Goal: Task Accomplishment & Management: Use online tool/utility

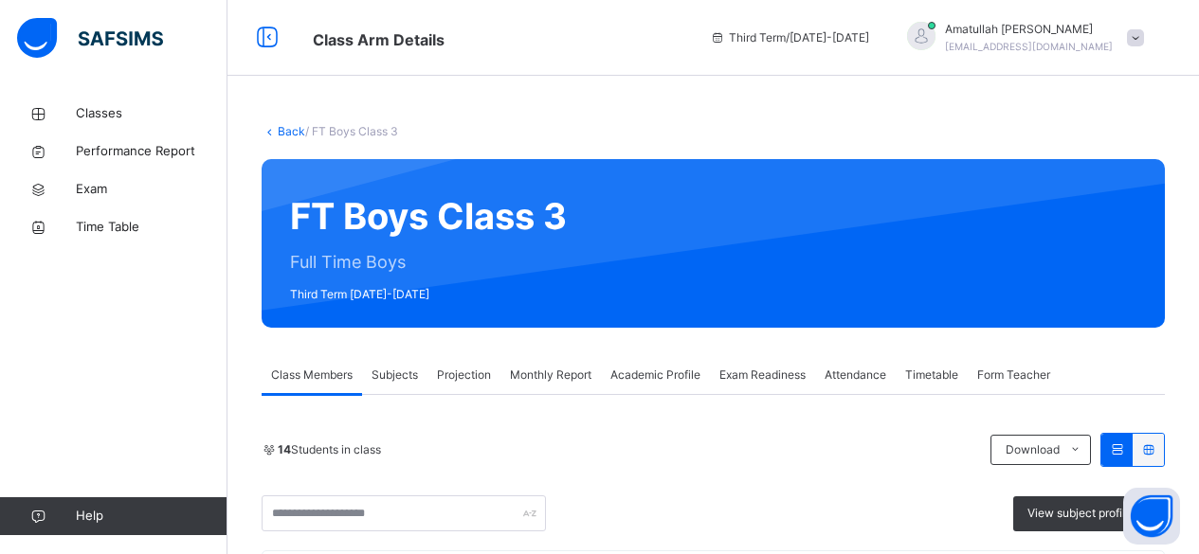
scroll to position [203, 0]
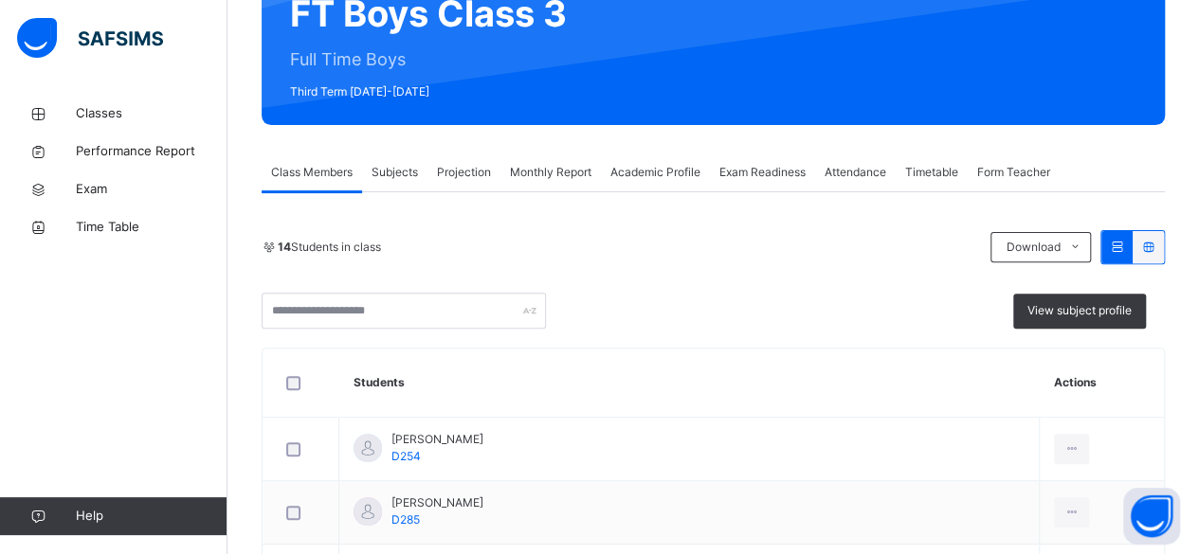
click at [470, 168] on span "Projection" at bounding box center [464, 172] width 54 height 17
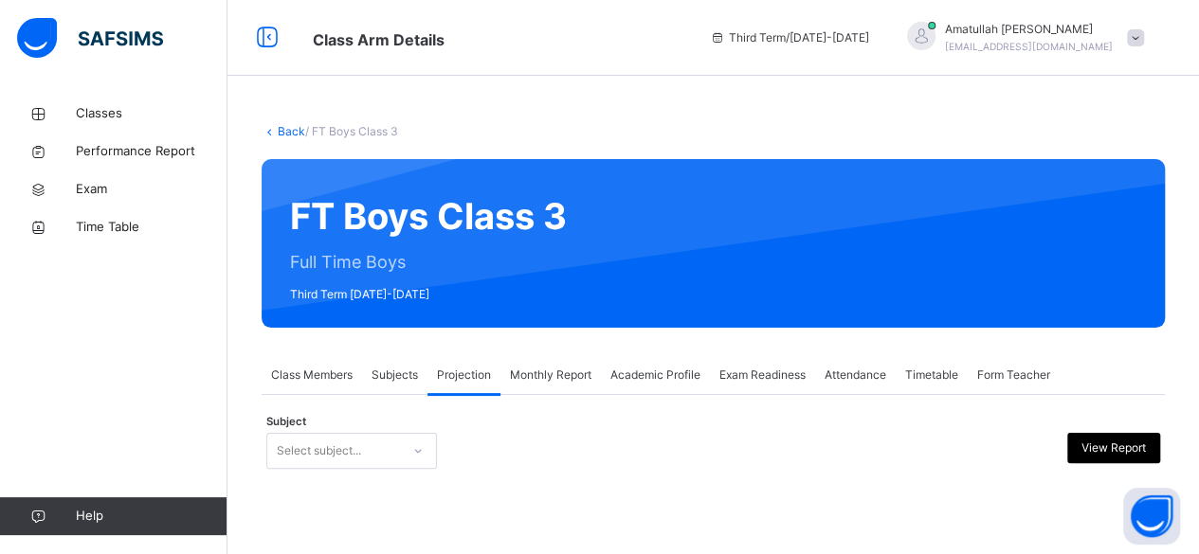
scroll to position [0, 0]
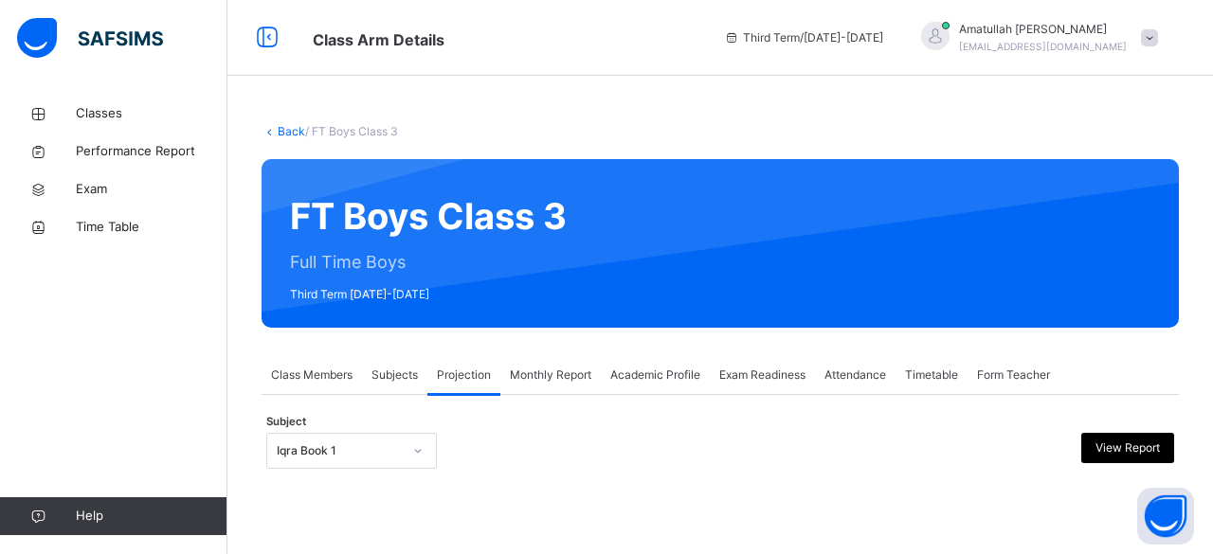
click at [928, 382] on span "Timetable" at bounding box center [931, 375] width 53 height 17
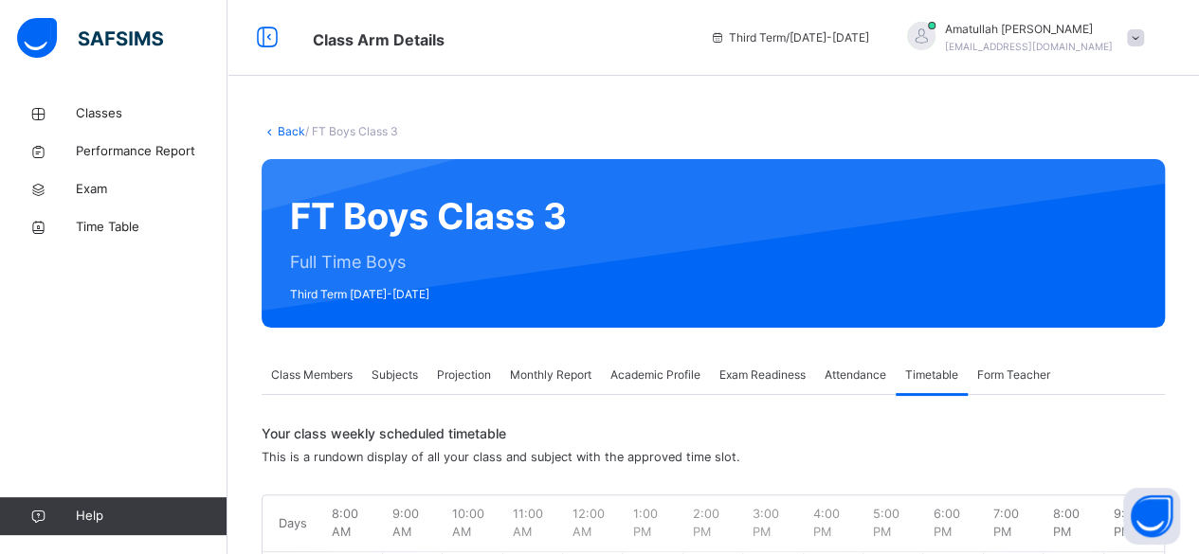
click at [854, 362] on div "Attendance" at bounding box center [855, 375] width 81 height 38
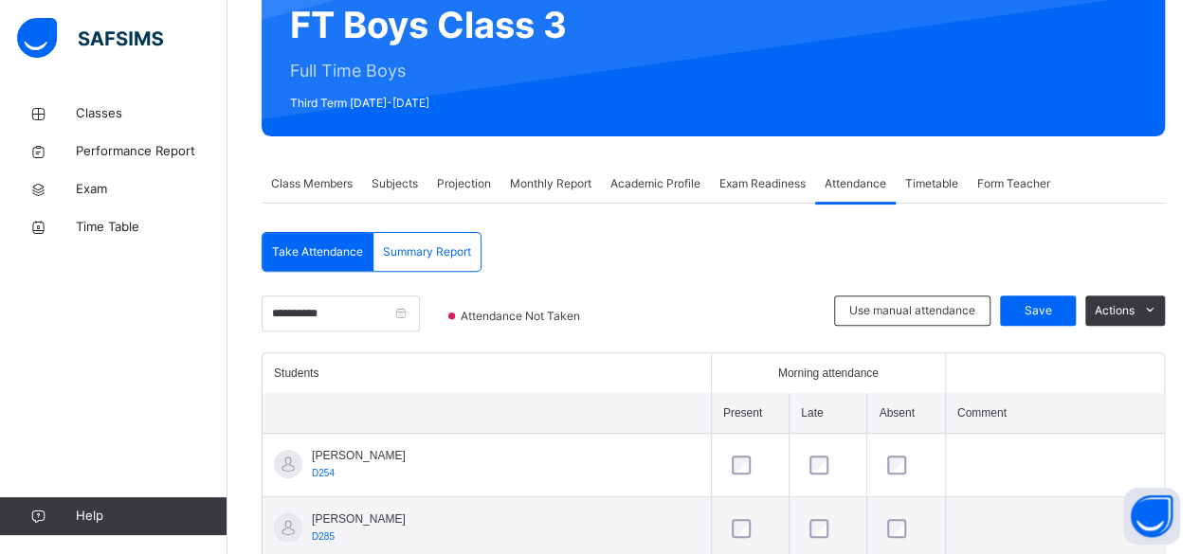
scroll to position [203, 0]
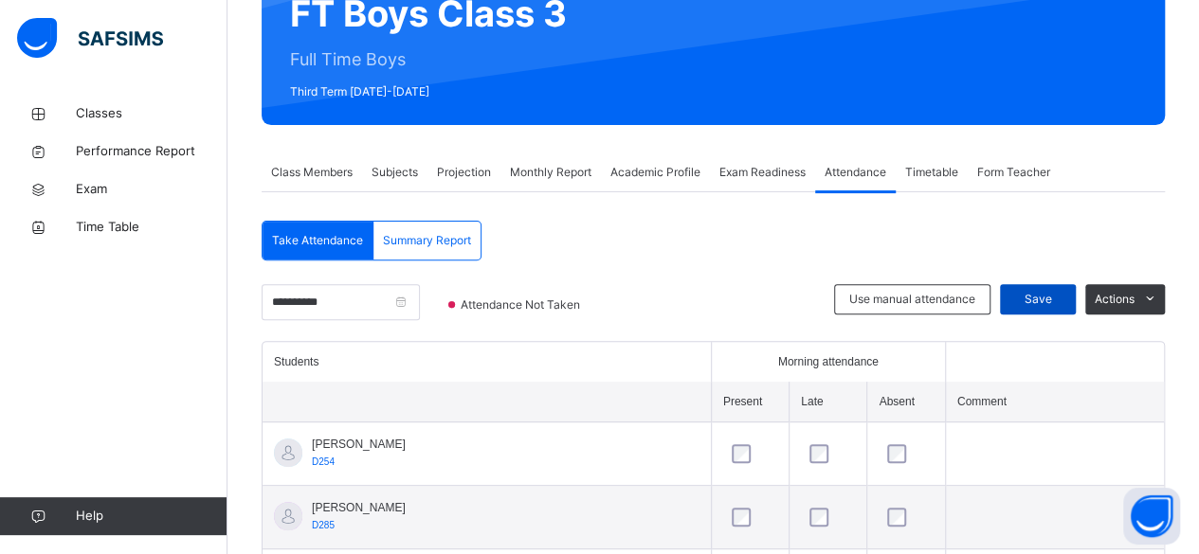
click at [1053, 307] on div "Save" at bounding box center [1038, 299] width 76 height 30
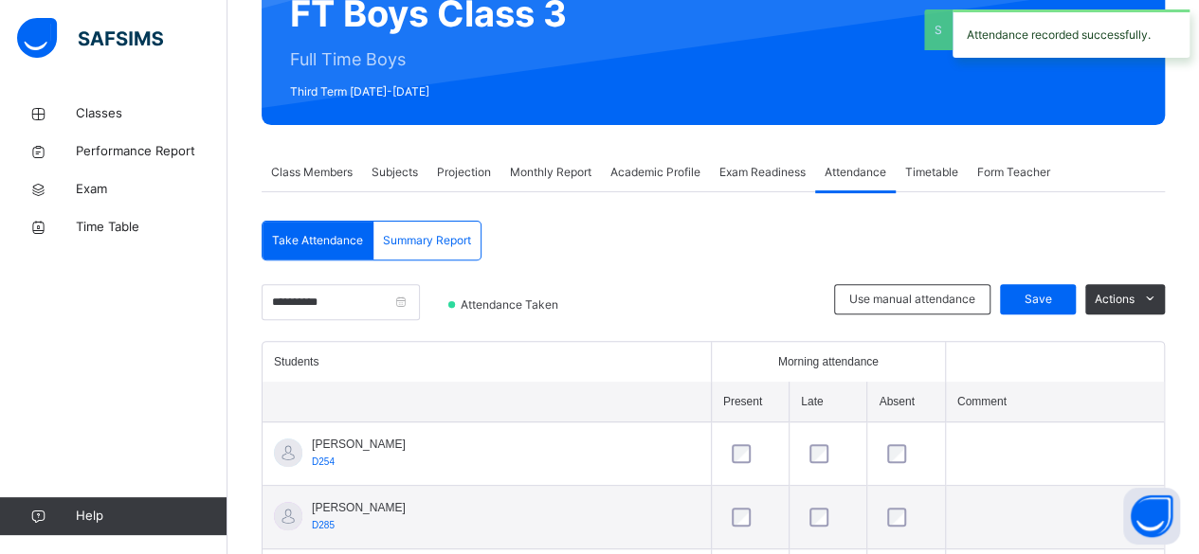
click at [467, 172] on span "Projection" at bounding box center [464, 172] width 54 height 17
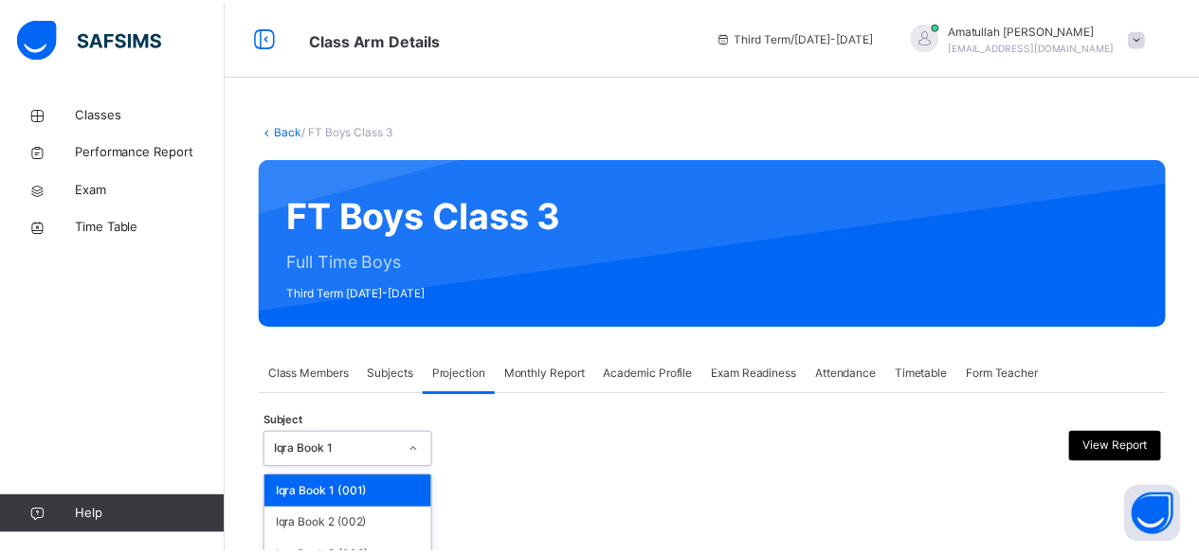
scroll to position [180, 0]
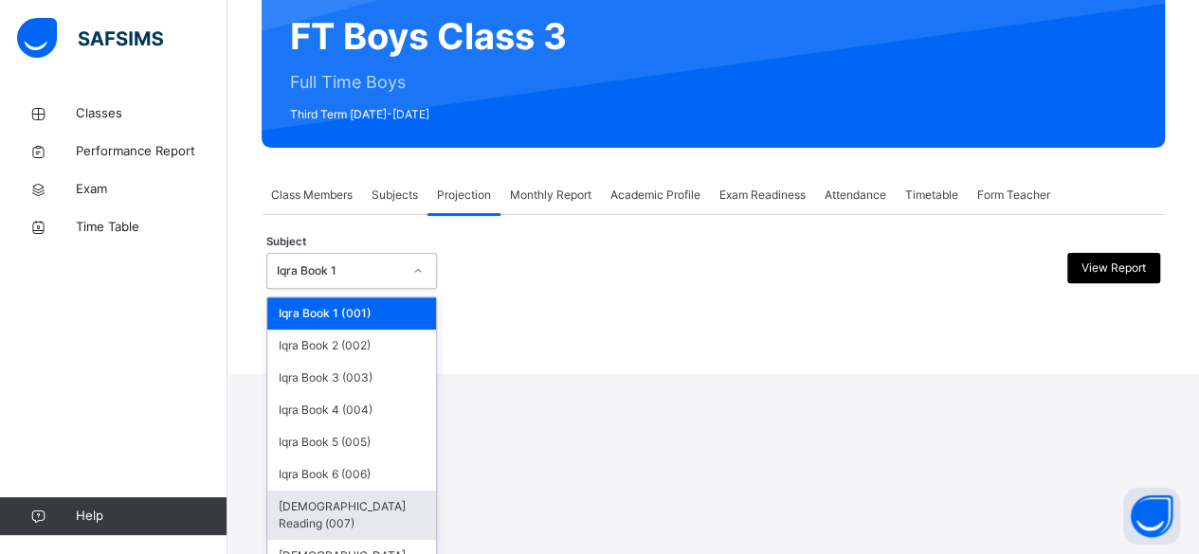
click at [344, 509] on div "Quran Reading (007)" at bounding box center [351, 515] width 169 height 49
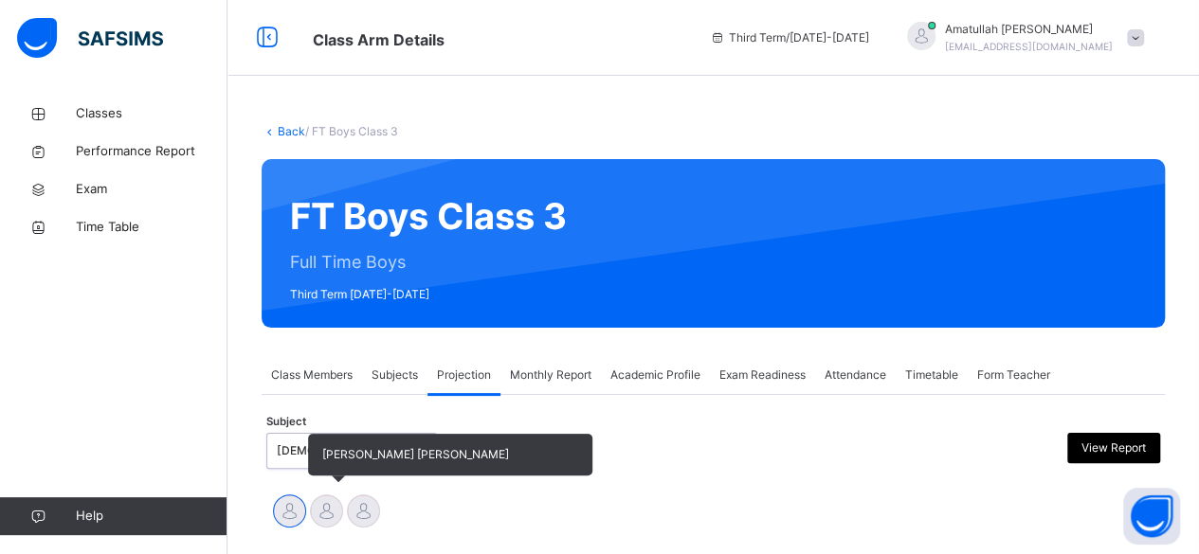
click at [323, 519] on div at bounding box center [326, 511] width 33 height 33
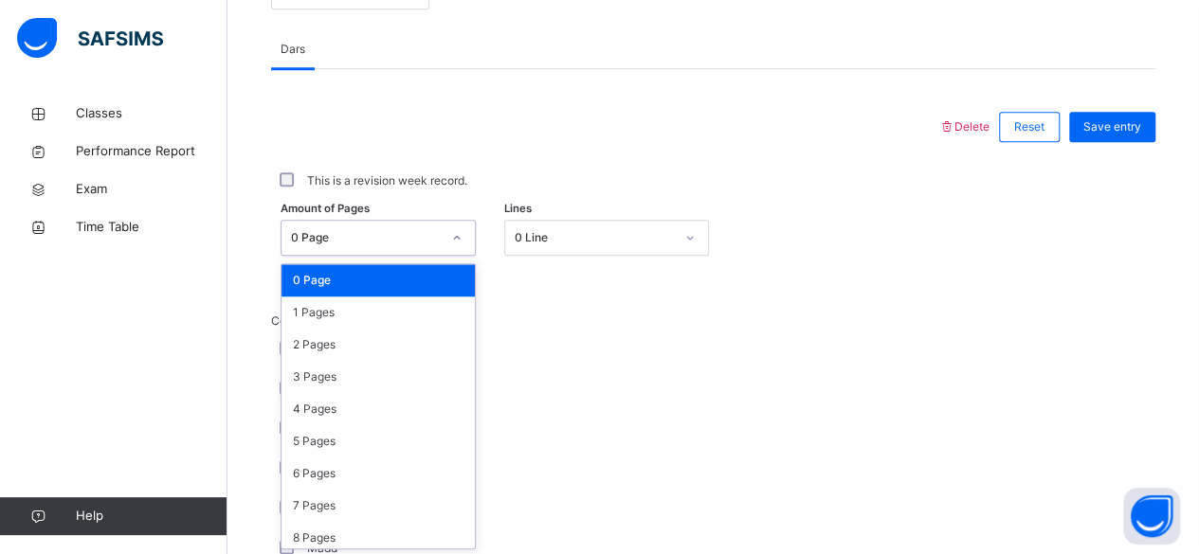
scroll to position [798, 0]
click at [344, 387] on div "3 Pages" at bounding box center [377, 377] width 193 height 32
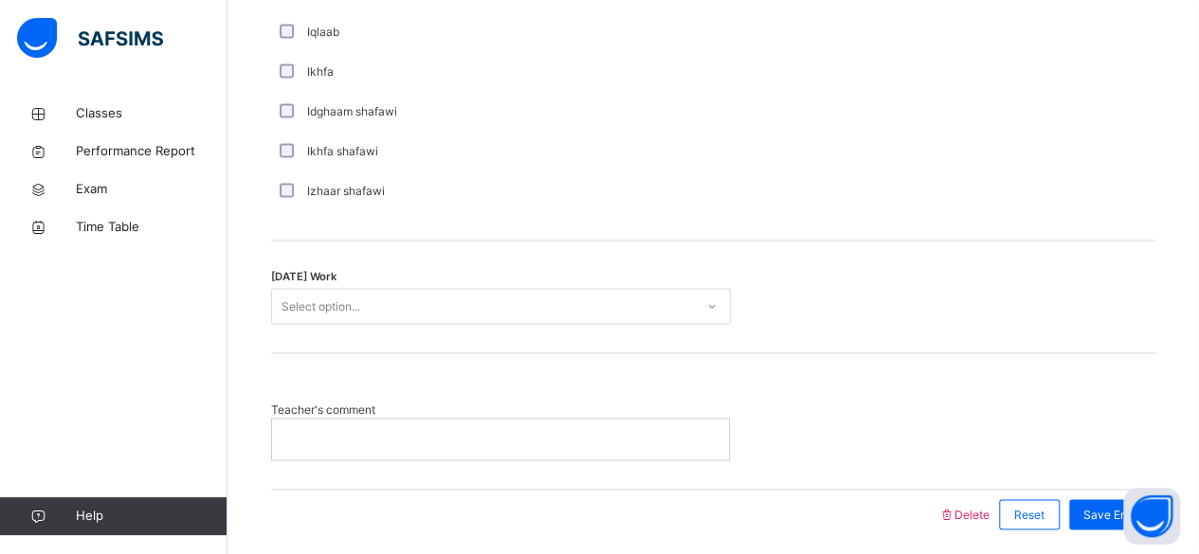
scroll to position [1579, 0]
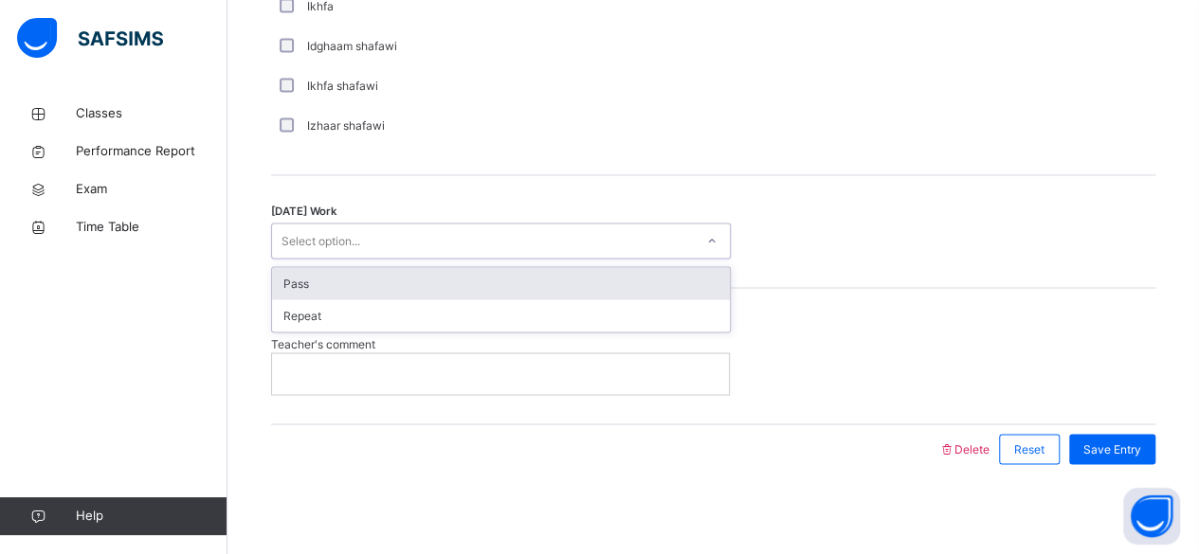
click at [434, 285] on div "Pass" at bounding box center [501, 283] width 458 height 32
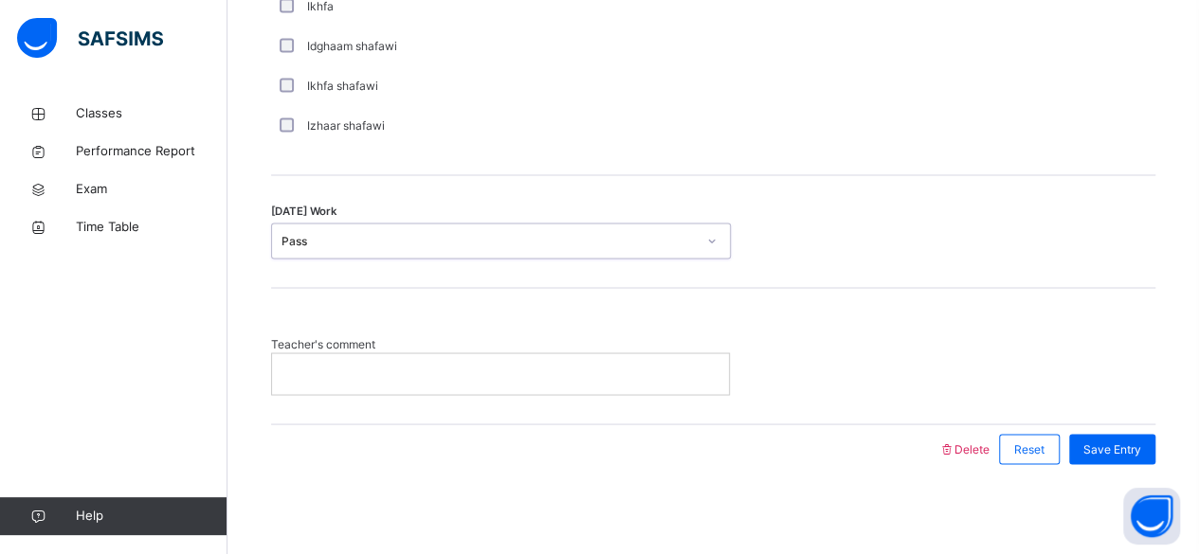
click at [614, 360] on div at bounding box center [500, 374] width 457 height 40
click at [1122, 441] on span "Save Entry" at bounding box center [1112, 449] width 58 height 17
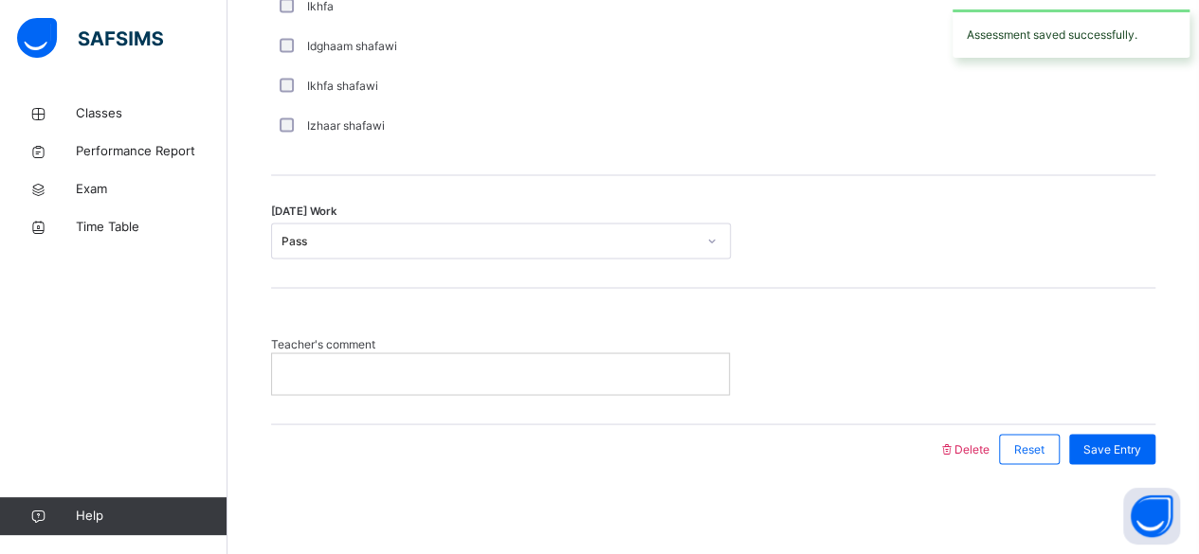
click at [515, 365] on p at bounding box center [500, 373] width 428 height 17
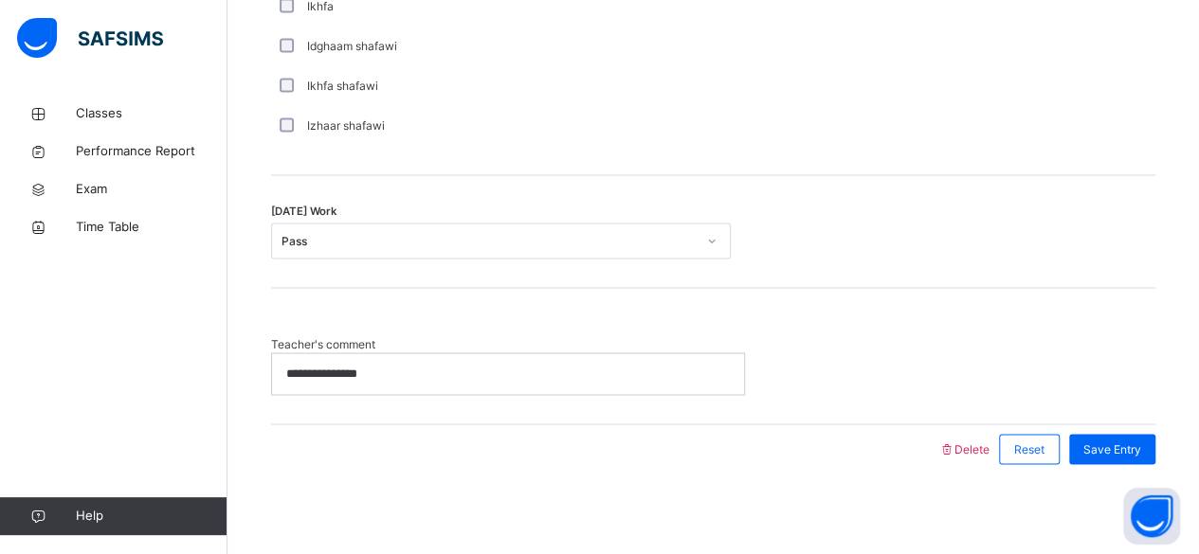
click at [521, 378] on p "**********" at bounding box center [508, 373] width 445 height 17
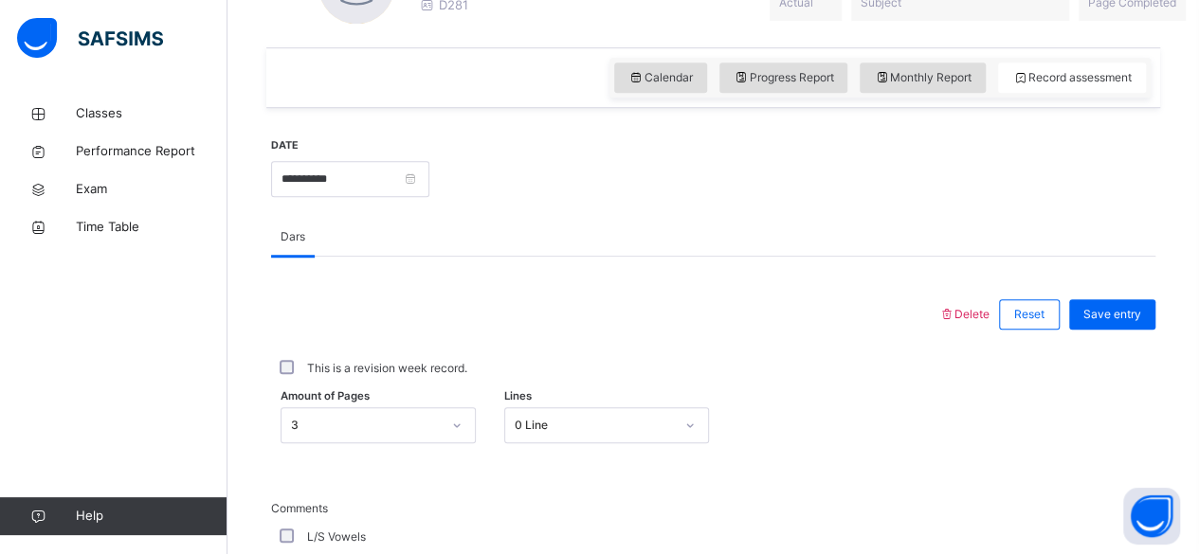
scroll to position [614, 0]
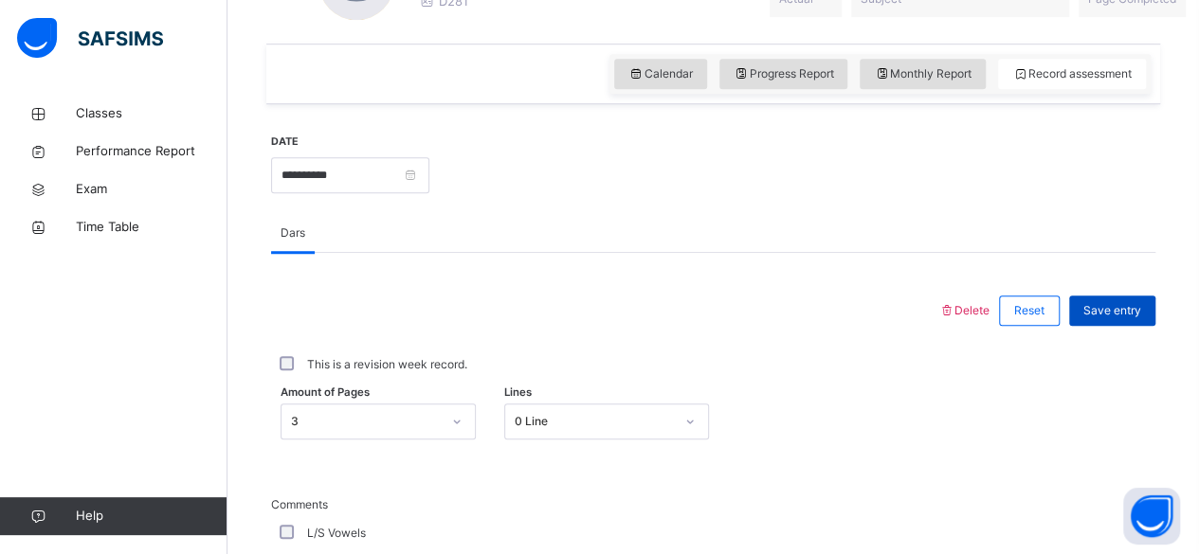
click at [1132, 317] on span "Save entry" at bounding box center [1112, 310] width 58 height 17
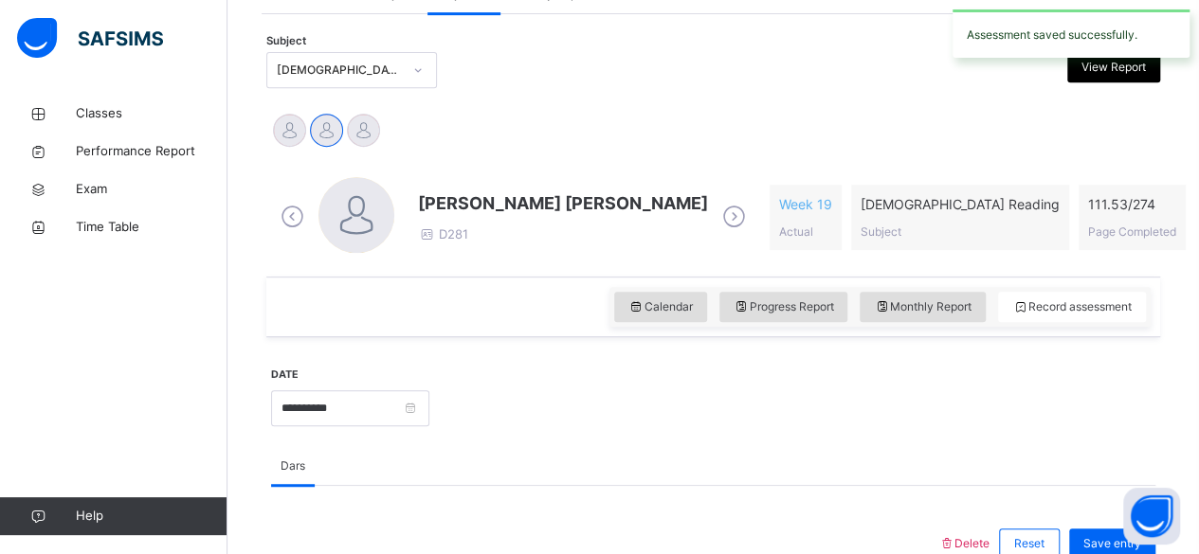
scroll to position [374, 0]
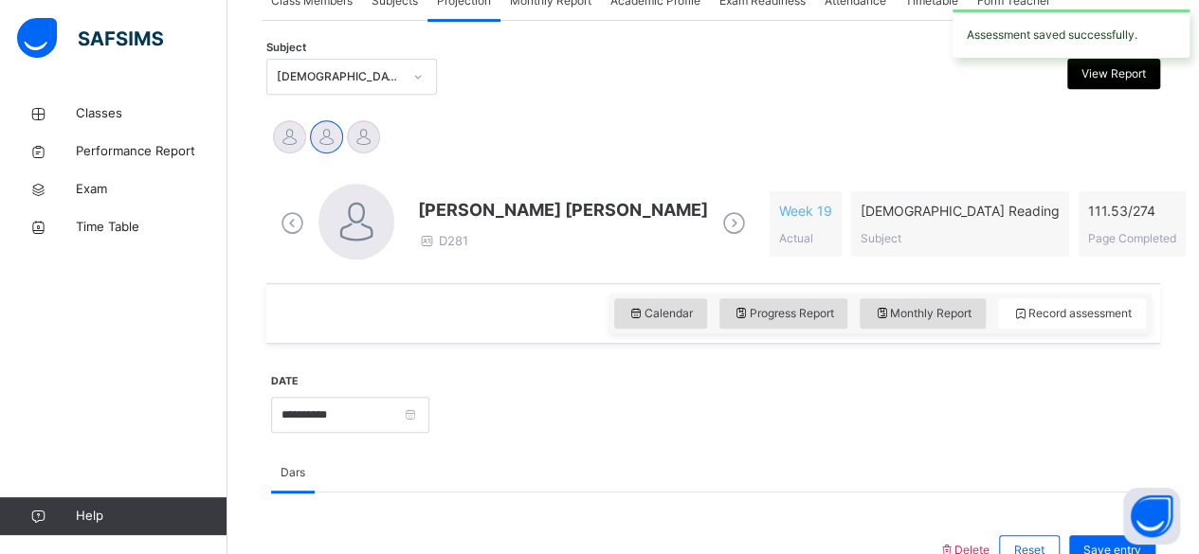
click at [499, 207] on span "Mohammad Hanzalah Siddiqui" at bounding box center [563, 210] width 290 height 26
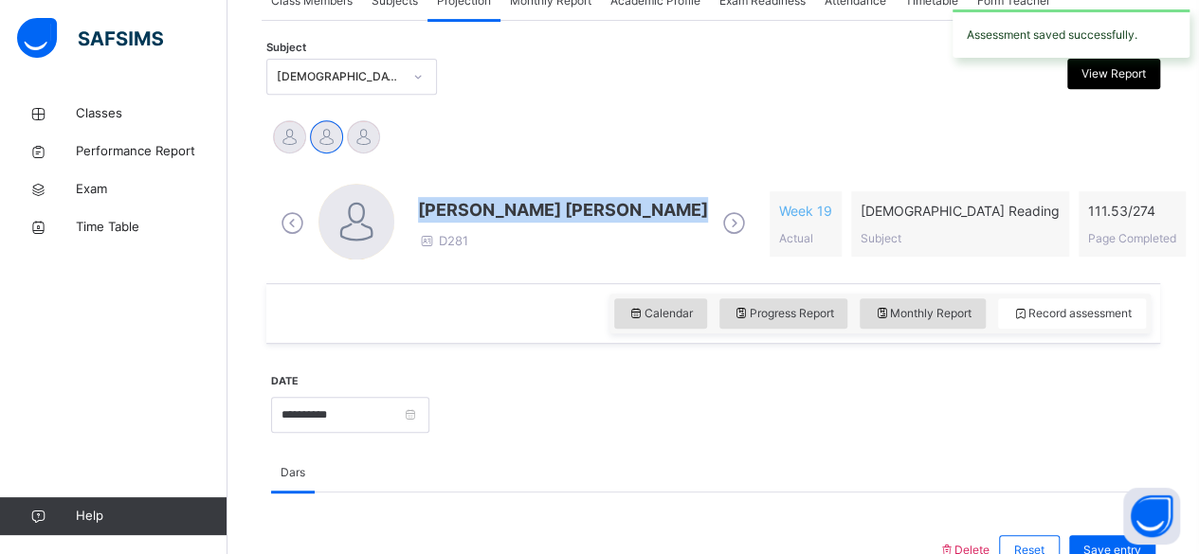
click at [499, 207] on span "Mohammad Hanzalah Siddiqui" at bounding box center [563, 210] width 290 height 26
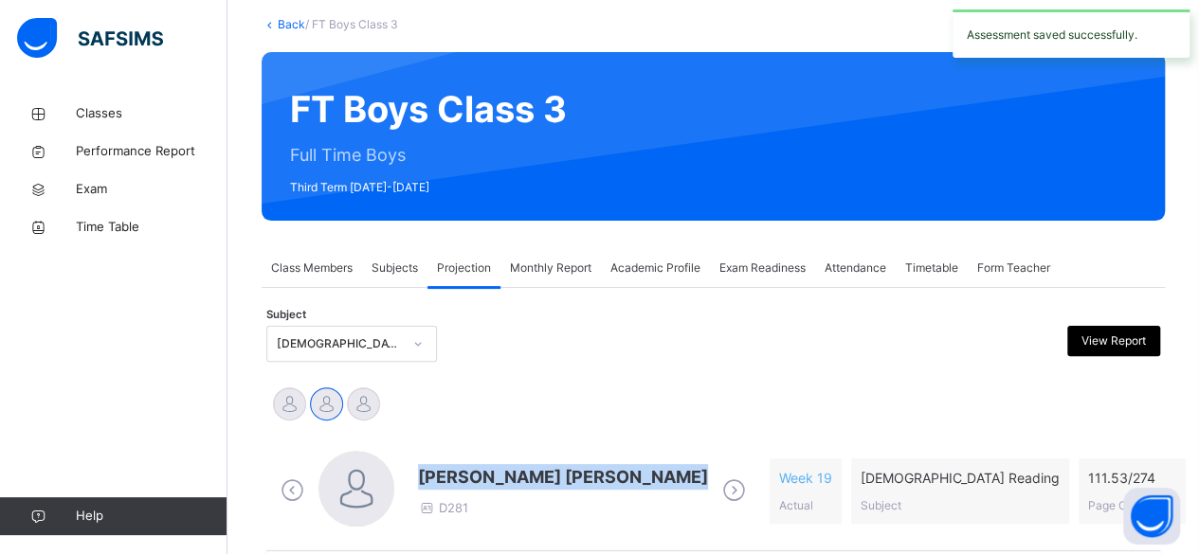
scroll to position [247, 0]
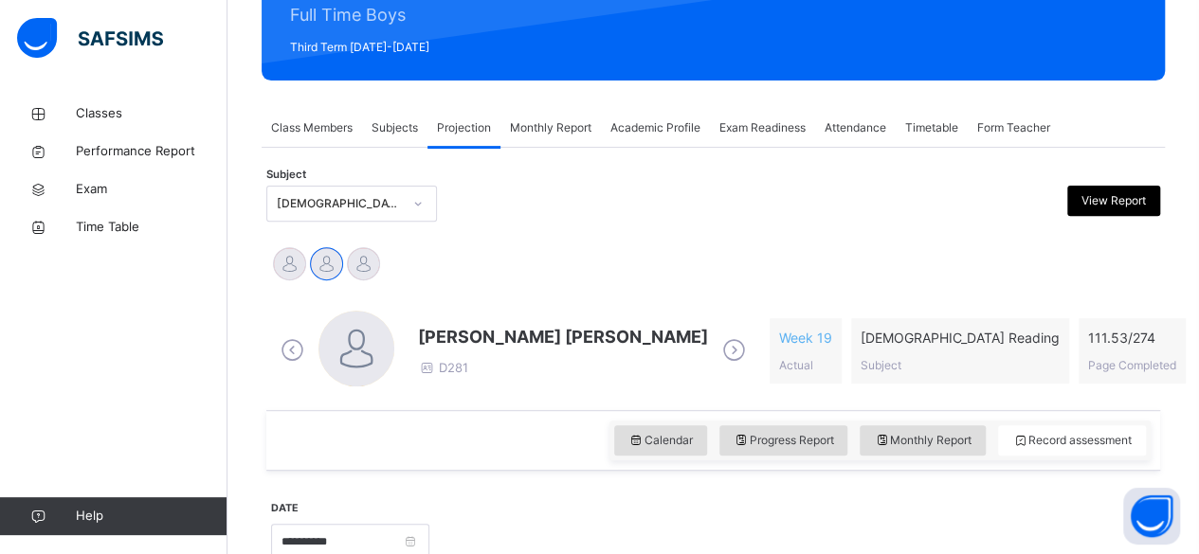
click at [868, 120] on span "Attendance" at bounding box center [856, 127] width 62 height 17
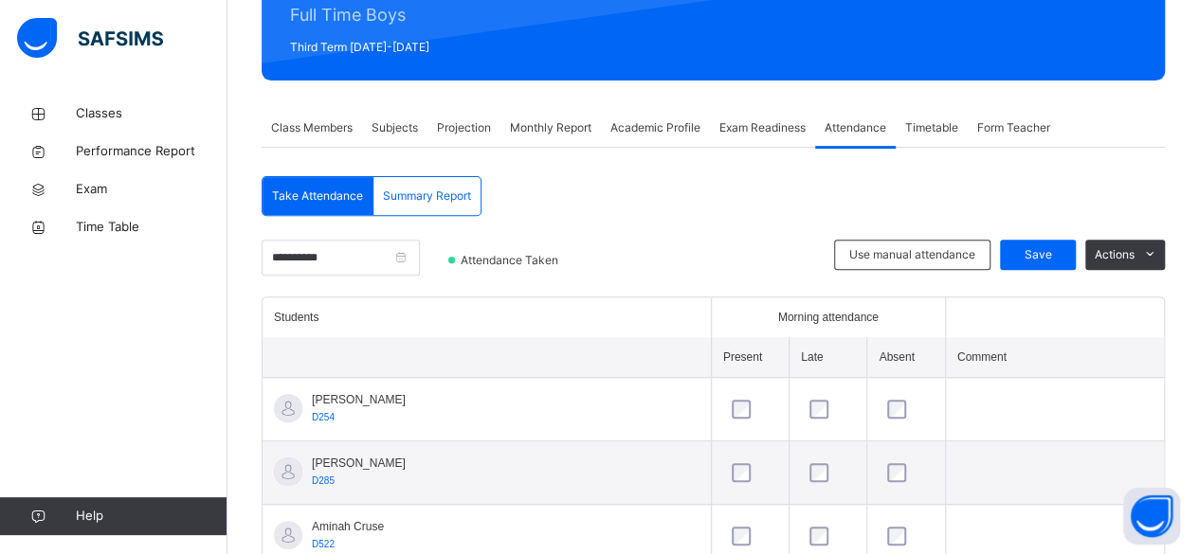
scroll to position [246, 0]
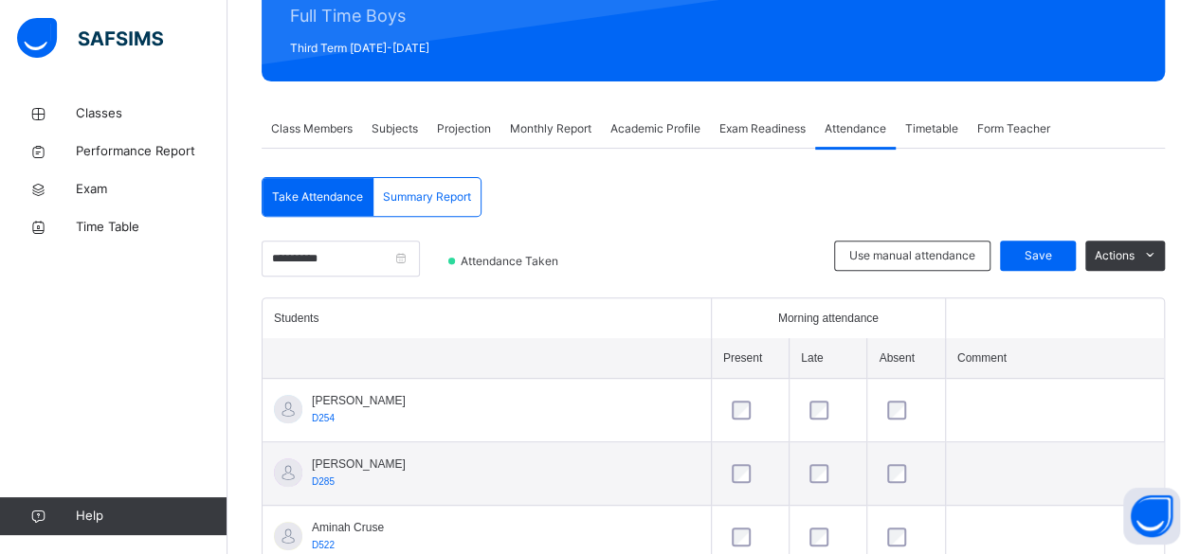
drag, startPoint x: 1196, startPoint y: 189, endPoint x: 1204, endPoint y: 211, distance: 24.0
click at [1198, 211] on html "Class Arm Details Third Term / 2024-2025 Amatullah Ahmed shammizaman91@gmail.co…" at bounding box center [599, 537] width 1199 height 1567
click at [1070, 327] on th at bounding box center [1054, 319] width 219 height 40
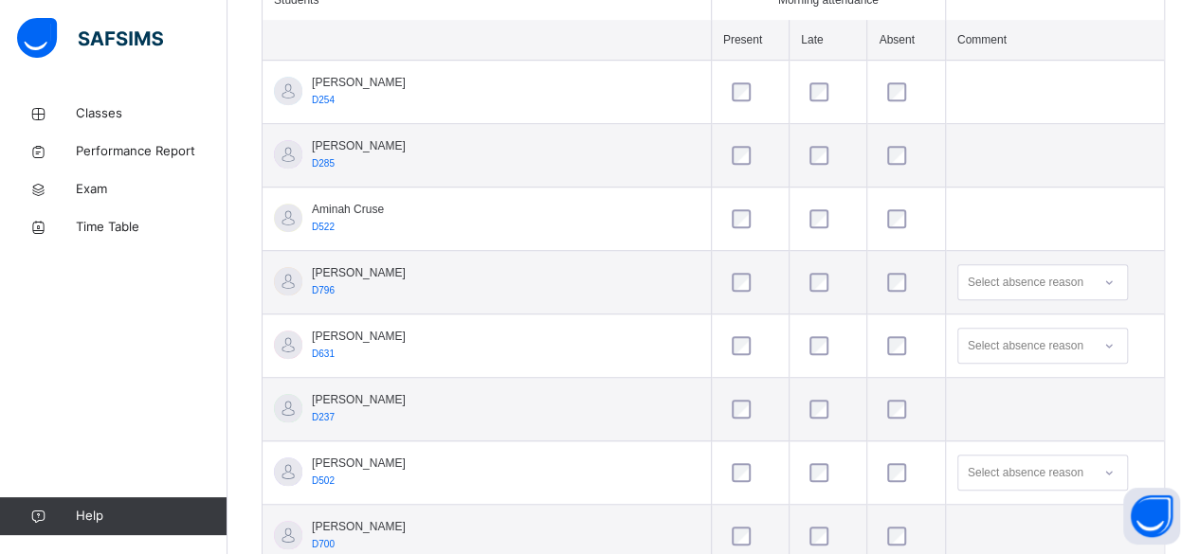
scroll to position [561, 0]
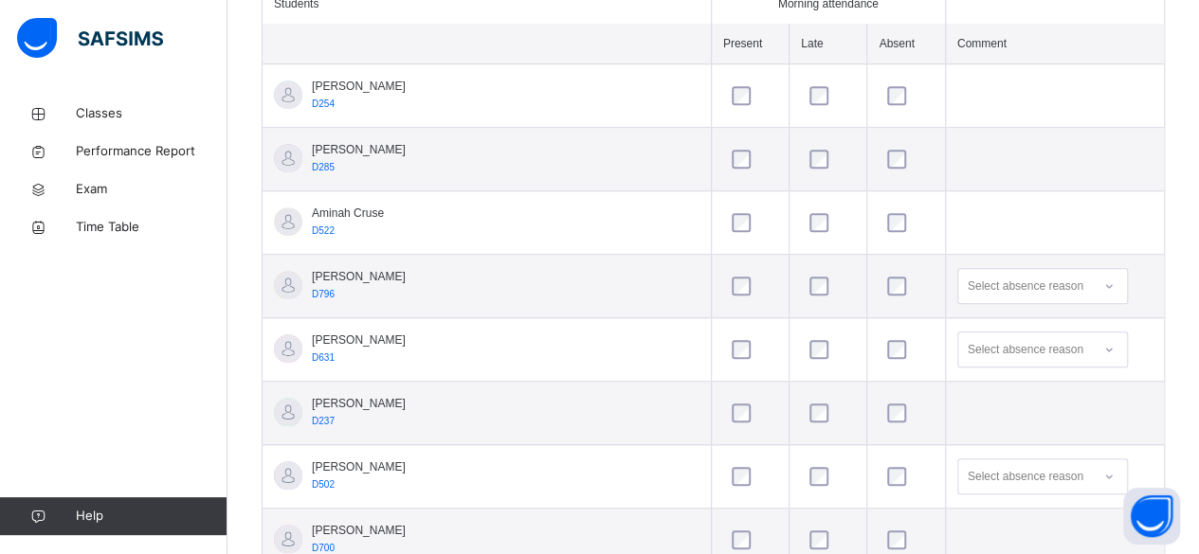
drag, startPoint x: 1202, startPoint y: 323, endPoint x: 891, endPoint y: 84, distance: 392.0
click at [945, 84] on td at bounding box center [1054, 96] width 219 height 64
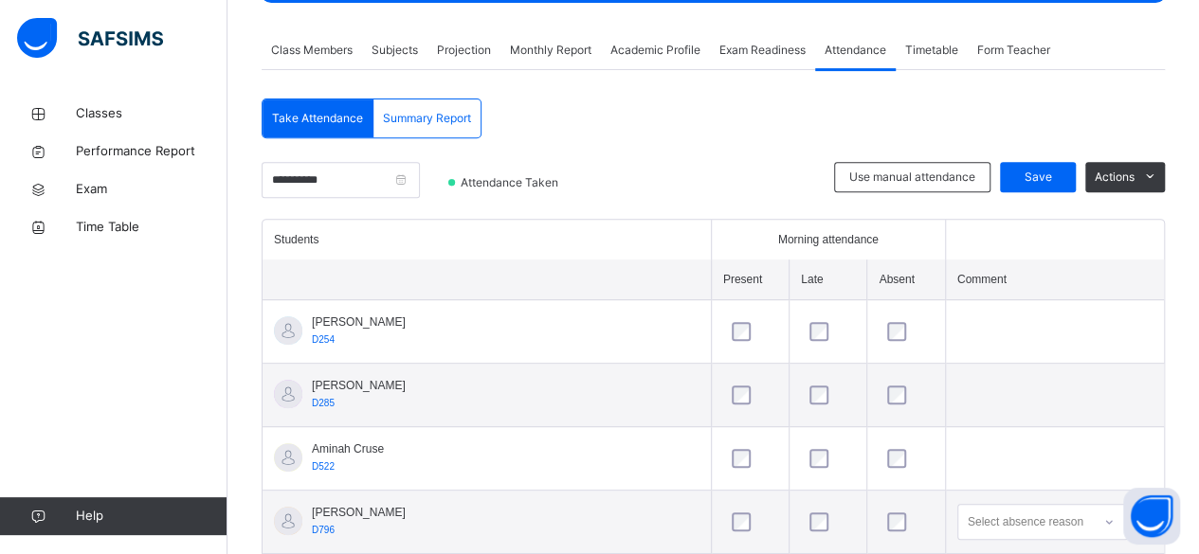
scroll to position [327, 0]
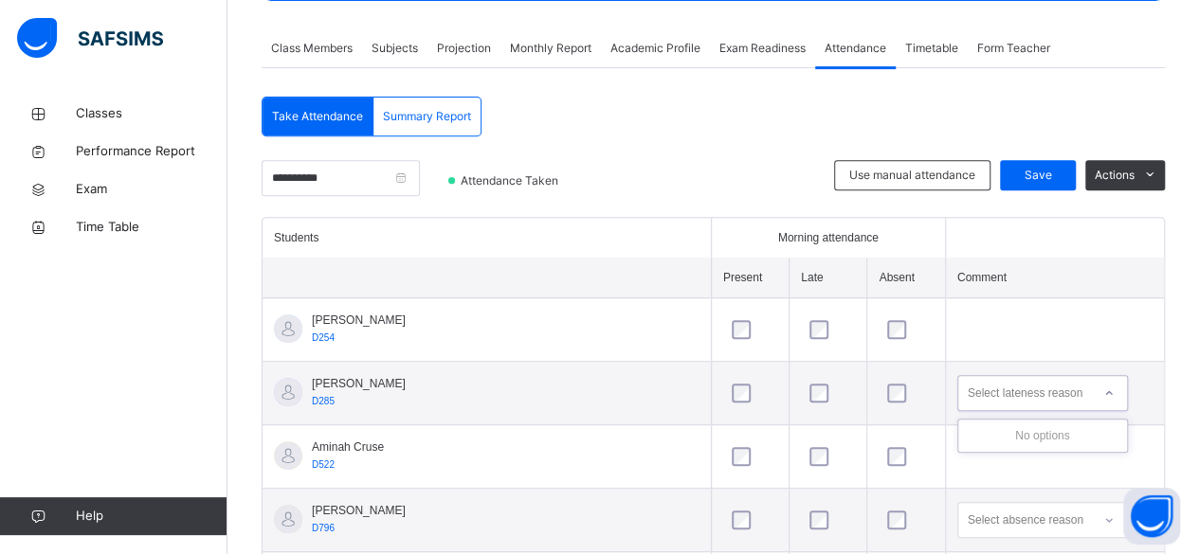
click at [970, 396] on div "Select lateness reason" at bounding box center [1025, 393] width 115 height 36
click at [1116, 187] on div "Actions" at bounding box center [1125, 175] width 80 height 30
click at [1117, 167] on span "Actions" at bounding box center [1115, 175] width 40 height 17
click at [923, 174] on span "Use manual attendance" at bounding box center [912, 175] width 126 height 17
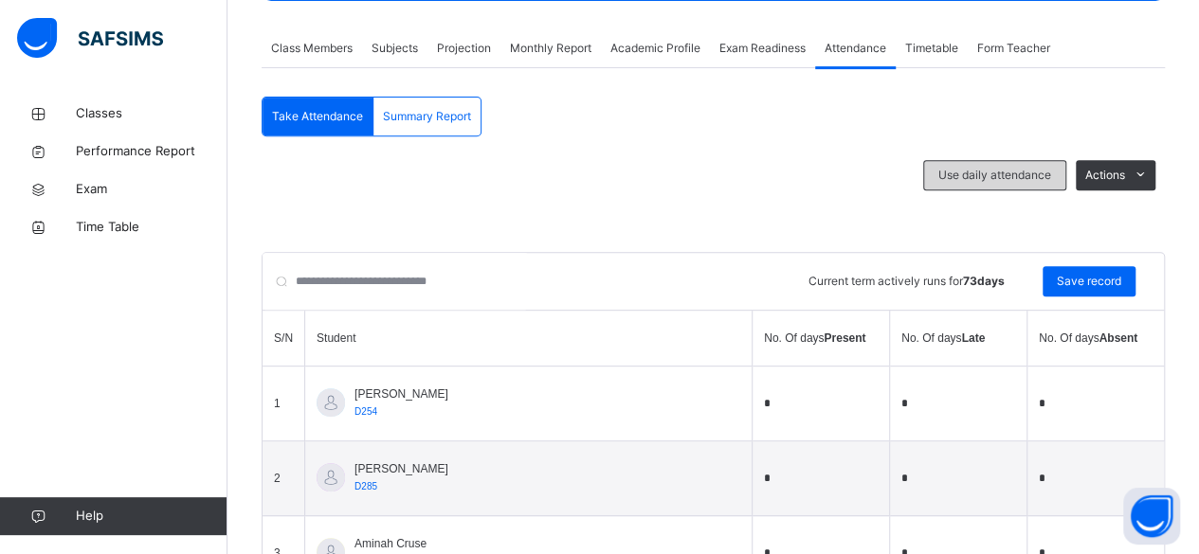
click at [1005, 175] on span "Use daily attendance" at bounding box center [994, 175] width 113 height 17
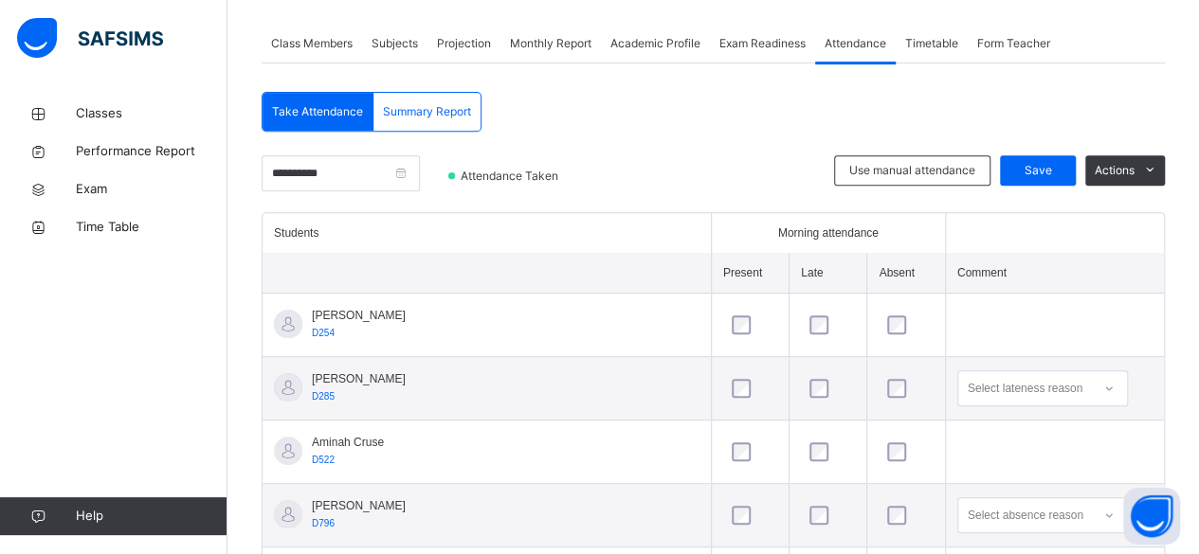
scroll to position [335, 0]
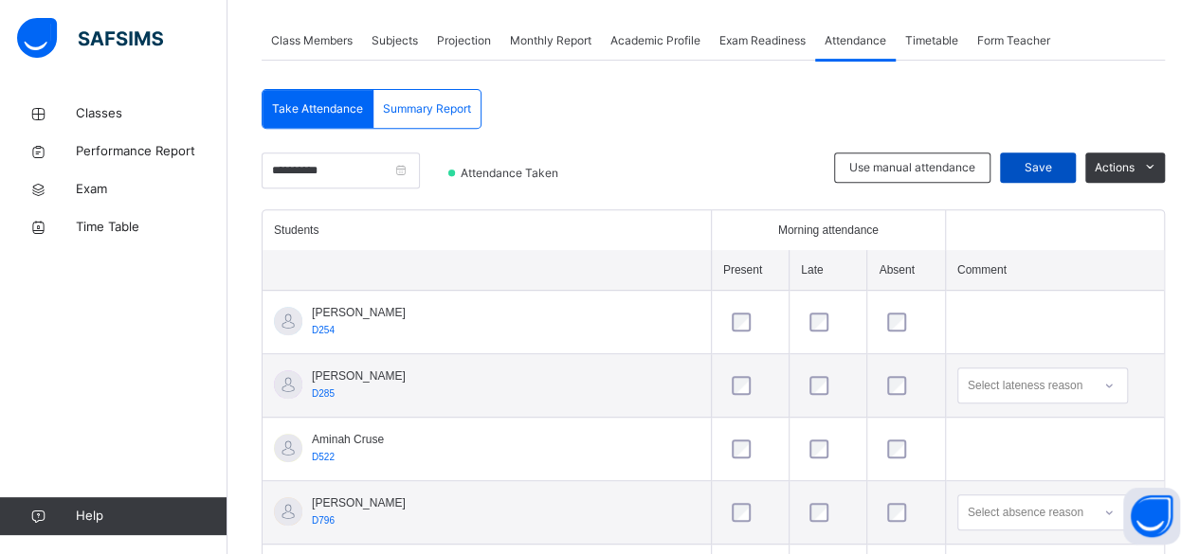
click at [1022, 180] on div "Save" at bounding box center [1038, 168] width 76 height 30
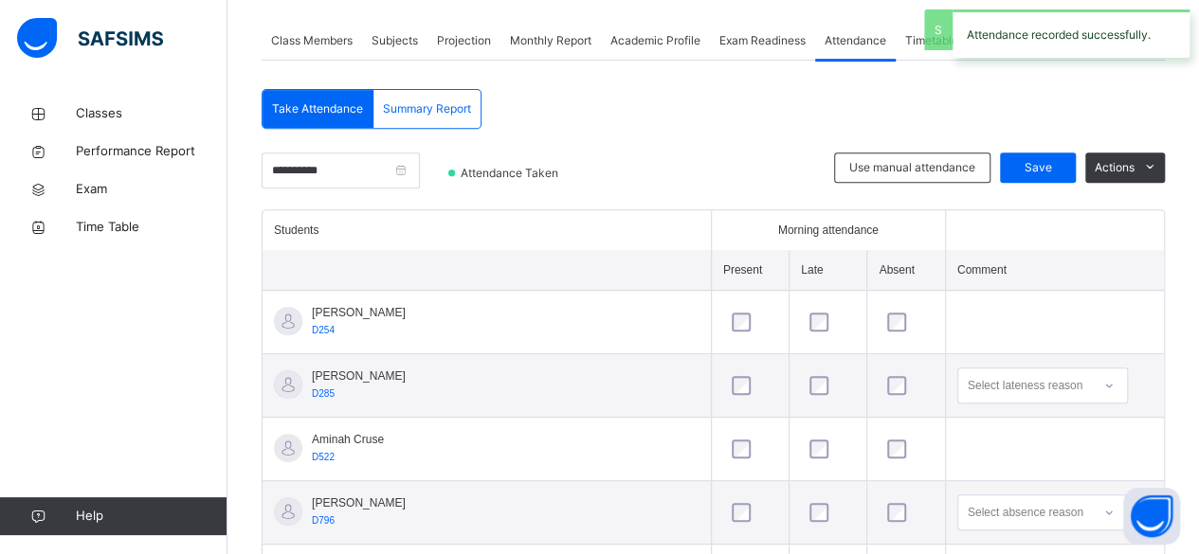
click at [459, 42] on span "Projection" at bounding box center [464, 40] width 54 height 17
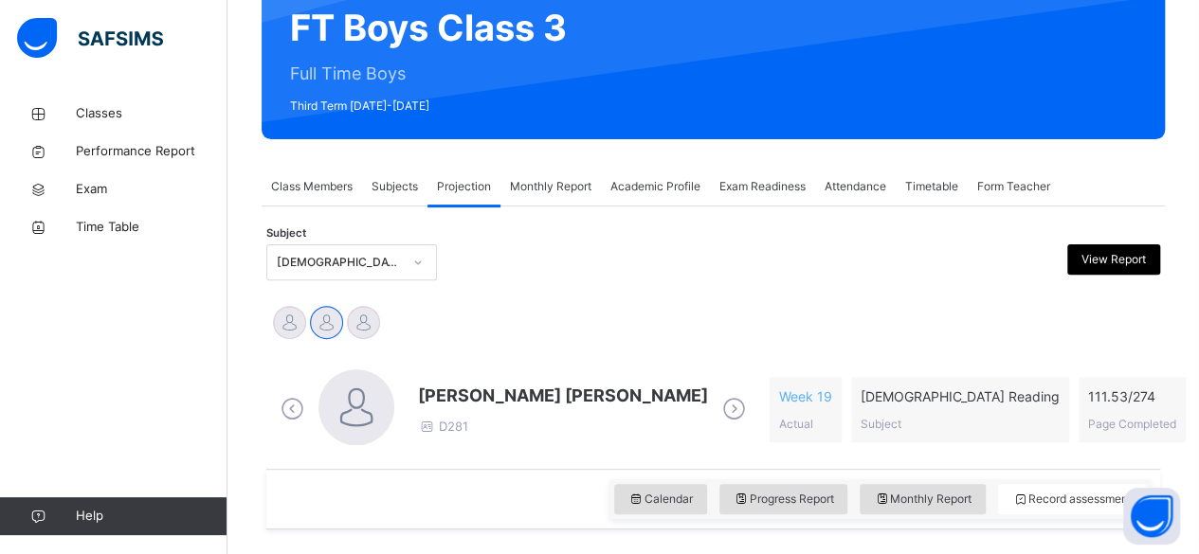
scroll to position [181, 0]
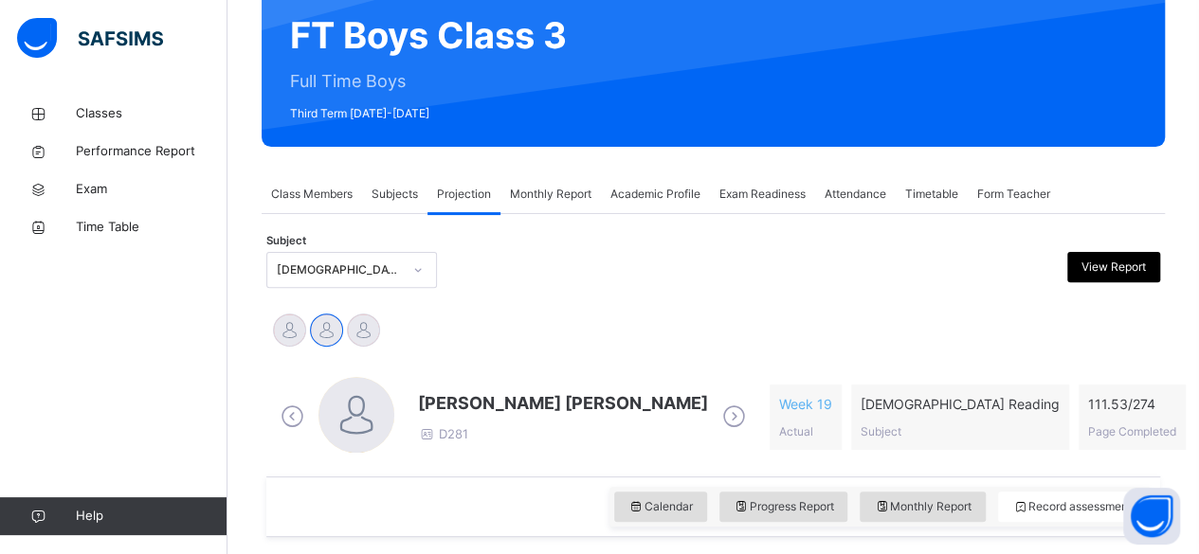
click at [430, 406] on span "Mohammad Hanzalah Siddiqui" at bounding box center [563, 403] width 290 height 26
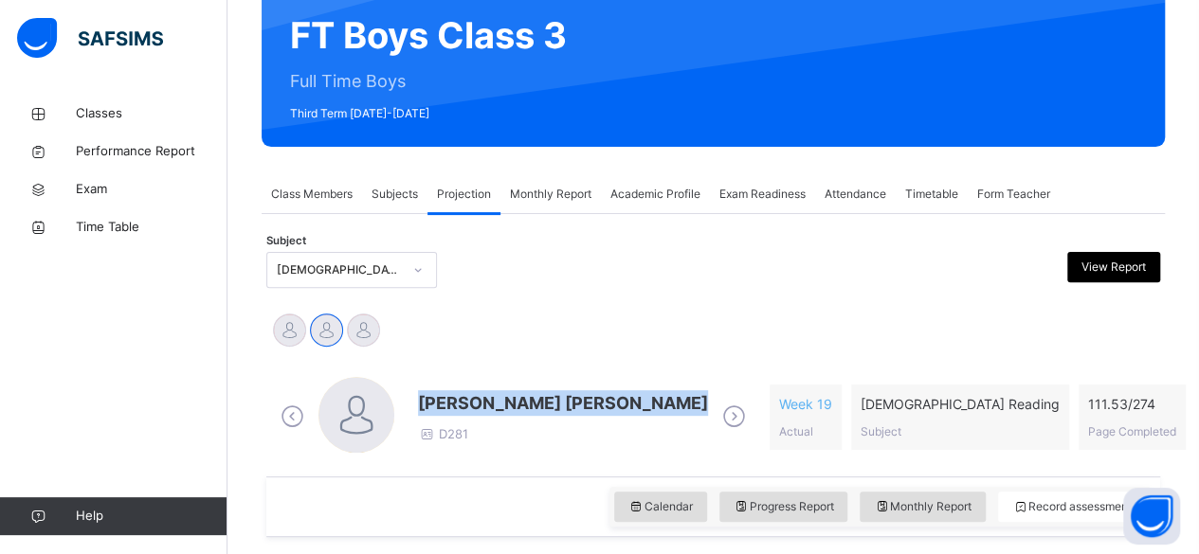
click at [430, 406] on span "Mohammad Hanzalah Siddiqui" at bounding box center [563, 403] width 290 height 26
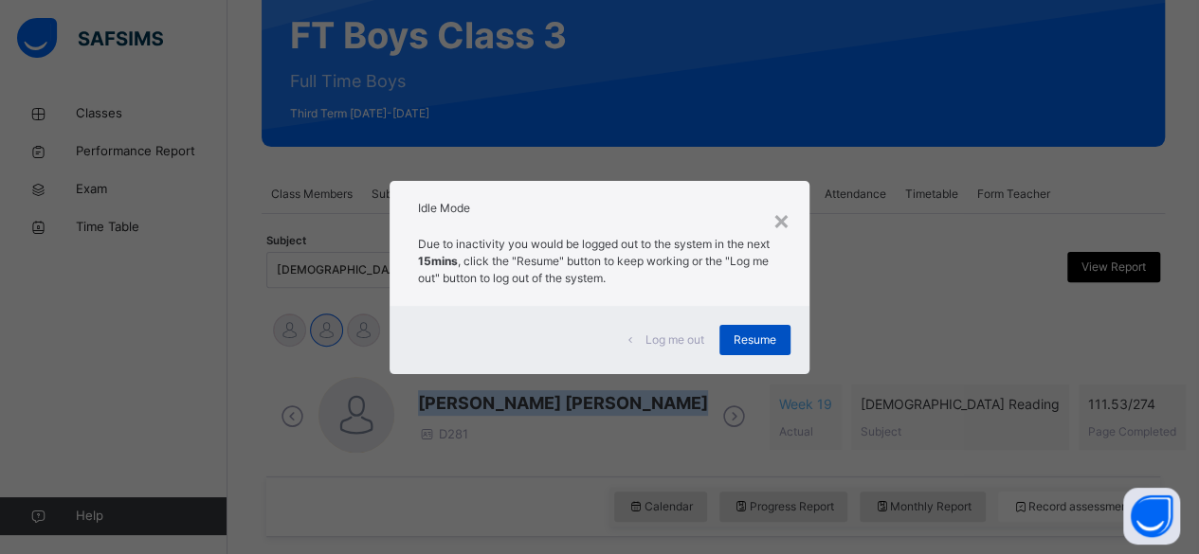
click at [776, 349] on div "Resume" at bounding box center [754, 340] width 71 height 30
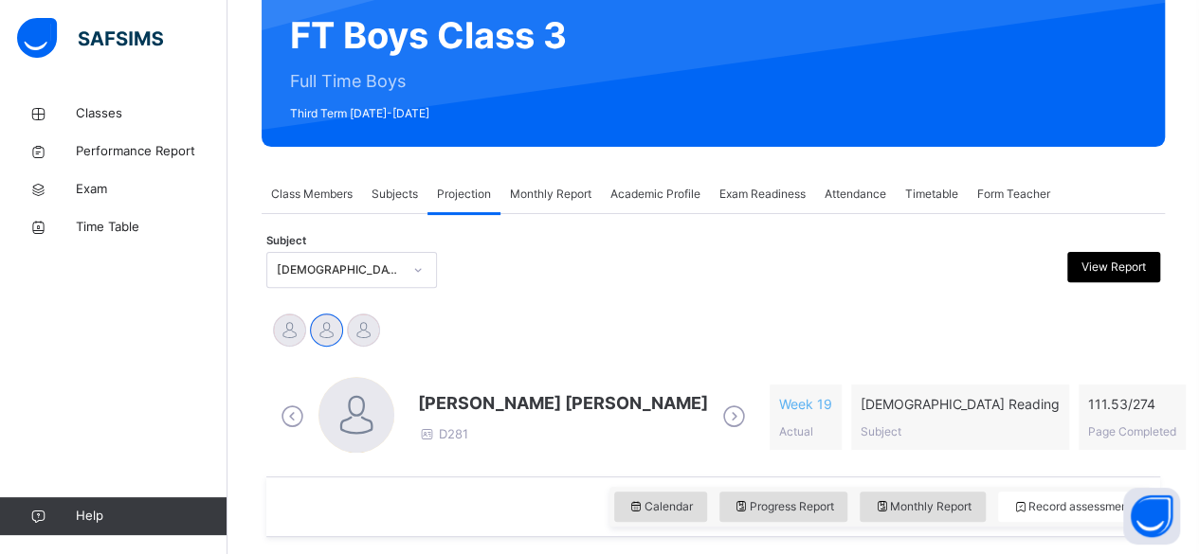
click at [493, 405] on span "Mohammad Hanzalah Siddiqui" at bounding box center [563, 403] width 290 height 26
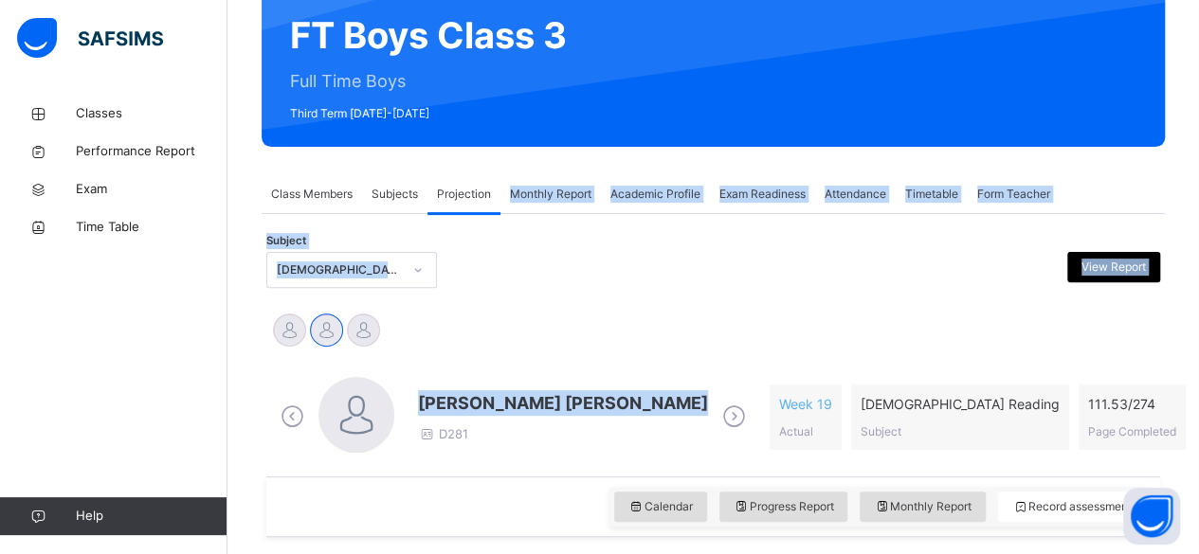
drag, startPoint x: 493, startPoint y: 405, endPoint x: 597, endPoint y: 174, distance: 252.8
click at [559, 312] on div "Md Abarar Islam Ayash Mohammad Hanzalah Siddiqui Mohammed Abdullah" at bounding box center [713, 333] width 884 height 42
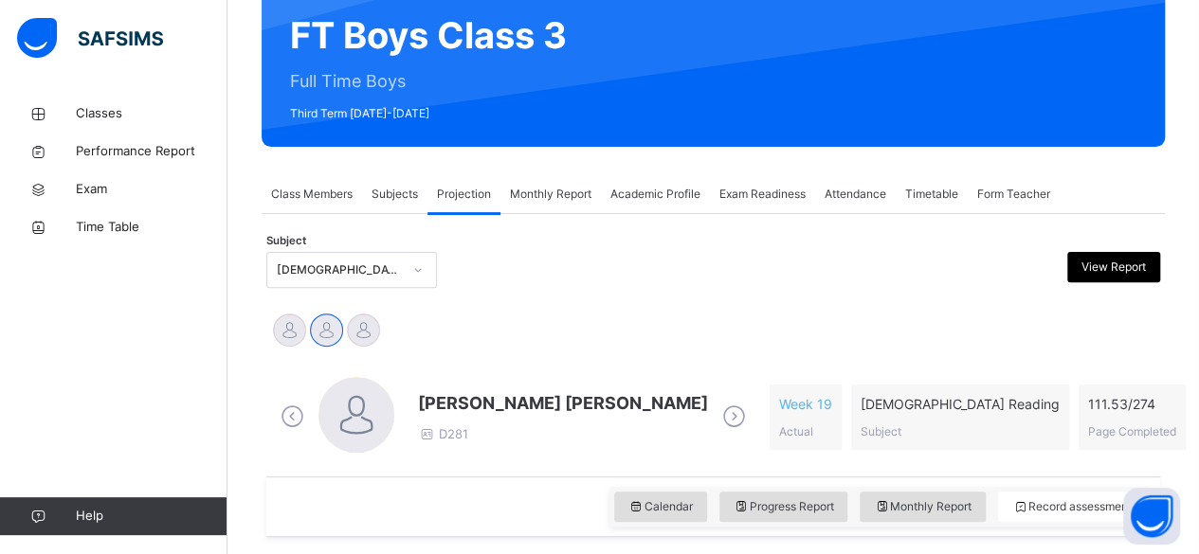
click at [546, 314] on div "Md Abarar Islam Ayash Mohammad Hanzalah Siddiqui Mohammed Abdullah" at bounding box center [713, 333] width 884 height 42
click at [545, 335] on div "Md Abarar Islam Ayash Mohammad Hanzalah Siddiqui Mohammed Abdullah" at bounding box center [713, 333] width 884 height 42
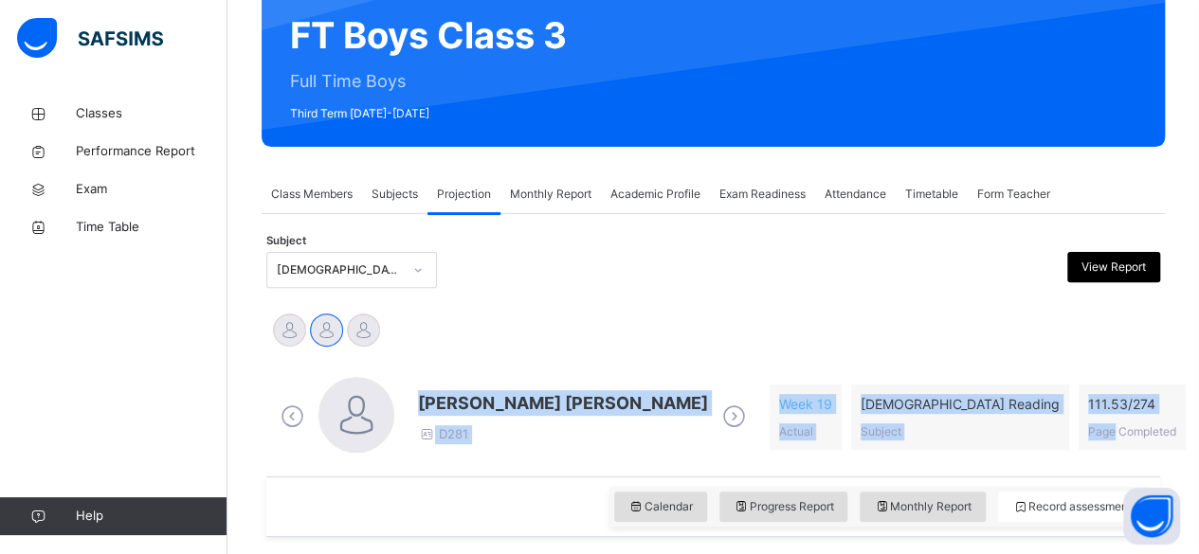
drag, startPoint x: 545, startPoint y: 335, endPoint x: 1096, endPoint y: 456, distance: 563.9
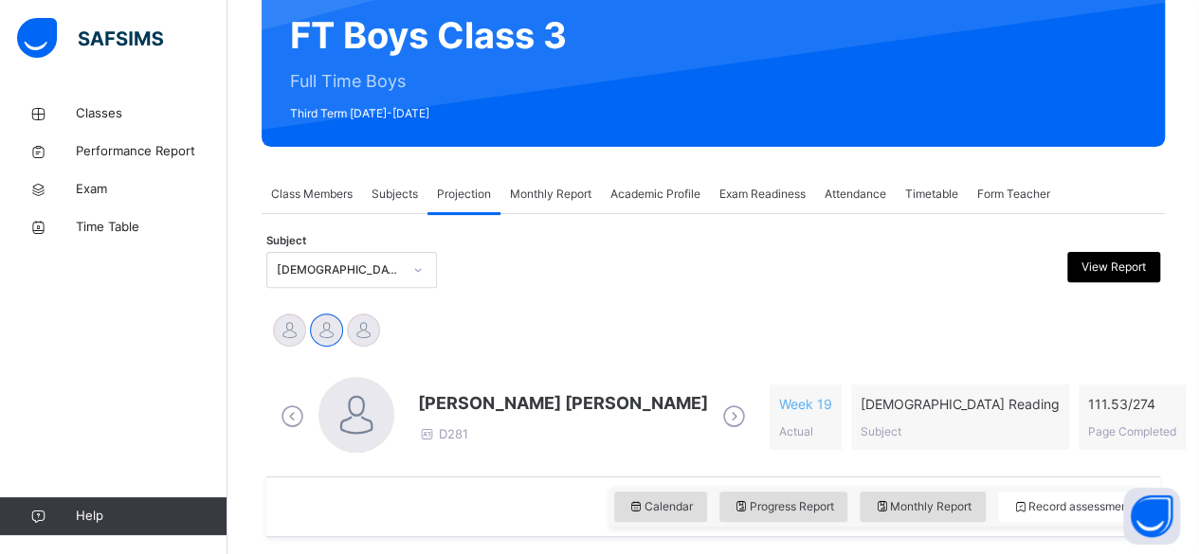
click at [708, 258] on div at bounding box center [600, 270] width 216 height 36
click at [552, 473] on div "Mohammad Hanzalah Siddiqui D281 Week 19 Actual Quran Reading Subject 111.53 / 2…" at bounding box center [713, 417] width 894 height 118
click at [517, 499] on div "Calendar Progress Report Monthly Report Record assessment" at bounding box center [713, 507] width 894 height 61
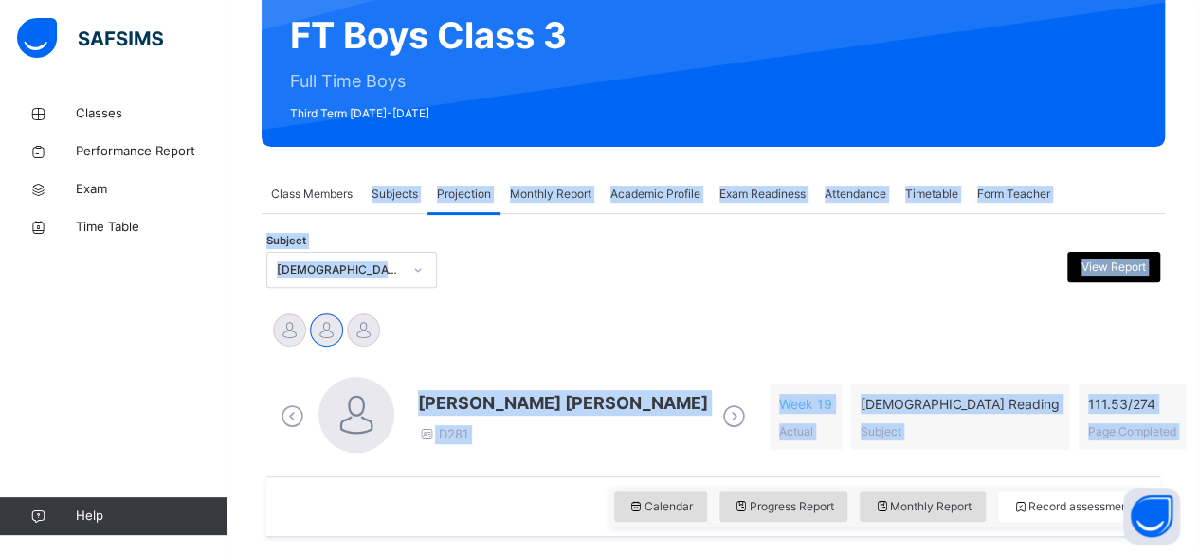
drag, startPoint x: 517, startPoint y: 499, endPoint x: 370, endPoint y: 205, distance: 329.8
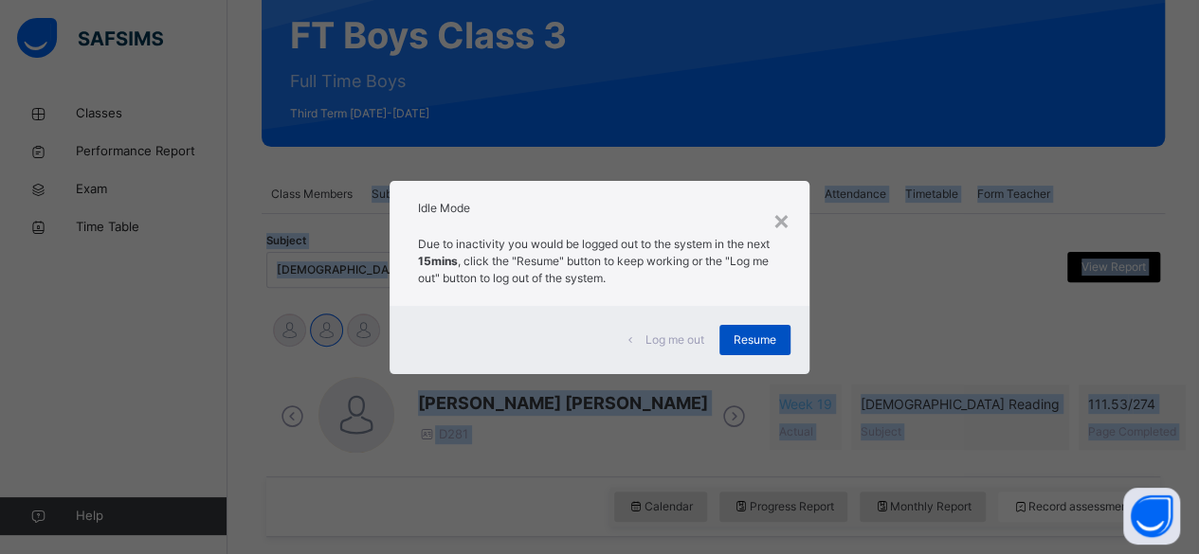
click at [760, 337] on span "Resume" at bounding box center [755, 340] width 43 height 17
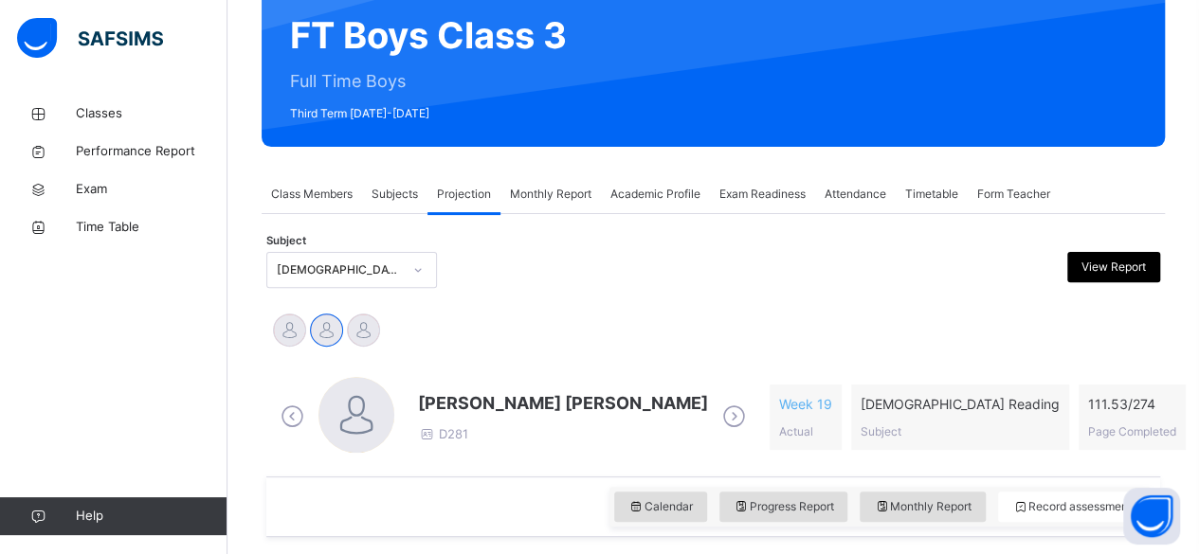
click at [569, 460] on div "Mohammad Hanzalah Siddiqui D281 Week 19 Actual Quran Reading Subject 111.53 / 2…" at bounding box center [713, 417] width 884 height 109
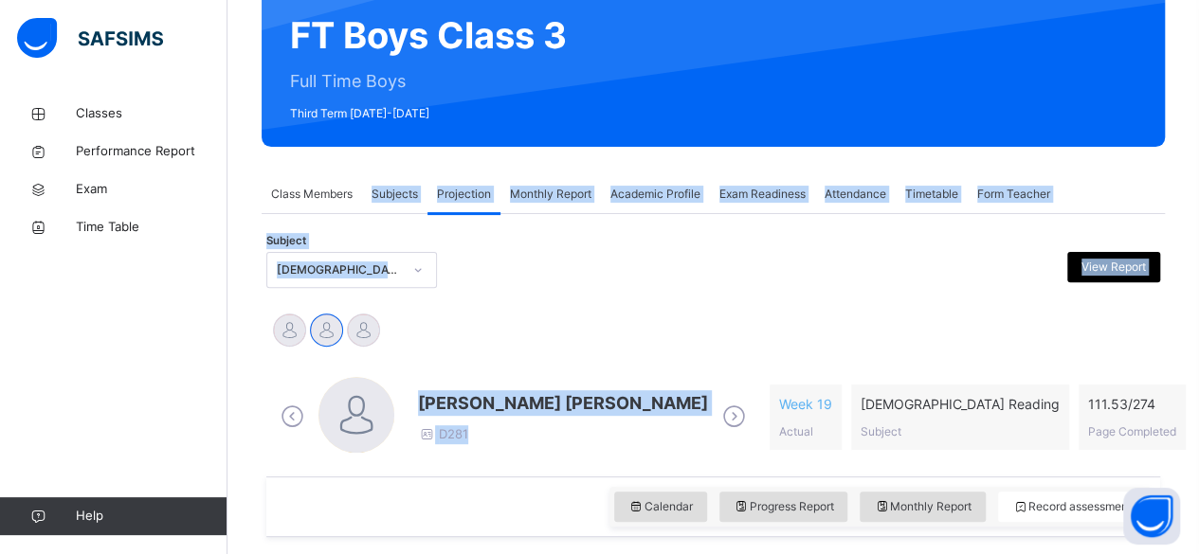
drag, startPoint x: 569, startPoint y: 460, endPoint x: 389, endPoint y: 189, distance: 325.4
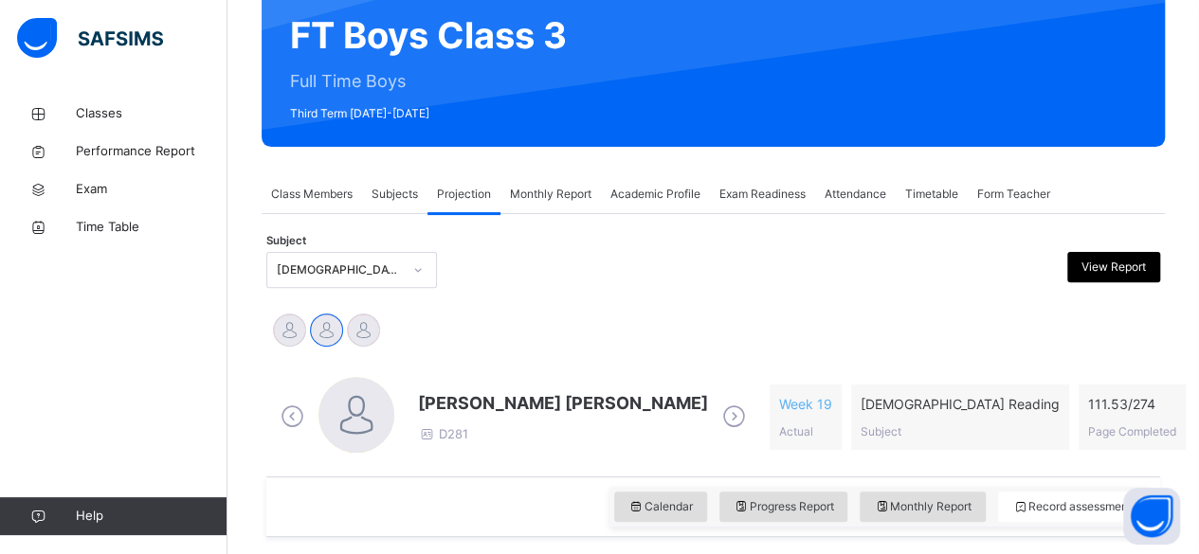
click at [841, 369] on div "Mohammad Hanzalah Siddiqui D281 Week 19 Actual Quran Reading Subject 111.53 / 2…" at bounding box center [713, 417] width 884 height 109
click at [814, 318] on div "Md Abarar Islam Ayash Mohammad Hanzalah Siddiqui Mohammed Abdullah" at bounding box center [713, 333] width 884 height 42
click at [606, 455] on div "Mohammad Hanzalah Siddiqui D281" at bounding box center [513, 417] width 475 height 81
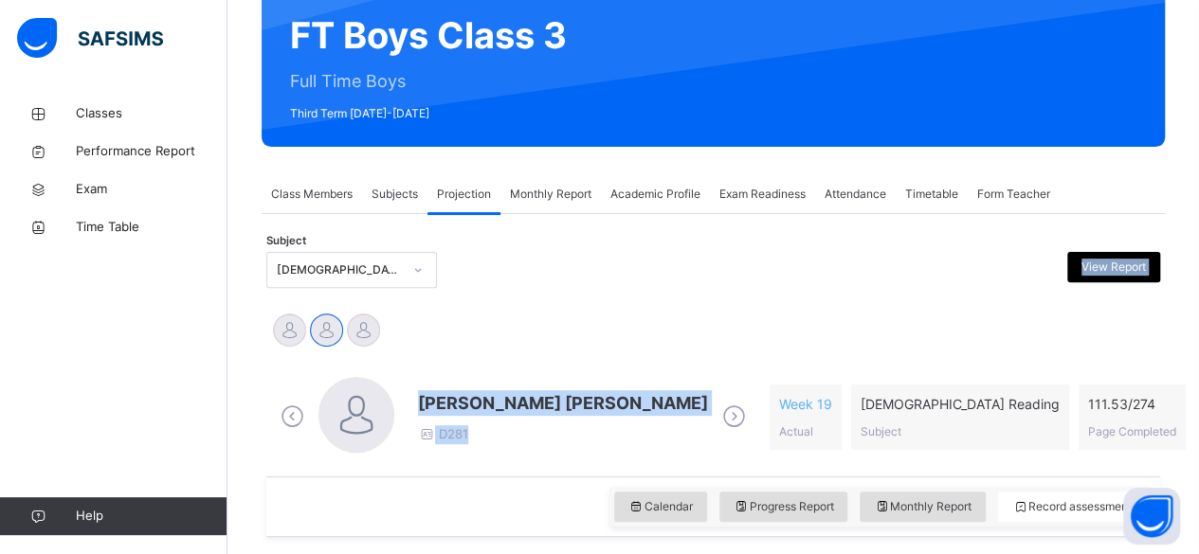
drag, startPoint x: 606, startPoint y: 455, endPoint x: 377, endPoint y: 209, distance: 335.3
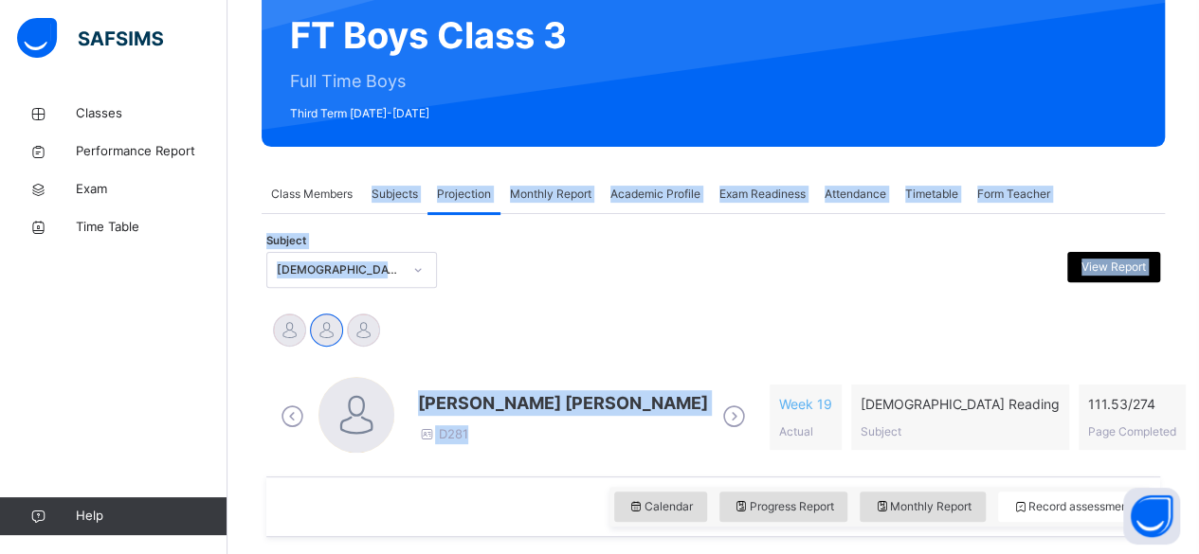
click at [760, 268] on div at bounding box center [826, 270] width 216 height 36
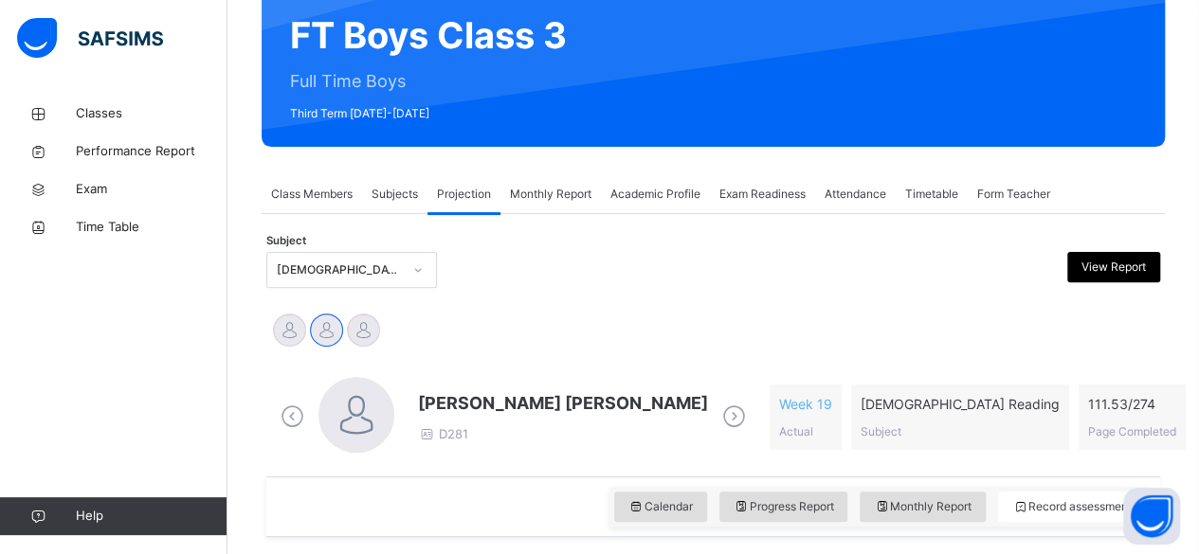
click at [584, 439] on div "Mohammad Hanzalah Siddiqui D281" at bounding box center [563, 417] width 290 height 54
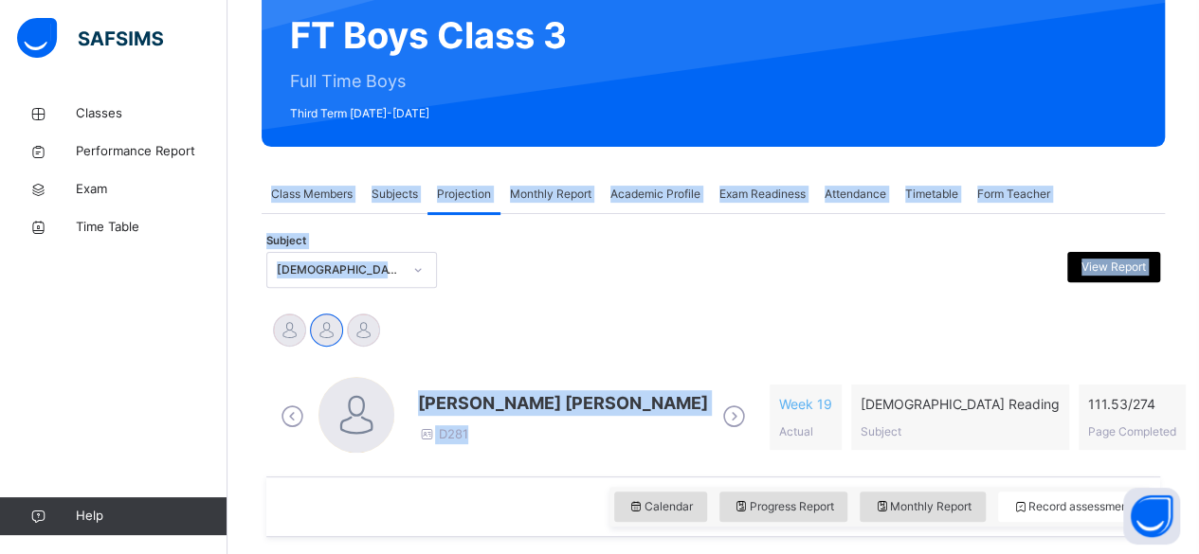
drag, startPoint x: 584, startPoint y: 439, endPoint x: 646, endPoint y: -3, distance: 446.1
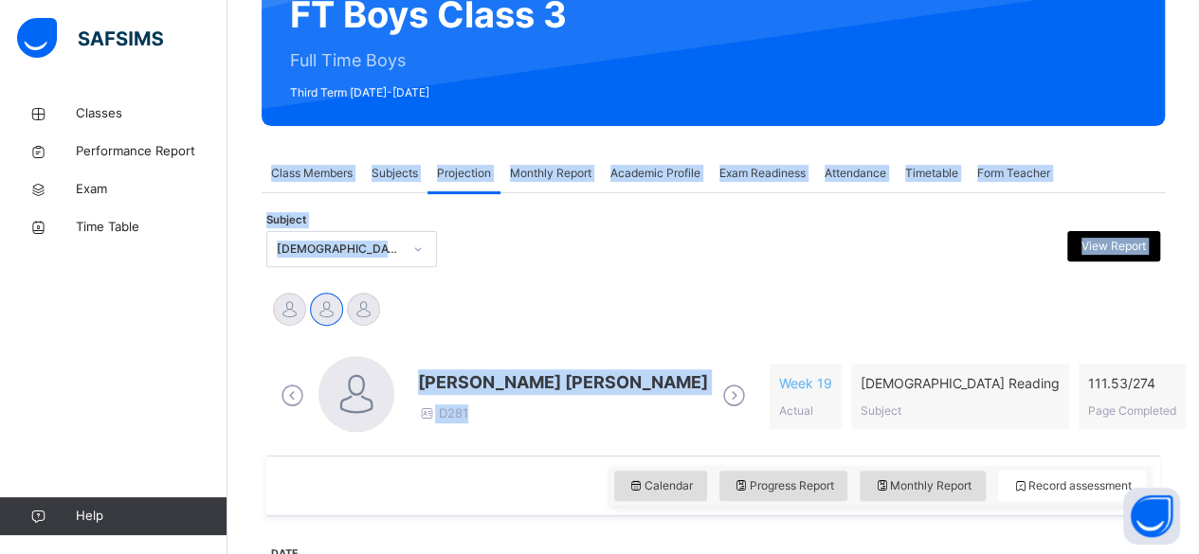
scroll to position [204, 0]
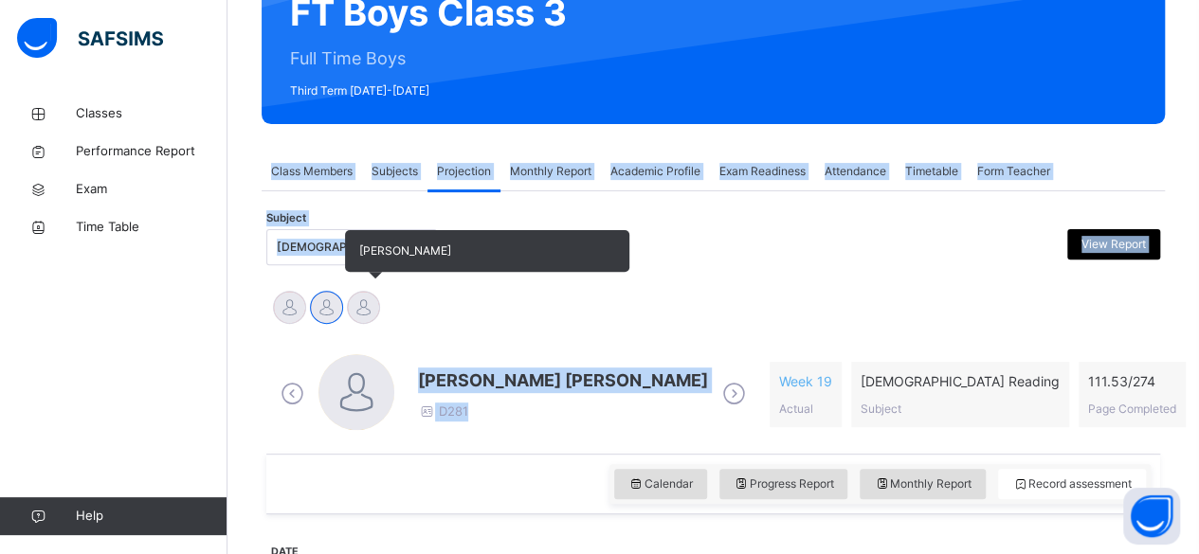
click at [358, 309] on div at bounding box center [363, 307] width 33 height 33
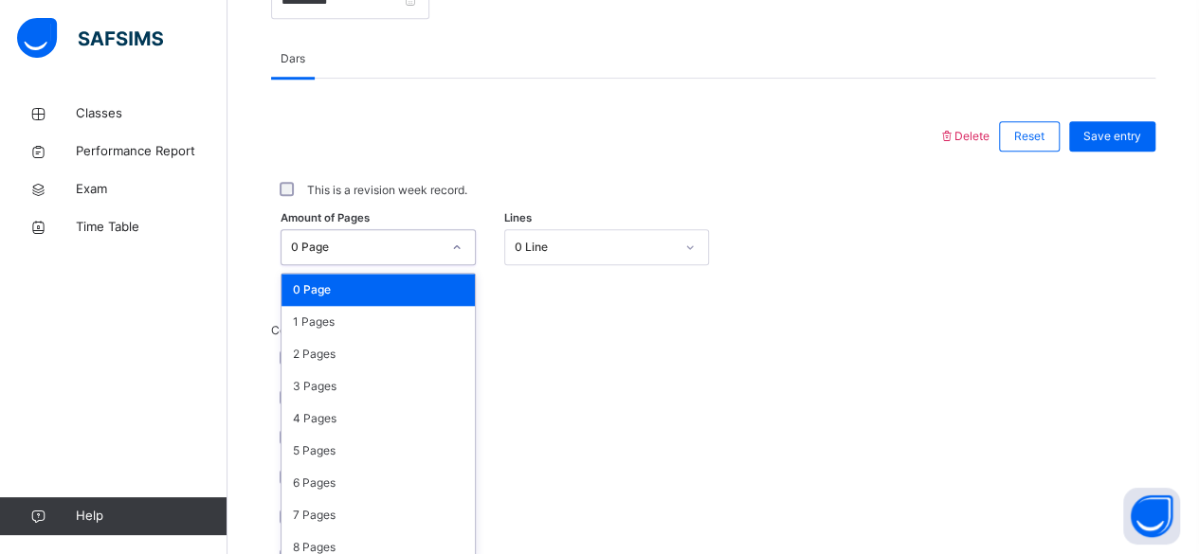
scroll to position [798, 0]
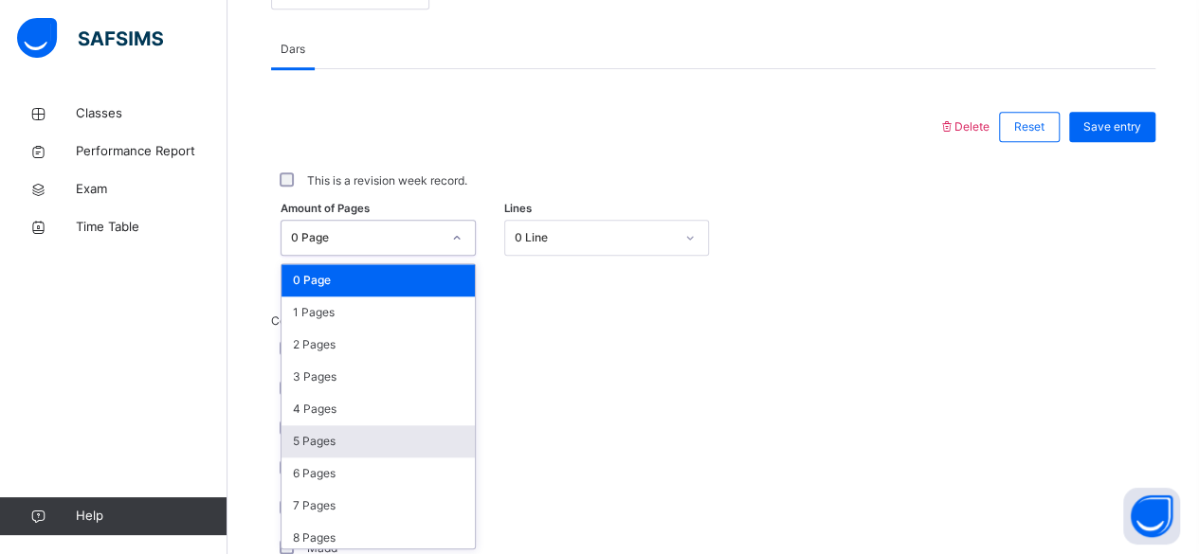
click at [292, 445] on div "5 Pages" at bounding box center [377, 442] width 193 height 32
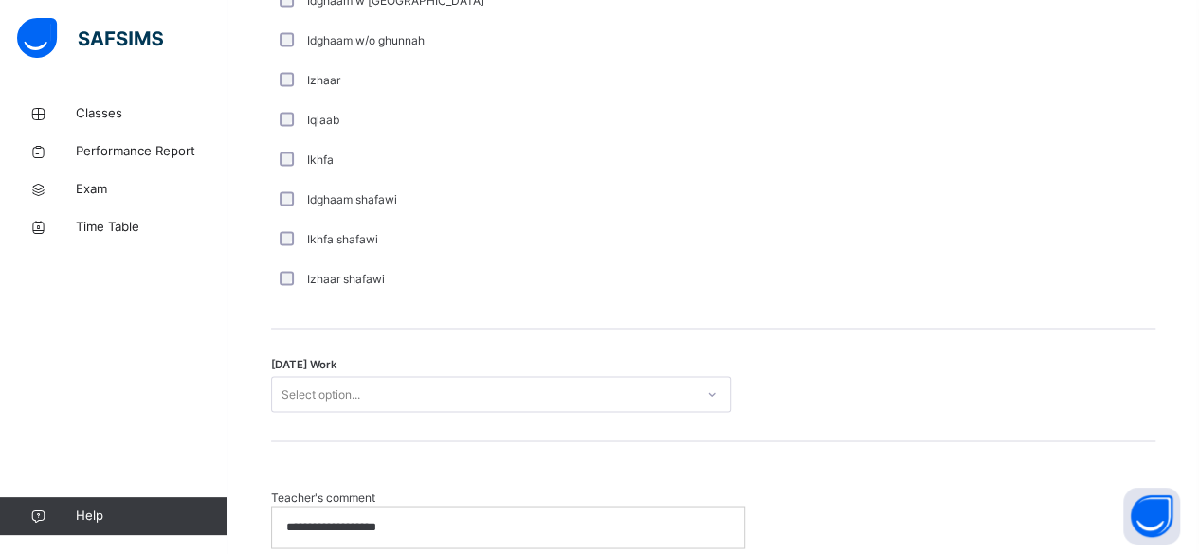
scroll to position [1426, 0]
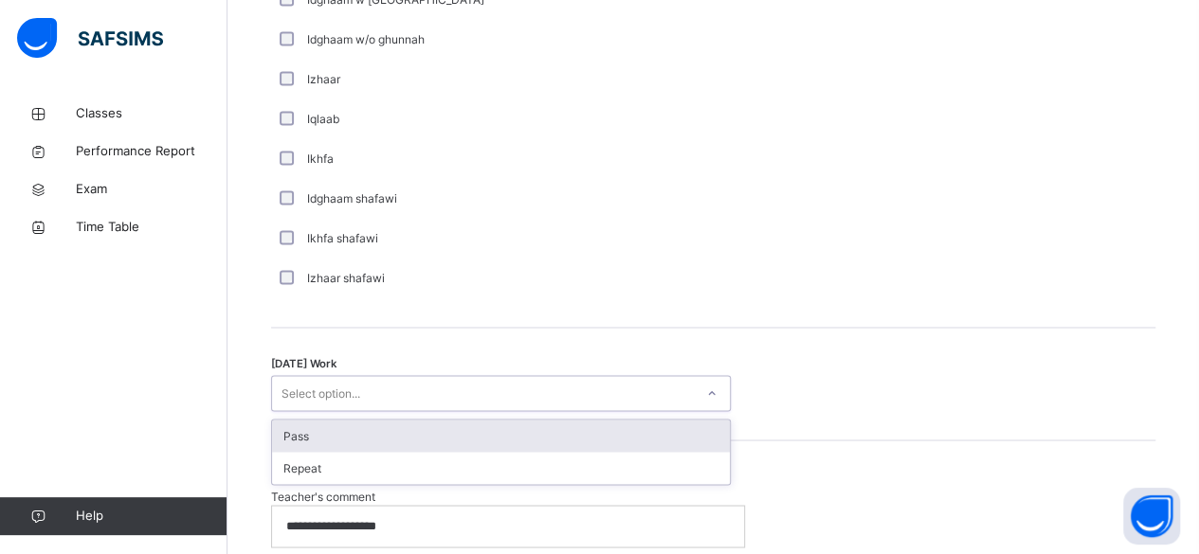
click at [282, 438] on div "Pass" at bounding box center [501, 436] width 458 height 32
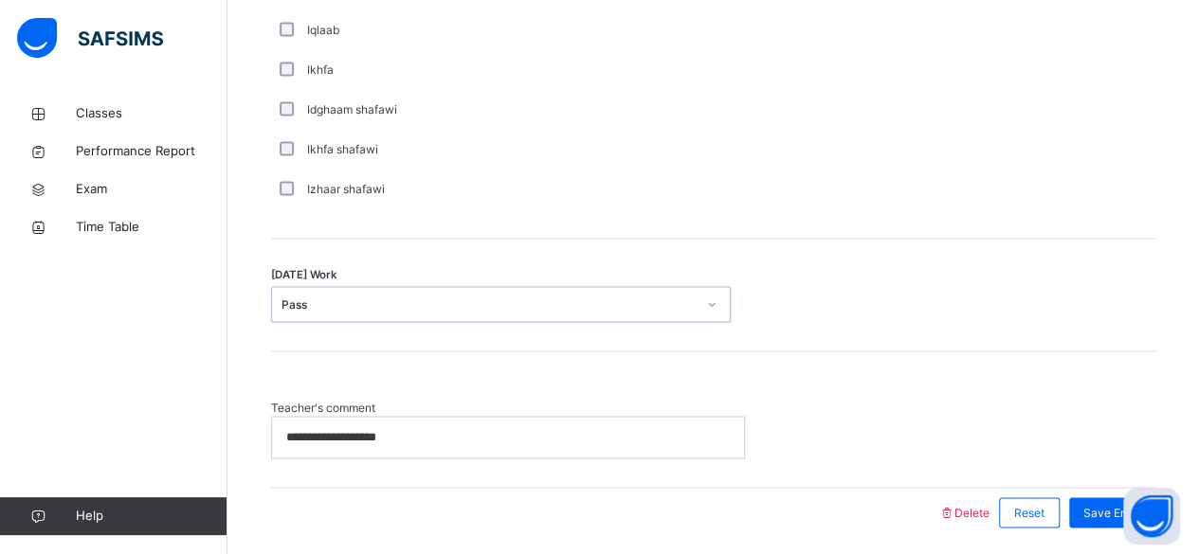
scroll to position [1579, 0]
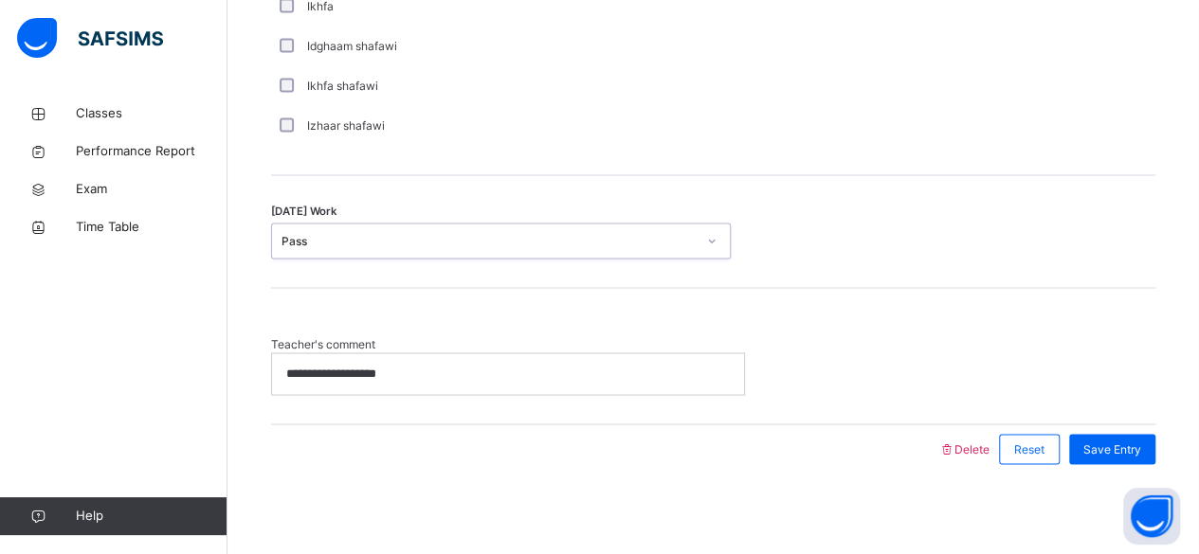
click at [403, 381] on div "**********" at bounding box center [508, 374] width 472 height 40
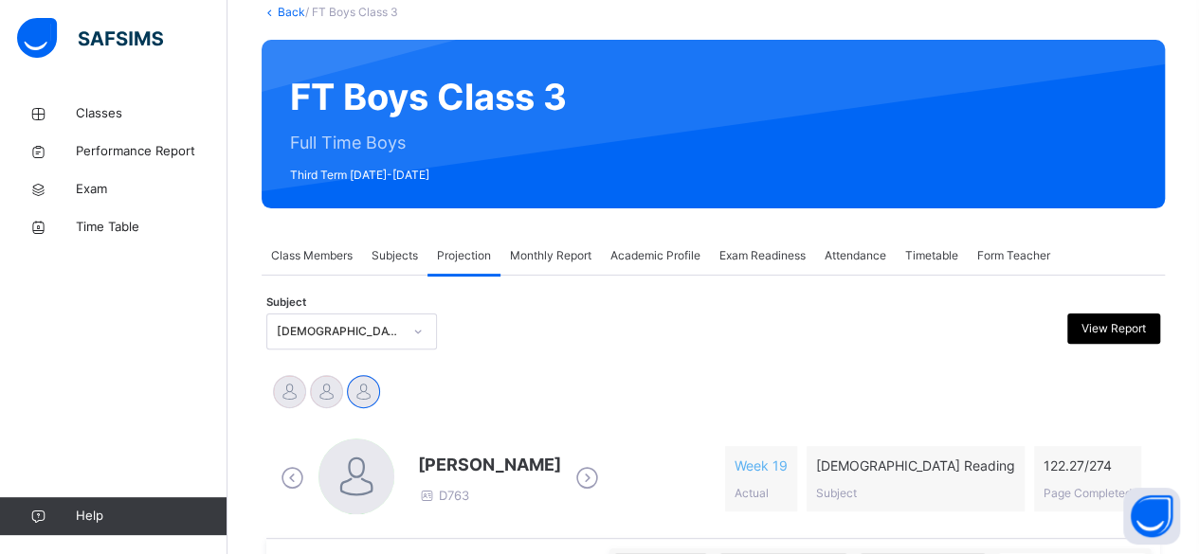
scroll to position [0, 0]
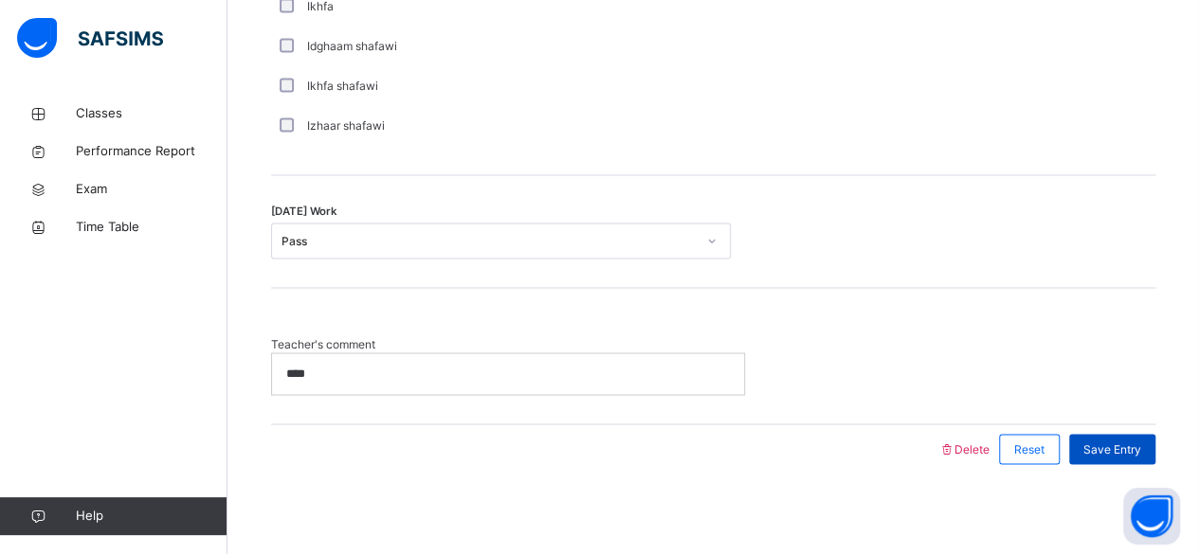
click at [1141, 448] on span "Save Entry" at bounding box center [1112, 449] width 58 height 17
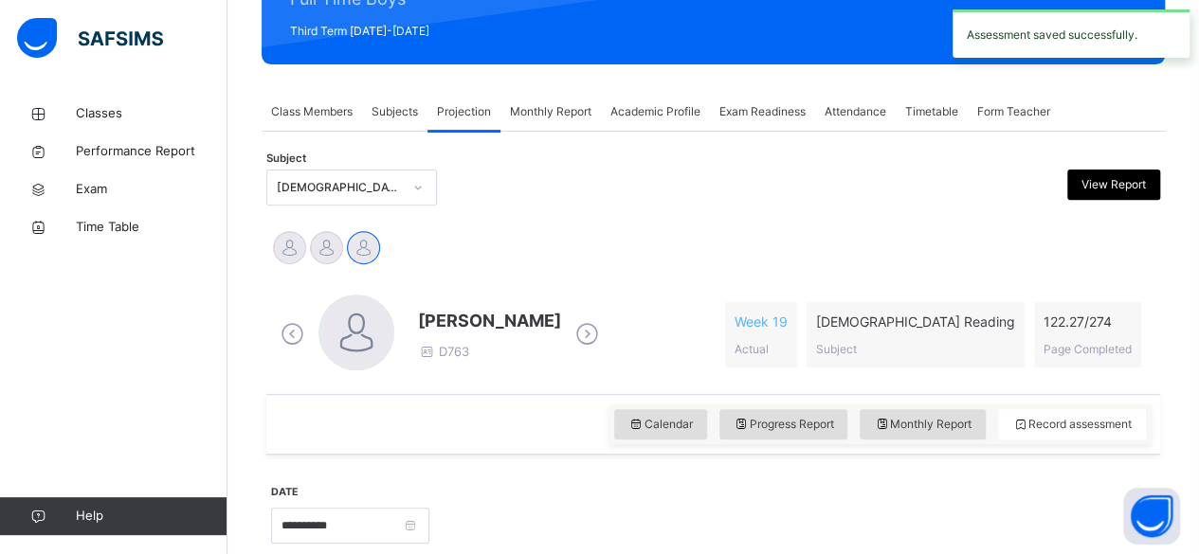
scroll to position [260, 0]
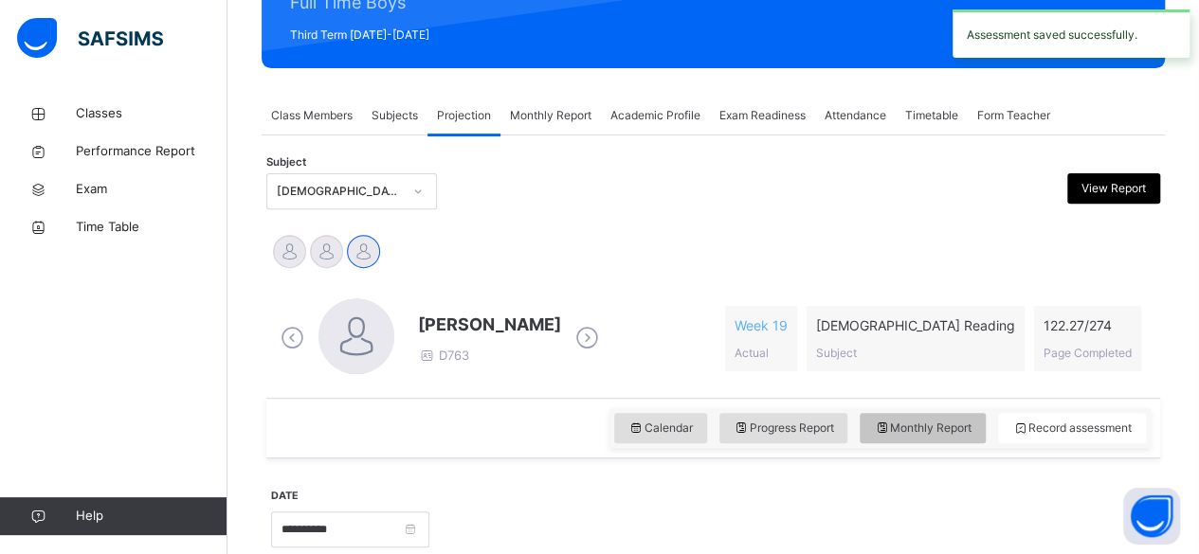
click at [952, 425] on span "Monthly Report" at bounding box center [923, 428] width 98 height 17
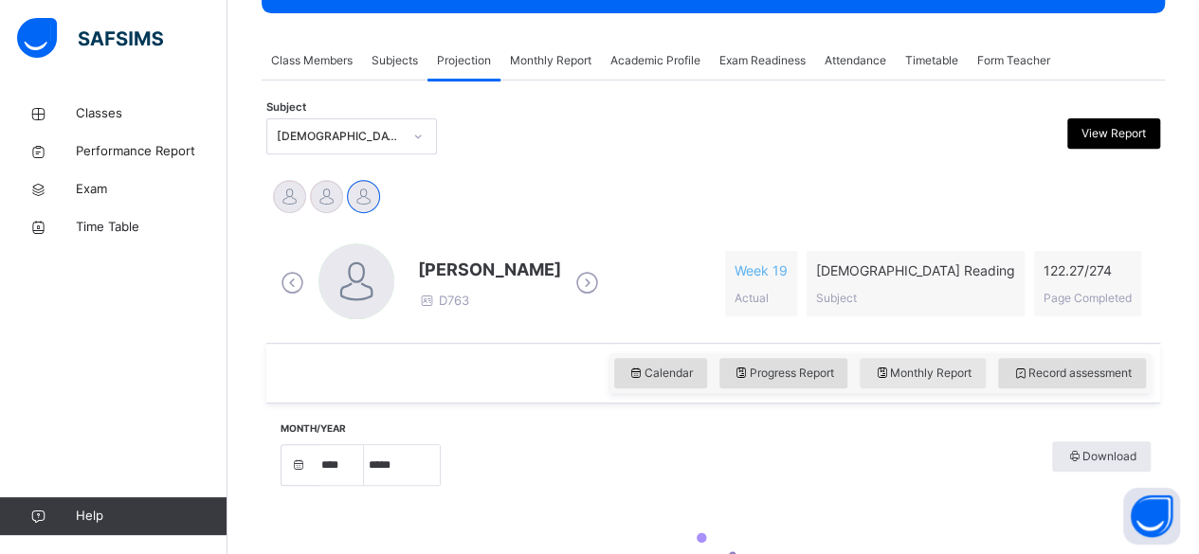
select select "****"
select select "*"
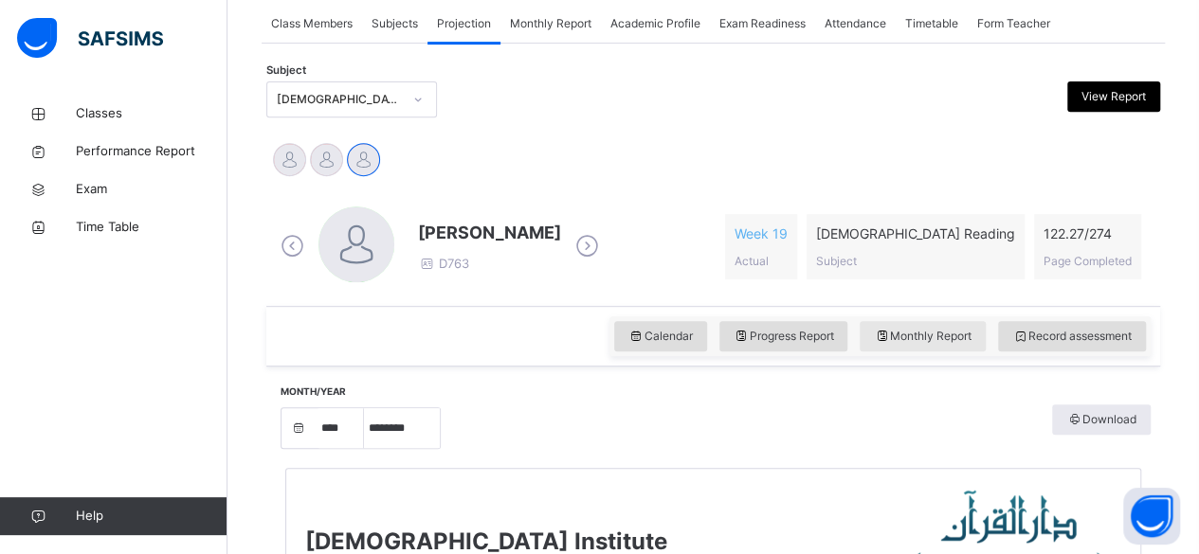
scroll to position [351, 0]
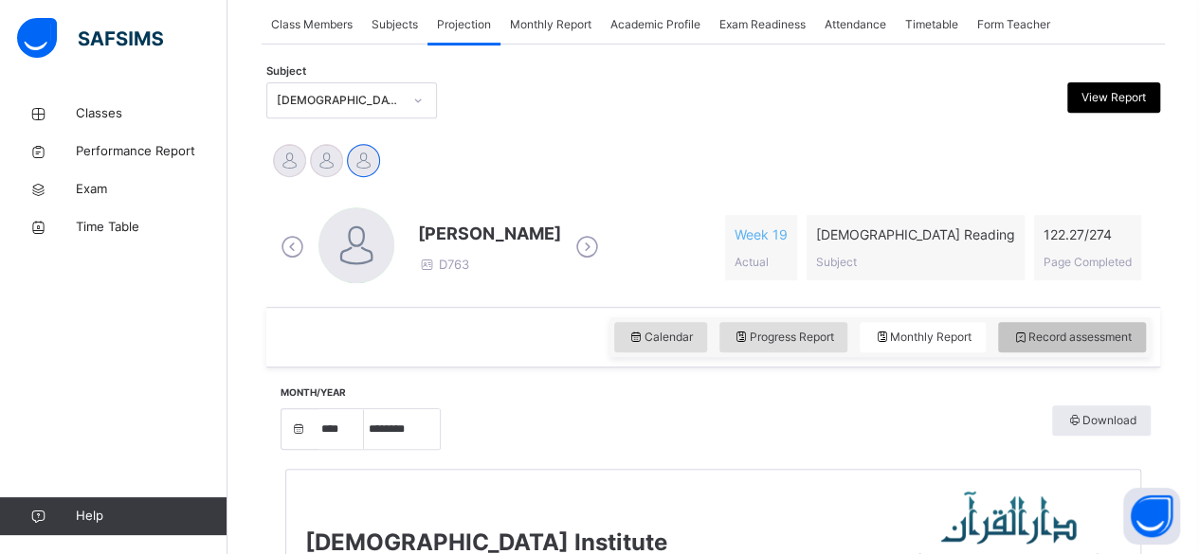
click at [1105, 345] on div "Record assessment" at bounding box center [1072, 337] width 148 height 30
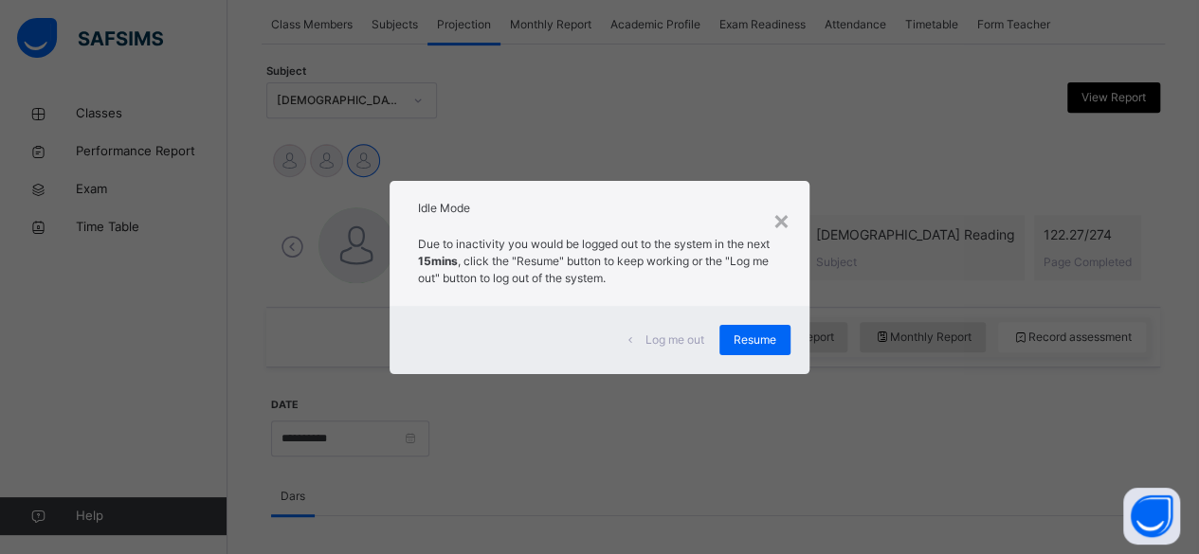
click at [768, 298] on div "Due to inactivity you would be logged out to the system in the next 15mins , cl…" at bounding box center [600, 267] width 420 height 80
click at [784, 338] on div "Resume" at bounding box center [754, 340] width 71 height 30
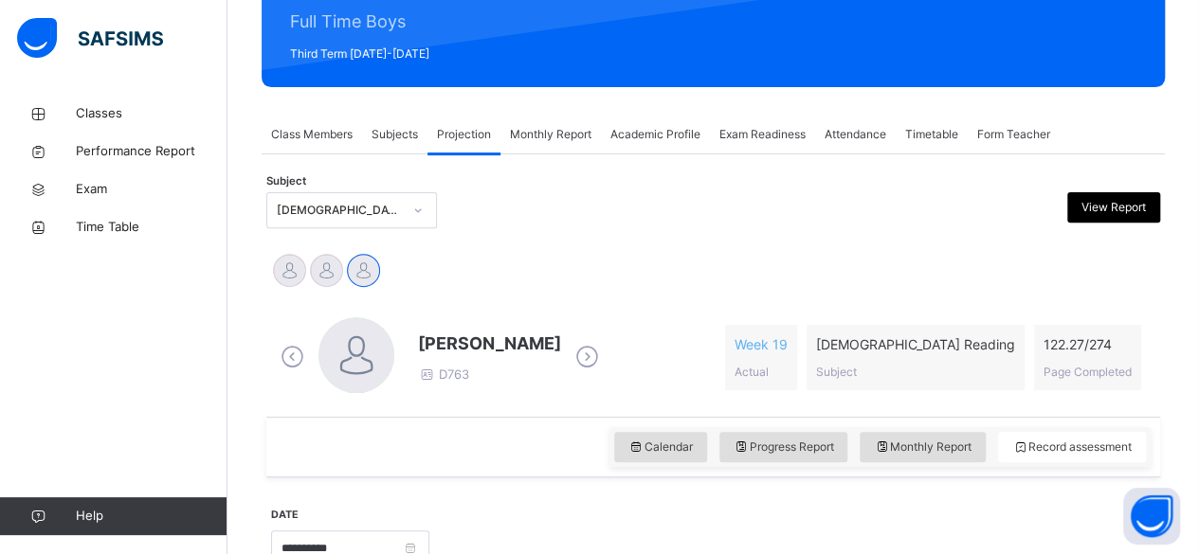
scroll to position [240, 0]
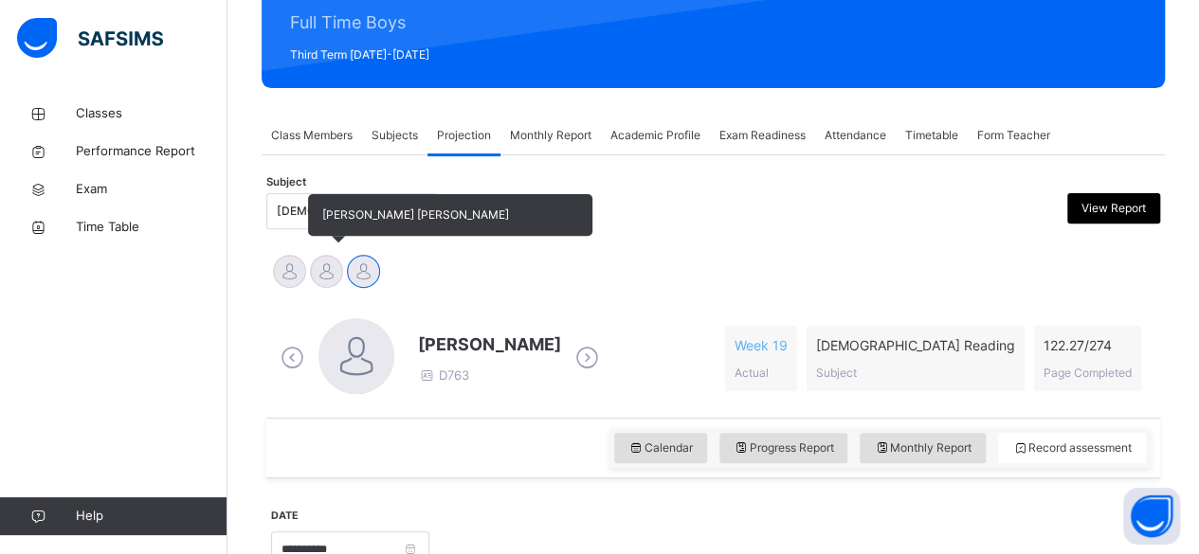
click at [310, 265] on div at bounding box center [326, 271] width 33 height 33
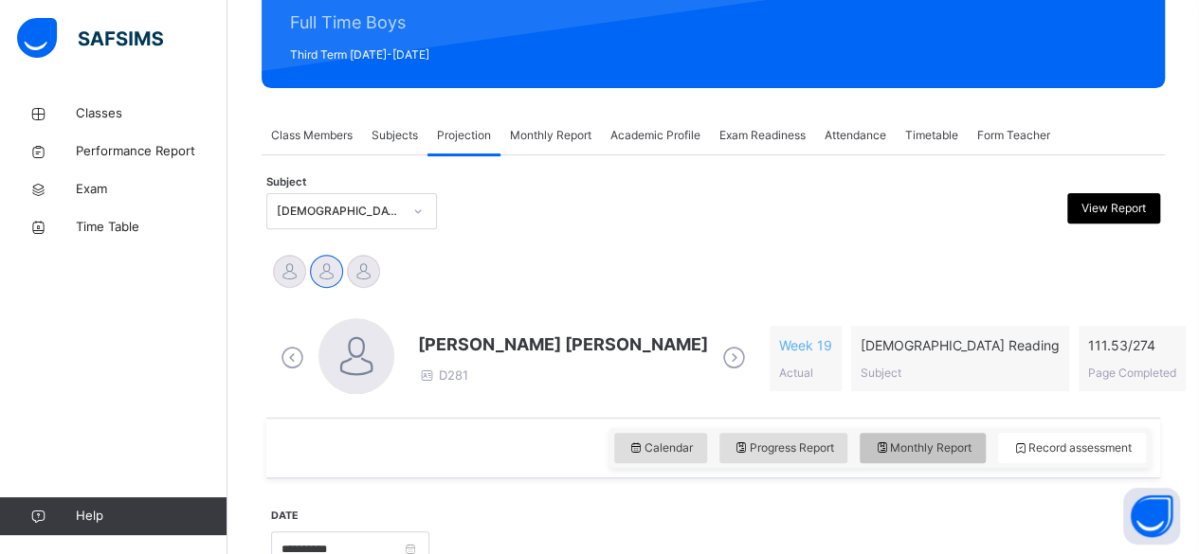
click at [919, 457] on div "Monthly Report" at bounding box center [923, 448] width 126 height 30
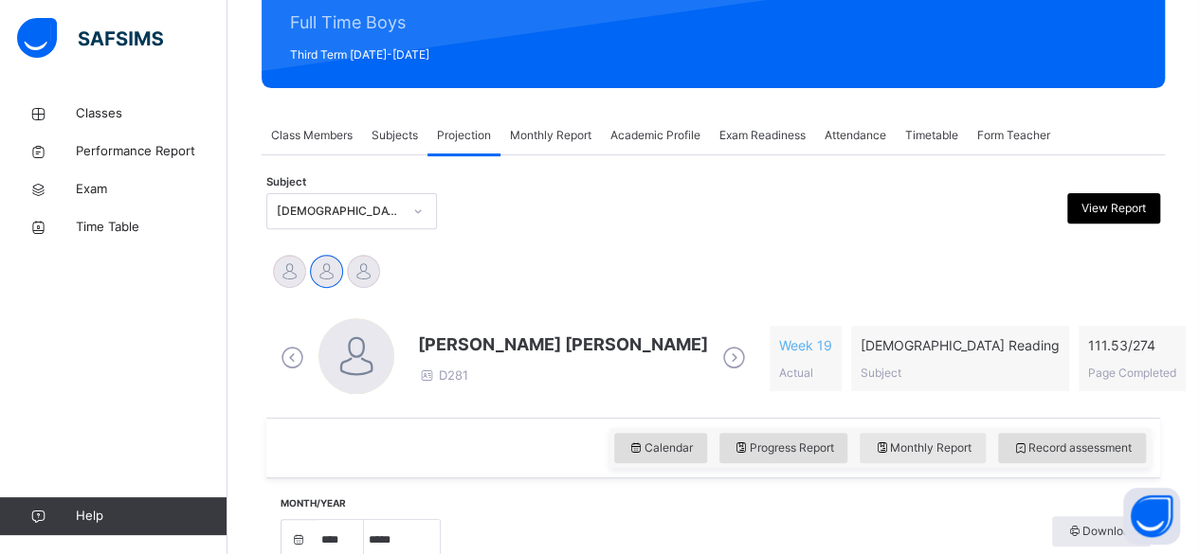
select select "****"
select select "*"
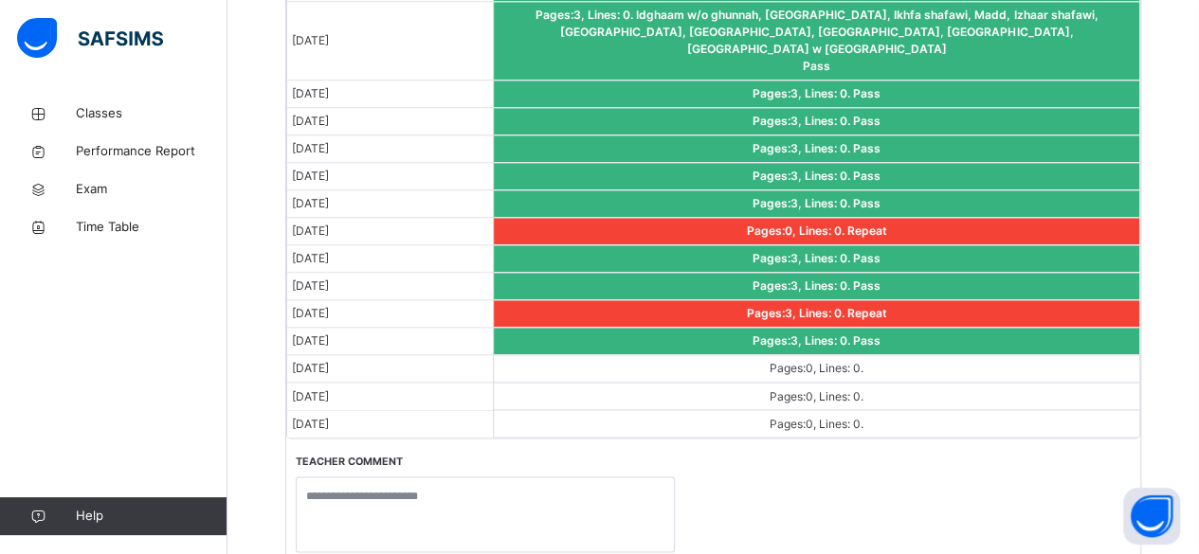
scroll to position [1465, 0]
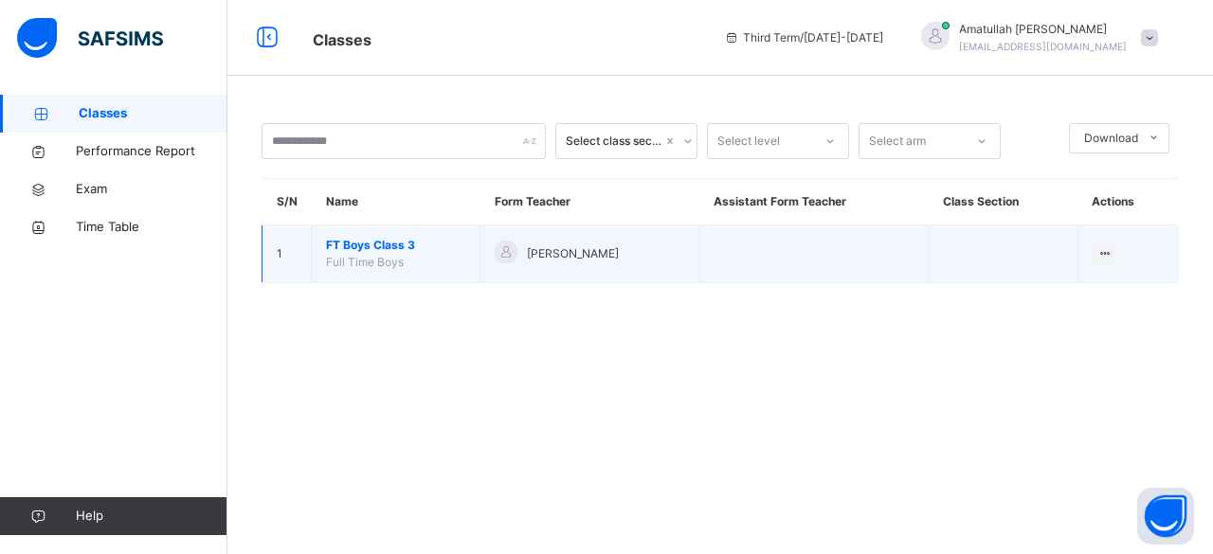
click at [382, 246] on span "FT Boys Class 3" at bounding box center [395, 245] width 139 height 17
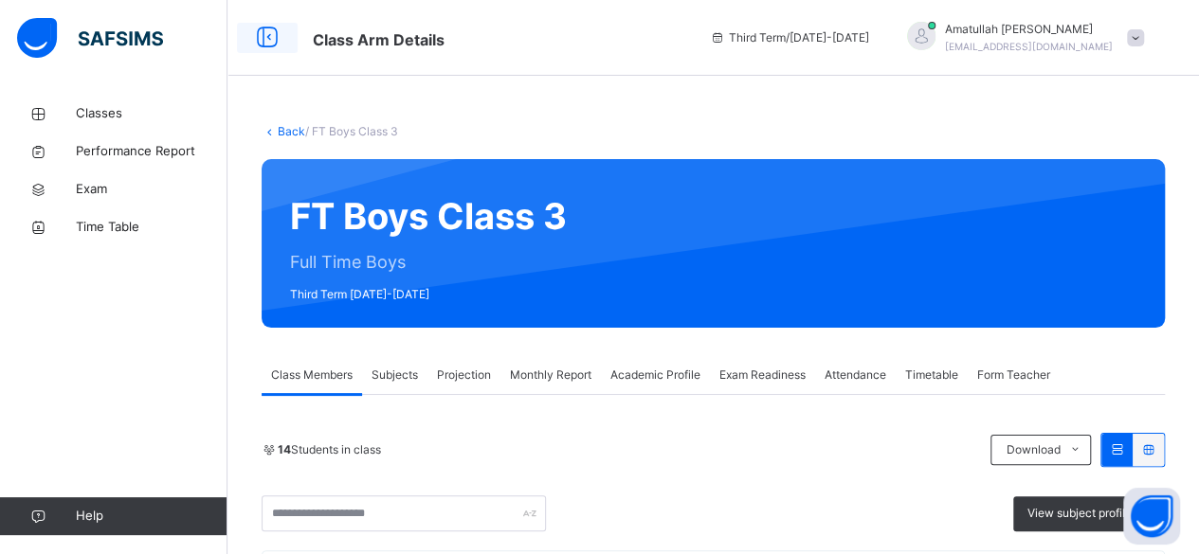
click at [269, 42] on icon at bounding box center [267, 38] width 32 height 34
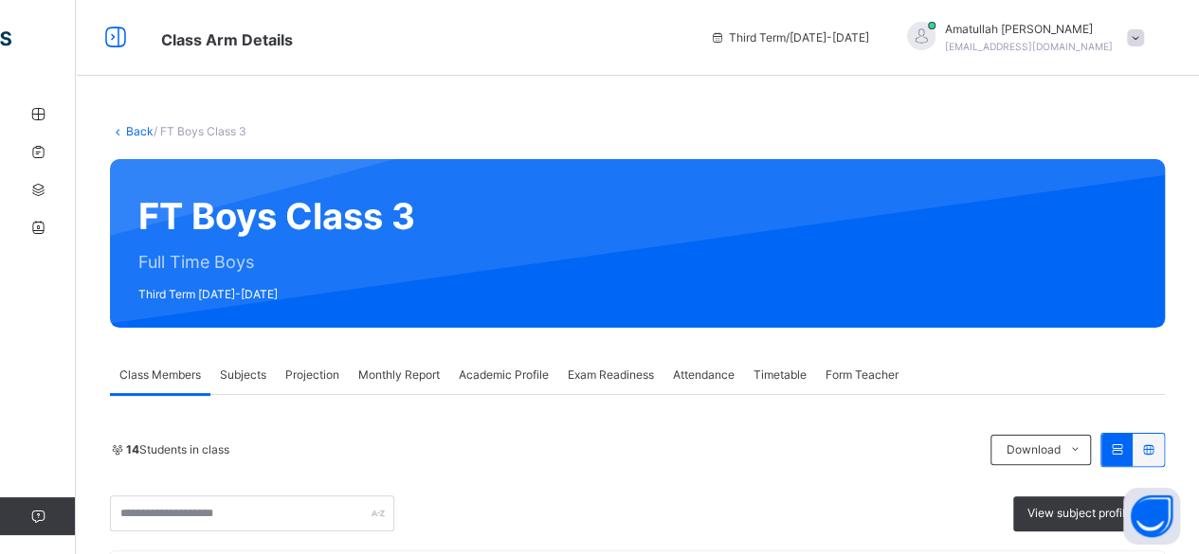
click at [302, 363] on div "Projection" at bounding box center [312, 375] width 73 height 38
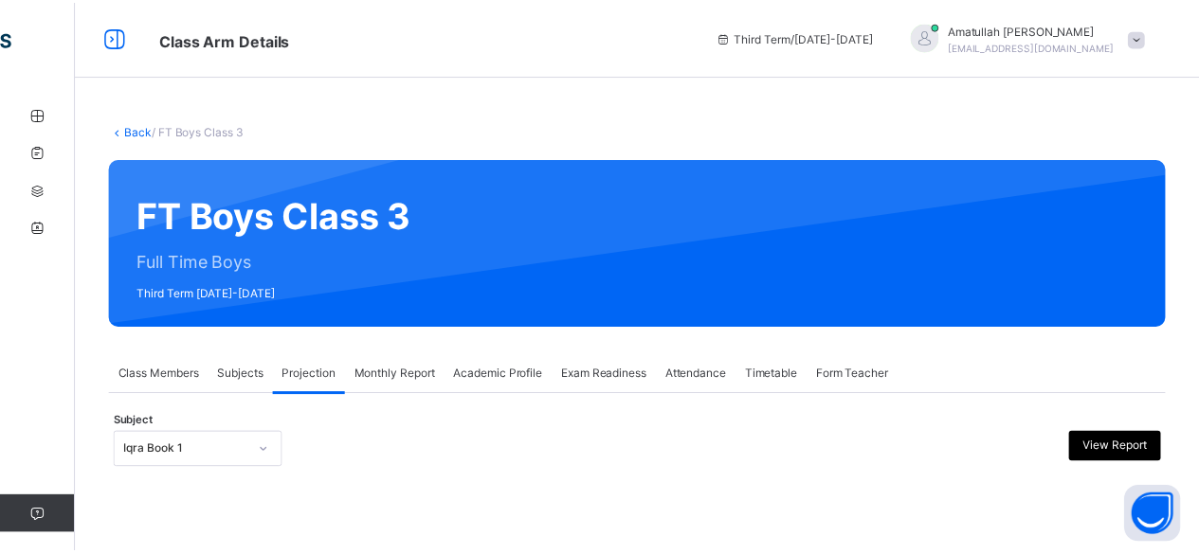
scroll to position [180, 0]
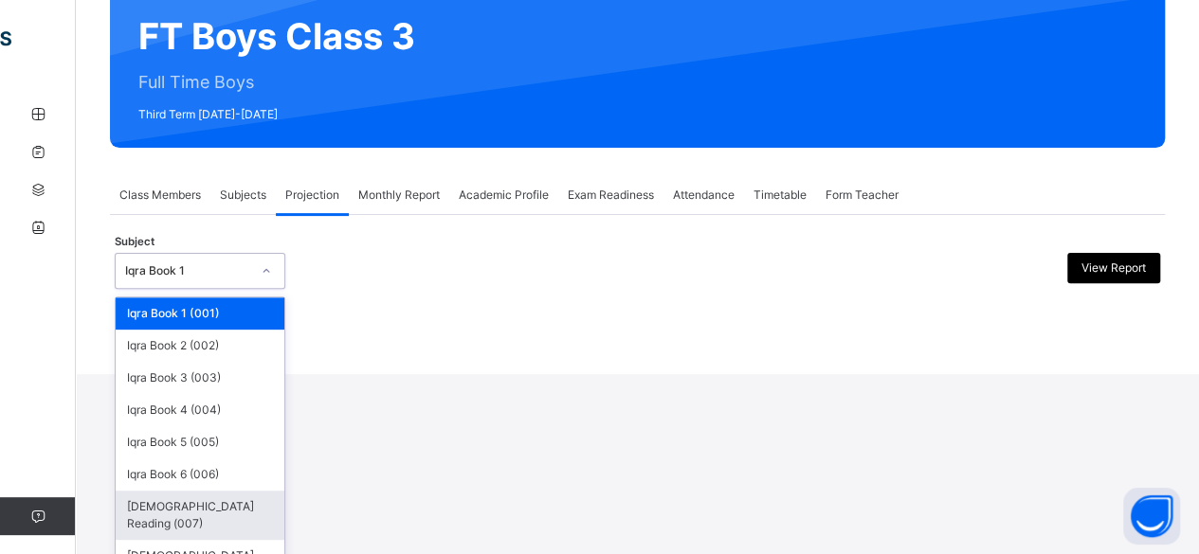
click at [205, 508] on div "Quran Reading (007)" at bounding box center [200, 515] width 169 height 49
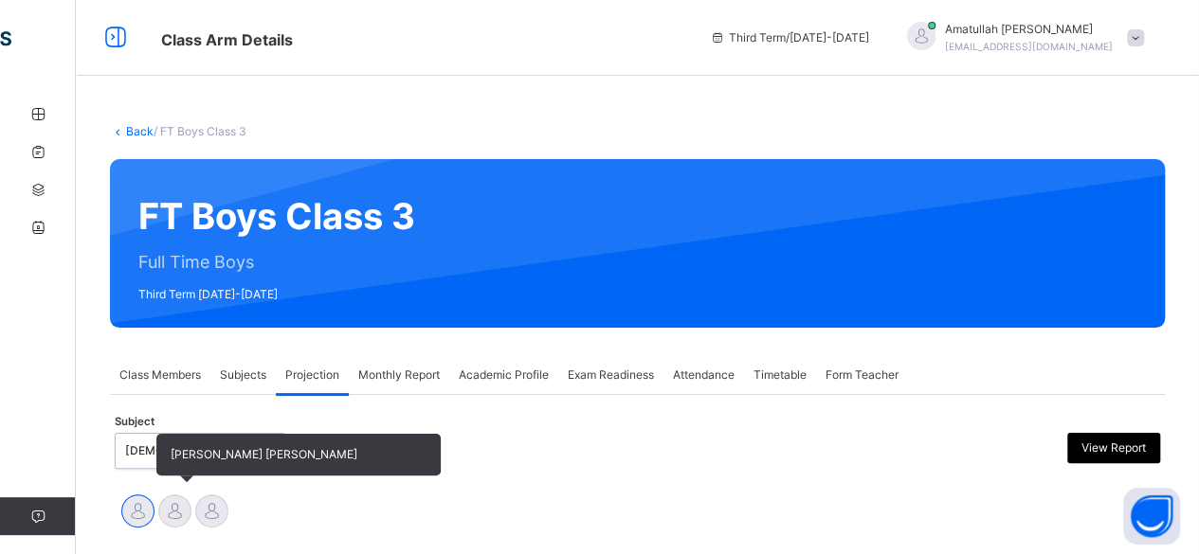
click at [163, 514] on div at bounding box center [174, 511] width 33 height 33
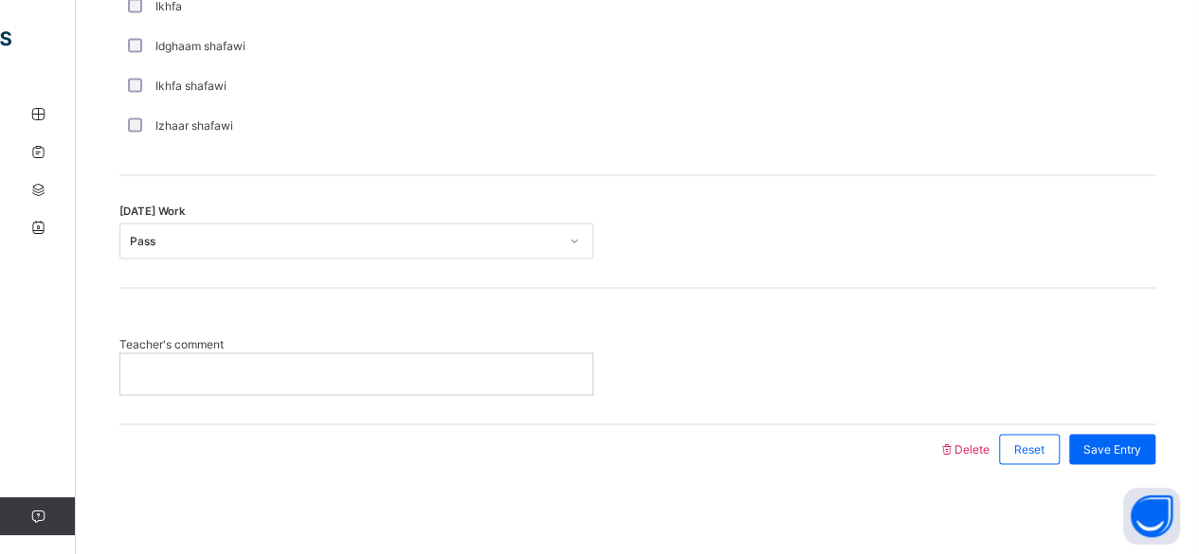
scroll to position [1579, 0]
click at [457, 389] on div at bounding box center [356, 374] width 472 height 40
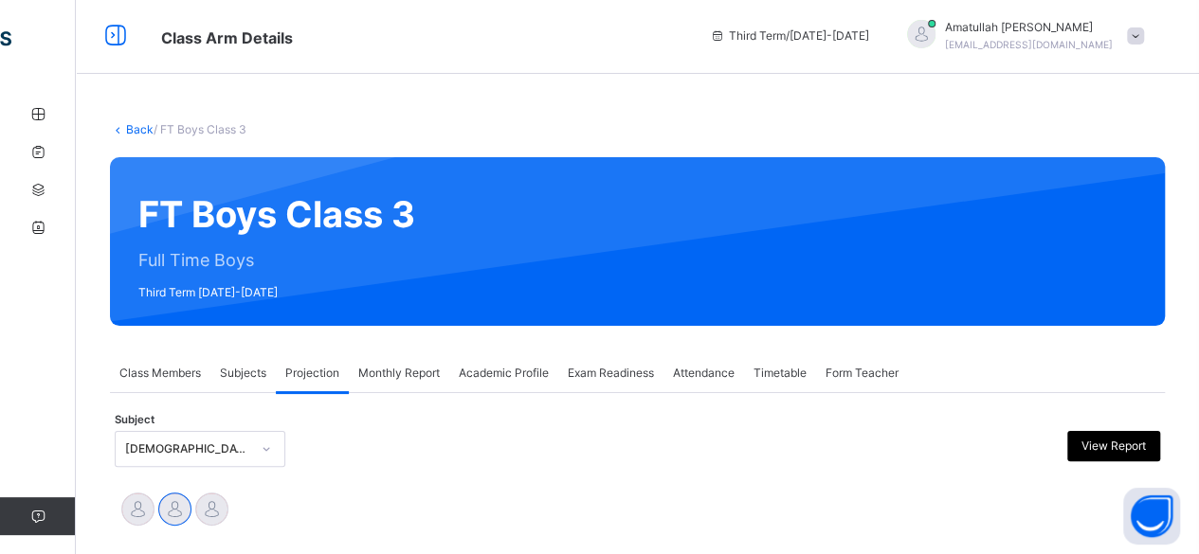
scroll to position [0, 0]
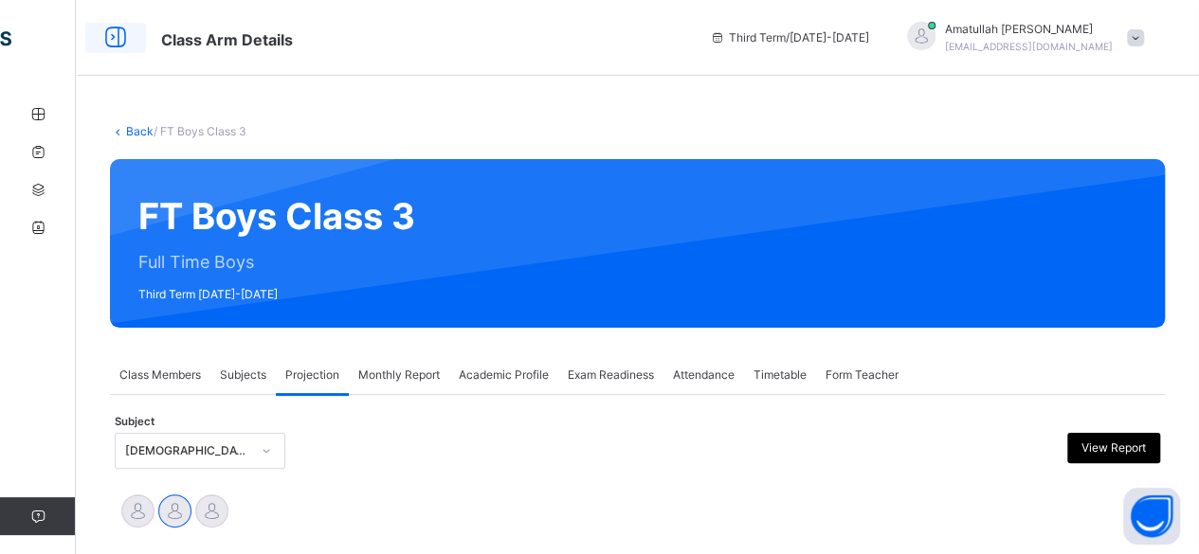
click at [102, 43] on icon at bounding box center [116, 38] width 32 height 34
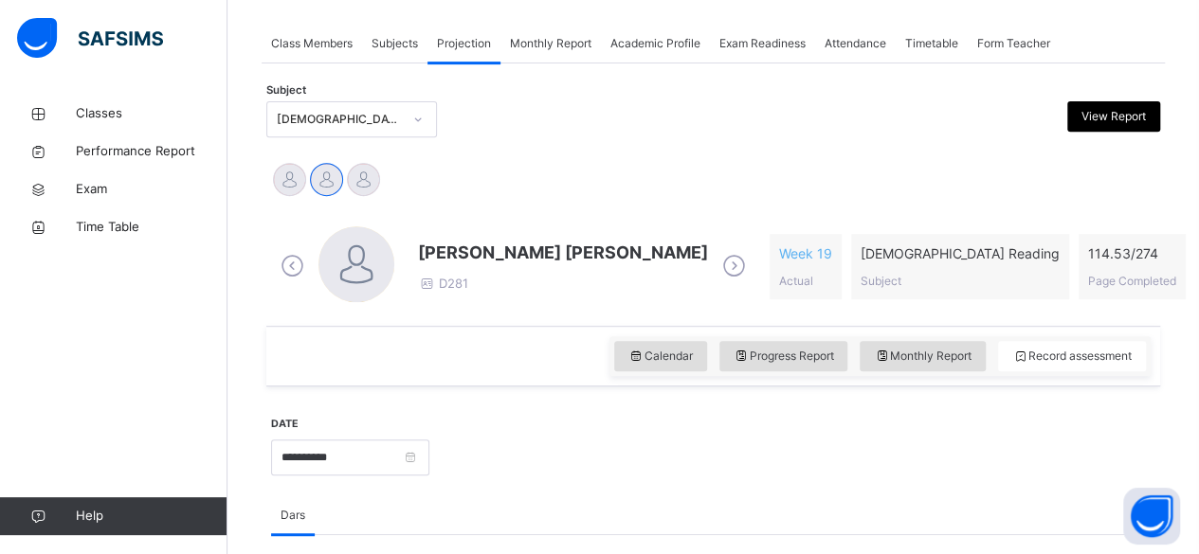
scroll to position [332, 0]
click at [609, 310] on div "Mohammad Hanzalah Siddiqui D281 Week 19 Actual Quran Reading Subject 114.53 / 2…" at bounding box center [713, 266] width 884 height 109
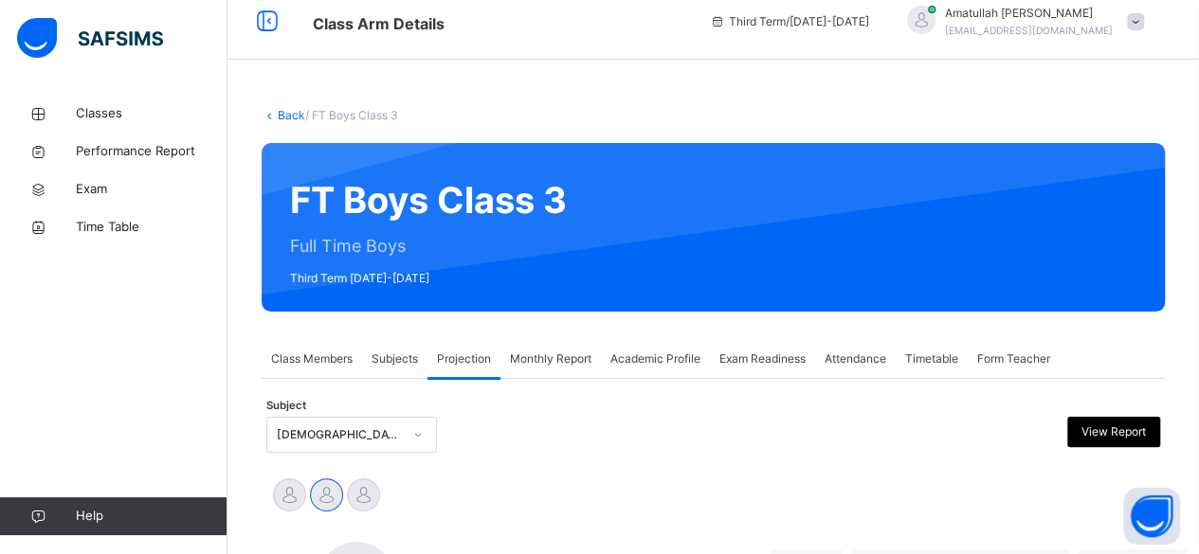
scroll to position [0, 0]
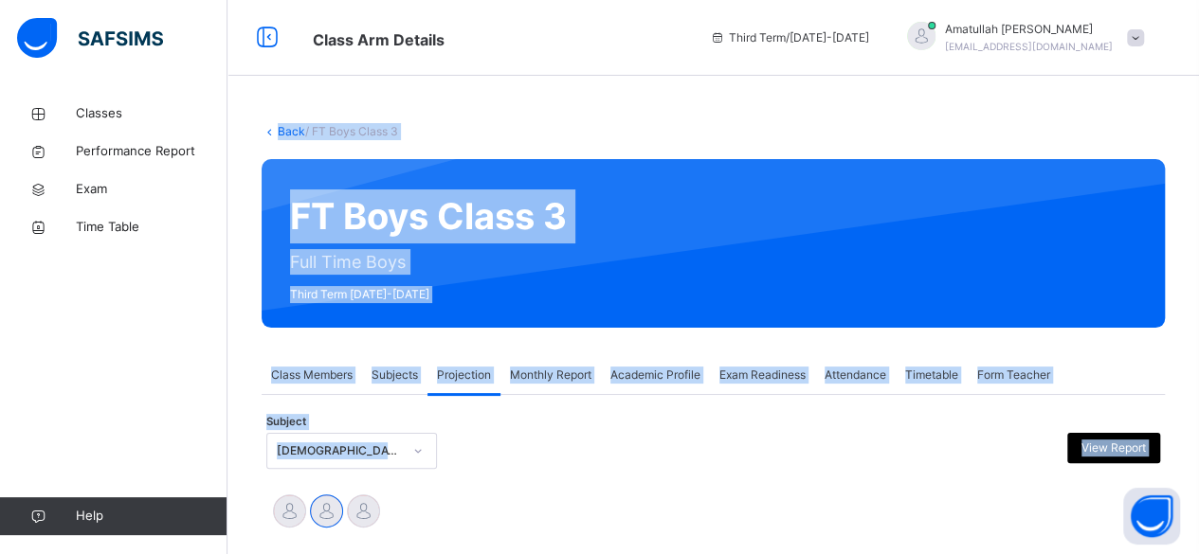
drag, startPoint x: 609, startPoint y: 310, endPoint x: 271, endPoint y: -82, distance: 518.1
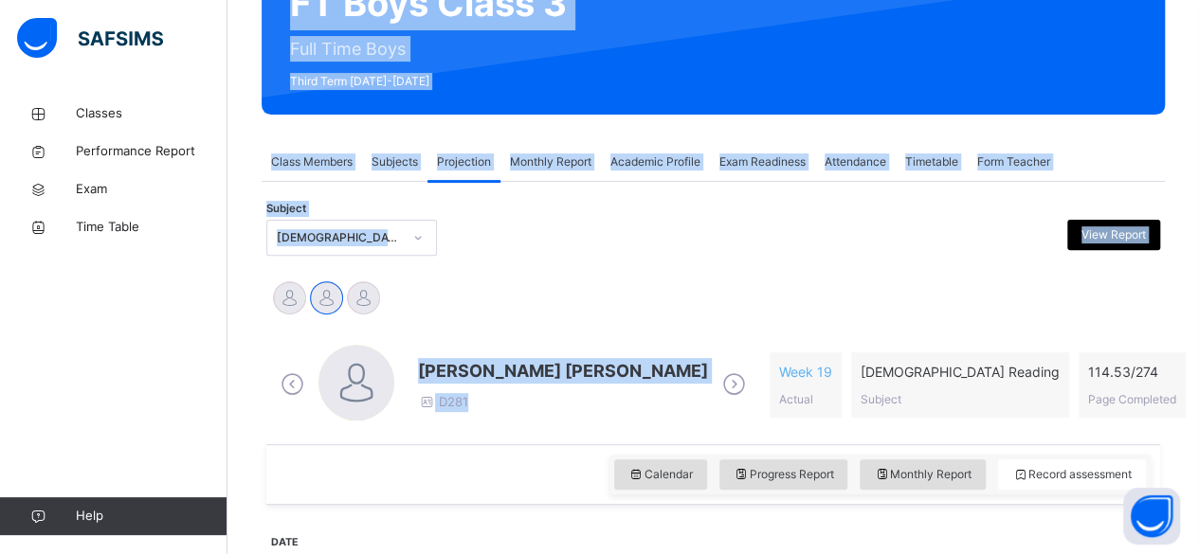
scroll to position [213, 0]
click at [453, 226] on div "Subject Quran Reading (007) View Report" at bounding box center [713, 238] width 894 height 36
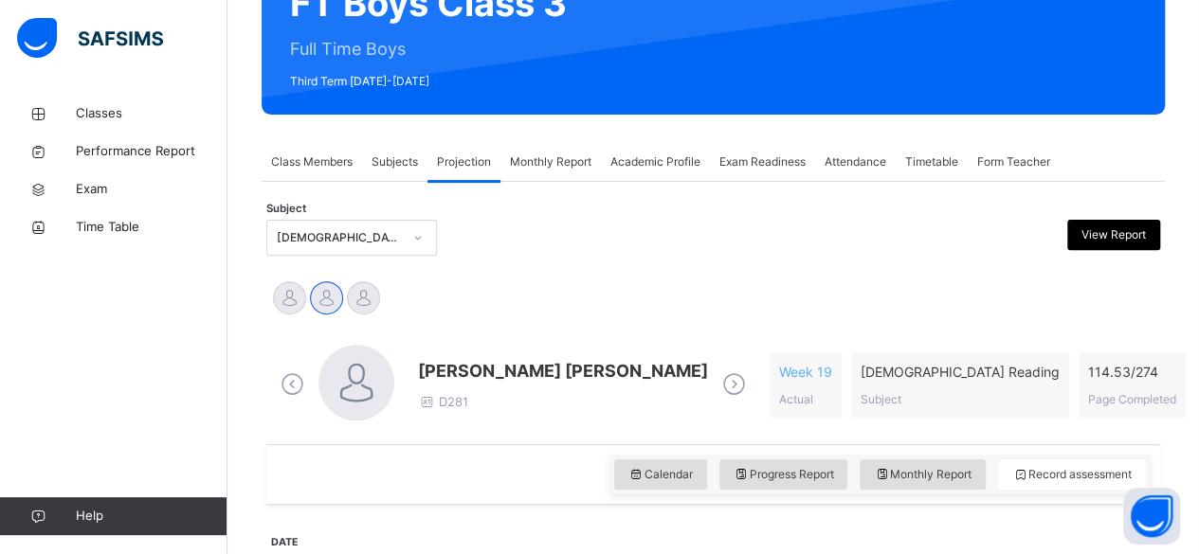
click at [611, 423] on div "Mohammad Hanzalah Siddiqui D281" at bounding box center [513, 385] width 475 height 81
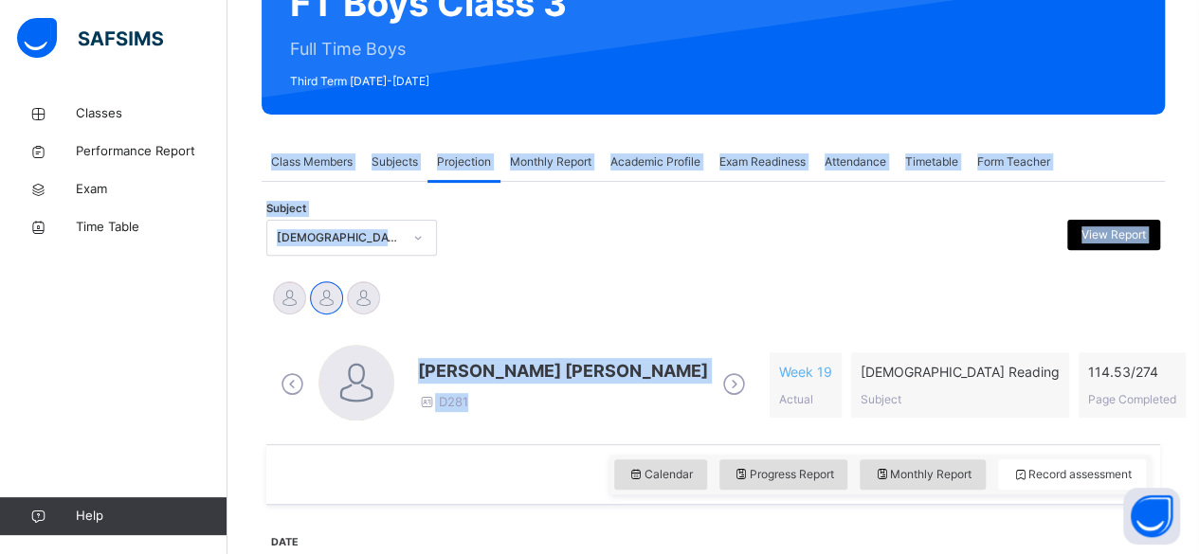
drag, startPoint x: 611, startPoint y: 423, endPoint x: 546, endPoint y: 43, distance: 385.6
click at [557, 291] on div "Md Abarar Islam Ayash Mohammad Hanzalah Siddiqui Mohammed Abdullah" at bounding box center [713, 301] width 884 height 42
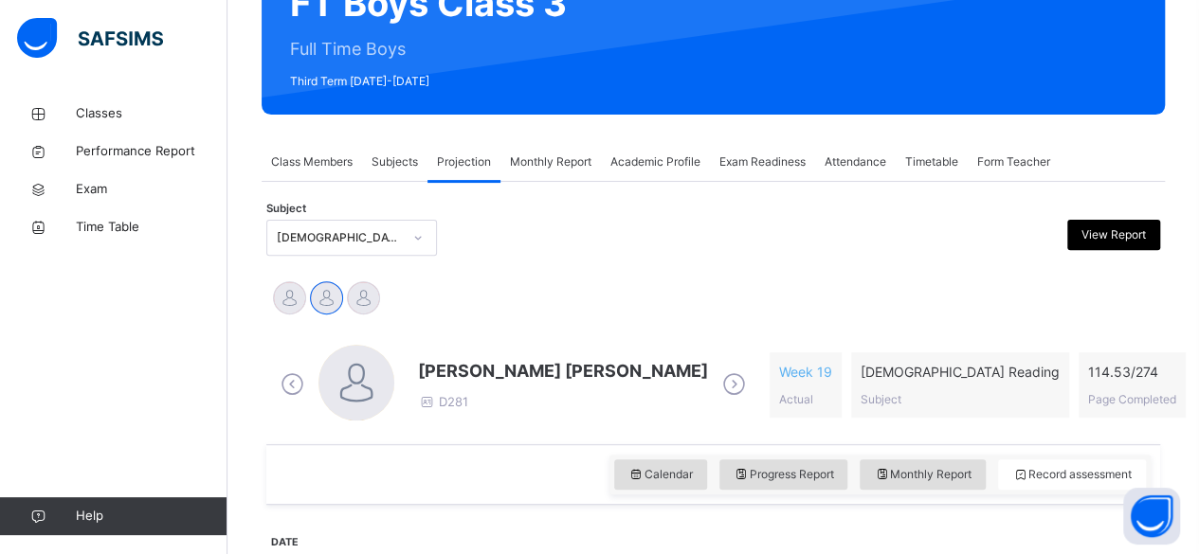
click at [554, 452] on div "Calendar Progress Report Monthly Report Record assessment" at bounding box center [713, 475] width 894 height 61
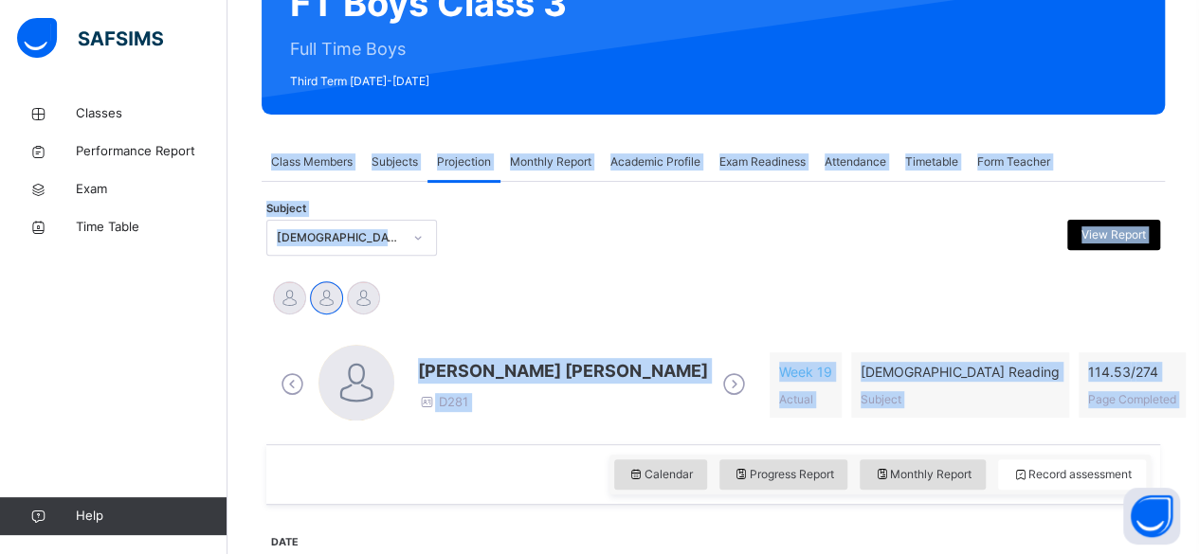
drag, startPoint x: 554, startPoint y: 452, endPoint x: 725, endPoint y: 94, distance: 396.8
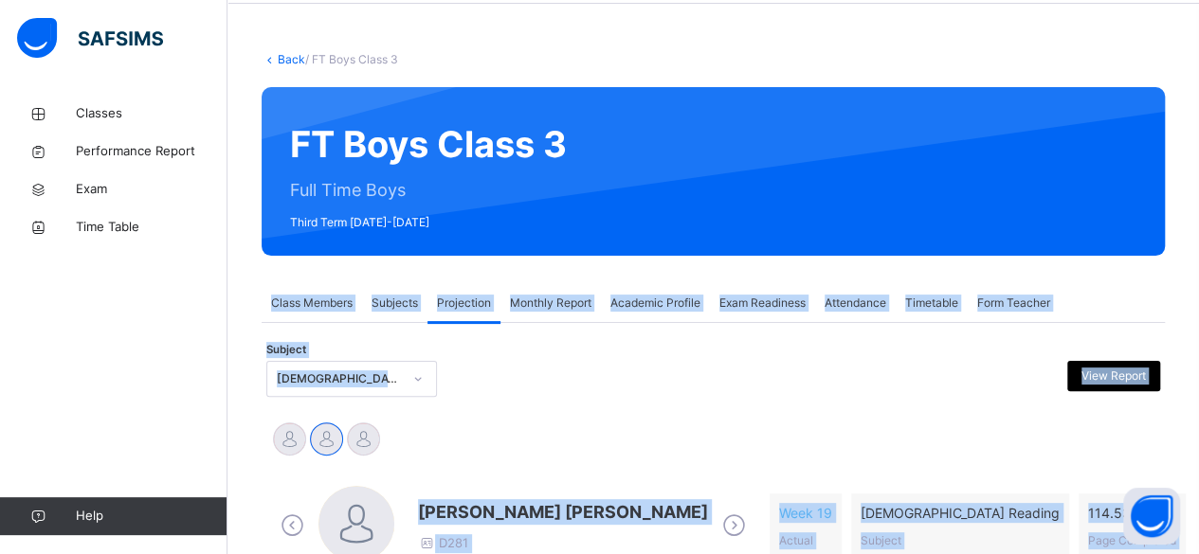
scroll to position [73, 0]
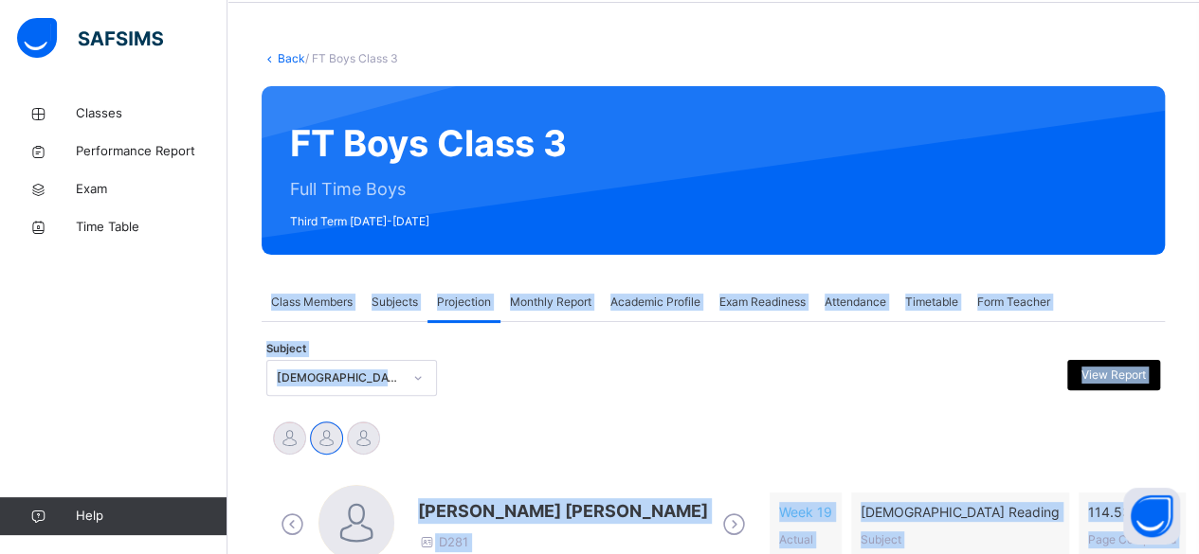
click at [134, 51] on img at bounding box center [90, 38] width 146 height 40
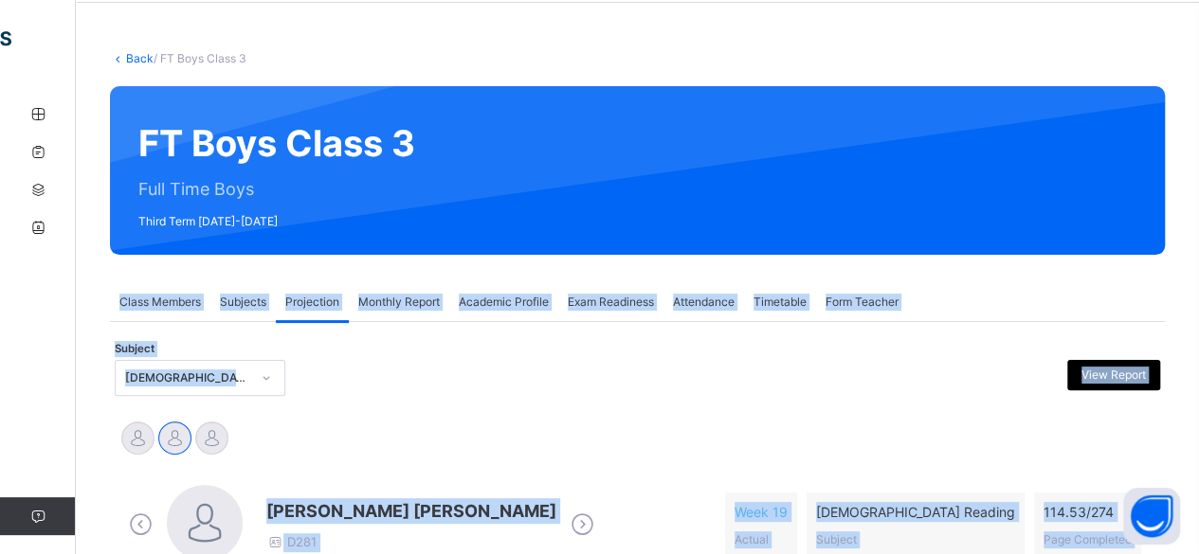
click at [134, 51] on link "Back" at bounding box center [139, 58] width 27 height 14
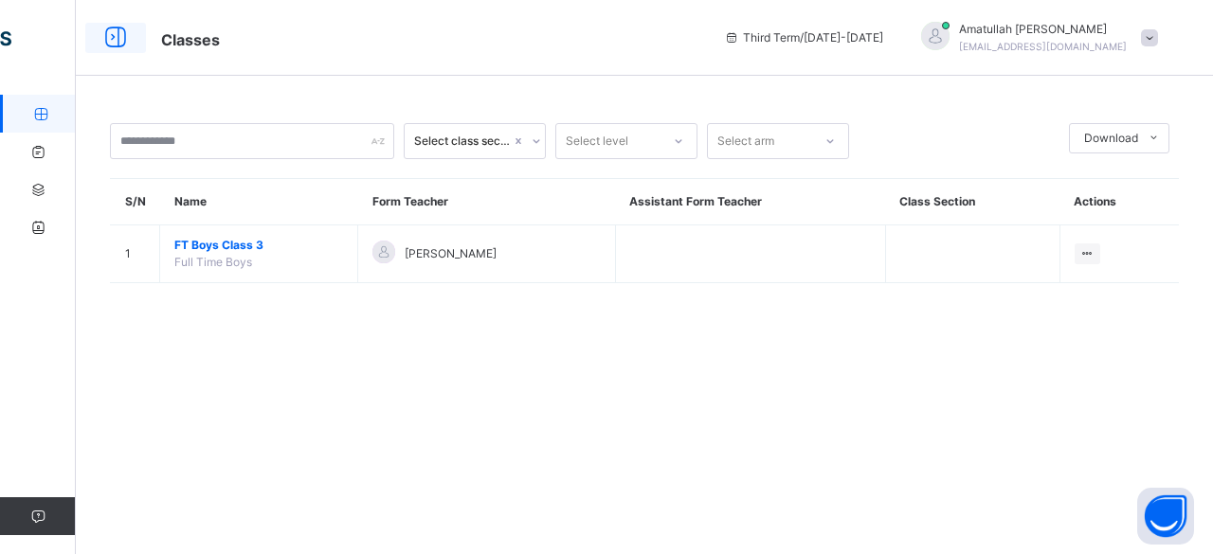
click at [118, 27] on icon at bounding box center [116, 38] width 32 height 34
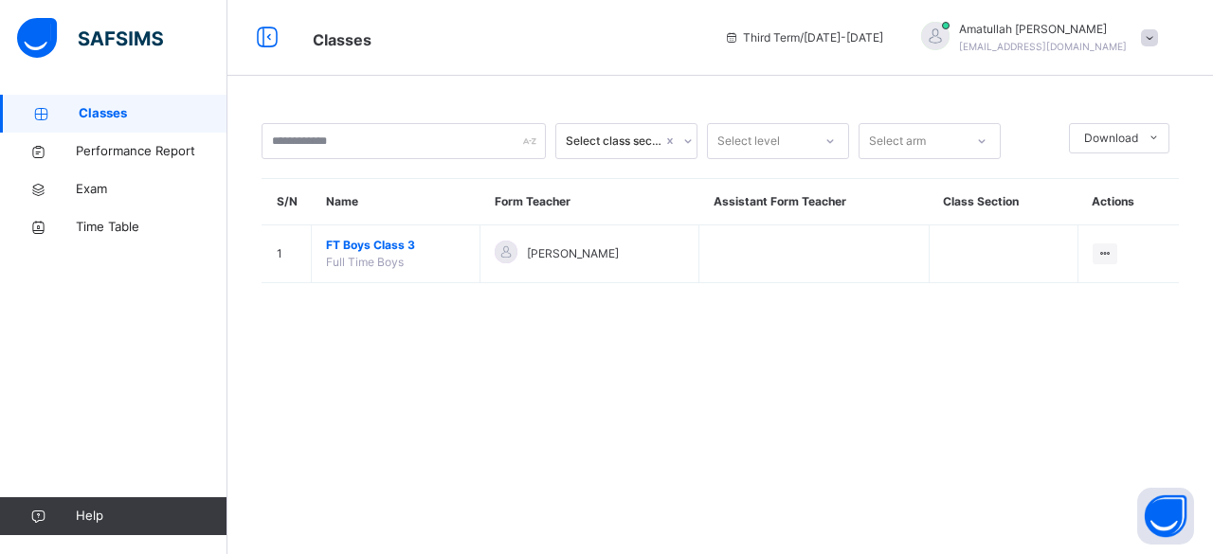
click at [147, 26] on img at bounding box center [90, 38] width 146 height 40
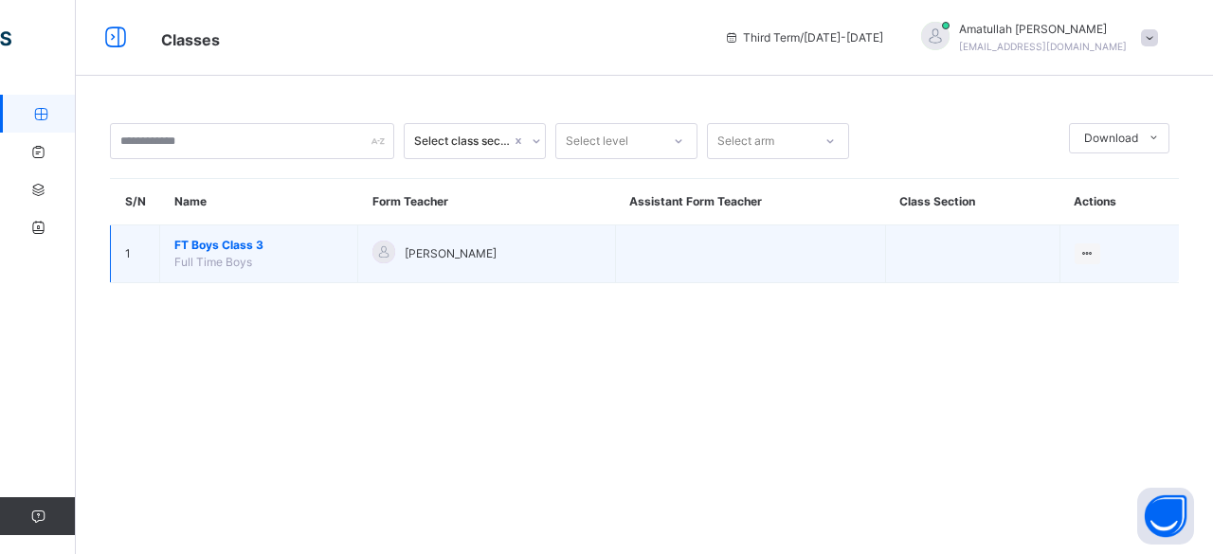
click at [227, 268] on td "FT Boys Class 3 Full Time Boys" at bounding box center [259, 255] width 198 height 58
click at [195, 248] on span "FT Boys Class 3" at bounding box center [258, 245] width 169 height 17
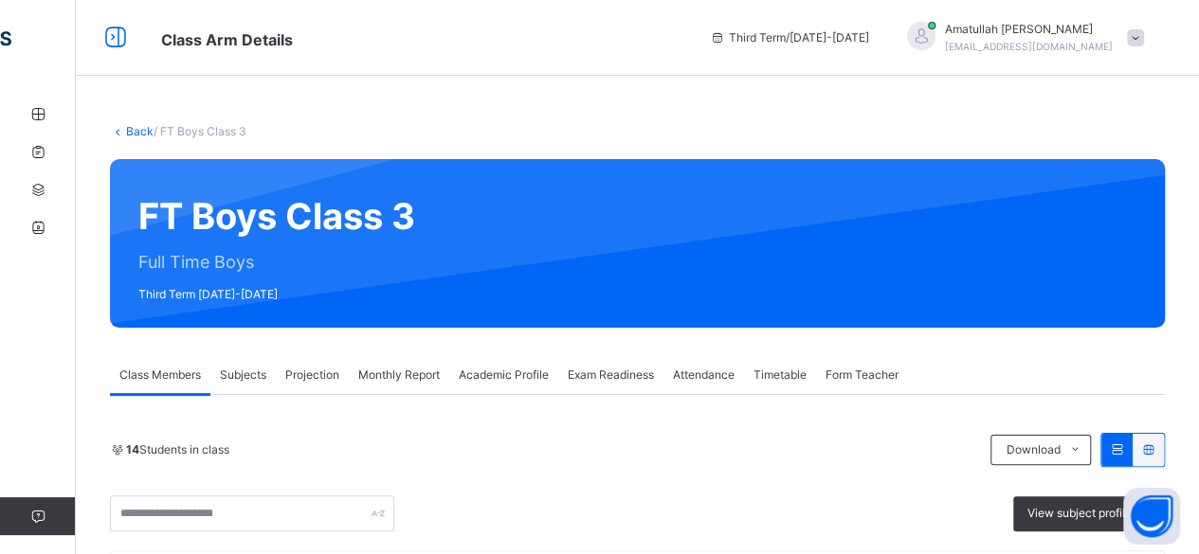
click at [297, 389] on div "Projection" at bounding box center [312, 375] width 73 height 38
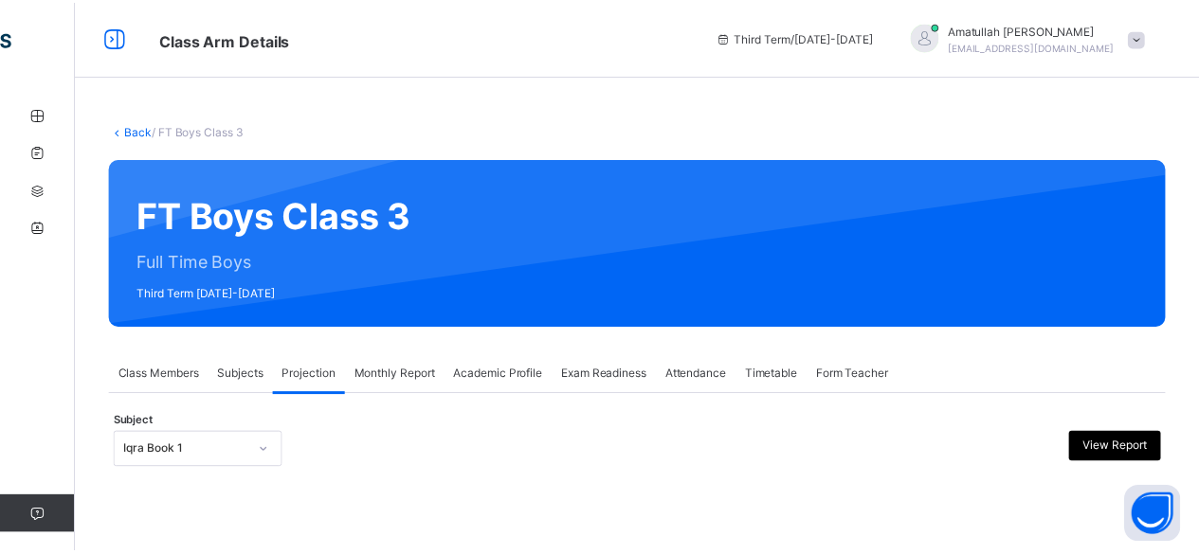
scroll to position [180, 0]
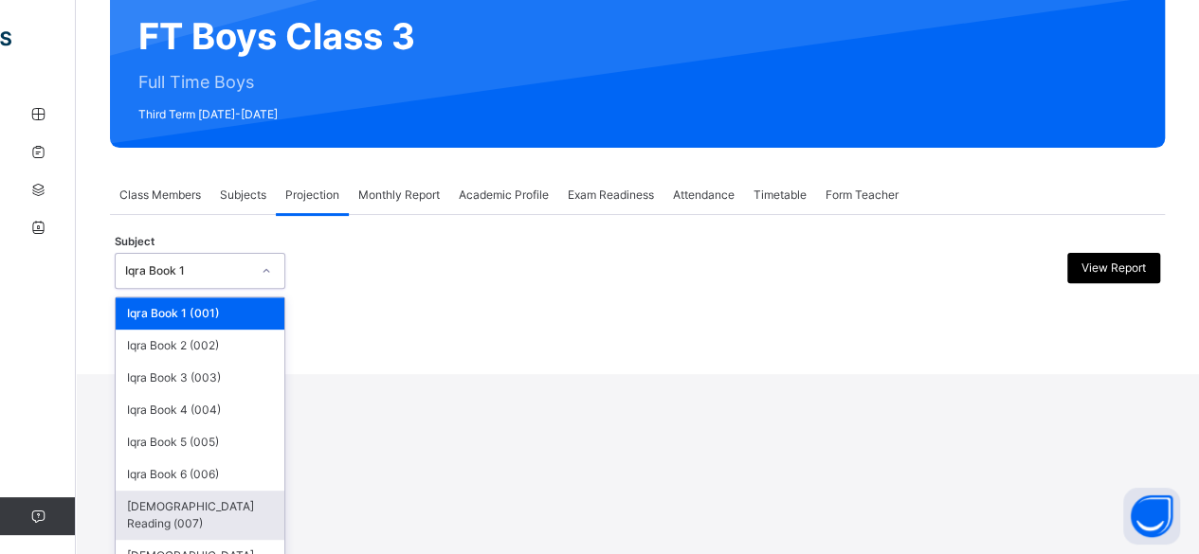
click at [196, 493] on div "Quran Reading (007)" at bounding box center [200, 515] width 169 height 49
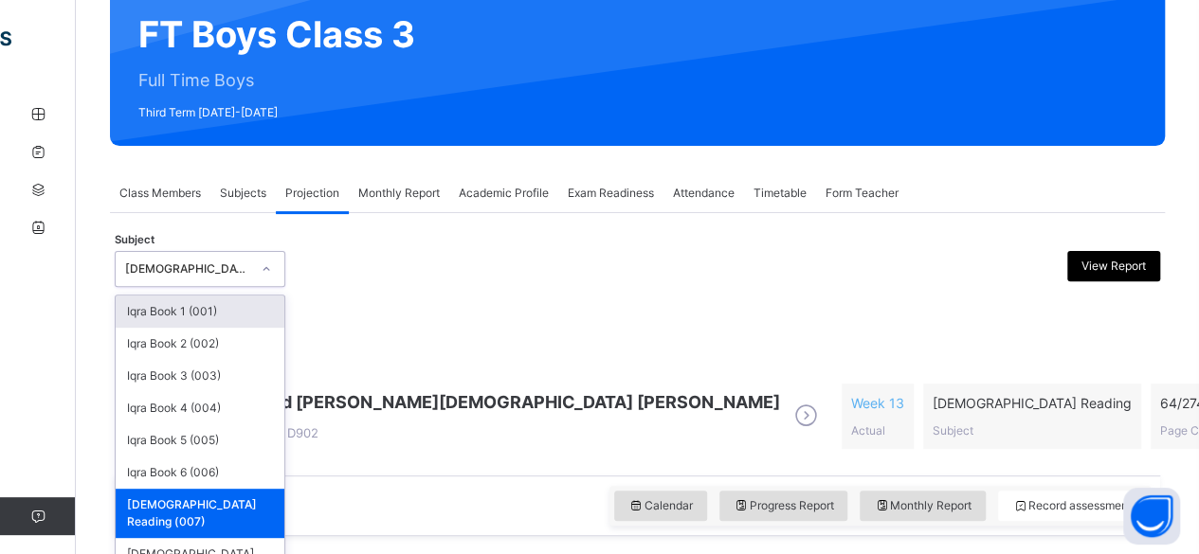
scroll to position [189, 0]
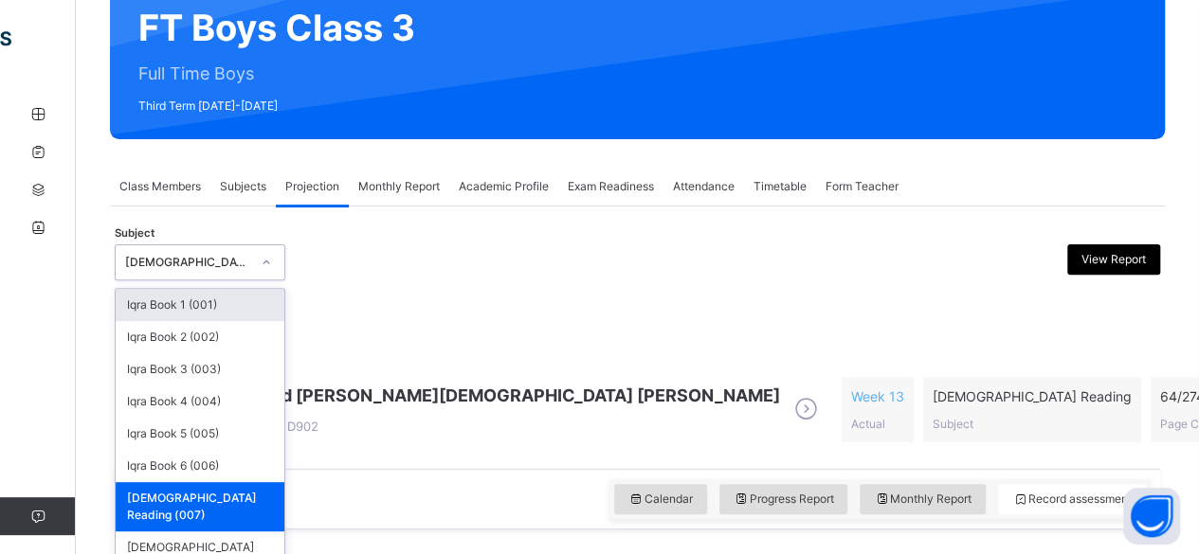
click at [194, 497] on div "Quran Reading (007)" at bounding box center [200, 506] width 169 height 49
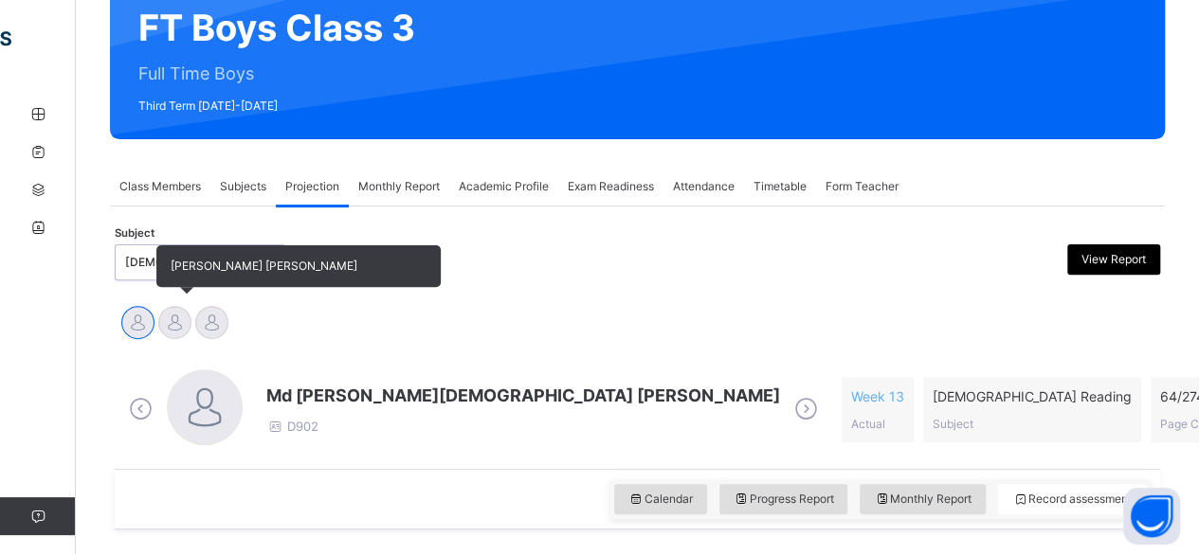
click at [159, 319] on div at bounding box center [174, 322] width 33 height 33
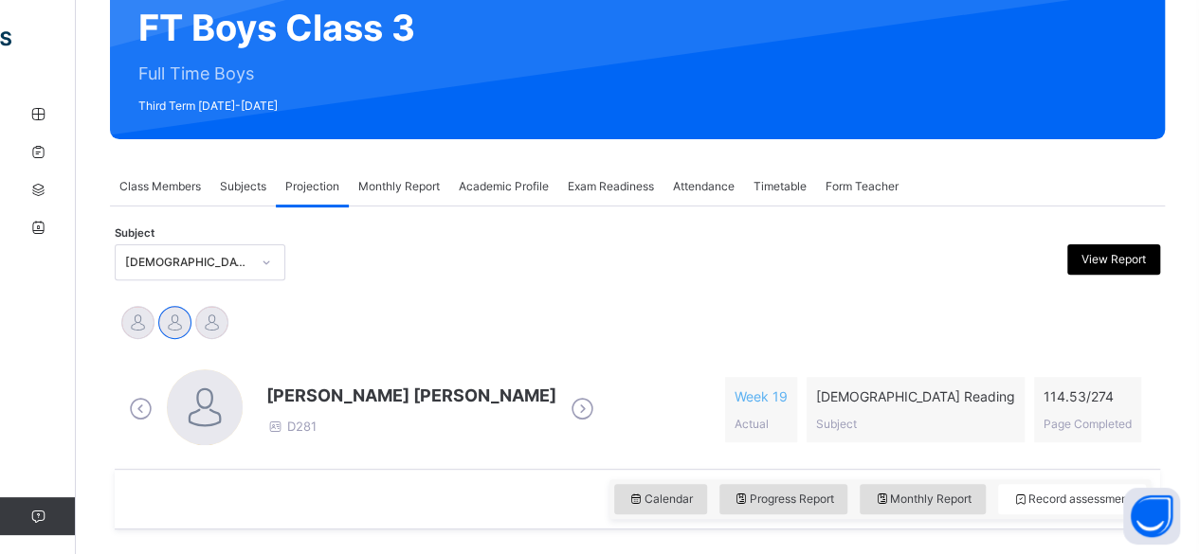
click at [277, 337] on div "Md Abarar Islam Ayash Mohammad Hanzalah Siddiqui Mohammed Abdullah" at bounding box center [637, 325] width 1036 height 42
click at [319, 355] on div "Mohammad Hanzalah Siddiqui D281 Week 19 Actual Quran Reading Subject 114.53 / 2…" at bounding box center [637, 409] width 1036 height 109
click at [316, 390] on span "Mohammad Hanzalah Siddiqui" at bounding box center [411, 396] width 290 height 26
click at [330, 356] on div "Mohammad Hanzalah Siddiqui D281 Week 19 Actual Quran Reading Subject 114.53 / 2…" at bounding box center [637, 409] width 1036 height 109
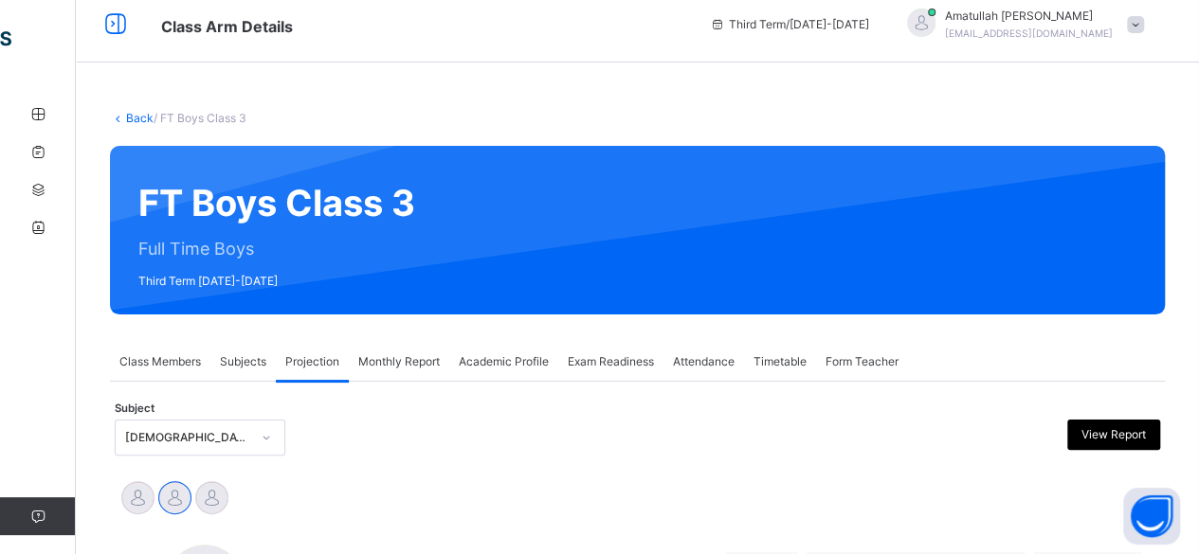
scroll to position [0, 0]
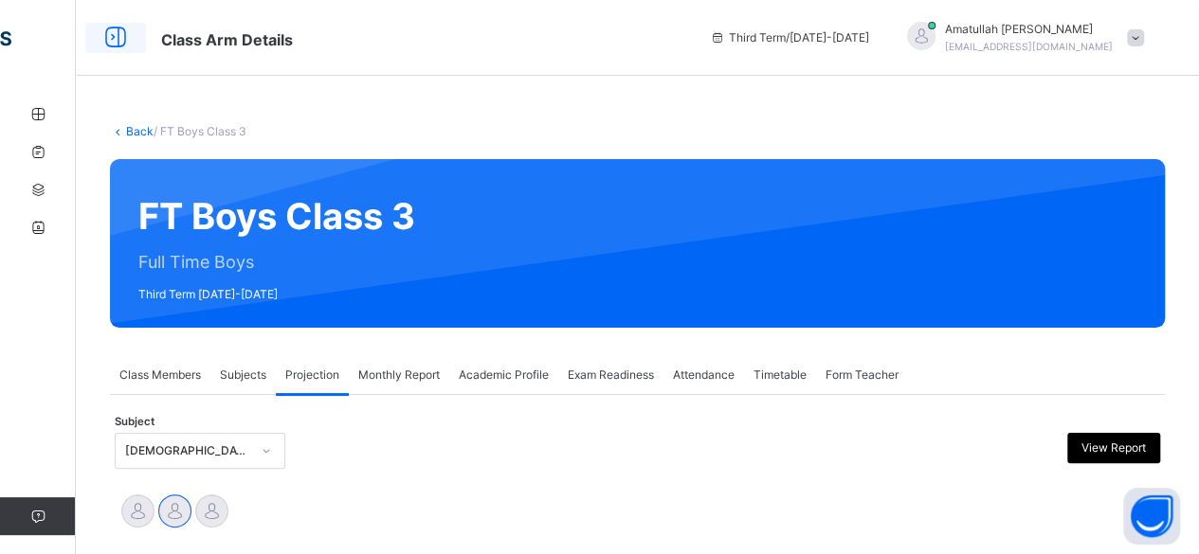
click at [104, 36] on icon at bounding box center [116, 38] width 32 height 34
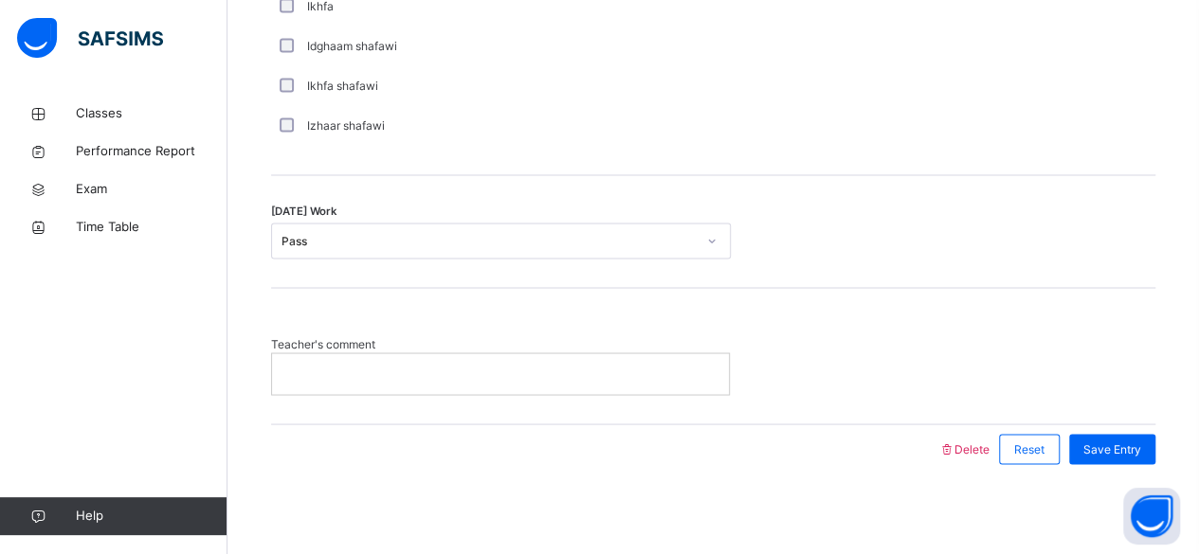
scroll to position [1579, 0]
click at [378, 368] on p at bounding box center [500, 373] width 428 height 17
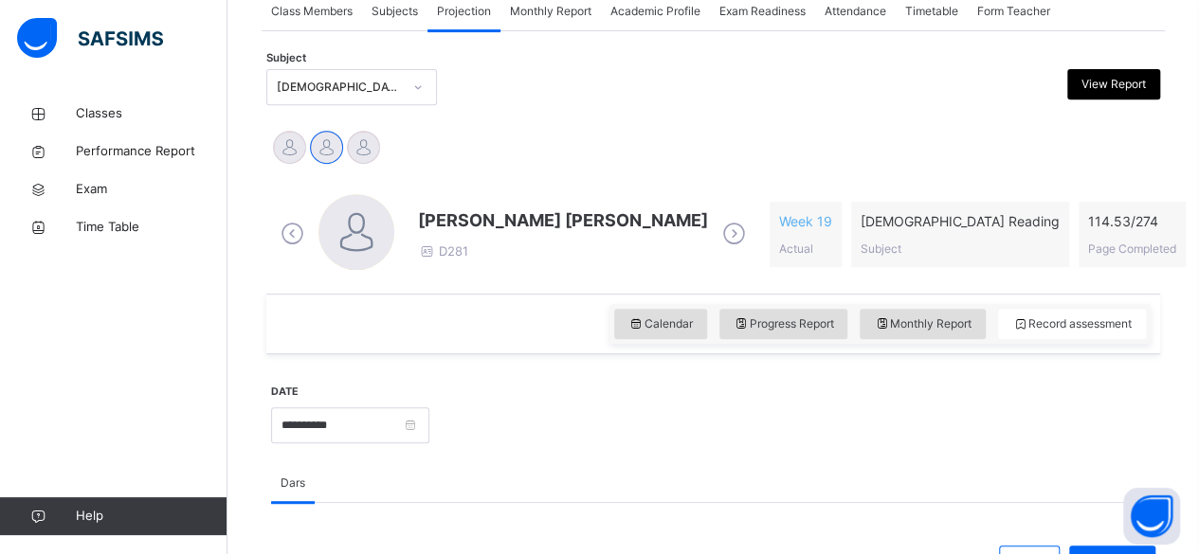
scroll to position [366, 0]
click at [487, 221] on span "Mohammad Hanzalah Siddiqui" at bounding box center [563, 219] width 290 height 26
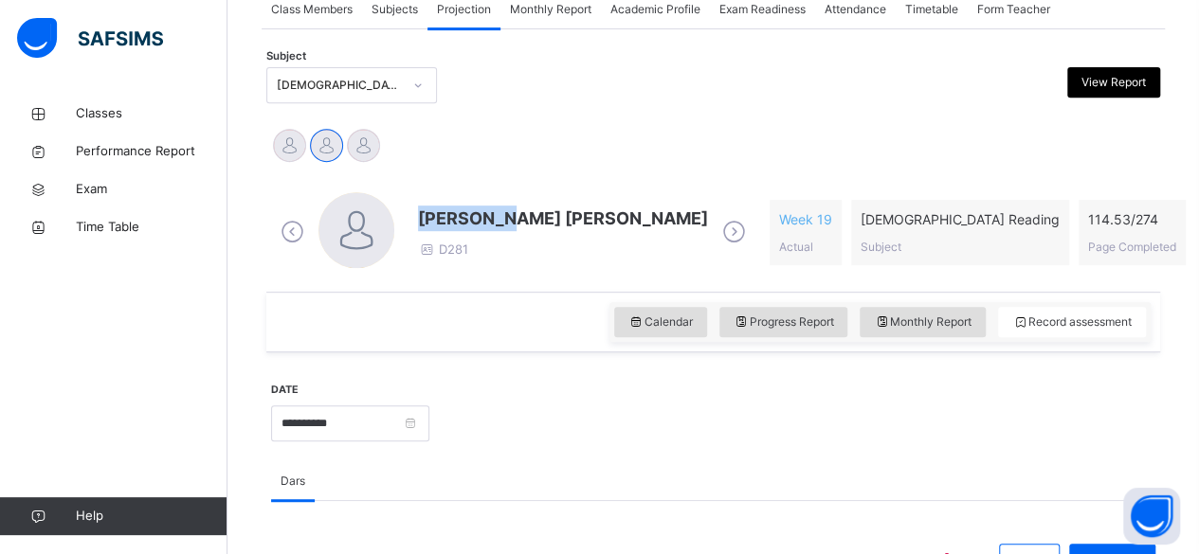
click at [487, 221] on span "Mohammad Hanzalah Siddiqui" at bounding box center [563, 219] width 290 height 26
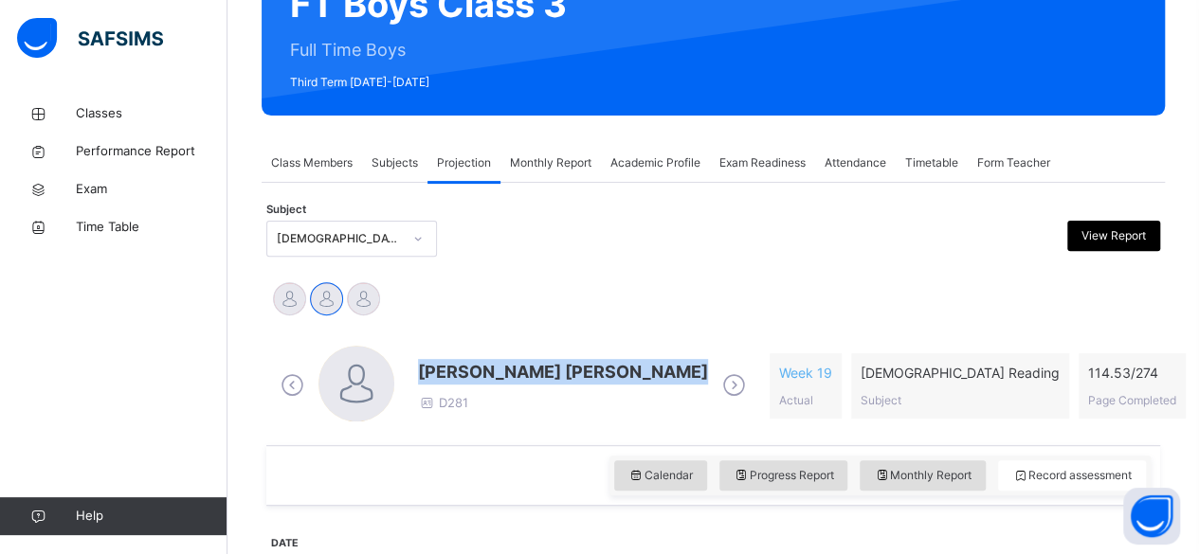
scroll to position [214, 0]
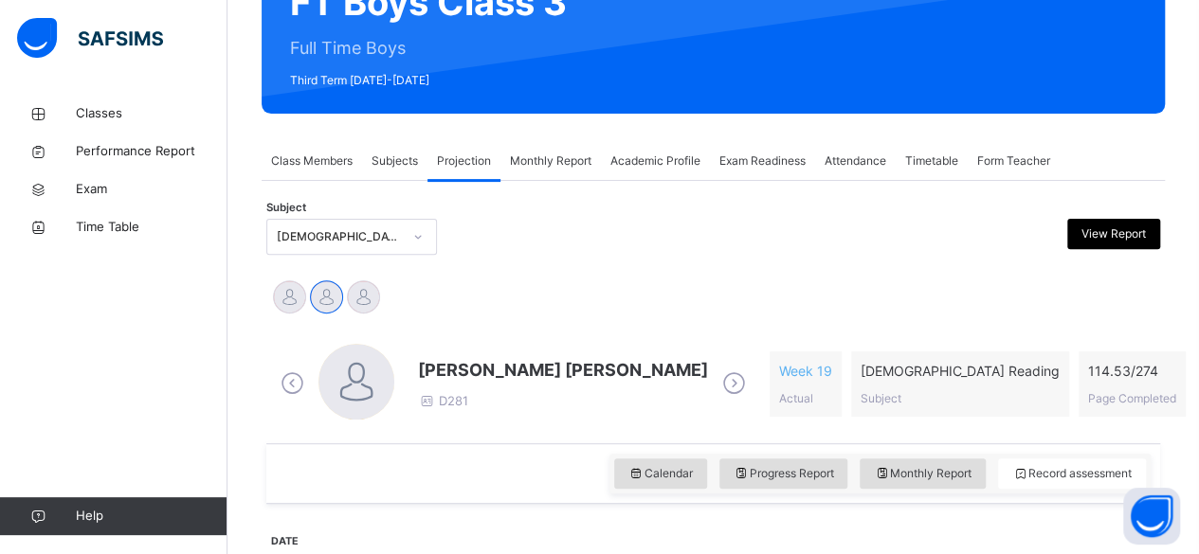
click at [525, 241] on div at bounding box center [600, 237] width 216 height 36
click at [527, 414] on div "Mohammad Hanzalah Siddiqui D281" at bounding box center [513, 384] width 475 height 81
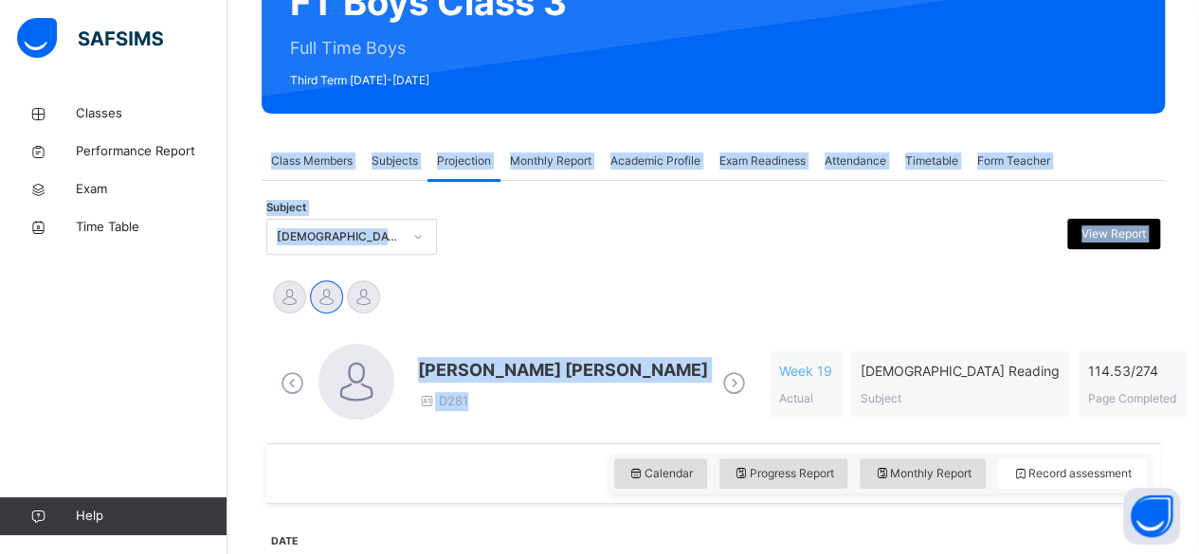
drag, startPoint x: 527, startPoint y: 414, endPoint x: 508, endPoint y: -25, distance: 439.2
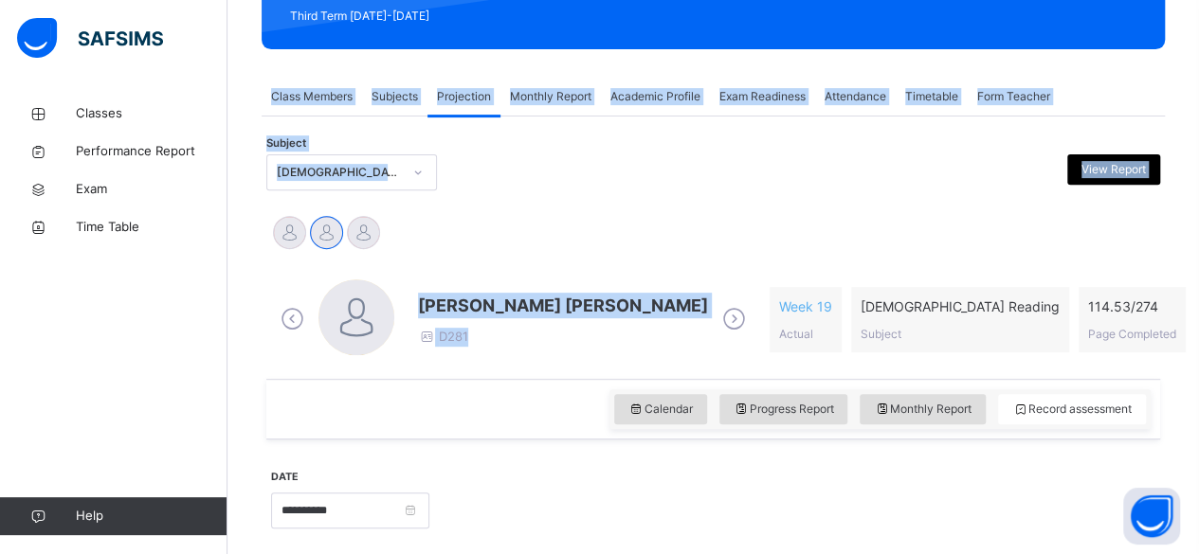
scroll to position [280, 0]
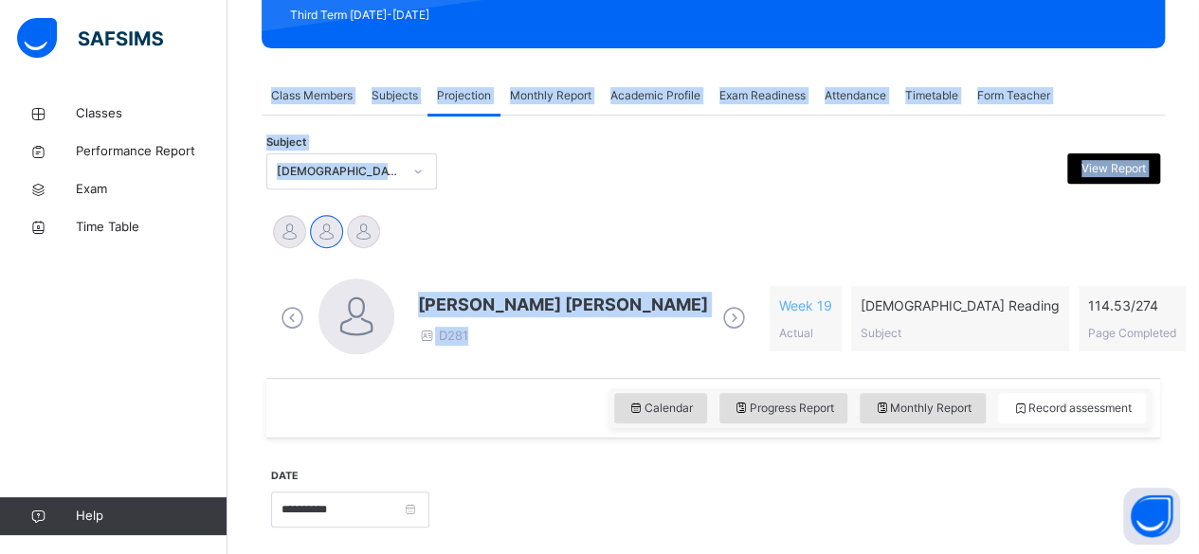
click at [619, 221] on div "Md Abarar Islam Ayash Mohammad Hanzalah Siddiqui Mohammed Abdullah" at bounding box center [713, 234] width 884 height 42
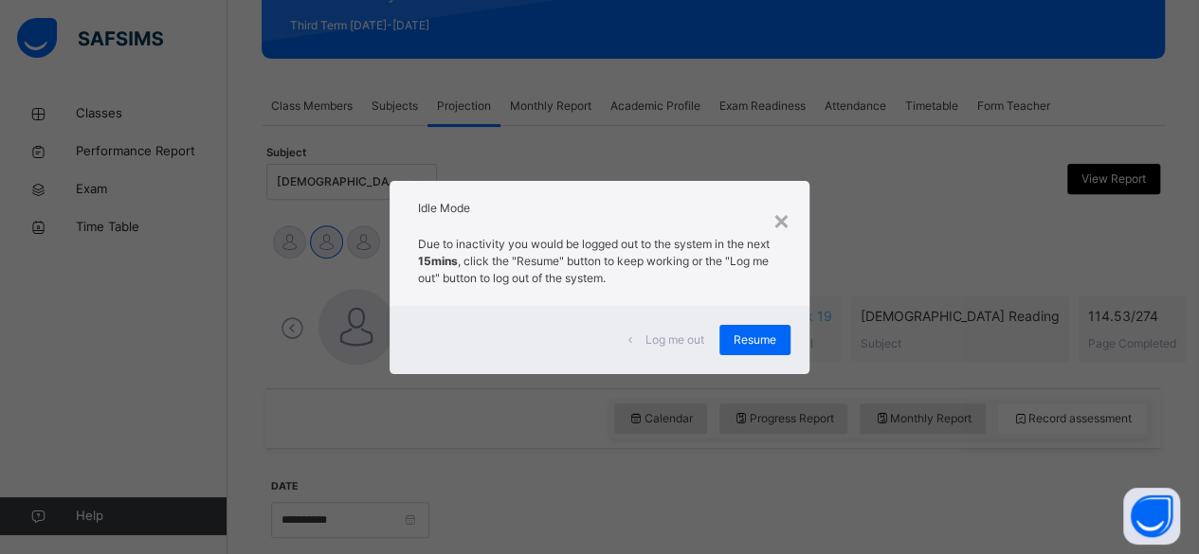
scroll to position [265, 0]
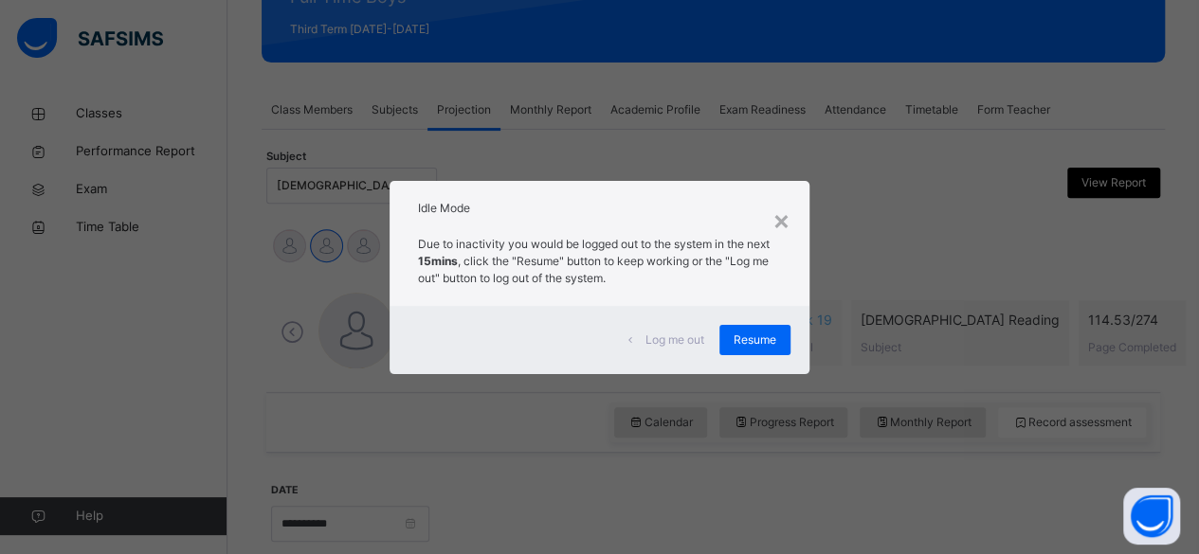
click at [763, 370] on div "Log me out Resume" at bounding box center [600, 340] width 420 height 68
click at [740, 353] on div "Resume" at bounding box center [754, 340] width 71 height 30
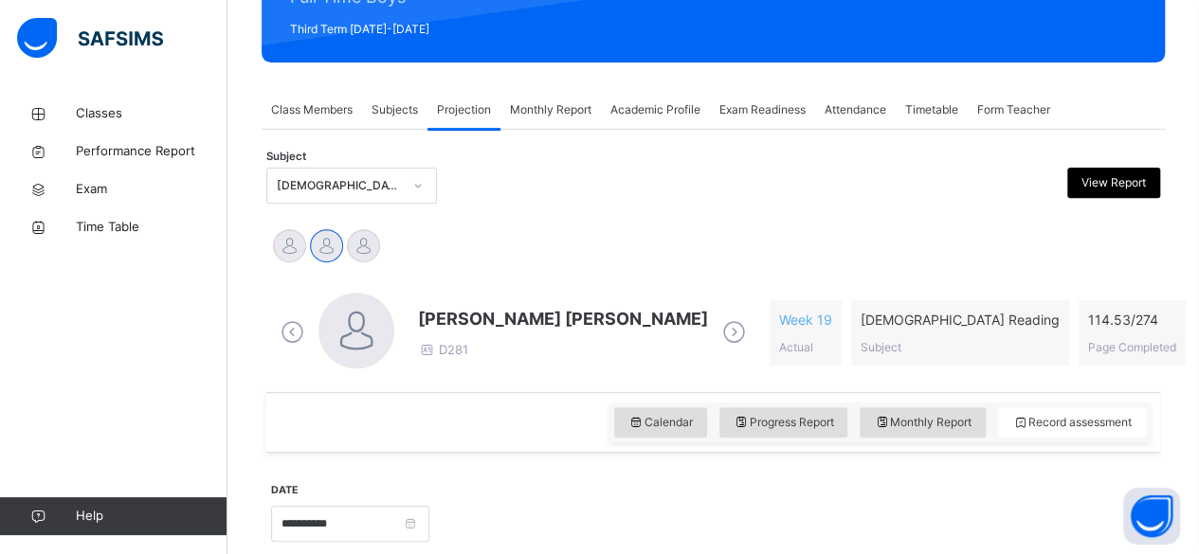
click at [734, 349] on div "Mohammad Hanzalah Siddiqui D281 Week 19 Actual Quran Reading Subject 114.53 / 2…" at bounding box center [713, 333] width 875 height 81
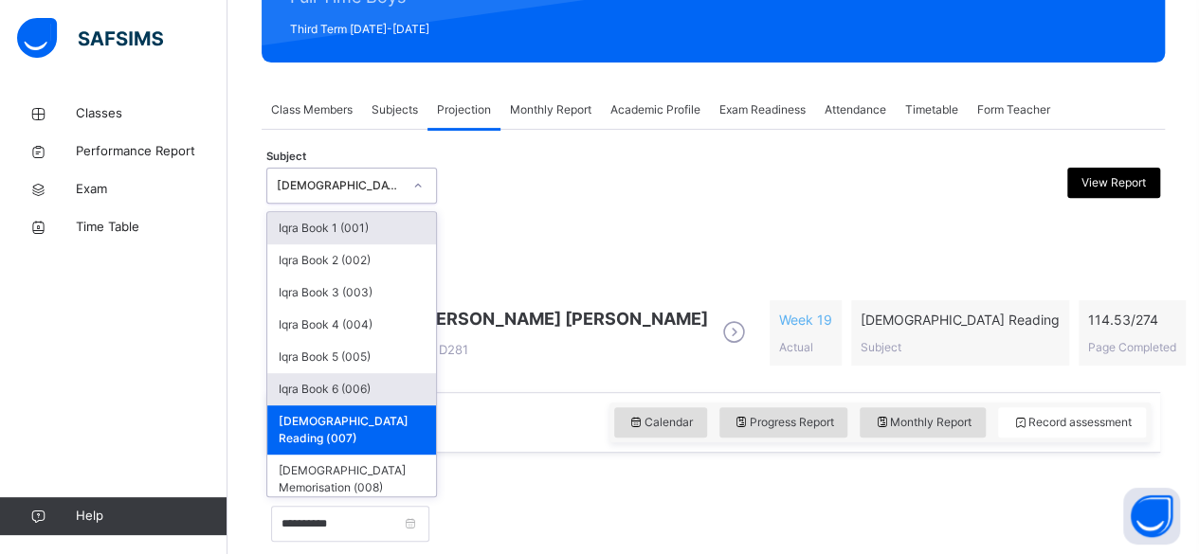
click at [336, 385] on div "Iqra Book 6 (006)" at bounding box center [351, 389] width 169 height 32
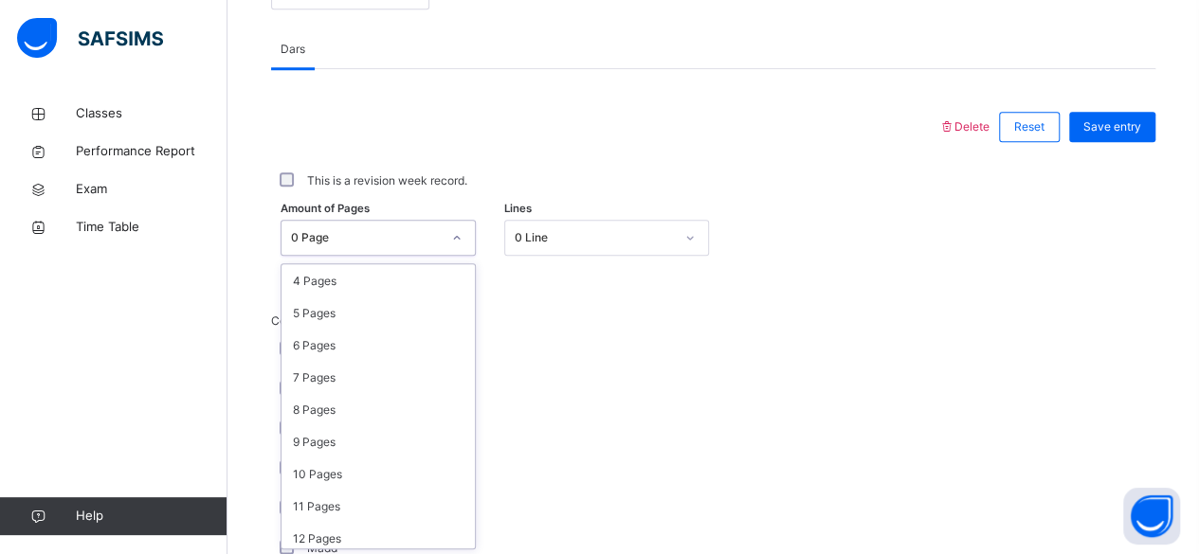
scroll to position [136, 0]
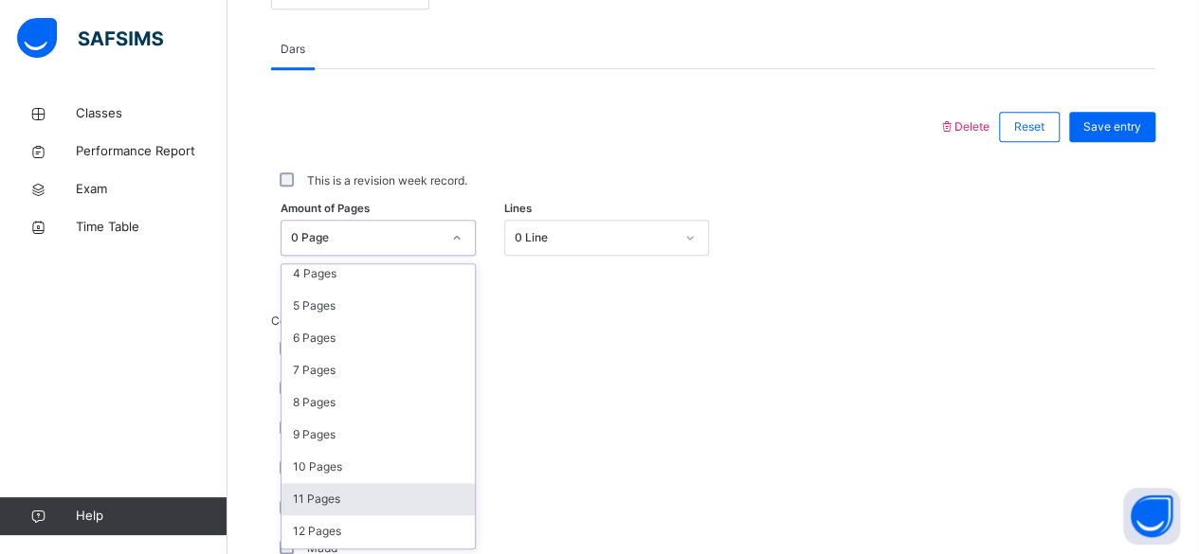
click at [336, 494] on div "11 Pages" at bounding box center [377, 499] width 193 height 32
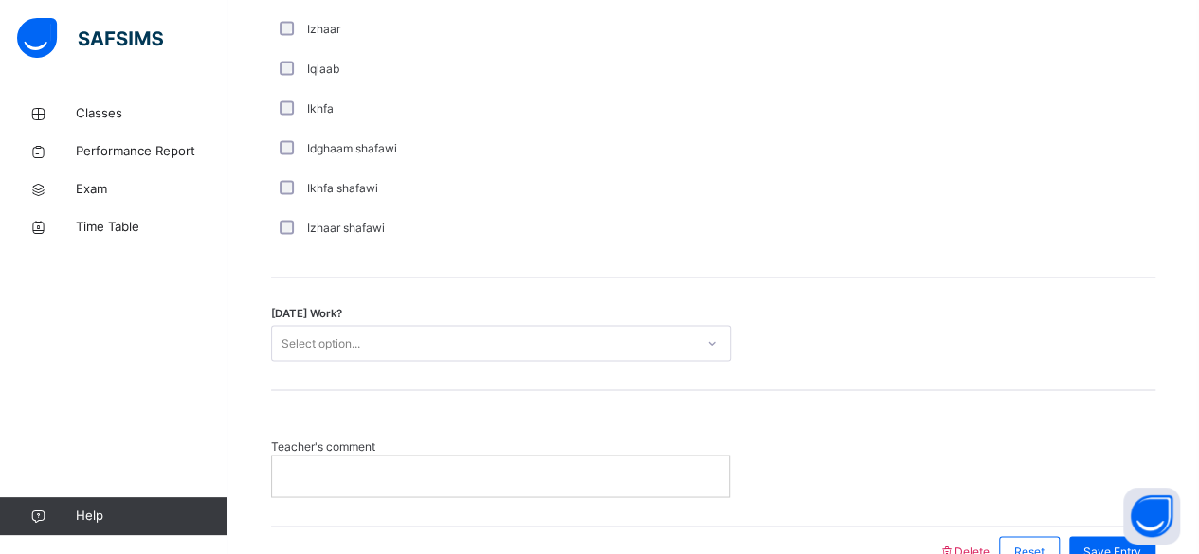
scroll to position [1479, 0]
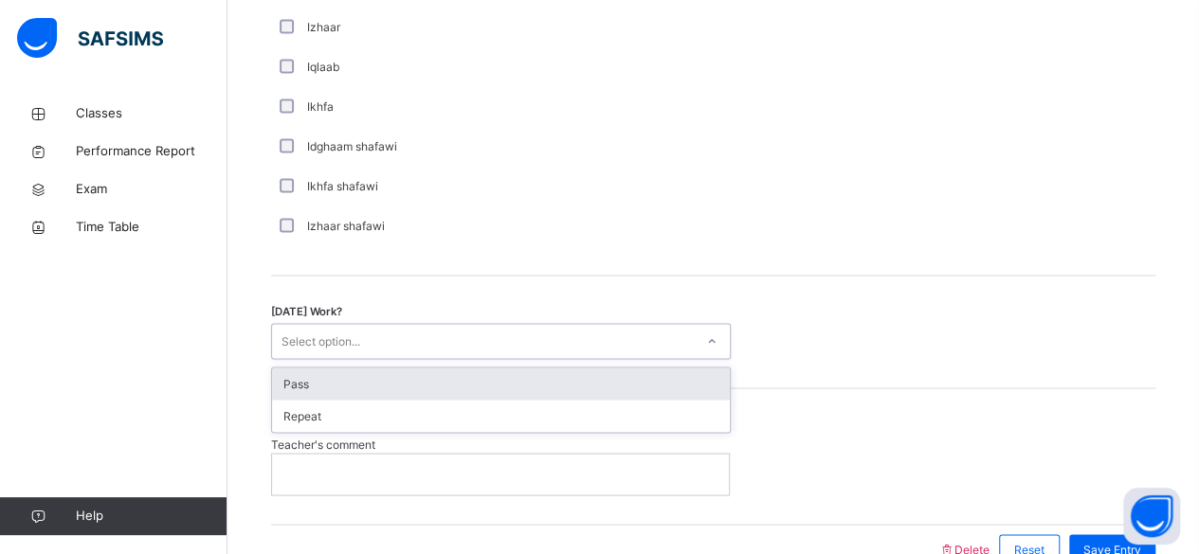
click at [298, 372] on div "Pass" at bounding box center [501, 384] width 458 height 32
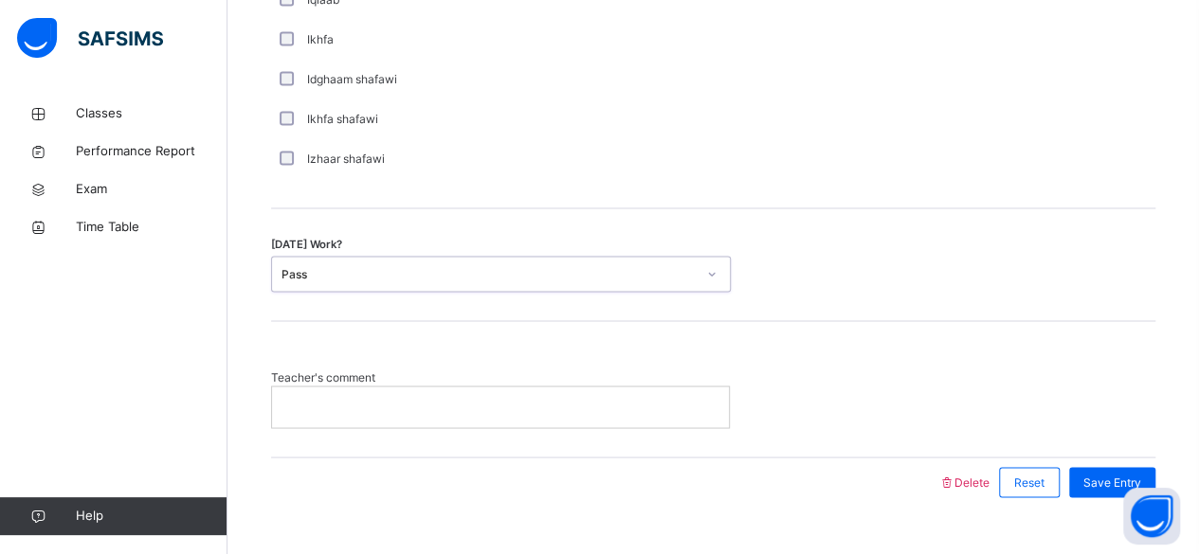
scroll to position [1579, 0]
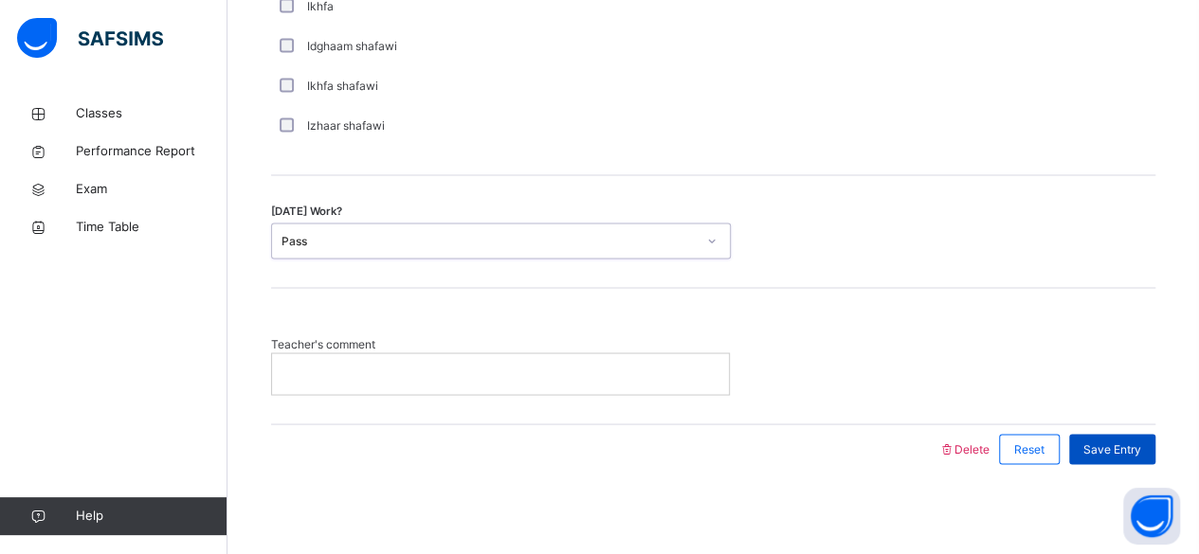
click at [1131, 445] on span "Save Entry" at bounding box center [1112, 449] width 58 height 17
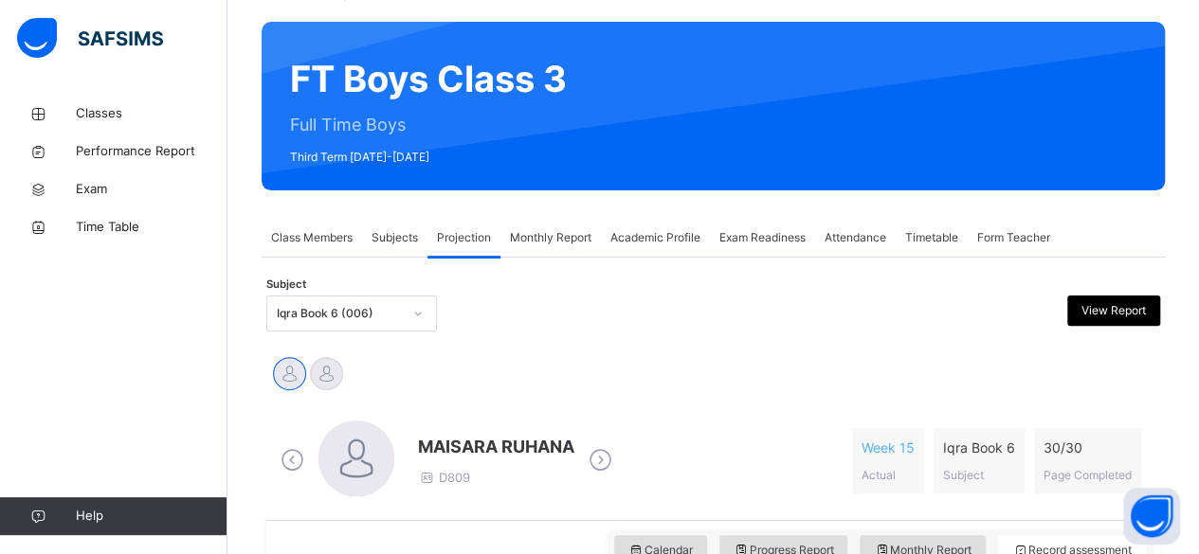
scroll to position [136, 0]
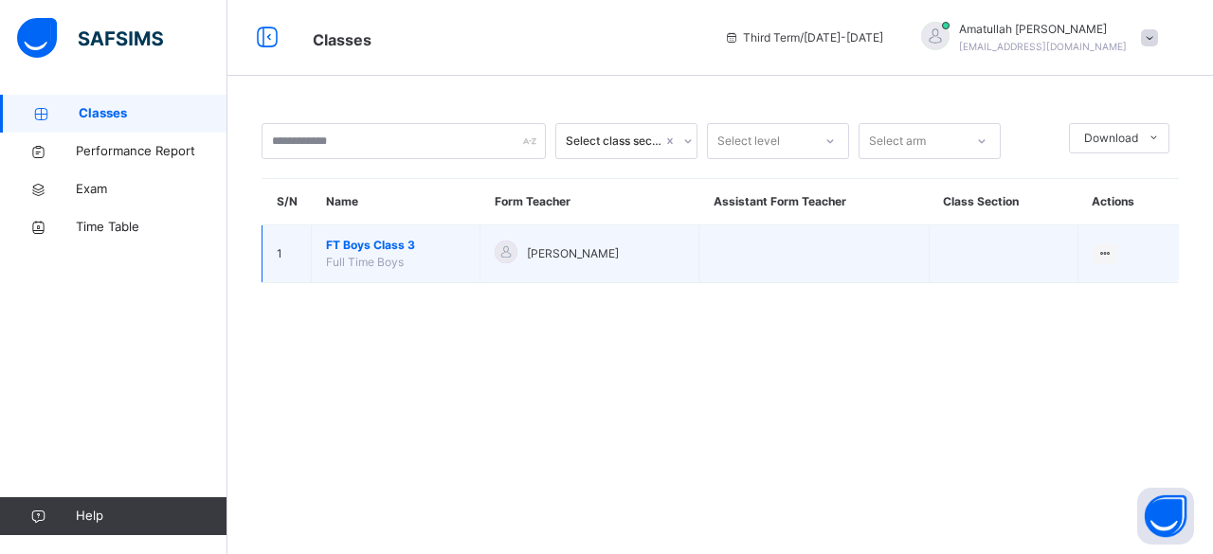
click at [394, 239] on span "FT Boys Class 3" at bounding box center [395, 245] width 139 height 17
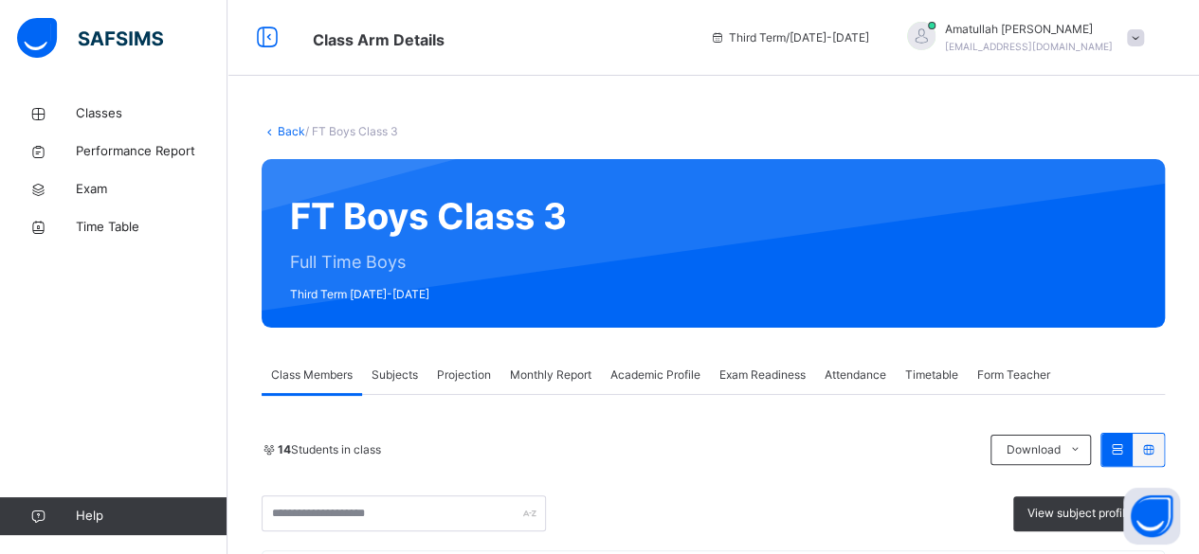
click at [449, 387] on div "Projection" at bounding box center [463, 375] width 73 height 38
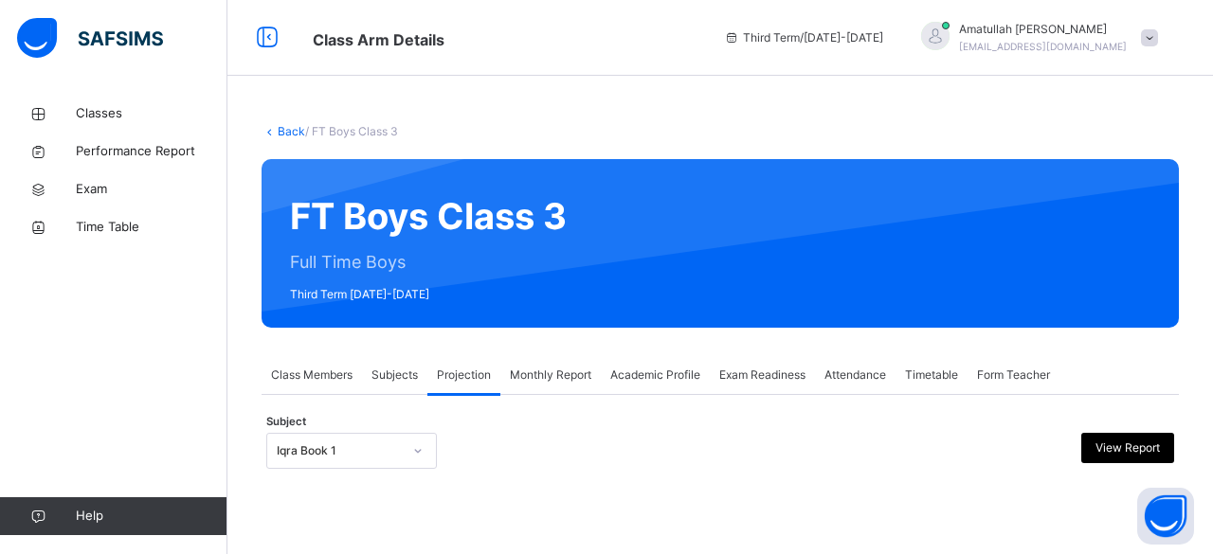
click at [648, 135] on div "Back / FT Boys Class 3" at bounding box center [720, 131] width 917 height 17
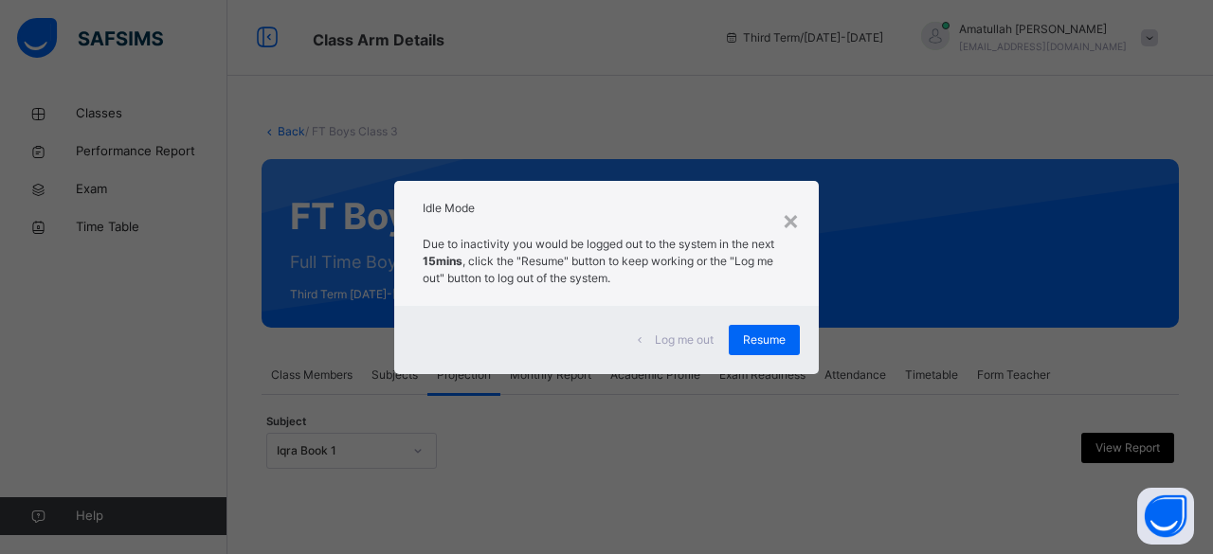
click at [753, 368] on div "Log me out Resume" at bounding box center [606, 340] width 425 height 68
click at [729, 345] on div "Resume" at bounding box center [764, 340] width 71 height 30
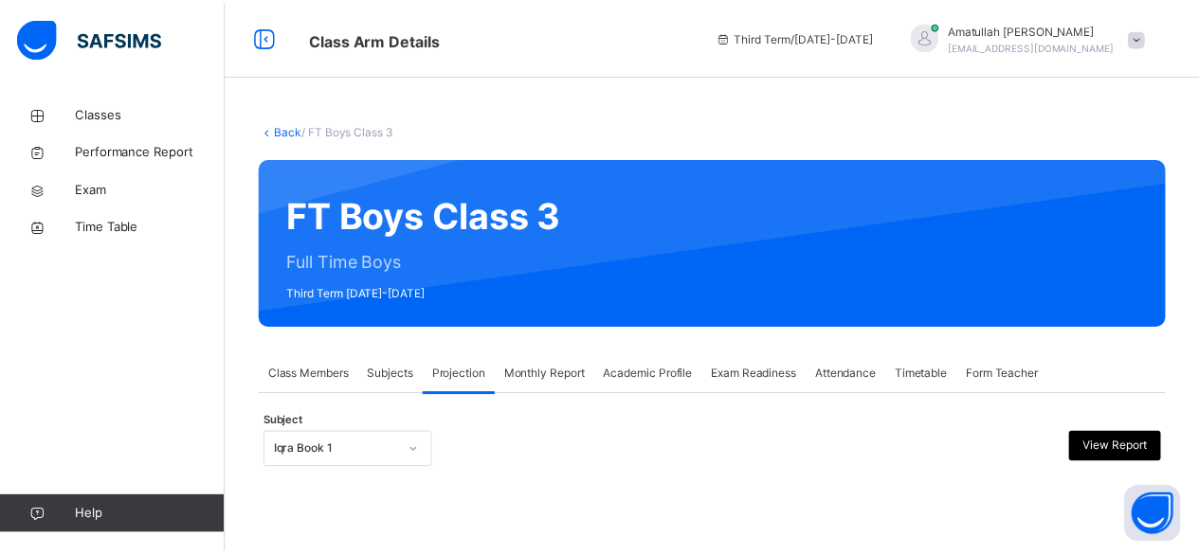
scroll to position [180, 0]
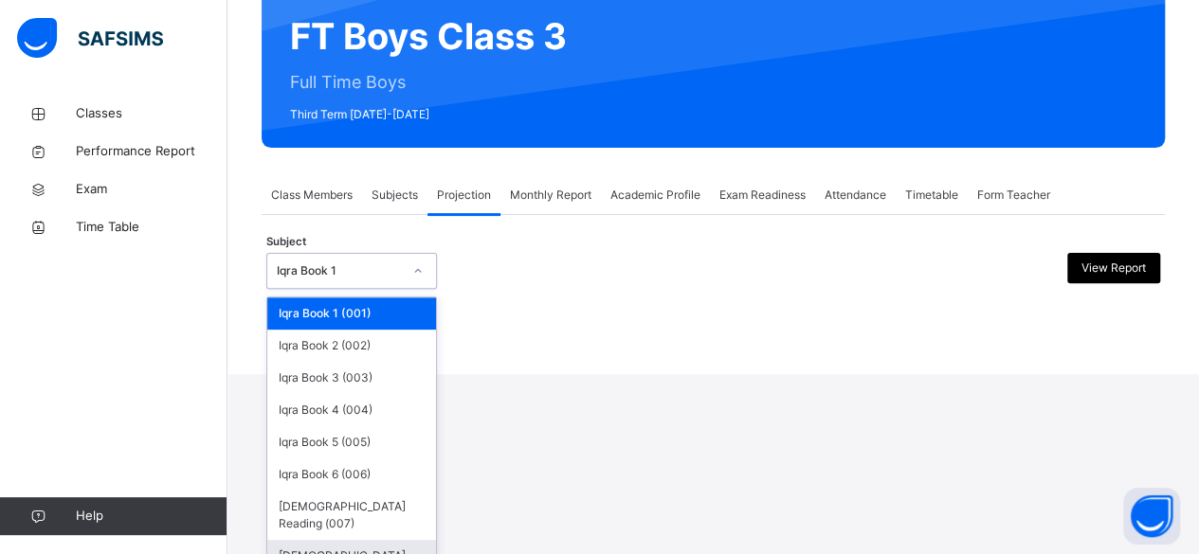
click at [305, 540] on div "Quran Memorisation (008)" at bounding box center [351, 564] width 169 height 49
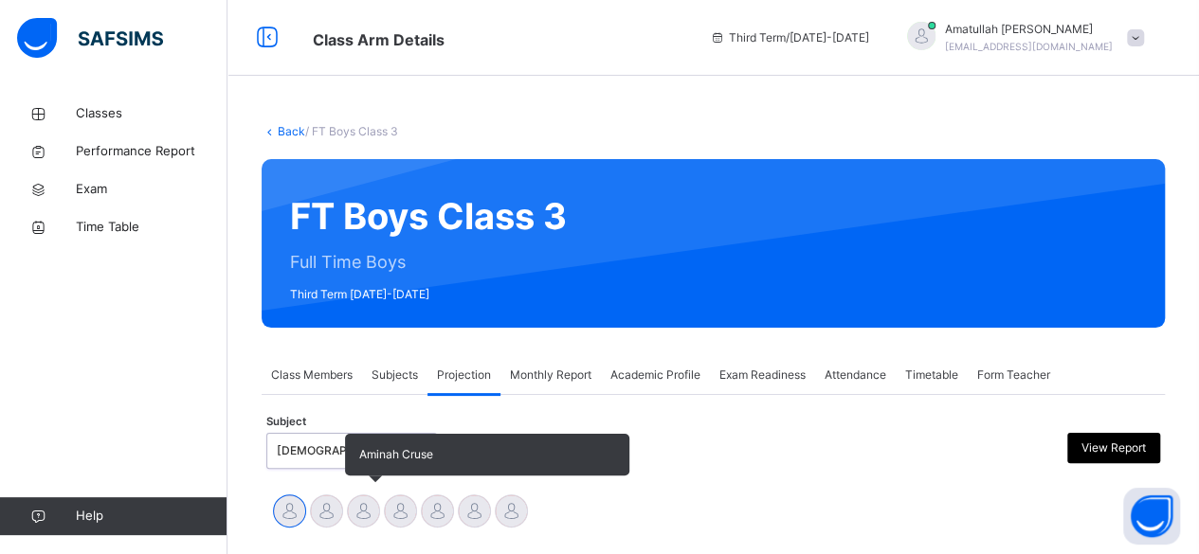
click at [371, 507] on div at bounding box center [363, 511] width 33 height 33
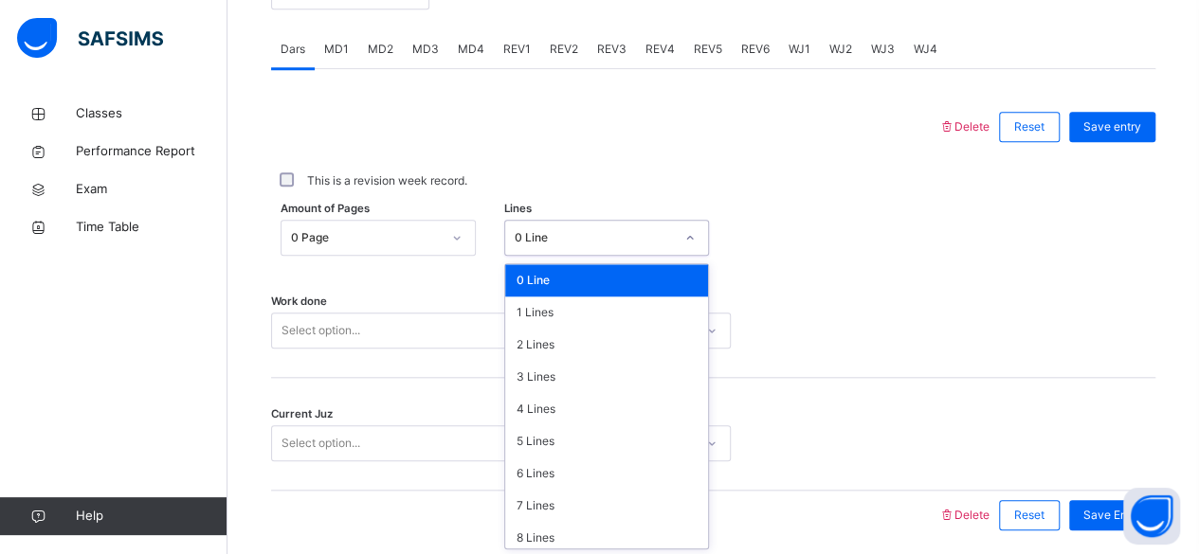
scroll to position [798, 0]
click at [531, 406] on div "4 Lines" at bounding box center [606, 409] width 203 height 32
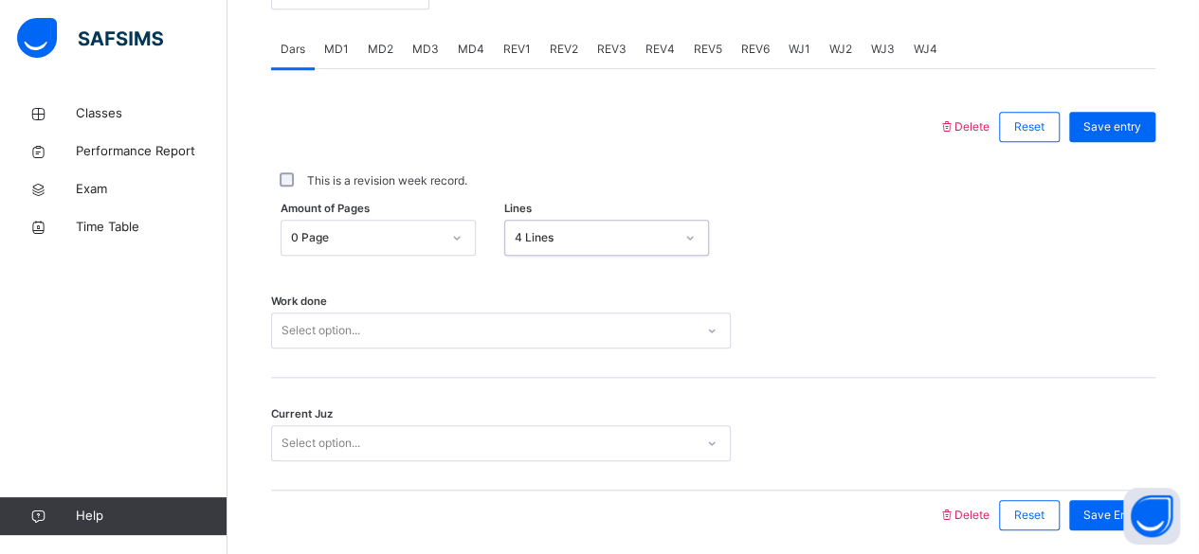
scroll to position [866, 0]
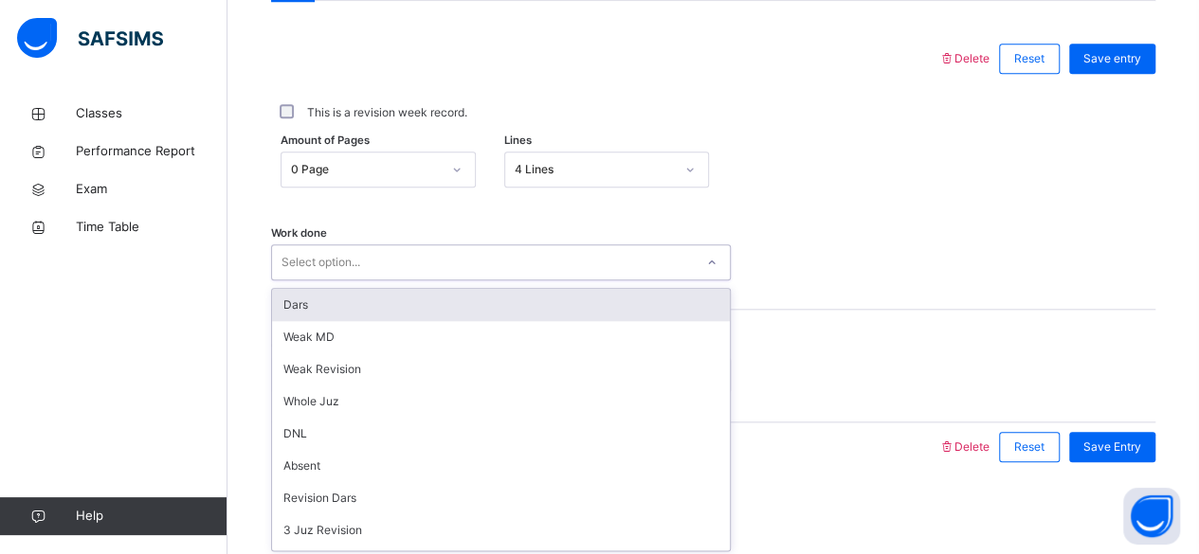
click at [284, 301] on div "Dars" at bounding box center [501, 305] width 458 height 32
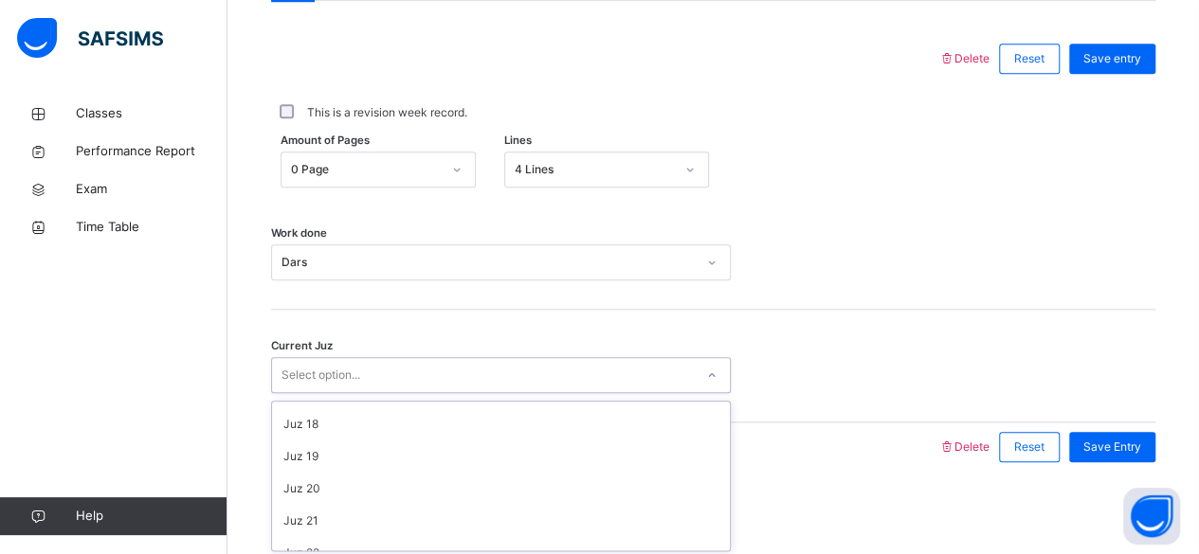
scroll to position [818, 0]
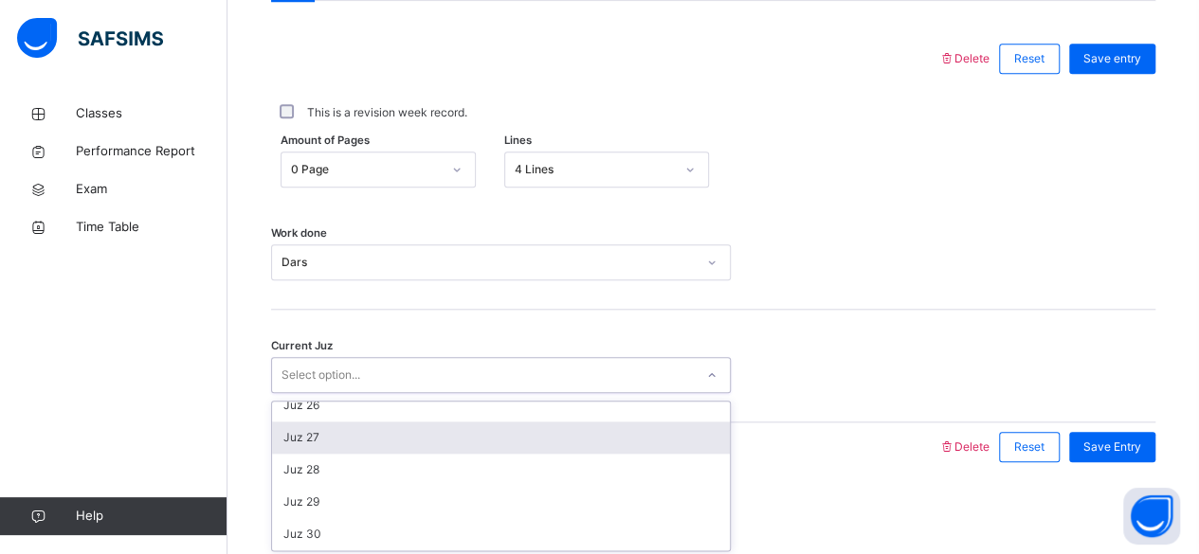
click at [296, 434] on div "Juz 27" at bounding box center [501, 438] width 458 height 32
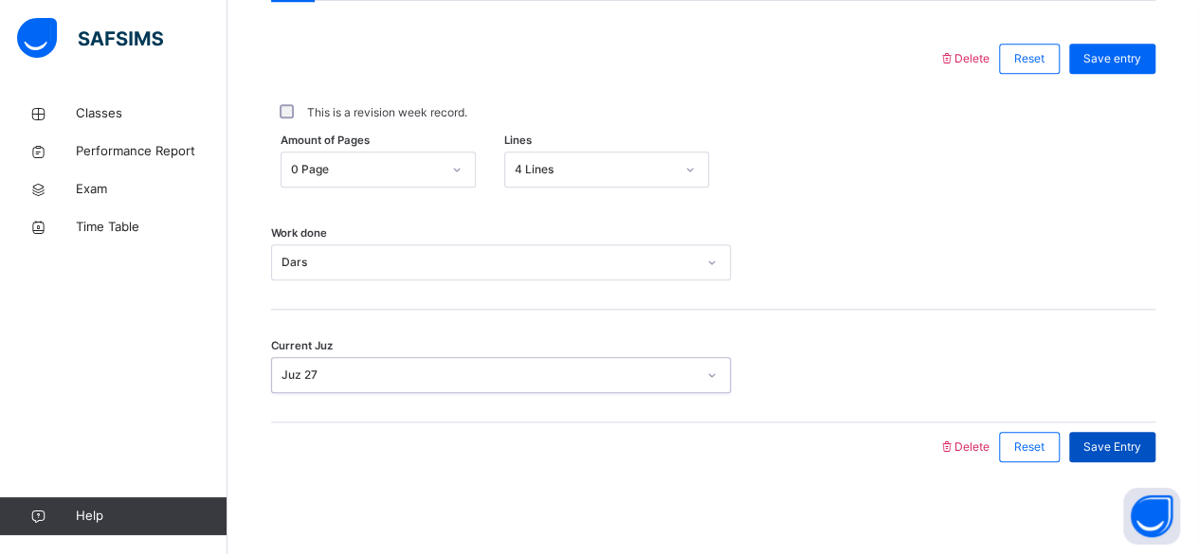
click at [1135, 447] on span "Save Entry" at bounding box center [1112, 447] width 58 height 17
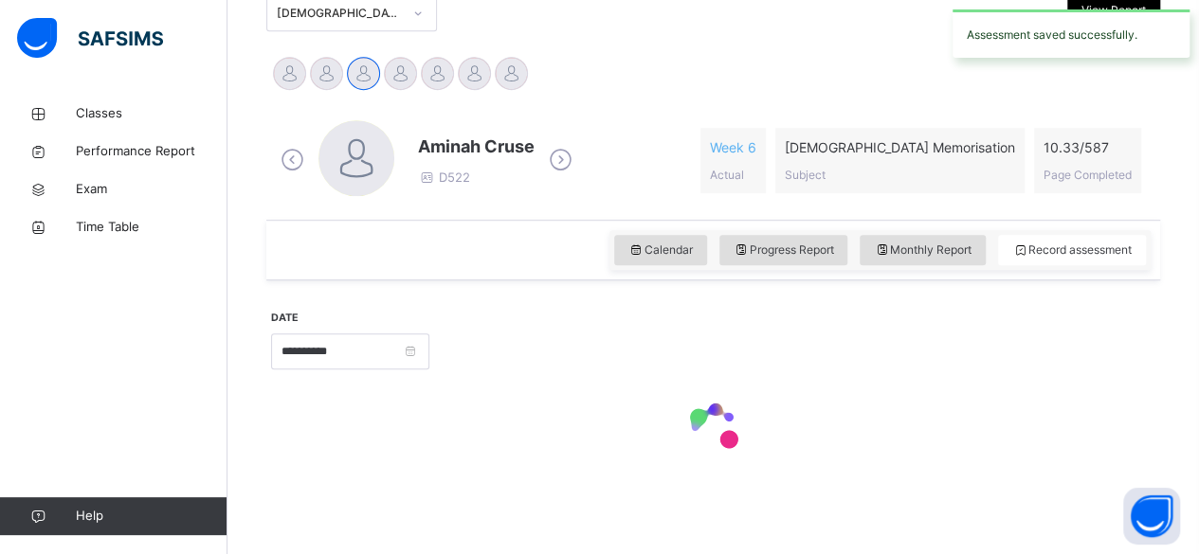
click at [247, 339] on div "Back / FT Boys Class 3 FT Boys Class 3 Full Time Boys Third Term 2024-2025 Clas…" at bounding box center [712, 106] width 971 height 899
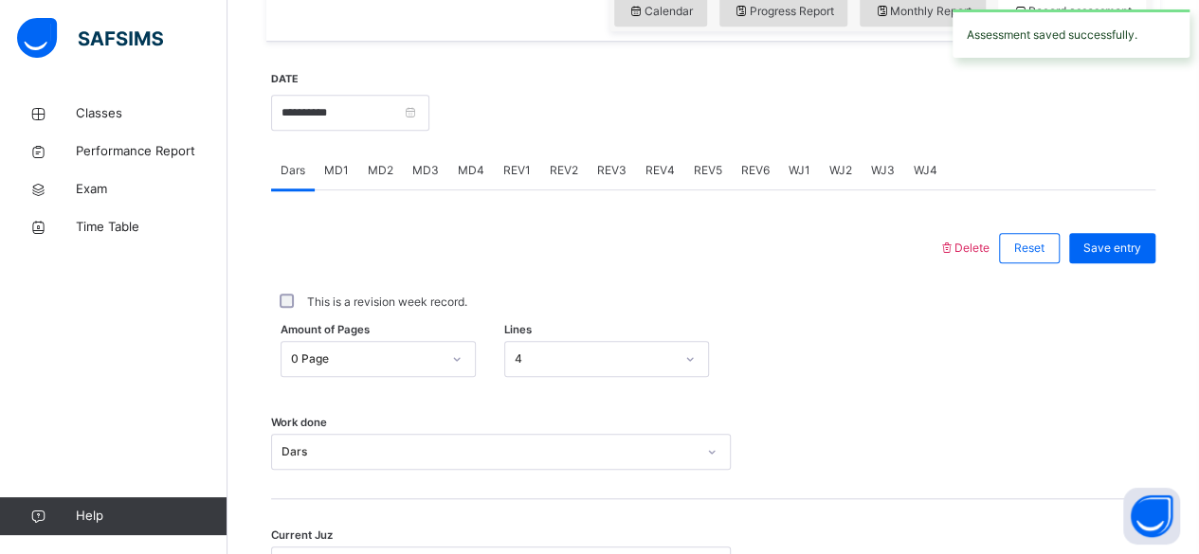
scroll to position [673, 0]
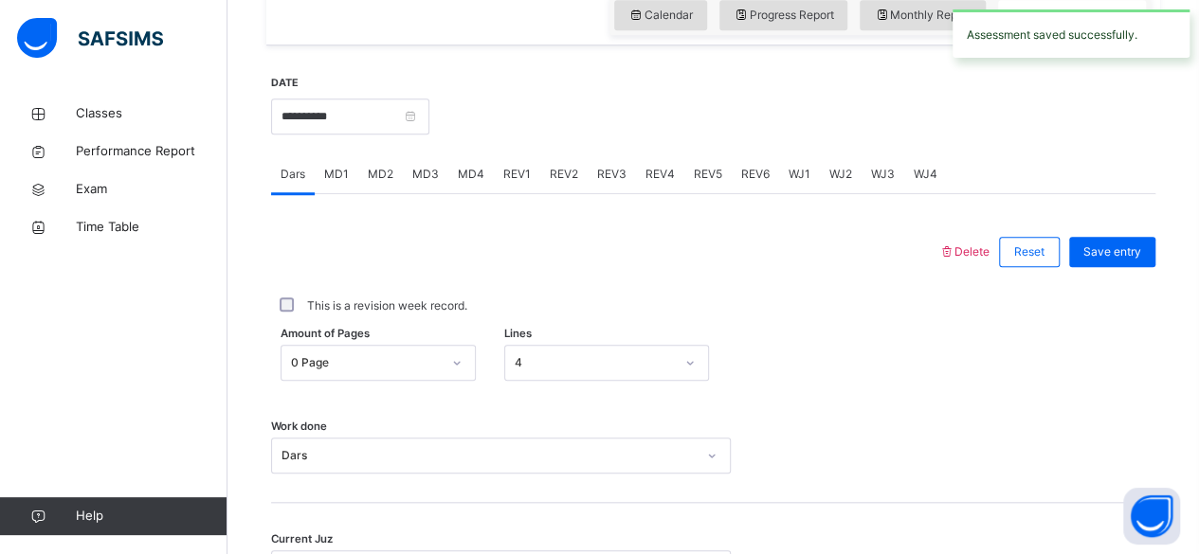
click at [415, 177] on span "MD3" at bounding box center [425, 174] width 27 height 17
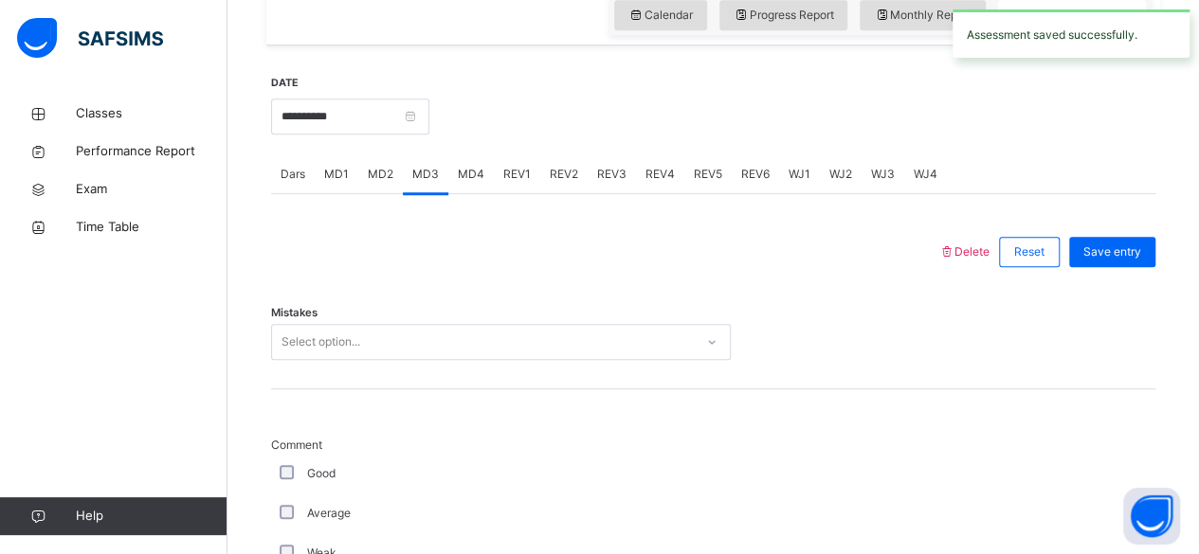
click at [379, 172] on span "MD2" at bounding box center [381, 174] width 26 height 17
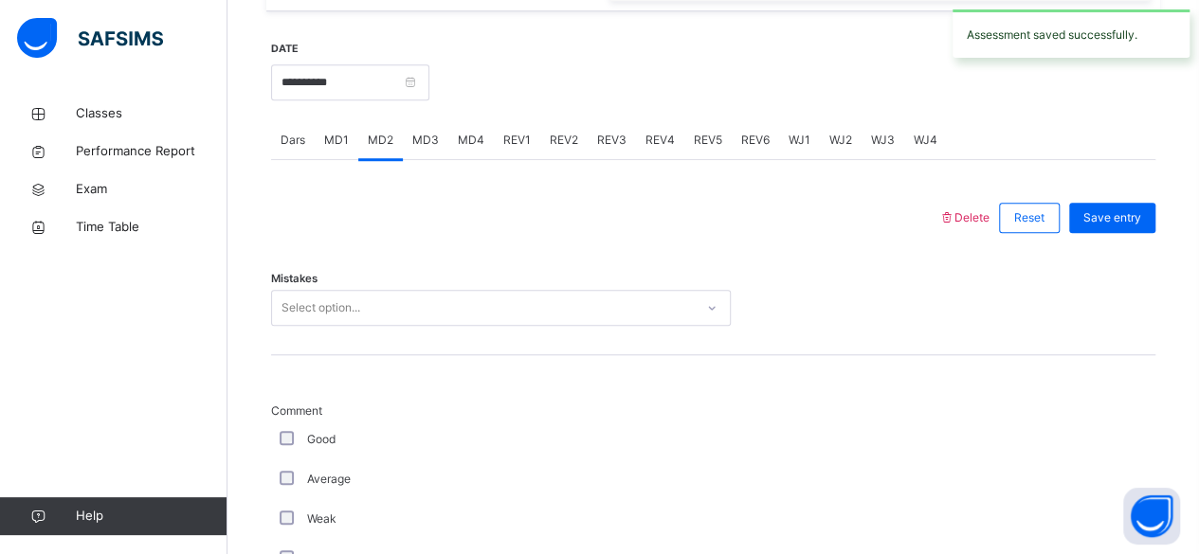
scroll to position [750, 0]
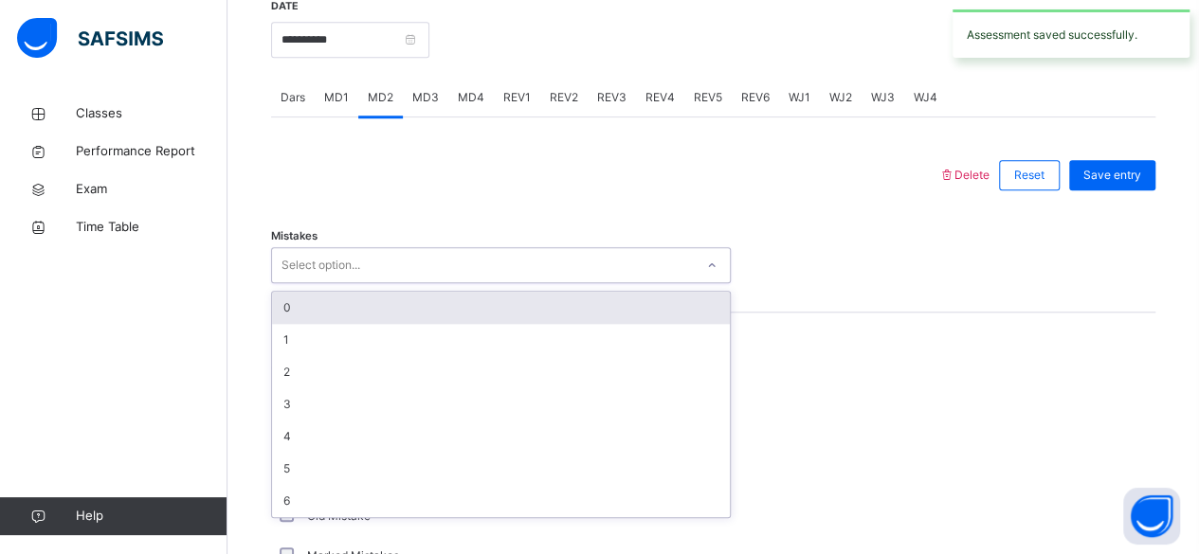
click at [291, 305] on div "0" at bounding box center [501, 308] width 458 height 32
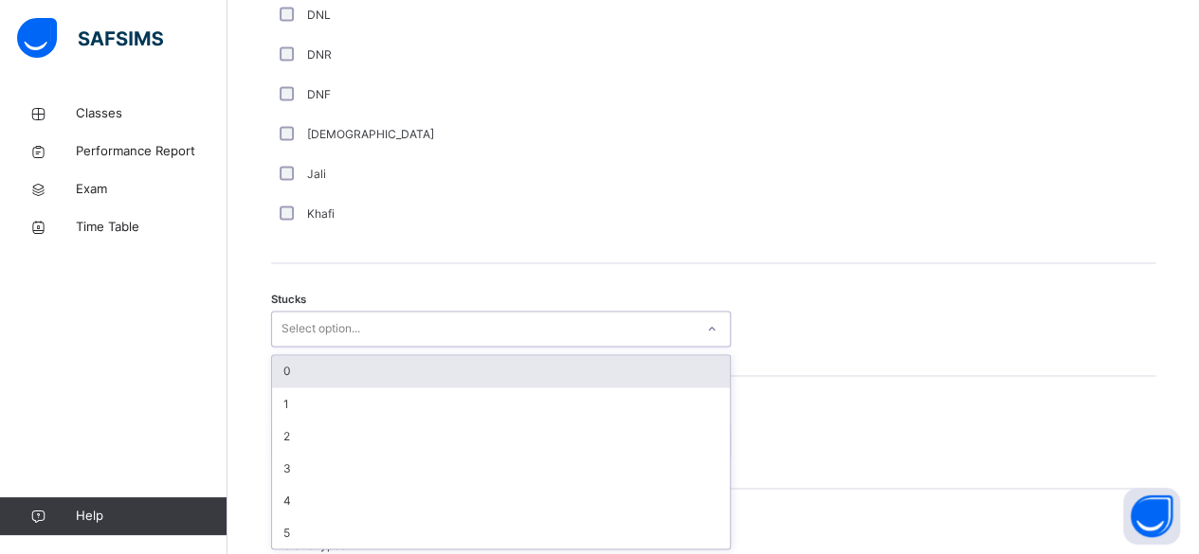
click at [284, 372] on div "0" at bounding box center [501, 371] width 458 height 32
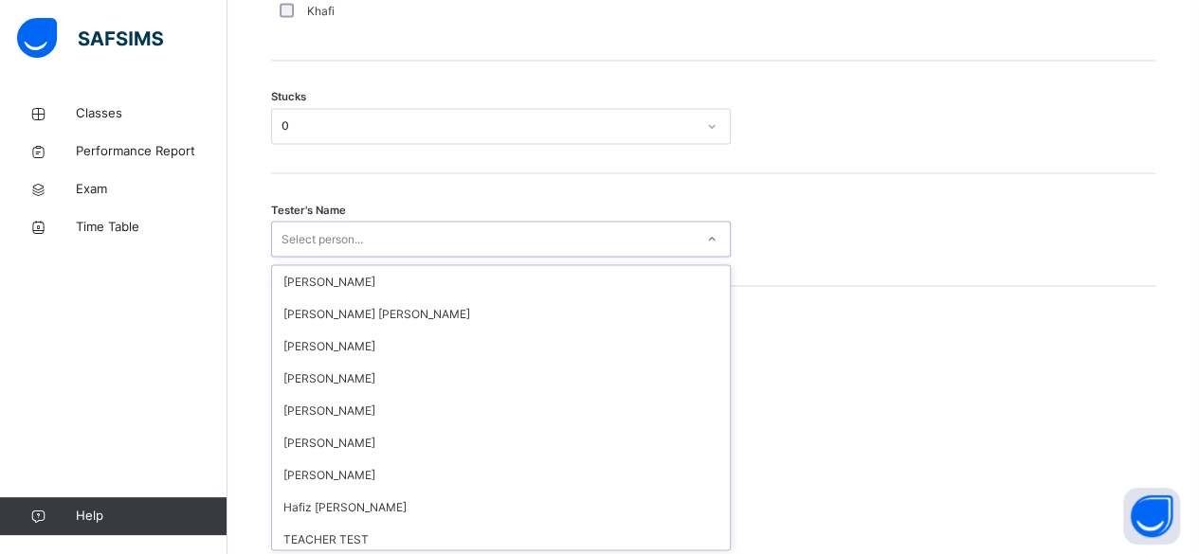
scroll to position [1759, 0]
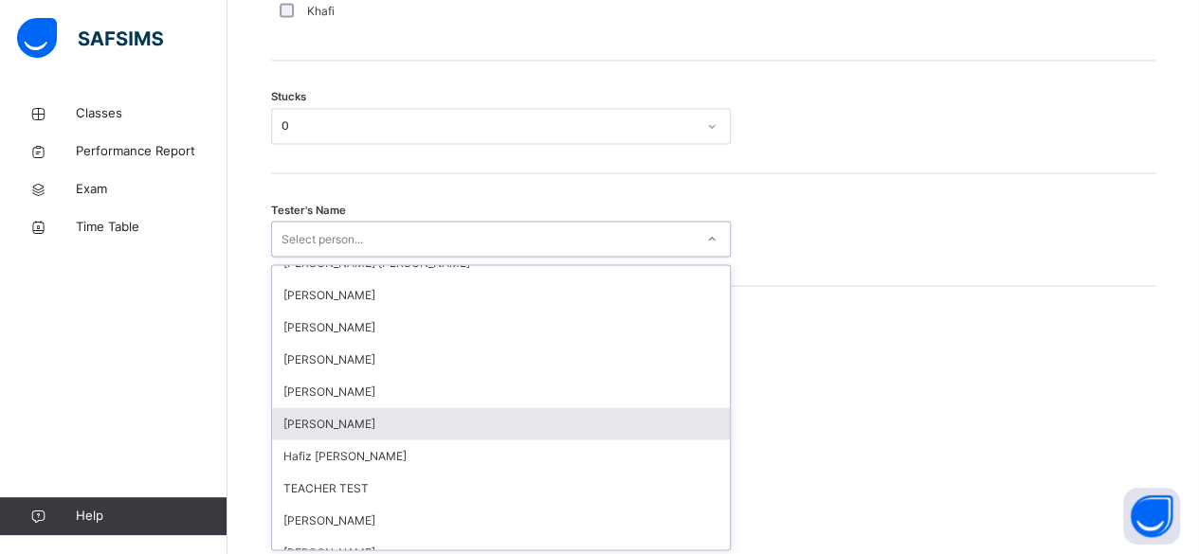
click at [295, 427] on div "Amatullah Ahmed" at bounding box center [501, 424] width 458 height 32
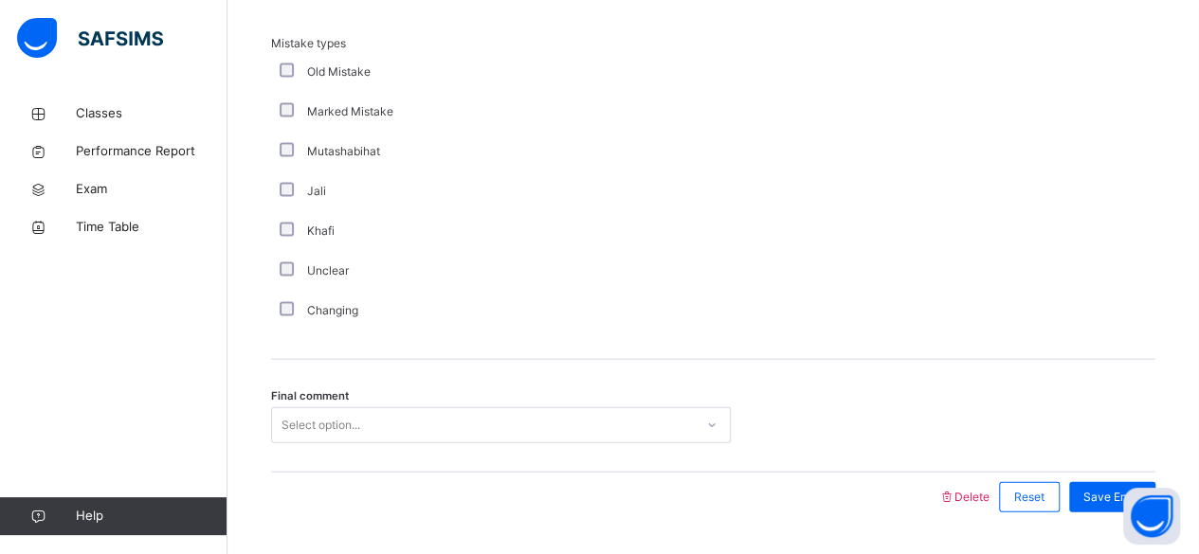
scroll to position [1960, 0]
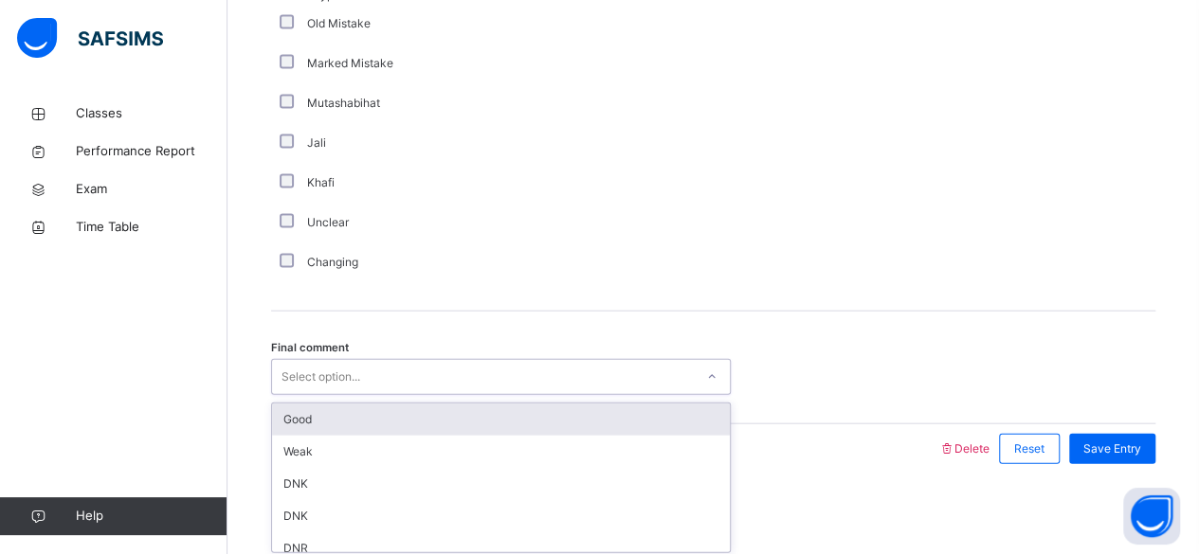
click at [288, 425] on div "Good" at bounding box center [501, 420] width 458 height 32
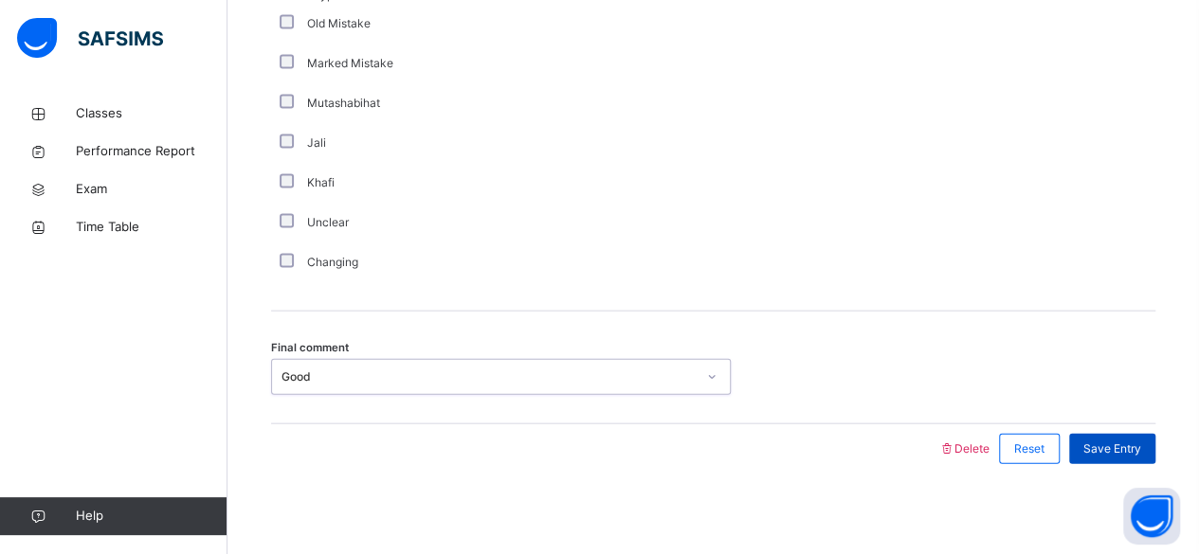
click at [1135, 450] on span "Save Entry" at bounding box center [1112, 449] width 58 height 17
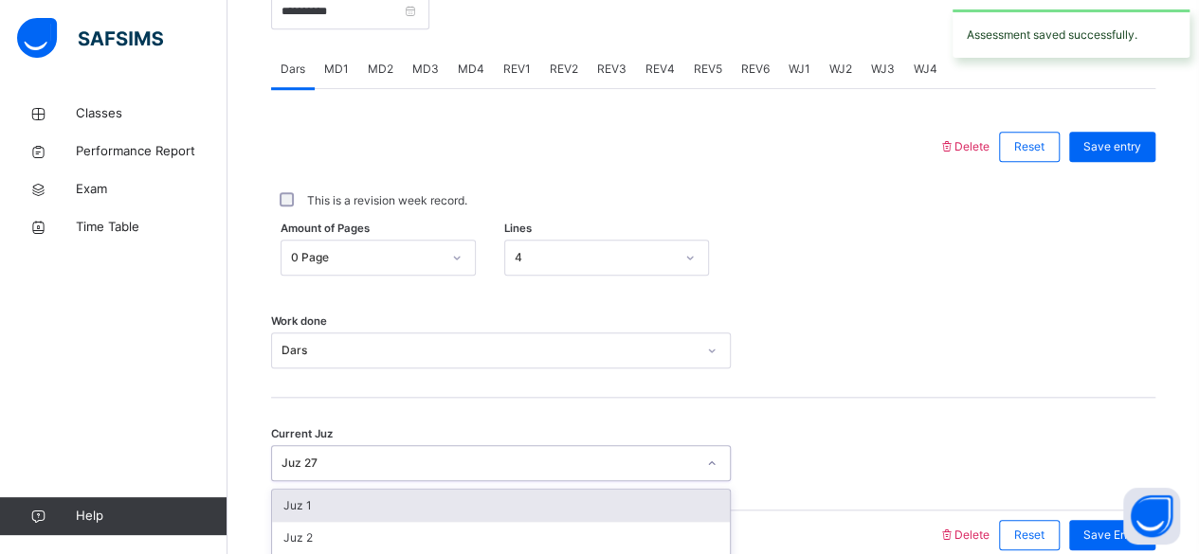
scroll to position [783, 0]
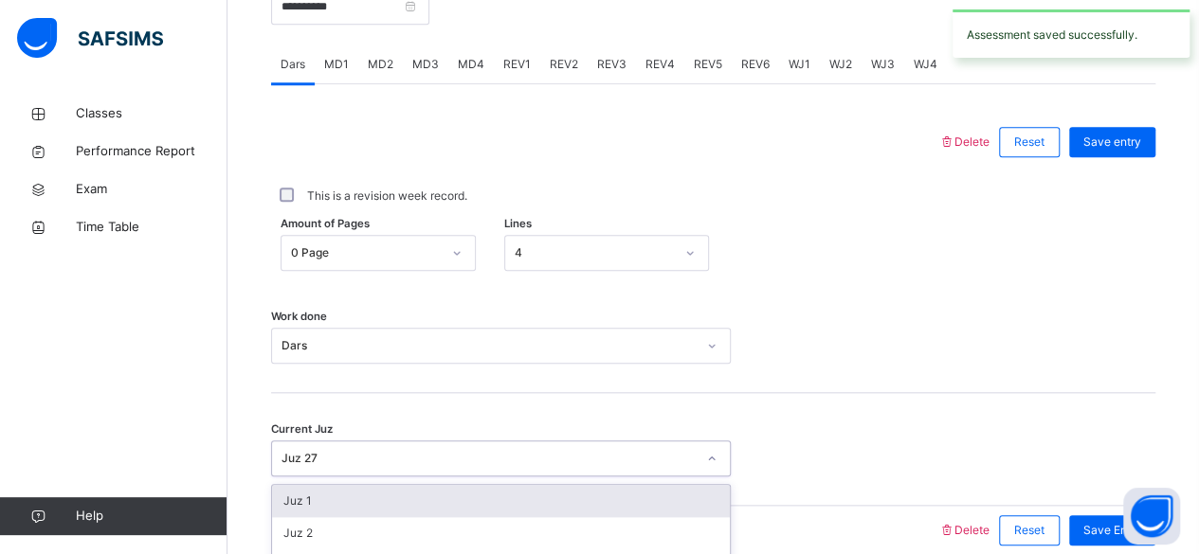
click at [554, 399] on div "Current Juz option Juz 1 focused, 1 of 30. 30 results available. Use Up and Dow…" at bounding box center [713, 449] width 884 height 113
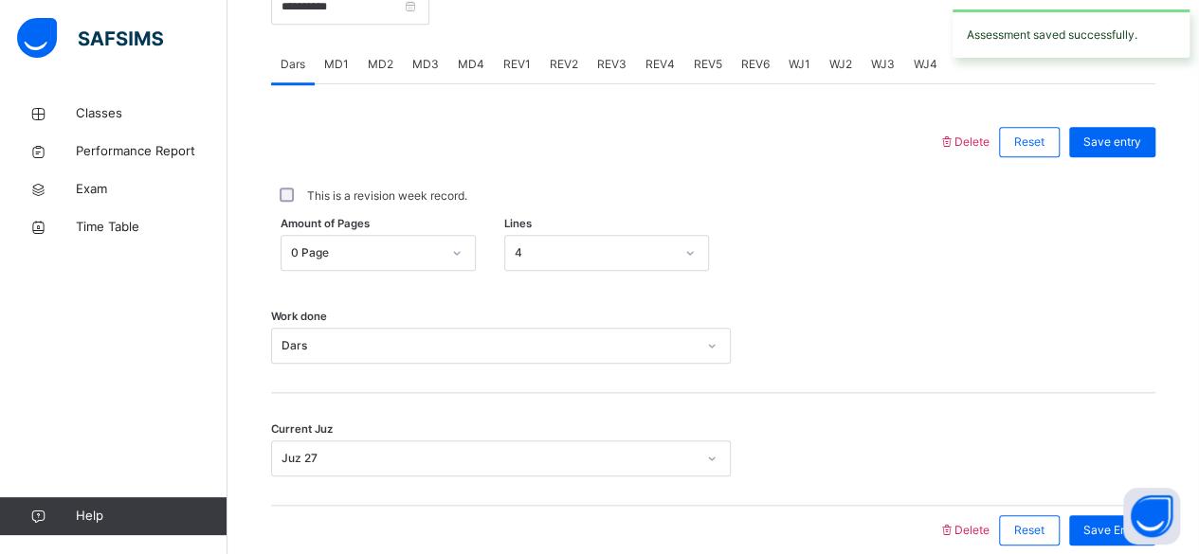
click at [421, 52] on div "MD3" at bounding box center [425, 64] width 45 height 38
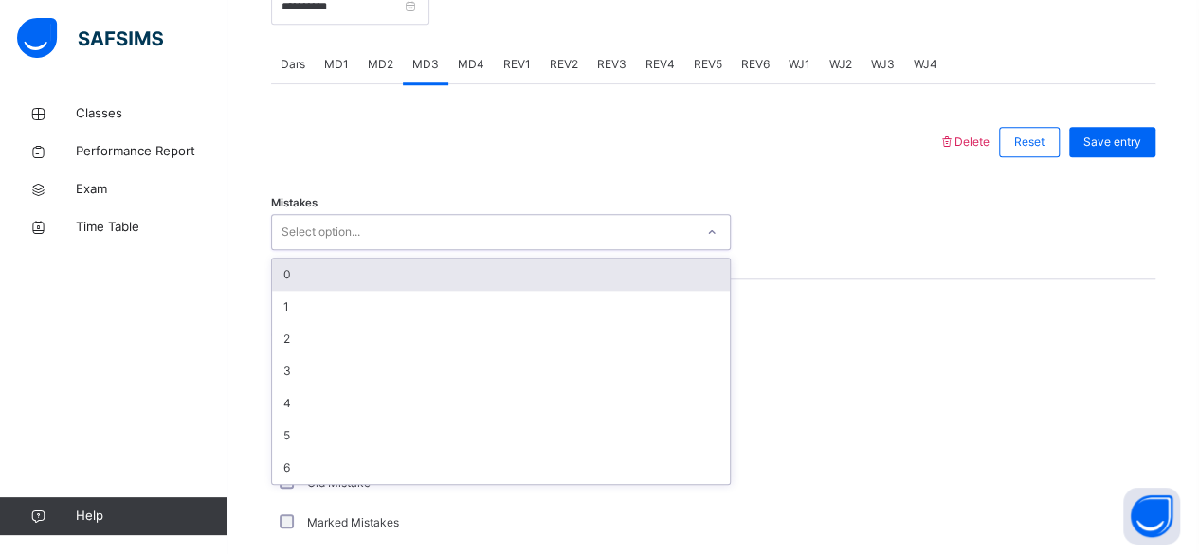
click at [284, 278] on div "0" at bounding box center [501, 275] width 458 height 32
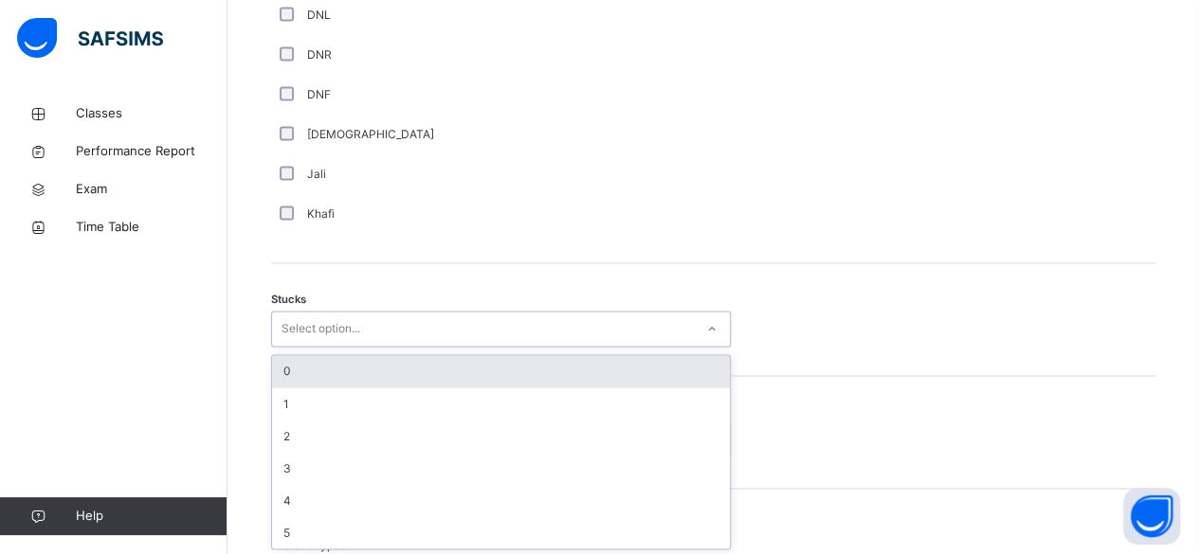
click at [275, 362] on div "0" at bounding box center [501, 371] width 458 height 32
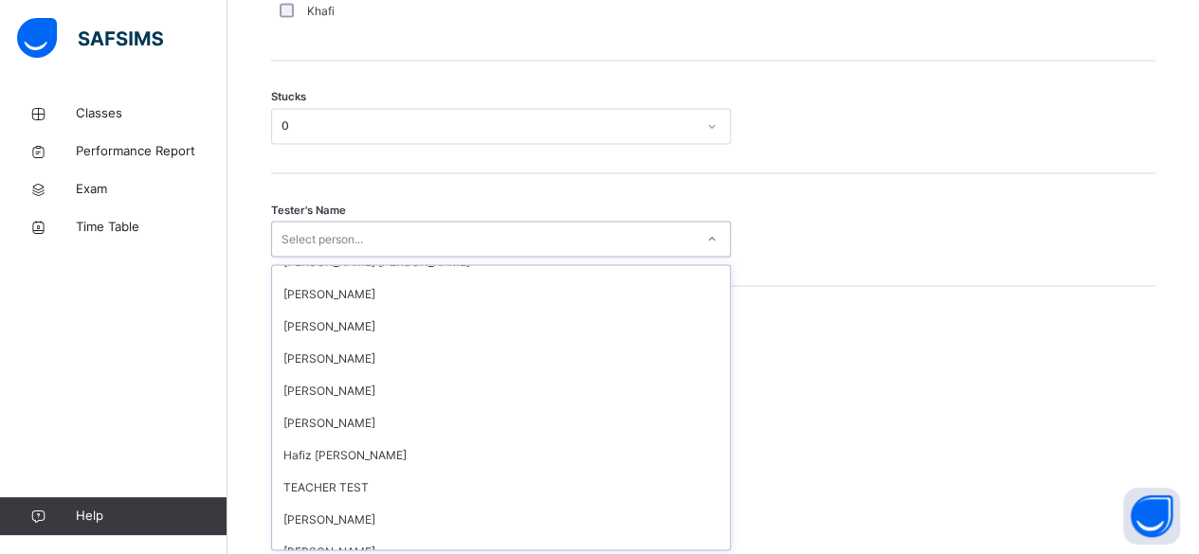
scroll to position [1761, 0]
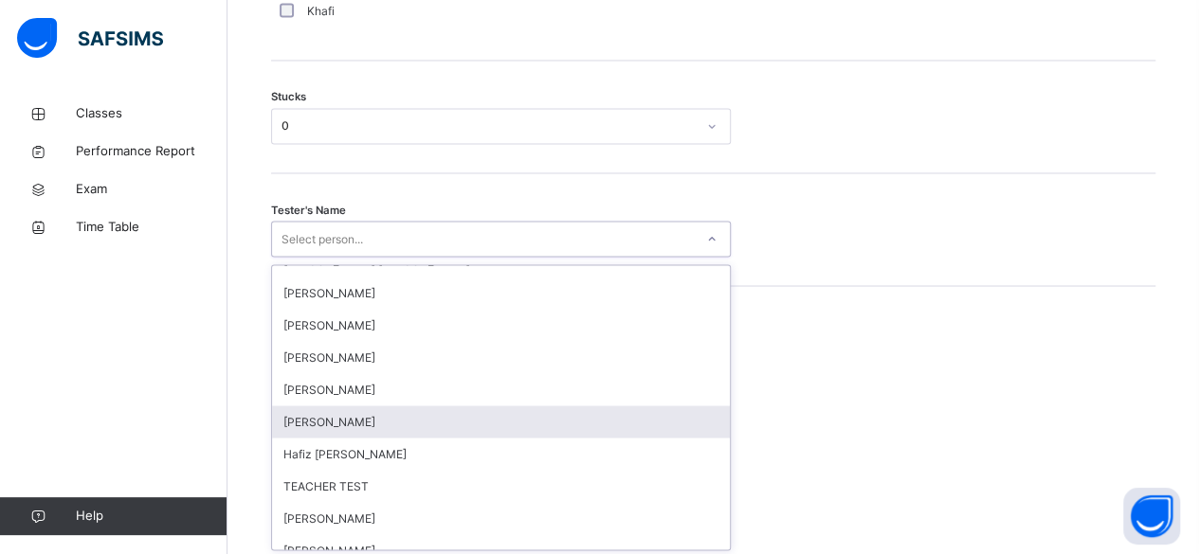
click at [309, 423] on div "Amatullah Ahmed" at bounding box center [501, 422] width 458 height 32
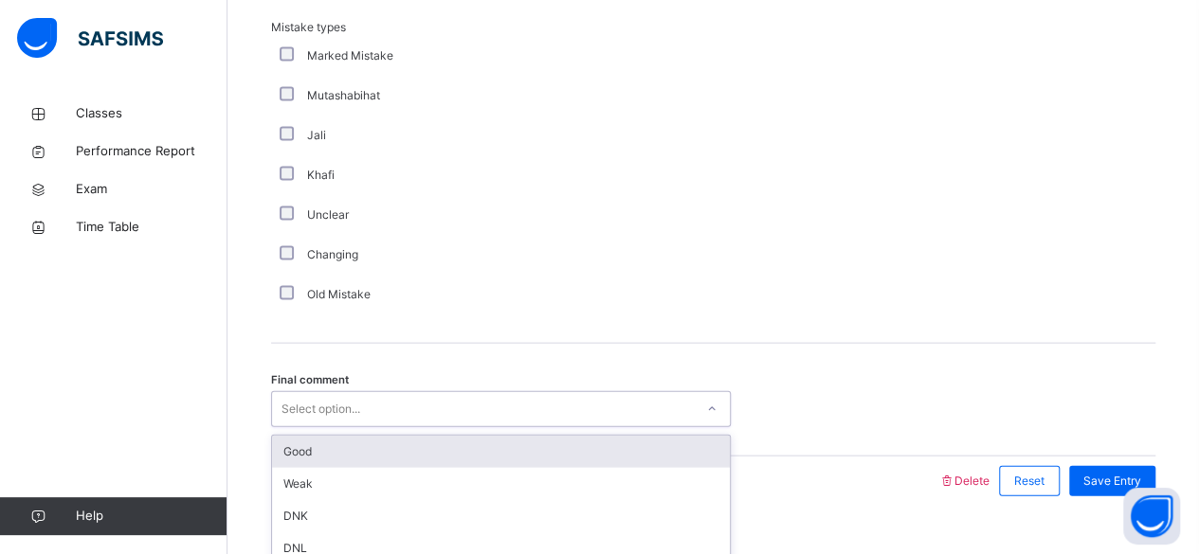
scroll to position [1960, 0]
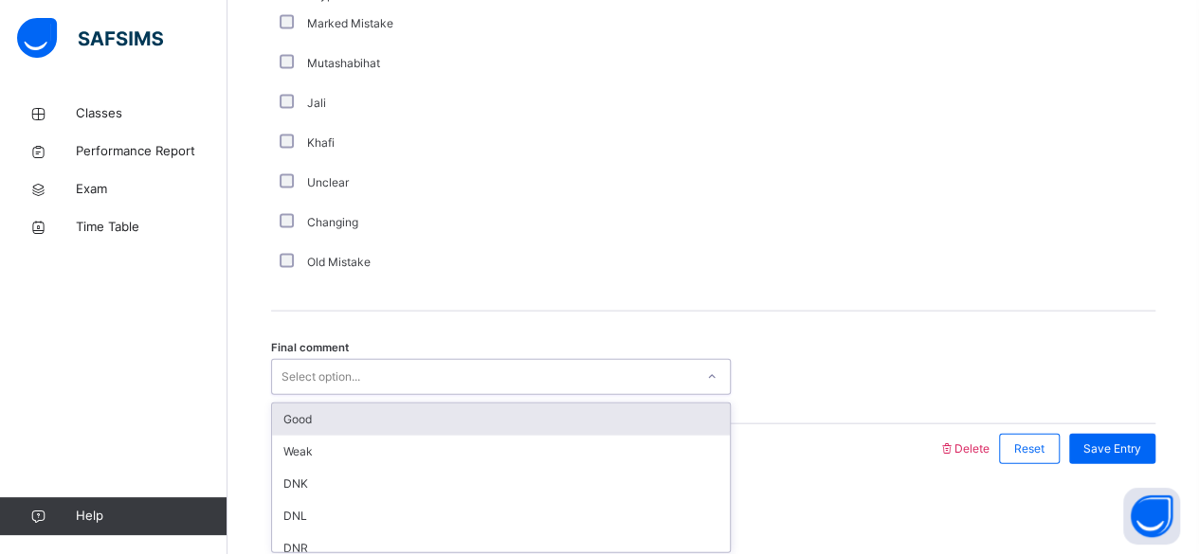
click at [312, 415] on div "Good" at bounding box center [501, 420] width 458 height 32
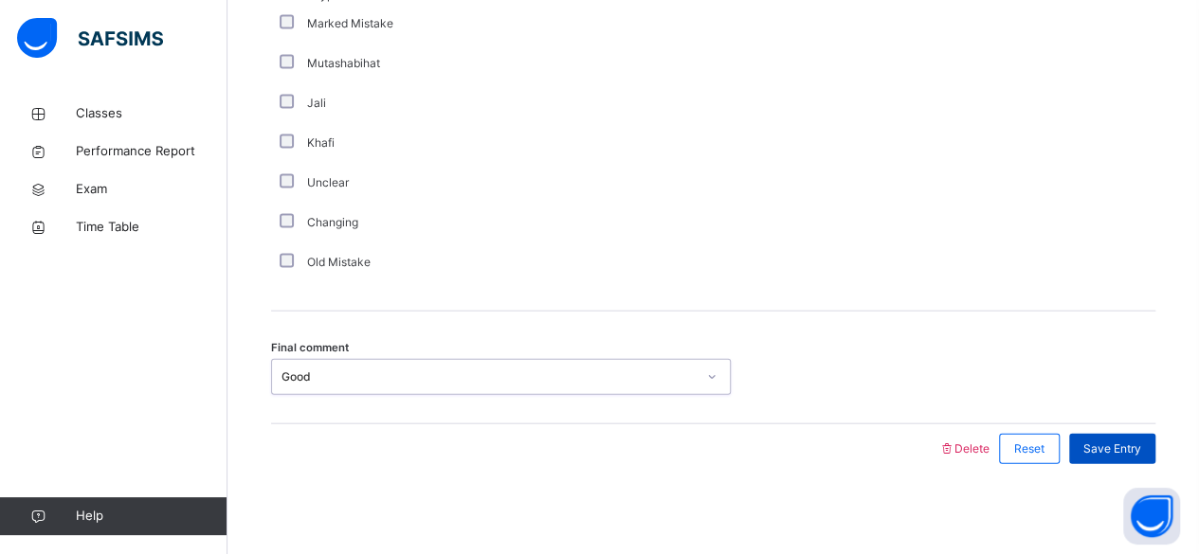
click at [1115, 453] on span "Save Entry" at bounding box center [1112, 449] width 58 height 17
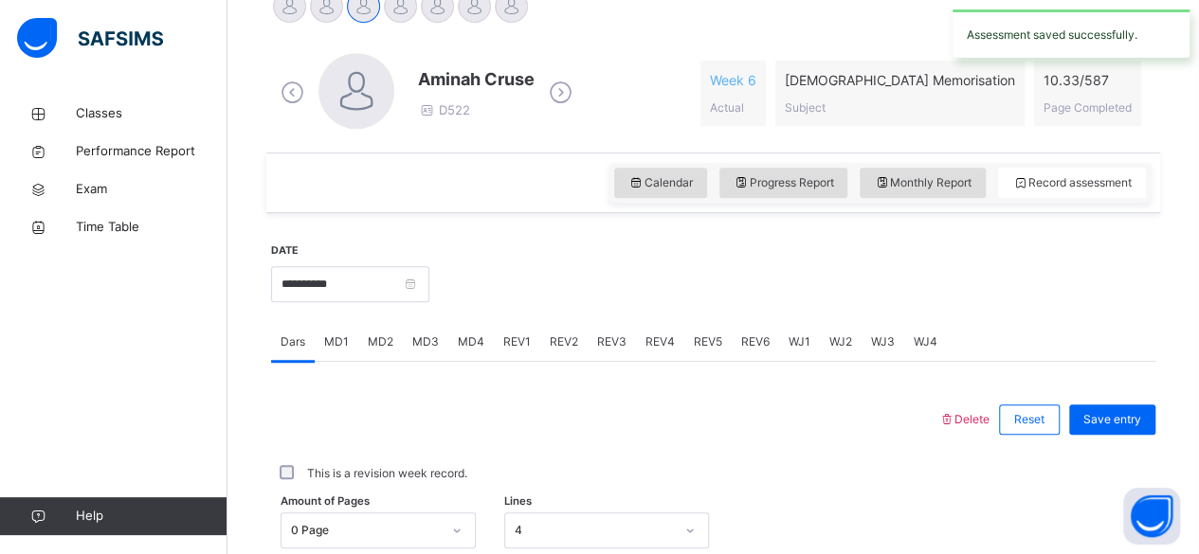
scroll to position [509, 0]
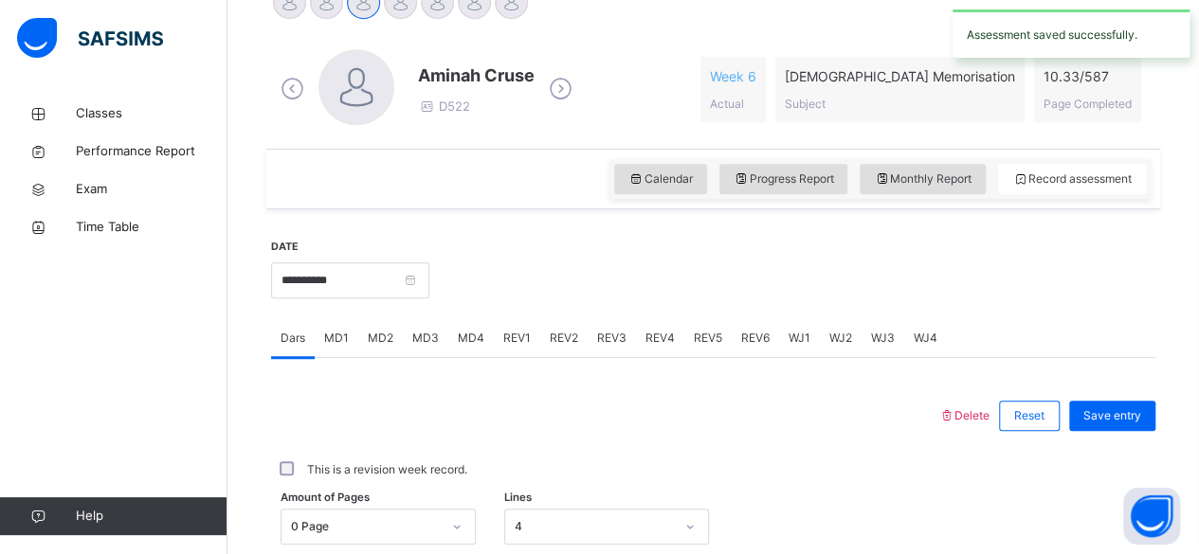
click at [464, 332] on span "MD4" at bounding box center [471, 338] width 27 height 17
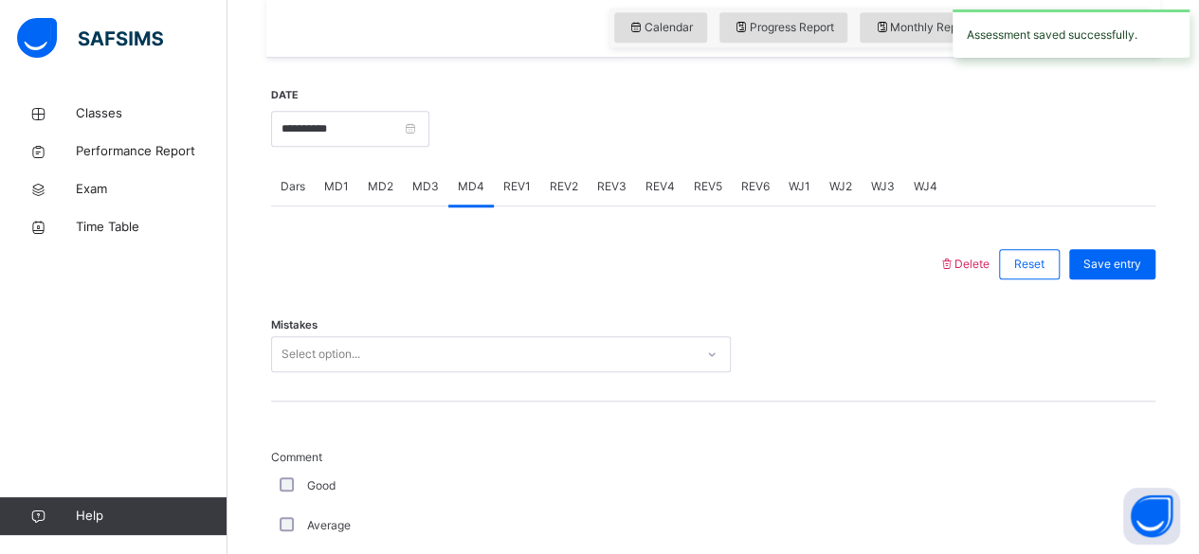
click at [294, 382] on div "Mistakes Select option..." at bounding box center [713, 345] width 884 height 113
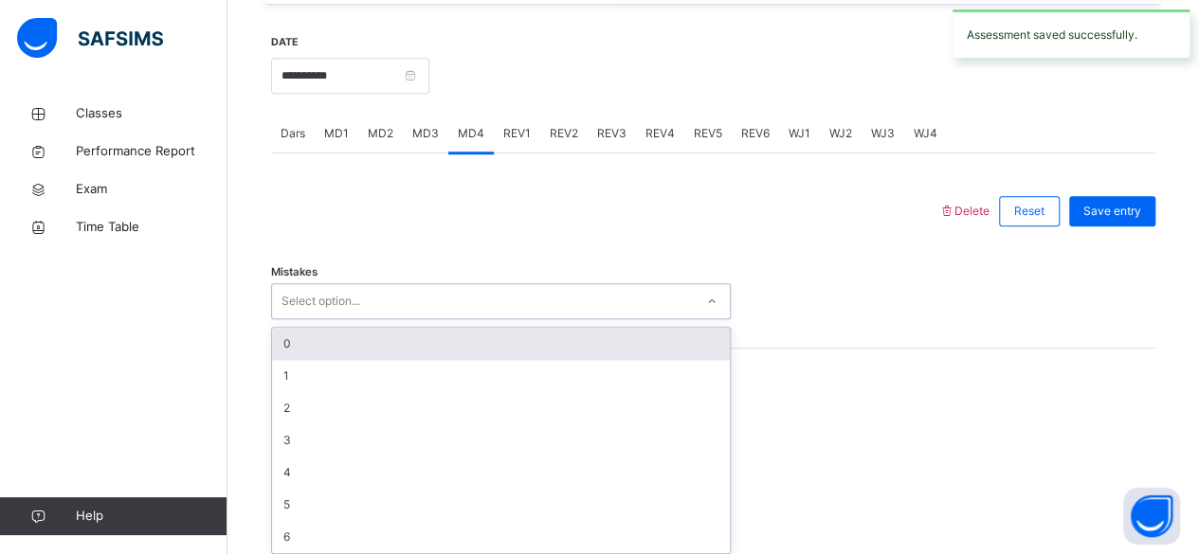
scroll to position [718, 0]
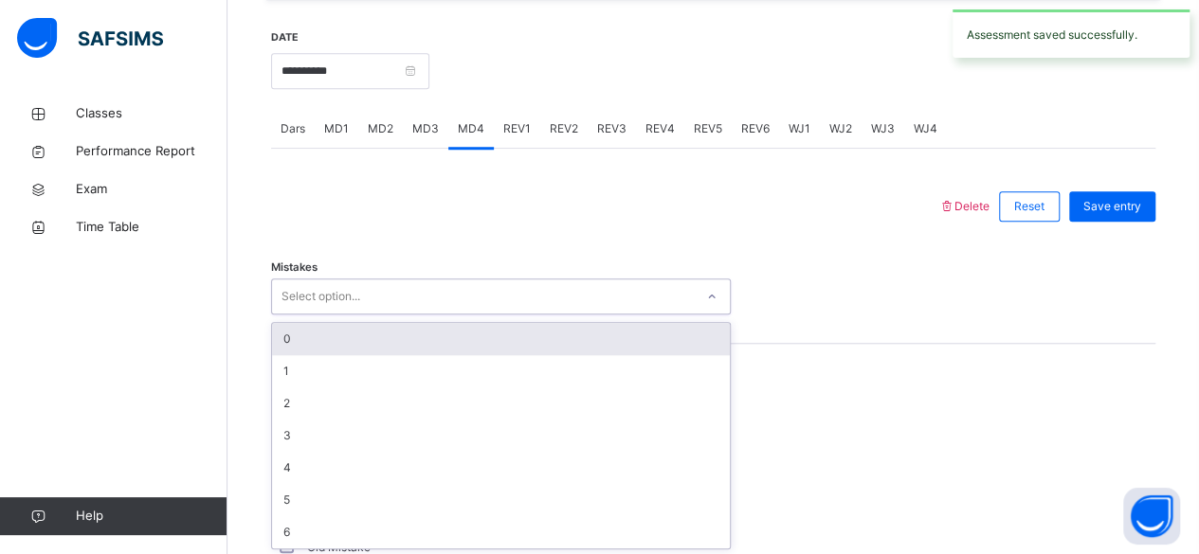
click at [286, 339] on div "0" at bounding box center [501, 339] width 458 height 32
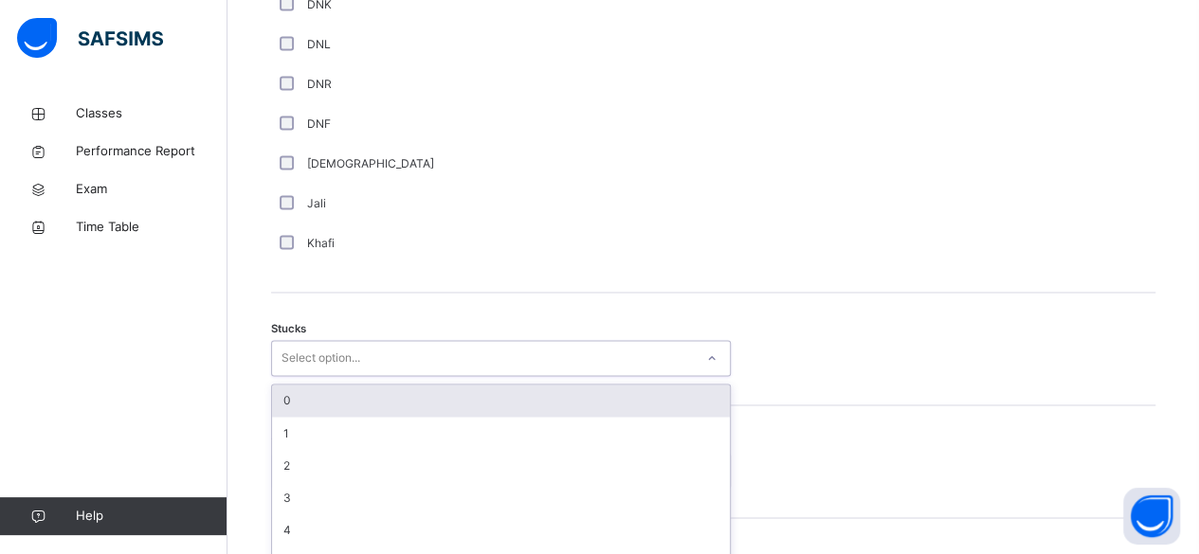
scroll to position [1410, 0]
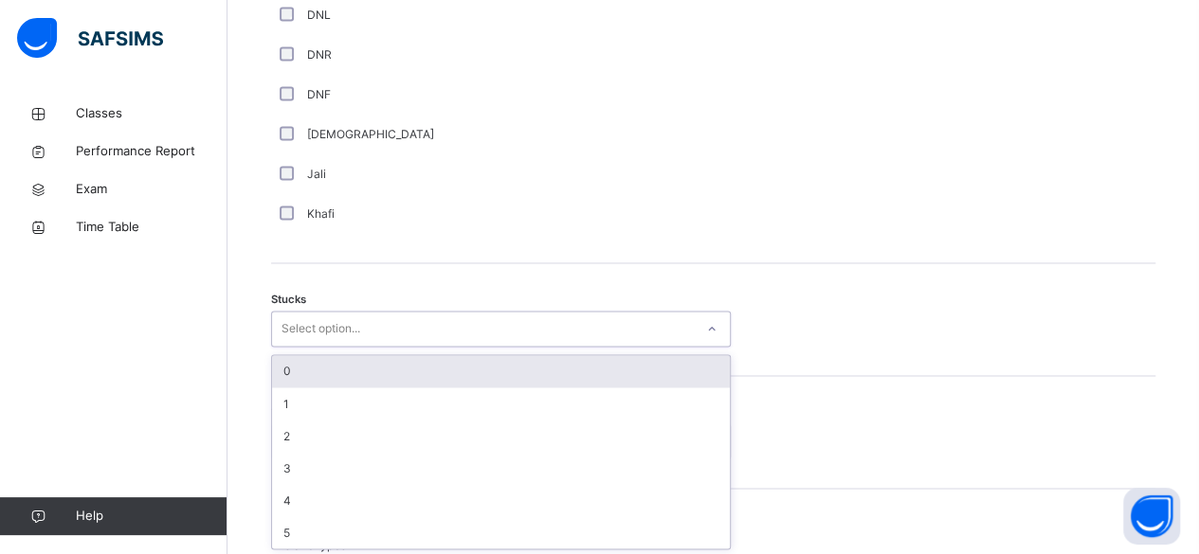
click at [286, 368] on div "0" at bounding box center [501, 371] width 458 height 32
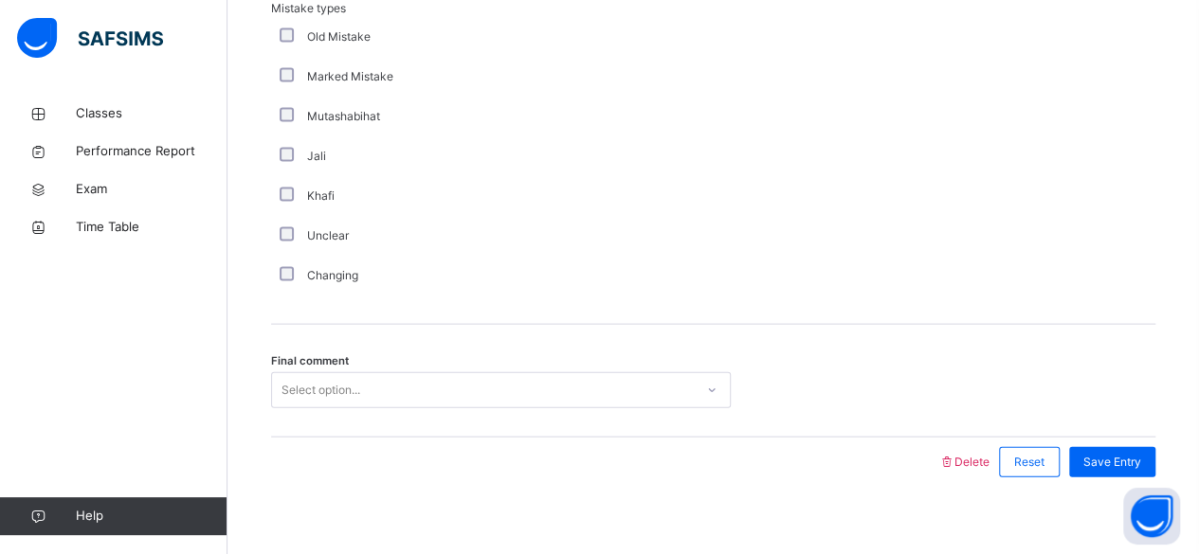
scroll to position [1960, 0]
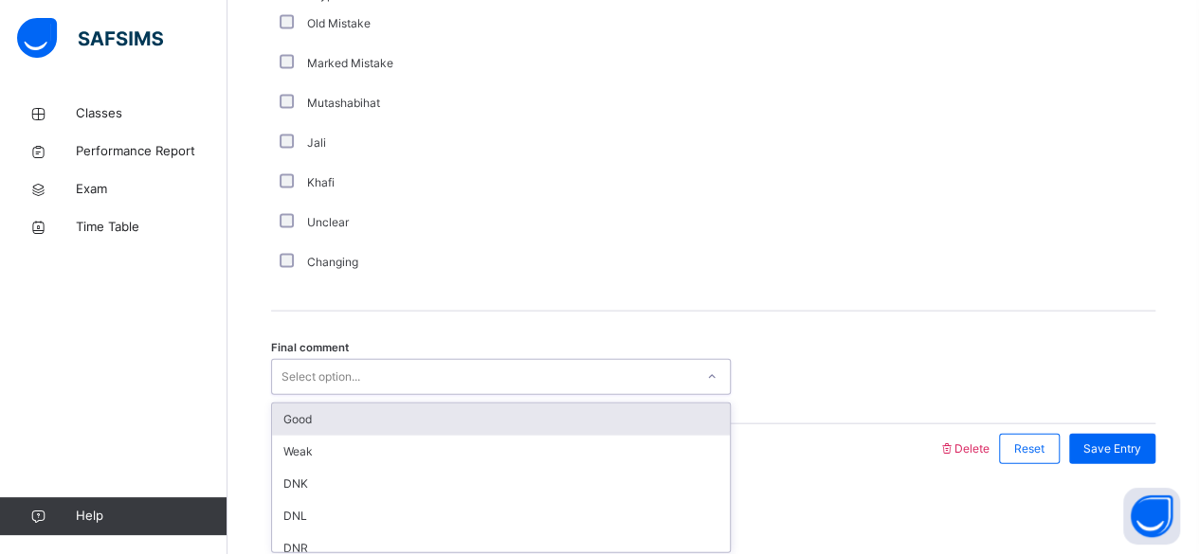
click at [277, 427] on div "Good" at bounding box center [501, 420] width 458 height 32
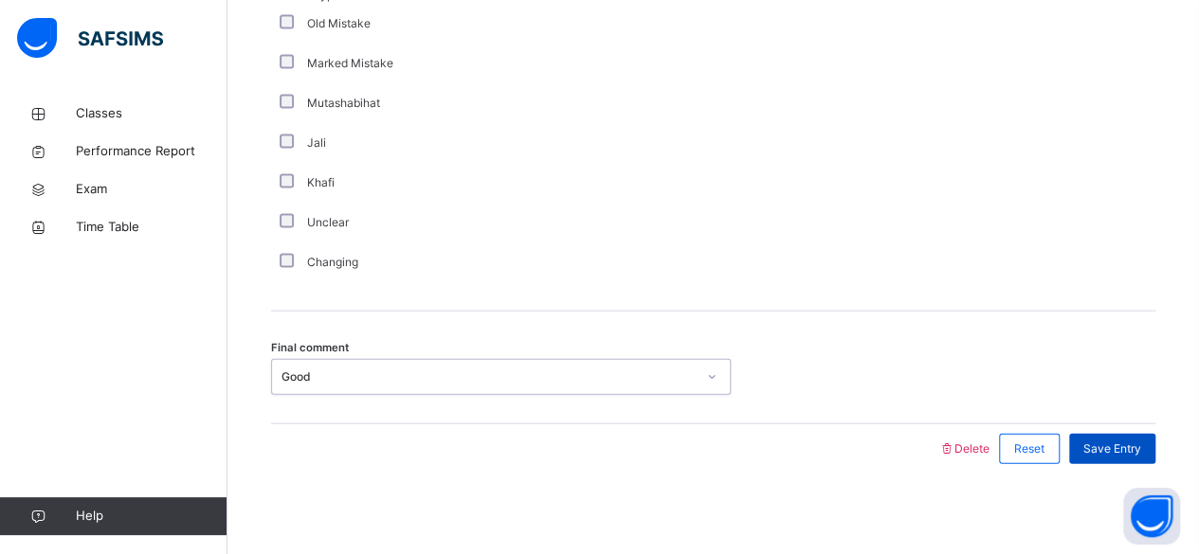
click at [1141, 451] on span "Save Entry" at bounding box center [1112, 449] width 58 height 17
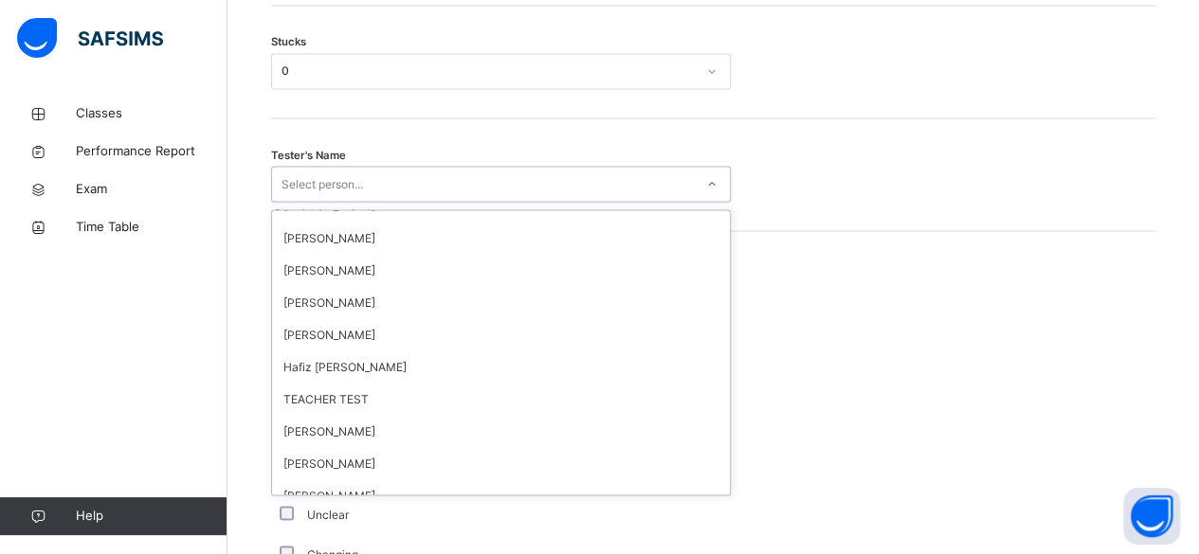
scroll to position [1668, 0]
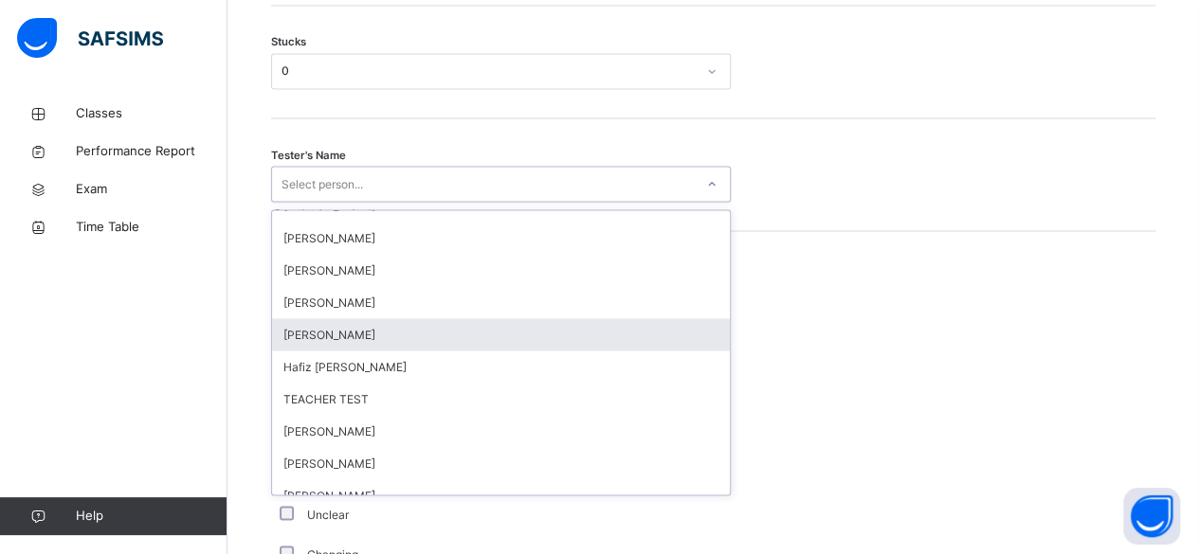
click at [297, 333] on div "Amatullah Ahmed" at bounding box center [501, 334] width 458 height 32
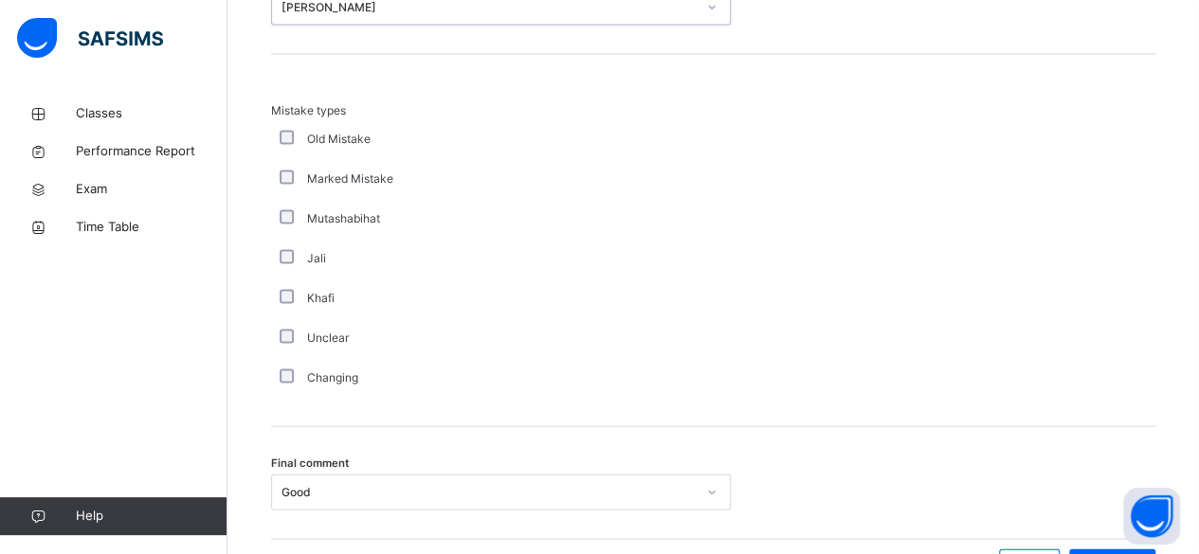
scroll to position [1960, 0]
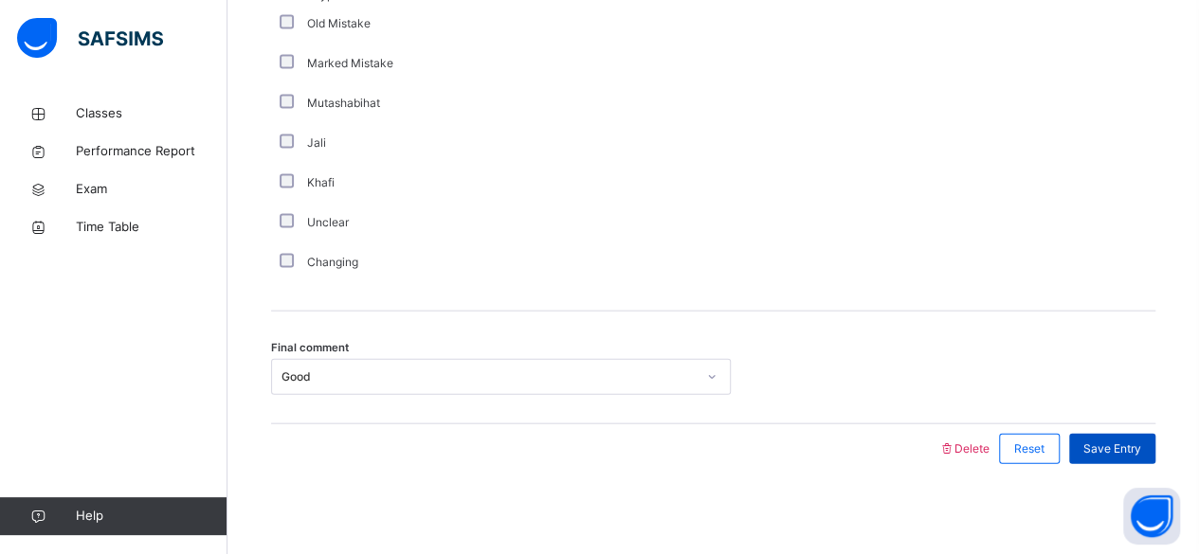
click at [1133, 453] on div "Save Entry" at bounding box center [1112, 449] width 86 height 30
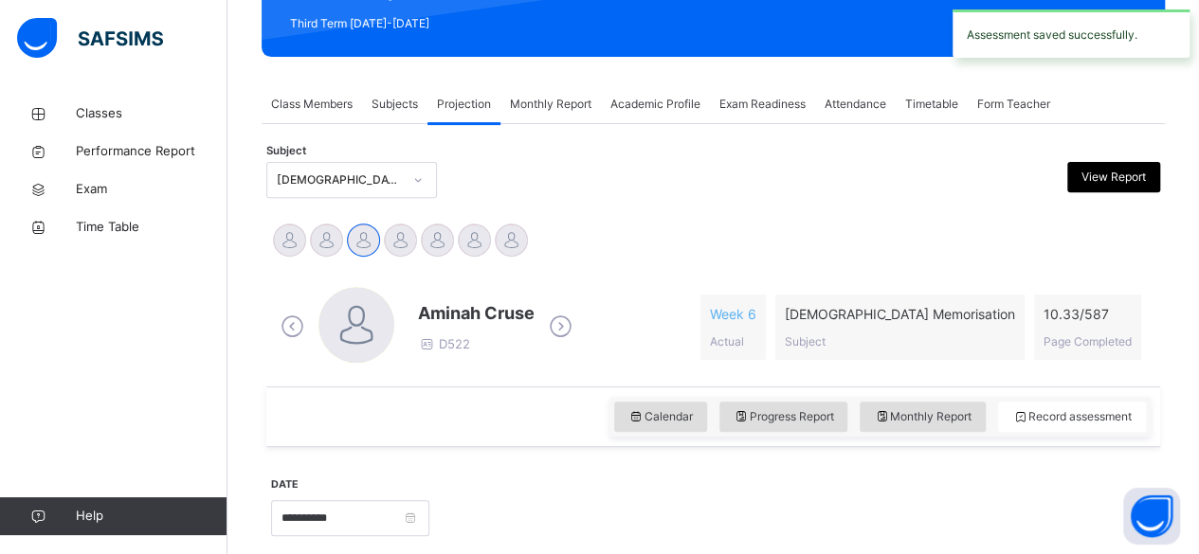
scroll to position [273, 0]
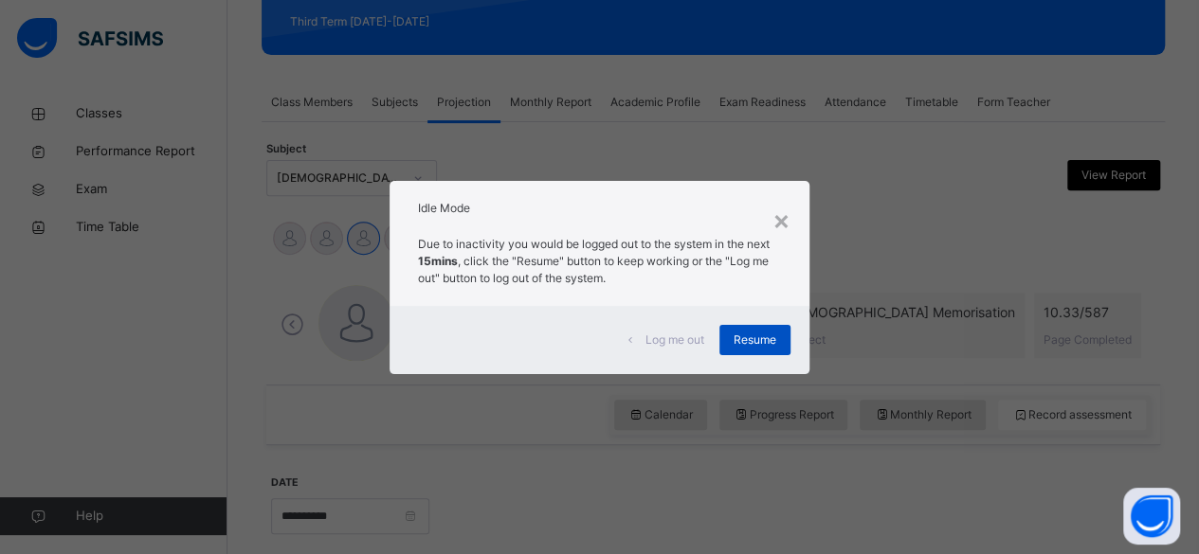
click at [724, 353] on div "Resume" at bounding box center [754, 340] width 71 height 30
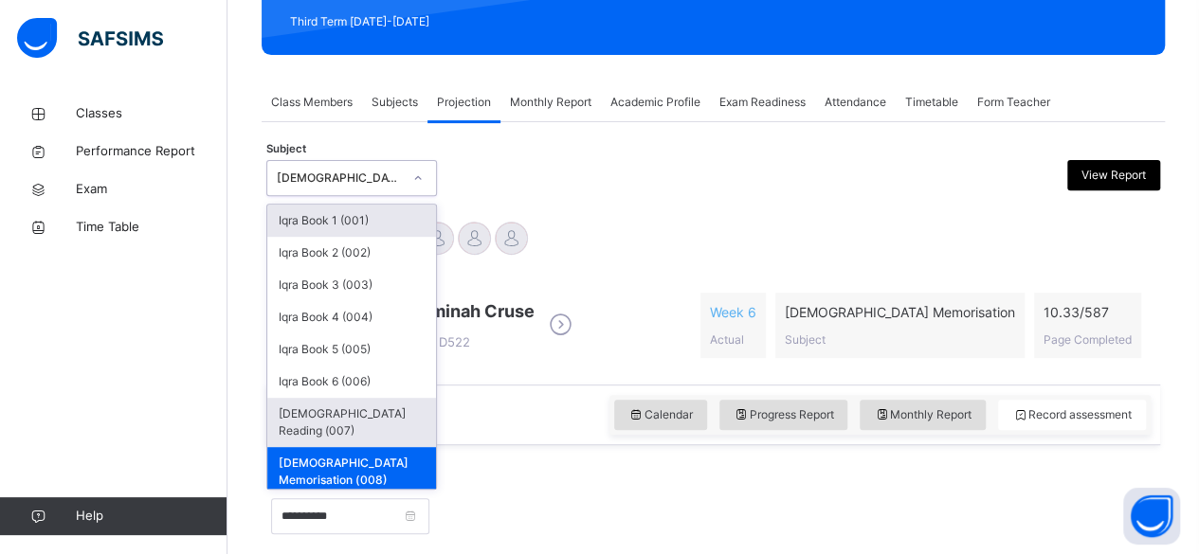
click at [324, 414] on div "Quran Reading (007)" at bounding box center [351, 422] width 169 height 49
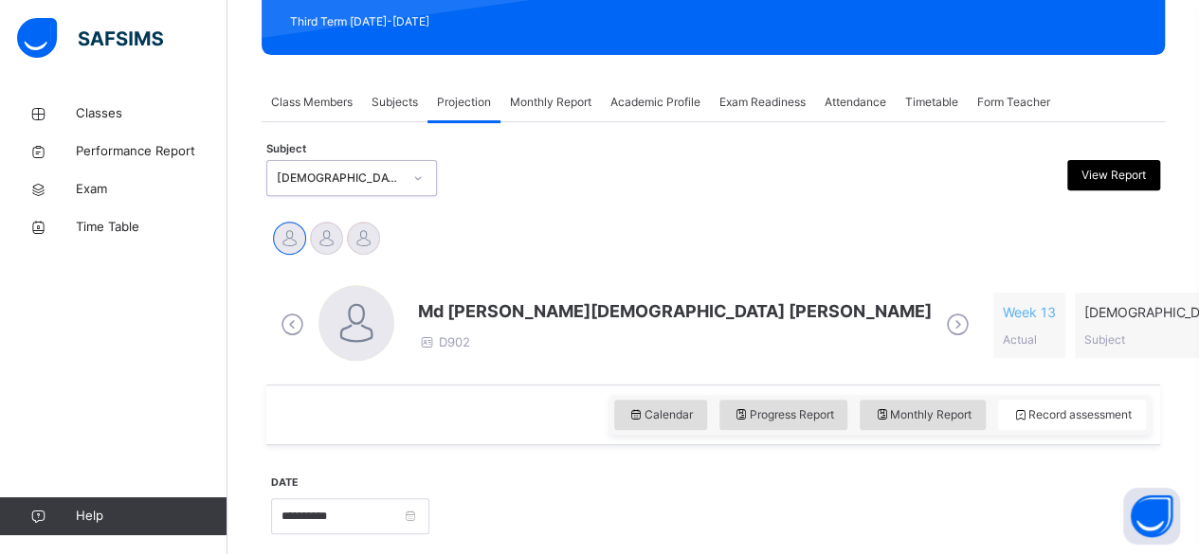
click at [355, 391] on div "Calendar Progress Report Monthly Report Record assessment" at bounding box center [713, 415] width 894 height 61
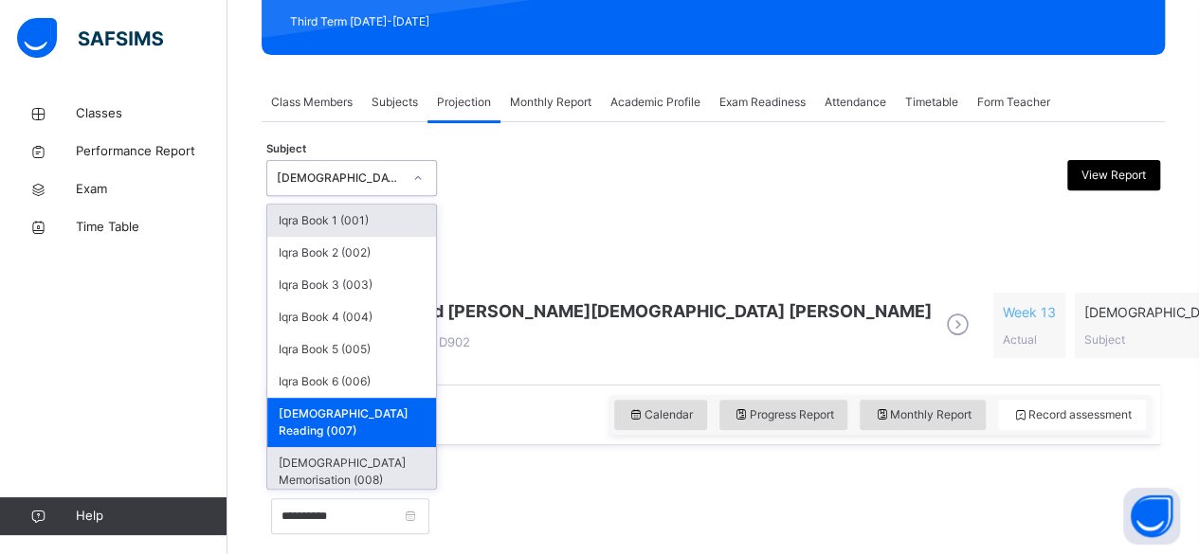
click at [343, 447] on div "Quran Memorisation (008)" at bounding box center [351, 471] width 169 height 49
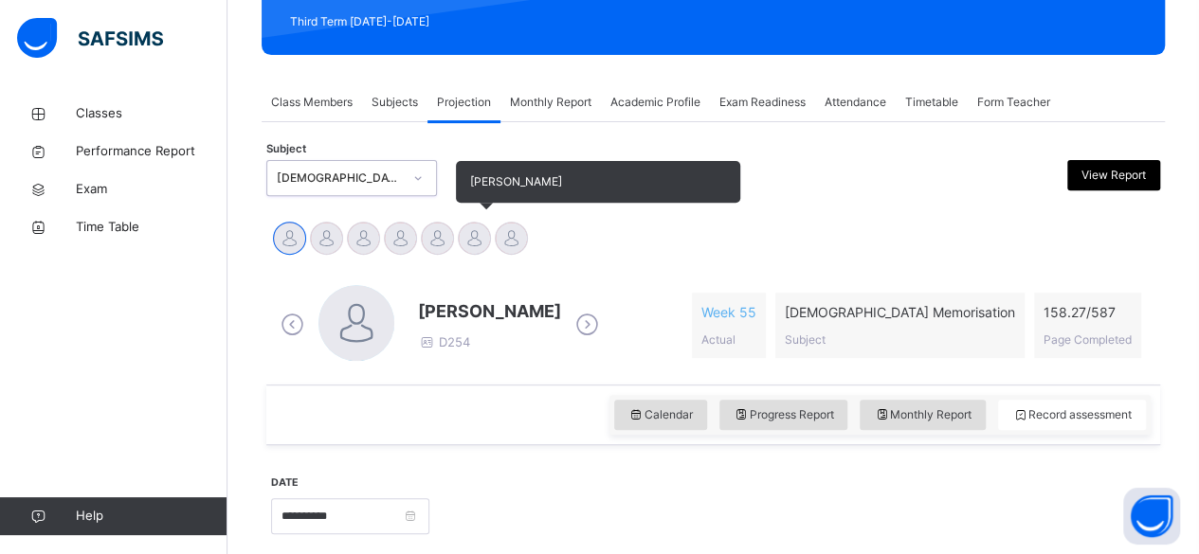
click at [474, 223] on div at bounding box center [474, 238] width 33 height 33
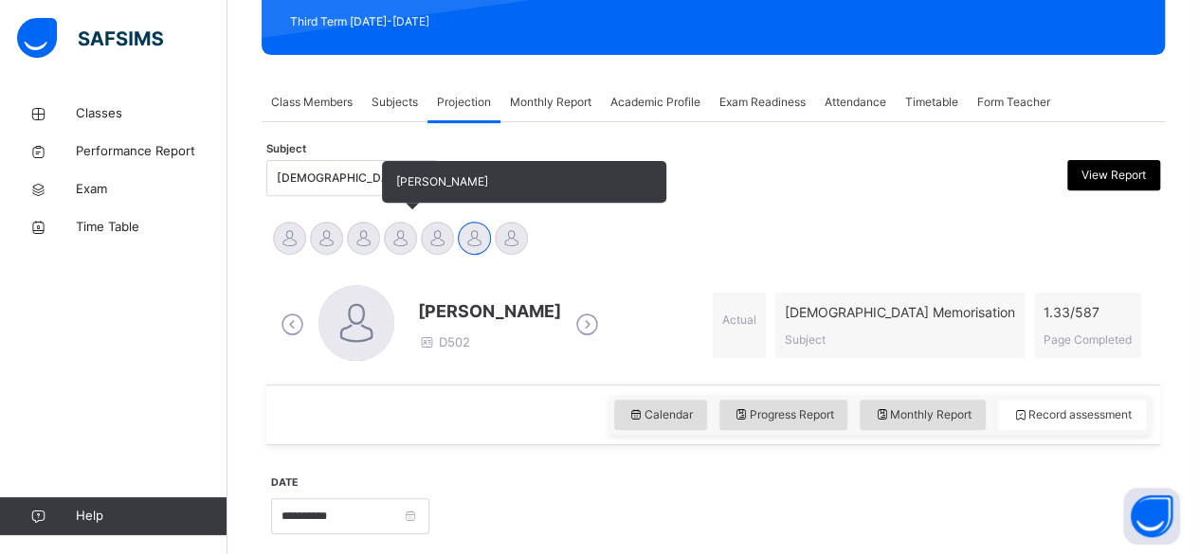
click at [414, 240] on div at bounding box center [400, 238] width 33 height 33
click at [409, 247] on div at bounding box center [400, 238] width 33 height 33
click at [411, 248] on div at bounding box center [400, 238] width 33 height 33
click at [436, 199] on span "Ammar Osman" at bounding box center [524, 182] width 284 height 42
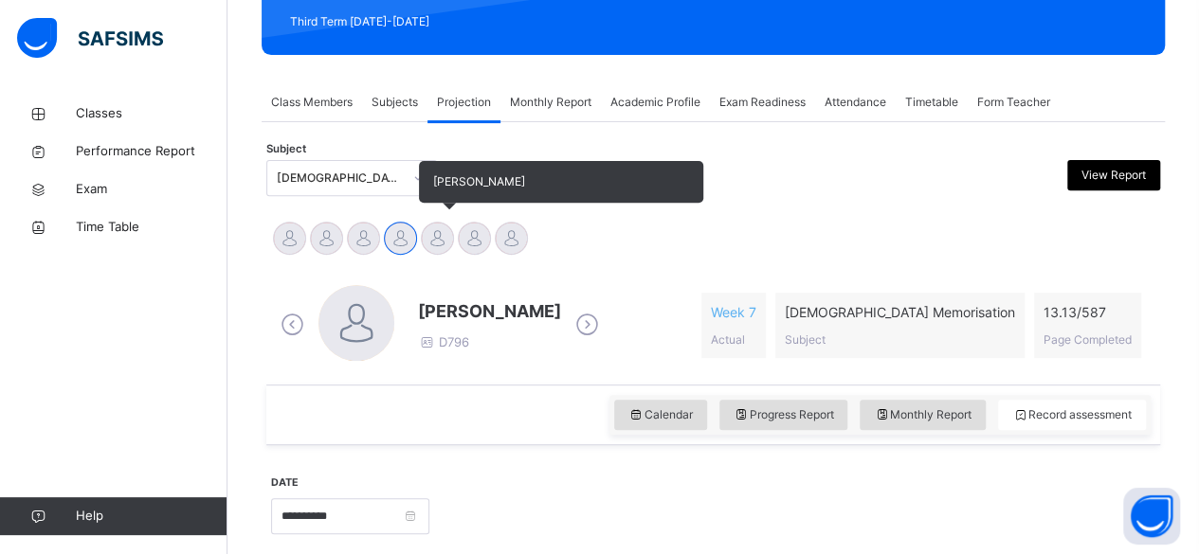
click at [443, 248] on div at bounding box center [437, 238] width 33 height 33
click at [430, 224] on div at bounding box center [437, 238] width 33 height 33
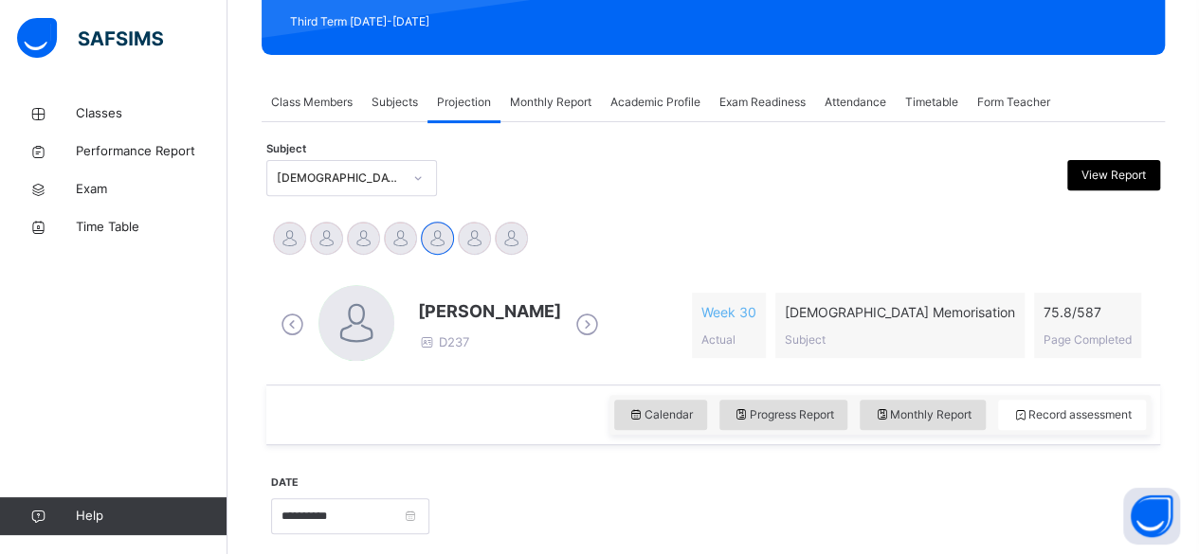
click at [480, 314] on span "Ibrahim Haydar" at bounding box center [489, 312] width 143 height 26
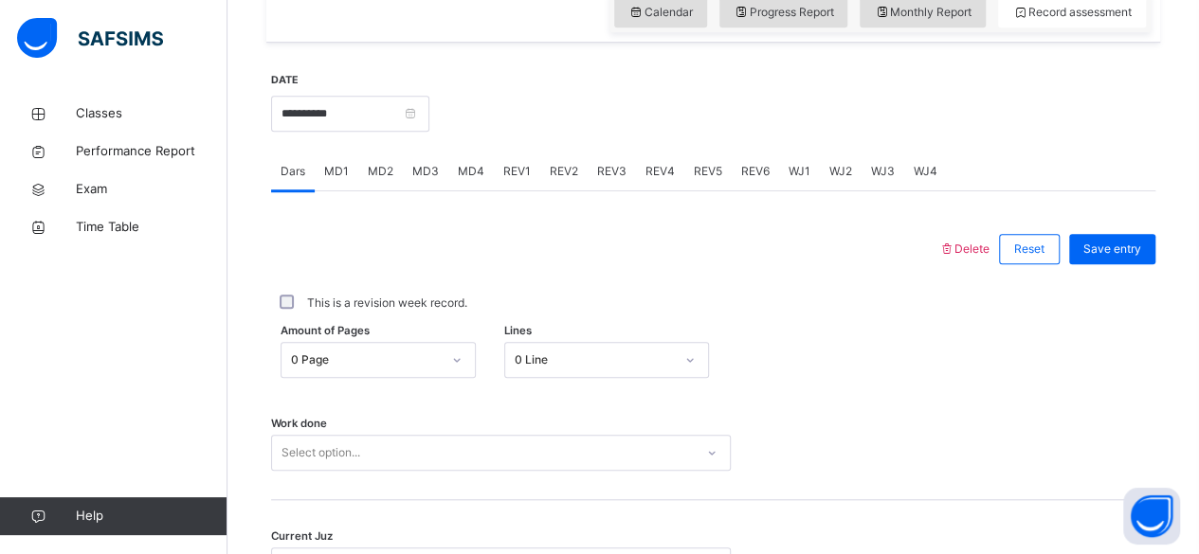
click at [462, 174] on span "MD4" at bounding box center [471, 171] width 27 height 17
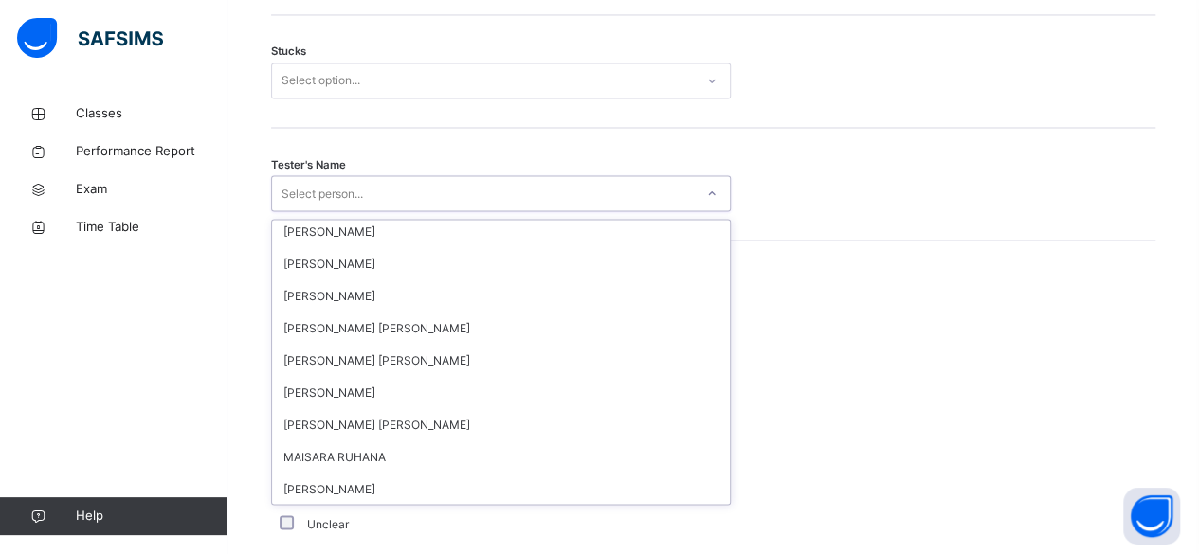
scroll to position [0, 0]
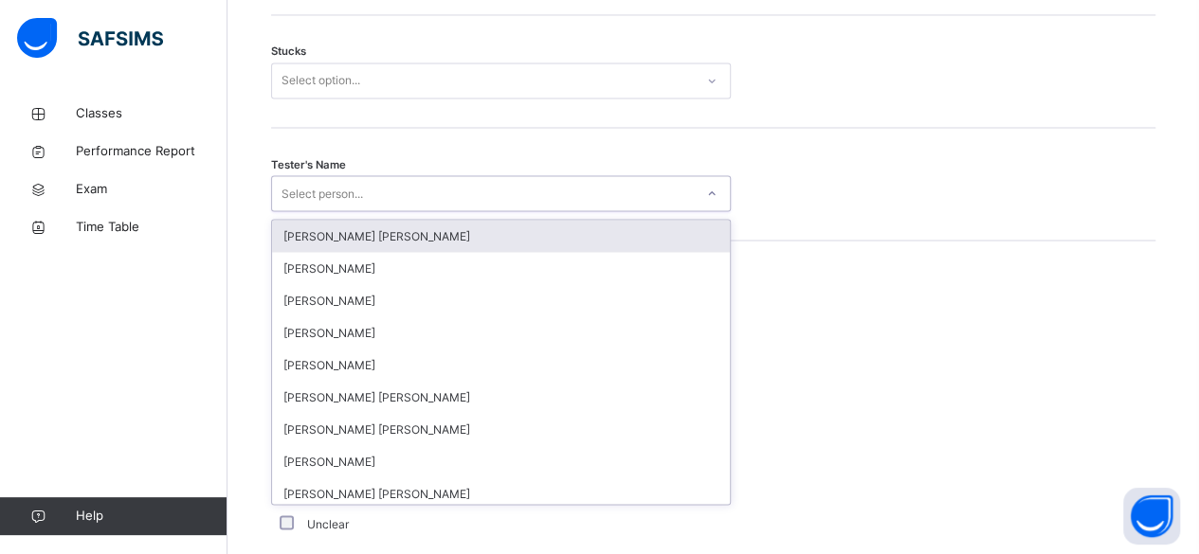
click at [587, 135] on div "Tester's Name option Ryan Punit Purshotam focused, 1 of 90. 90 results availabl…" at bounding box center [713, 184] width 884 height 113
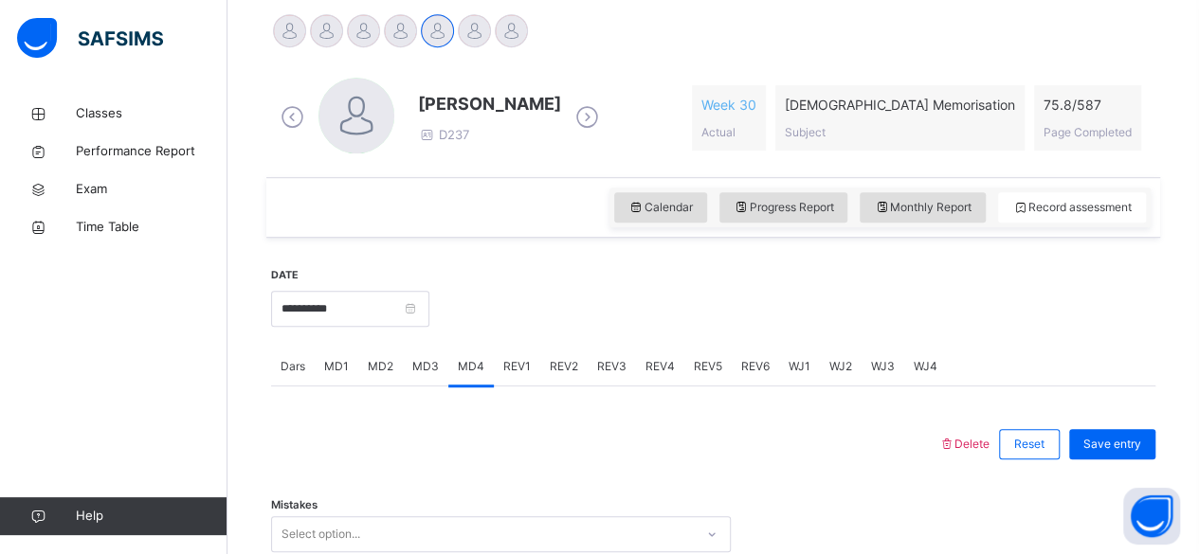
scroll to position [476, 0]
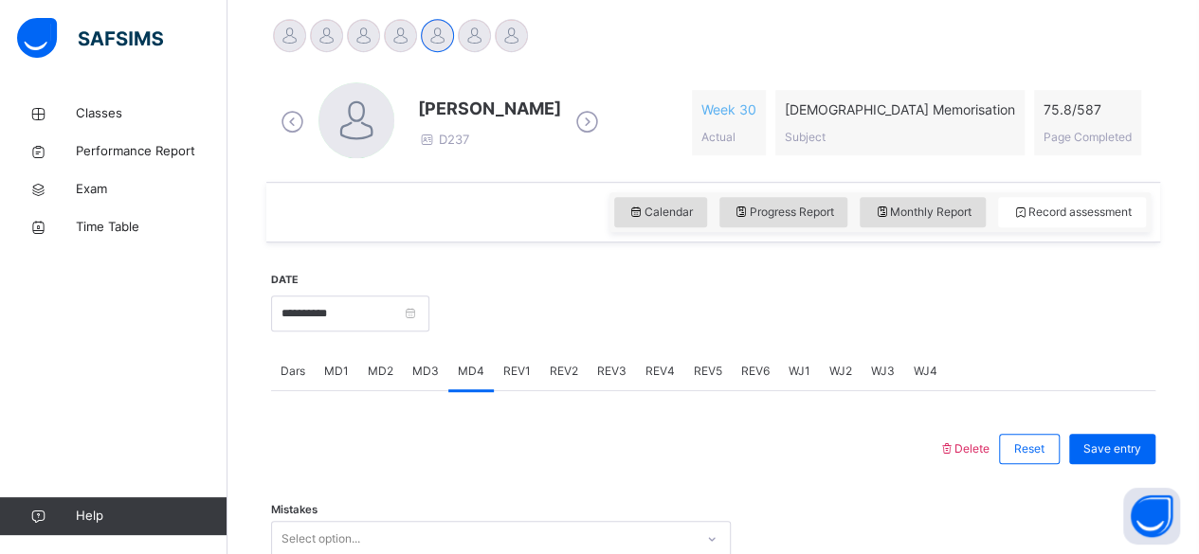
click at [314, 372] on div "Dars" at bounding box center [293, 372] width 44 height 38
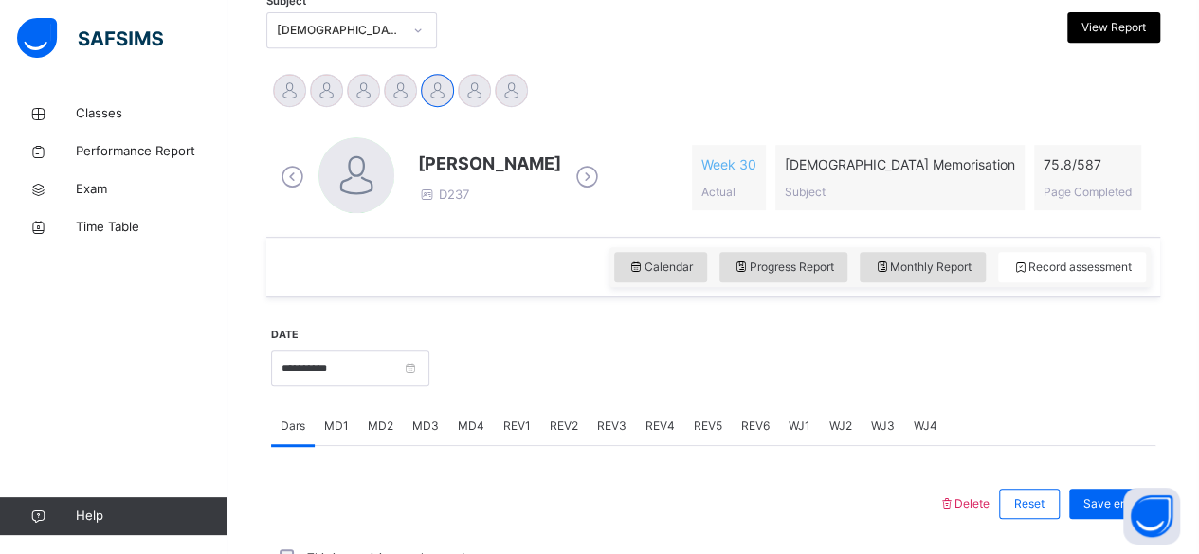
scroll to position [350, 0]
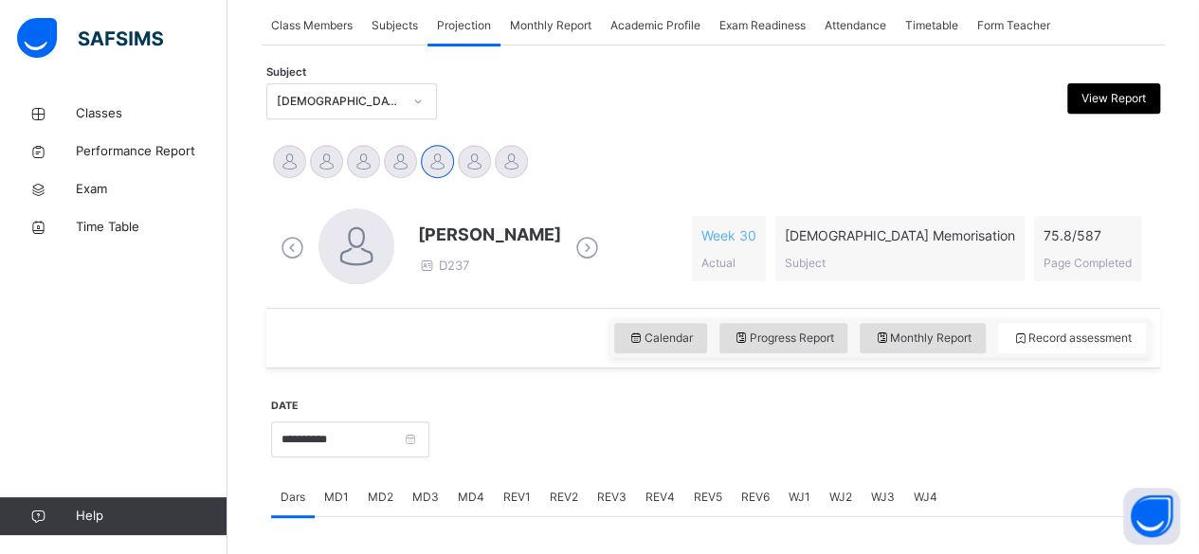
click at [449, 243] on span "Ibrahim Haydar" at bounding box center [489, 235] width 143 height 26
click at [476, 240] on span "Ibrahim Haydar" at bounding box center [489, 235] width 143 height 26
click at [571, 248] on icon at bounding box center [587, 248] width 33 height 28
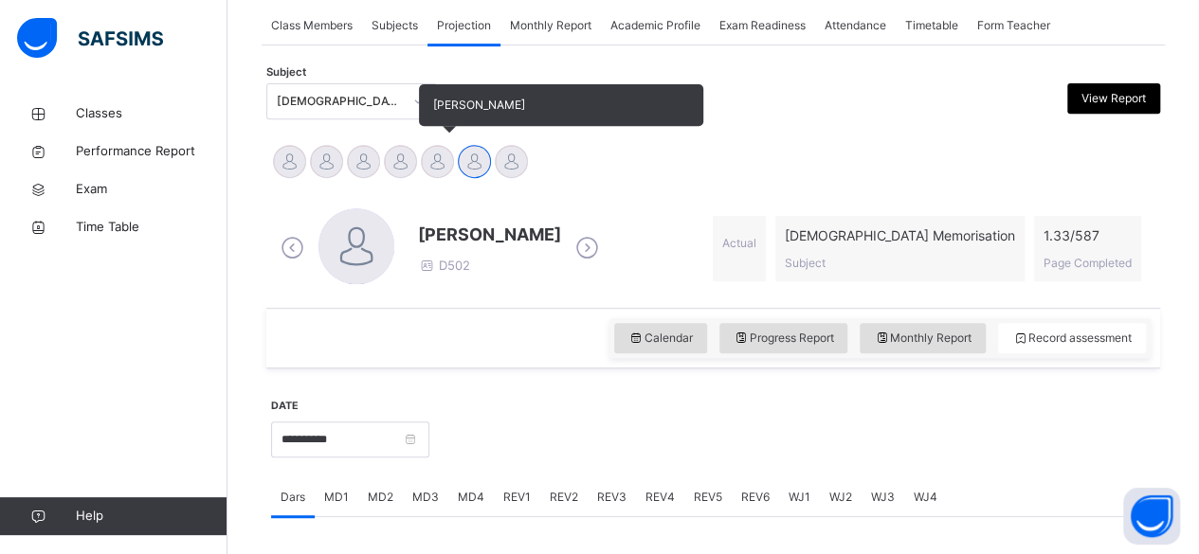
click at [422, 171] on div "Ibrahim Haydar" at bounding box center [437, 164] width 37 height 42
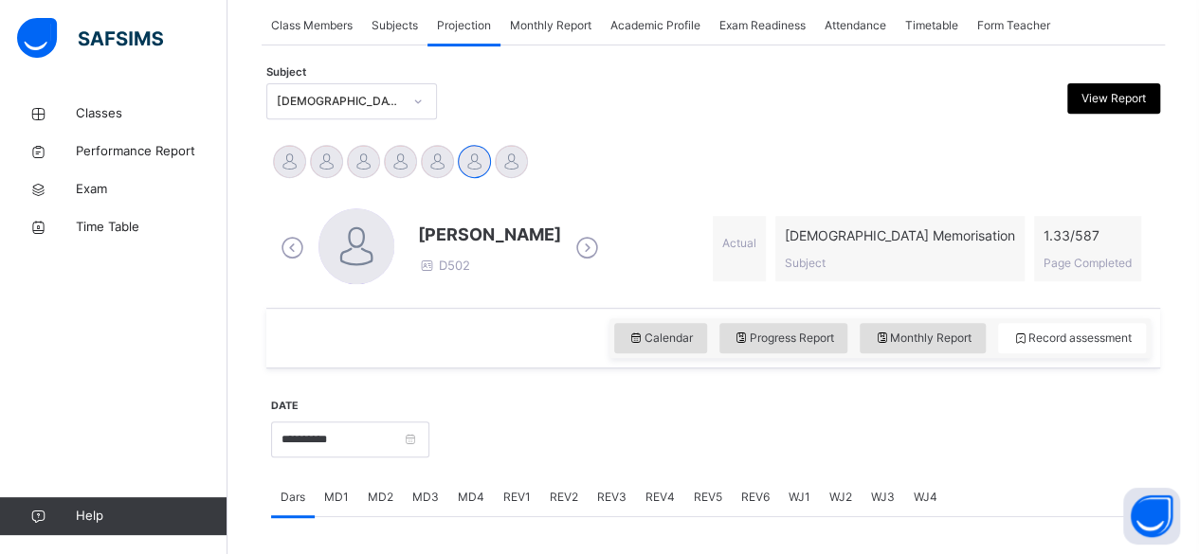
click at [296, 257] on icon at bounding box center [292, 248] width 33 height 28
click at [445, 222] on span "Ibrahim Haydar" at bounding box center [489, 235] width 143 height 26
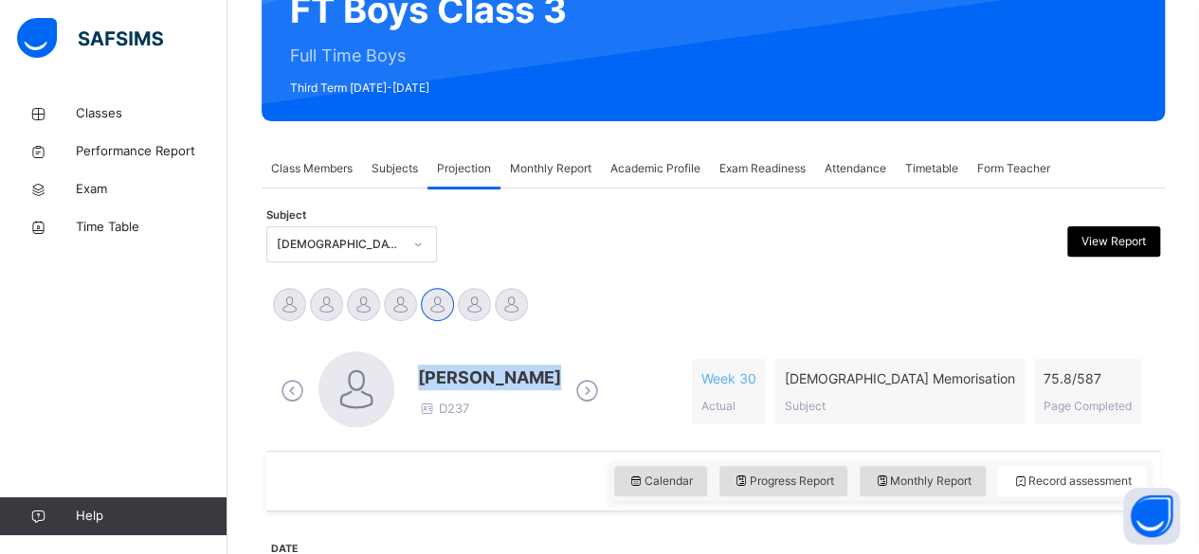
scroll to position [215, 0]
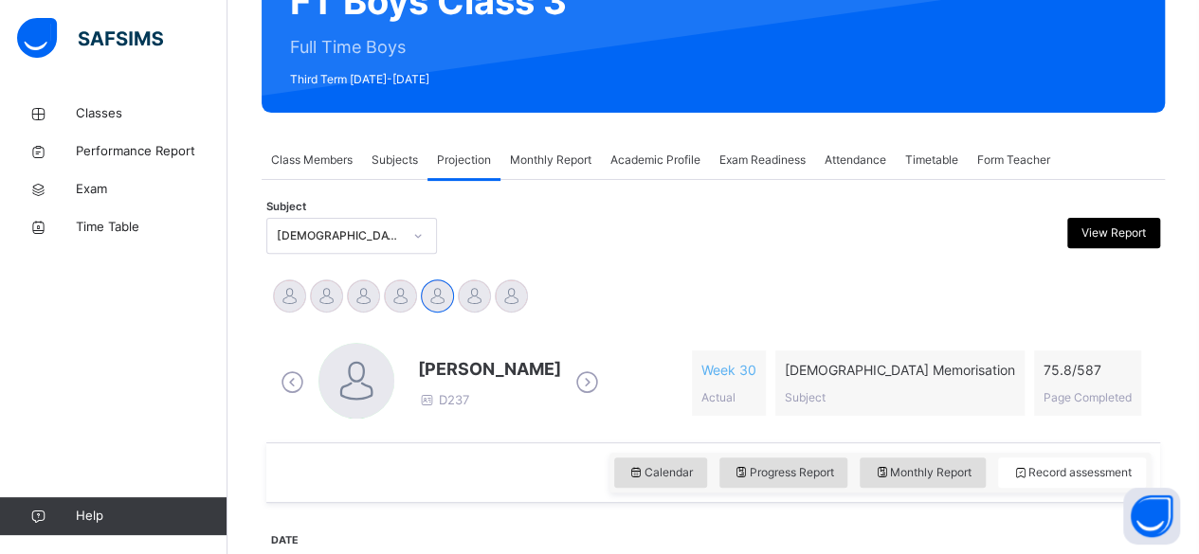
click at [614, 145] on div "Academic Profile" at bounding box center [655, 160] width 109 height 38
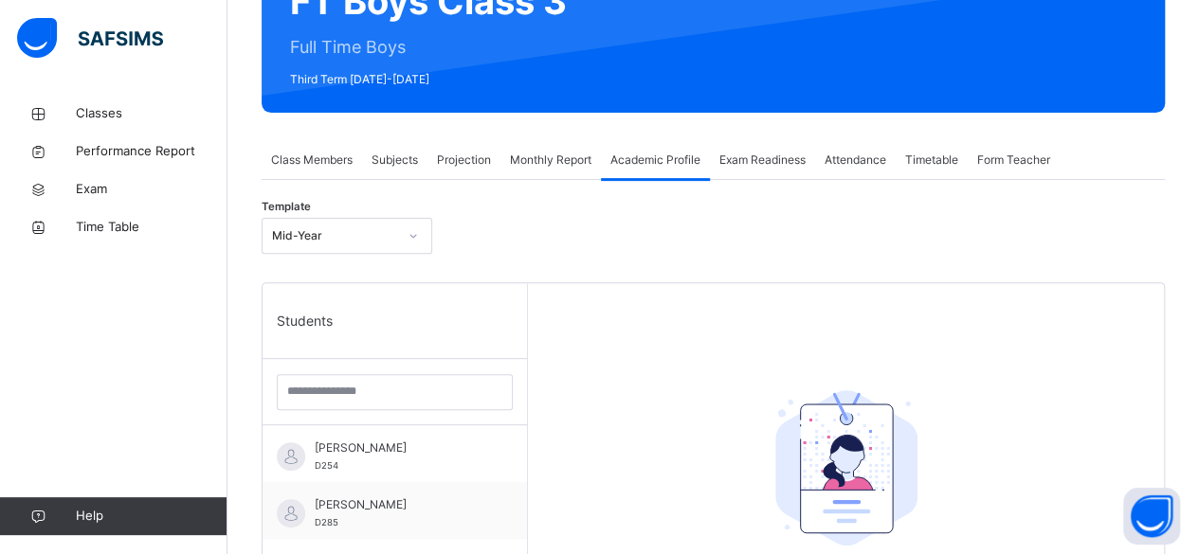
click at [488, 155] on span "Projection" at bounding box center [464, 160] width 54 height 17
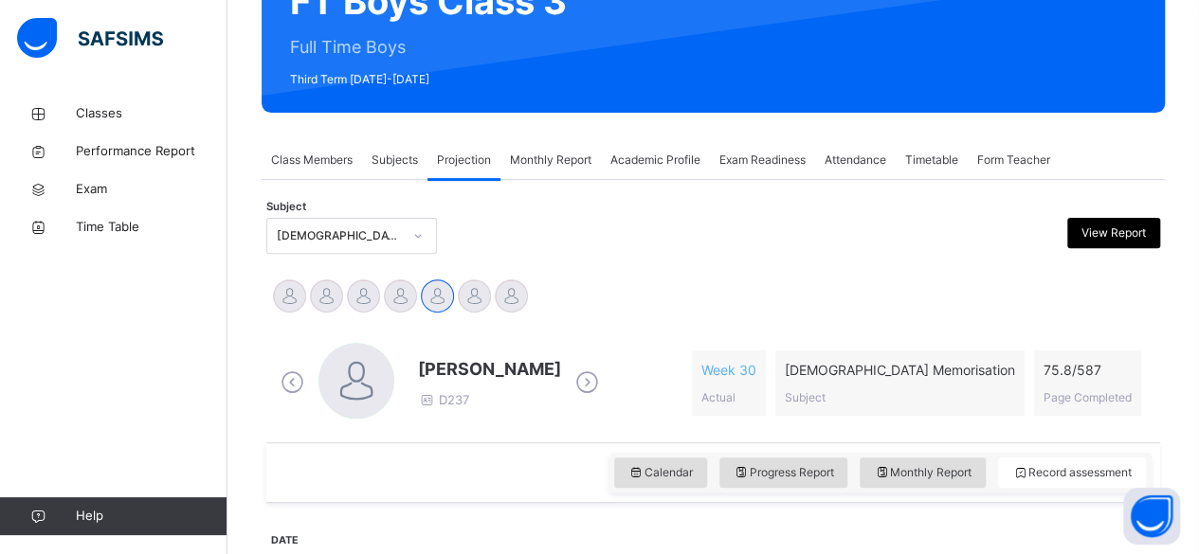
click at [415, 364] on div "Ibrahim Haydar D237" at bounding box center [440, 383] width 328 height 81
click at [423, 368] on span "Ibrahim Haydar" at bounding box center [489, 369] width 143 height 26
click at [438, 365] on span "Ibrahim Haydar" at bounding box center [489, 369] width 143 height 26
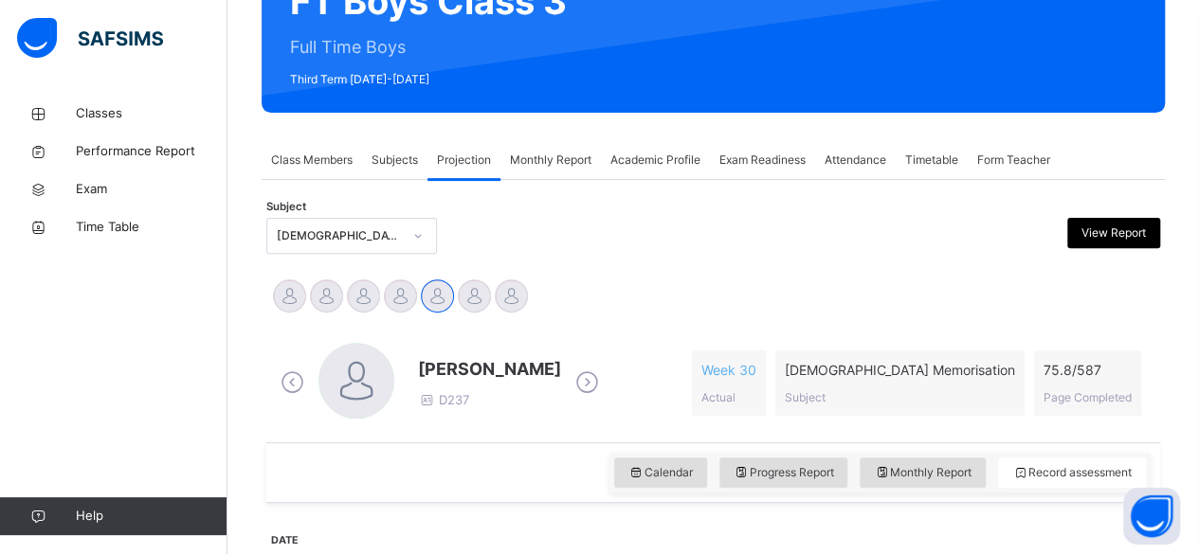
click at [640, 281] on div "Abubakr Adem Ali Ahmed Selami Aminah Cruse Ammar Osman Ibrahim Haydar Ibrahim Y…" at bounding box center [713, 299] width 884 height 42
click at [503, 348] on div "Ibrahim Haydar D237" at bounding box center [440, 383] width 328 height 81
drag, startPoint x: 801, startPoint y: 318, endPoint x: 815, endPoint y: 327, distance: 16.6
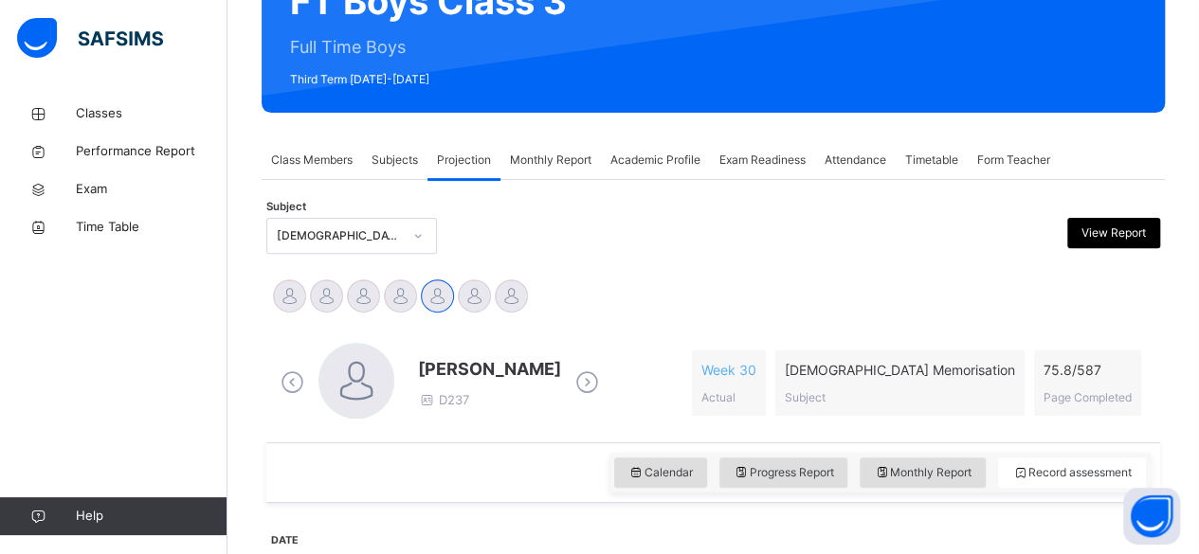
click at [245, 331] on div "Back / FT Boys Class 3 FT Boys Class 3 Full Time Boys Third Term 2024-2025 Clas…" at bounding box center [712, 544] width 971 height 1329
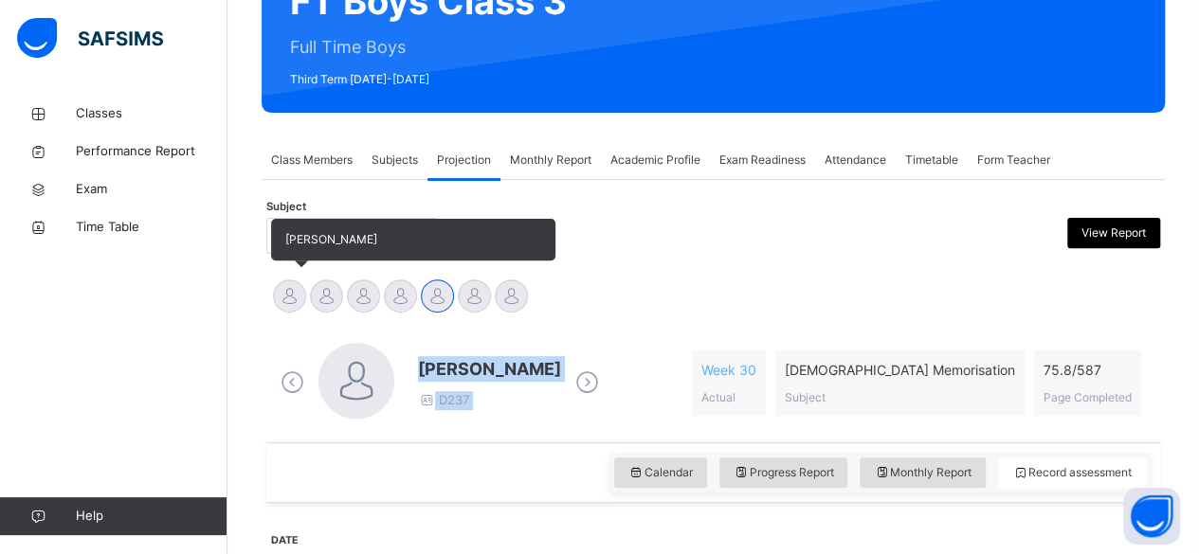
click at [299, 303] on div at bounding box center [289, 296] width 33 height 33
click at [294, 292] on div at bounding box center [289, 296] width 33 height 33
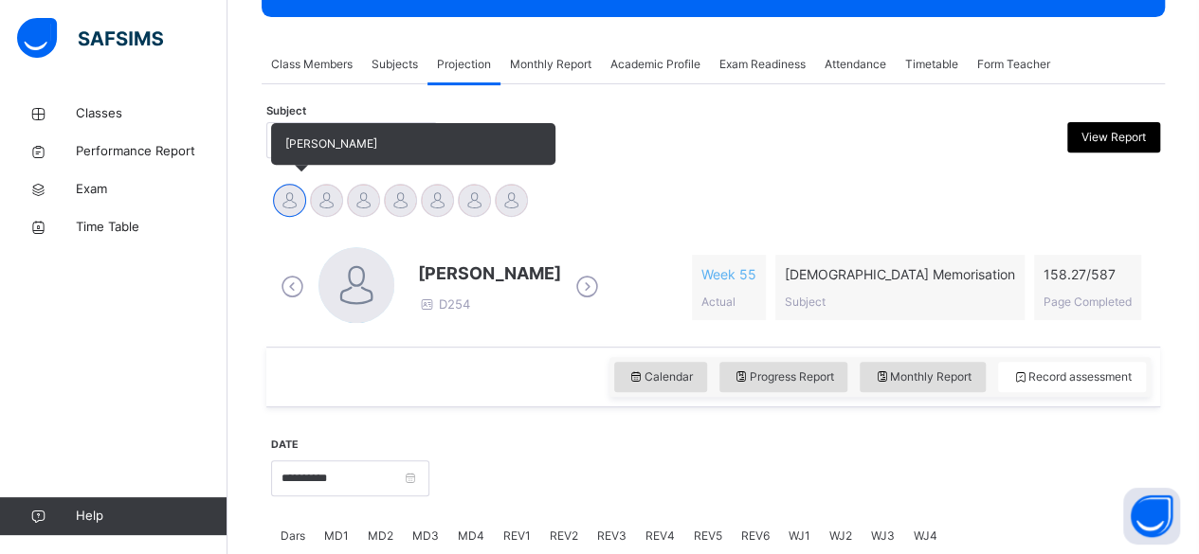
scroll to position [311, 0]
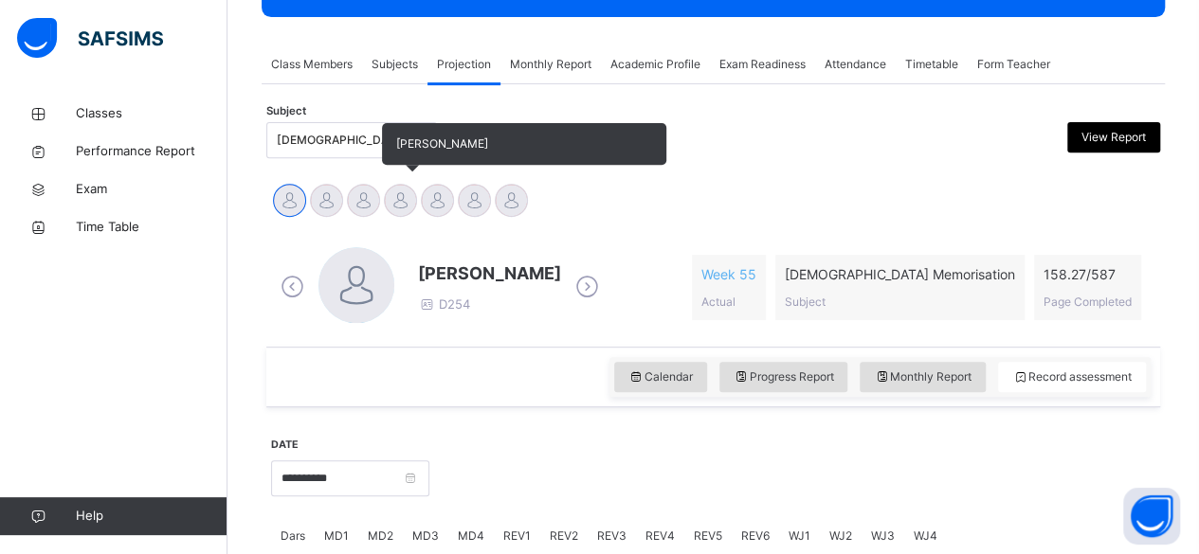
click at [390, 211] on div at bounding box center [400, 200] width 33 height 33
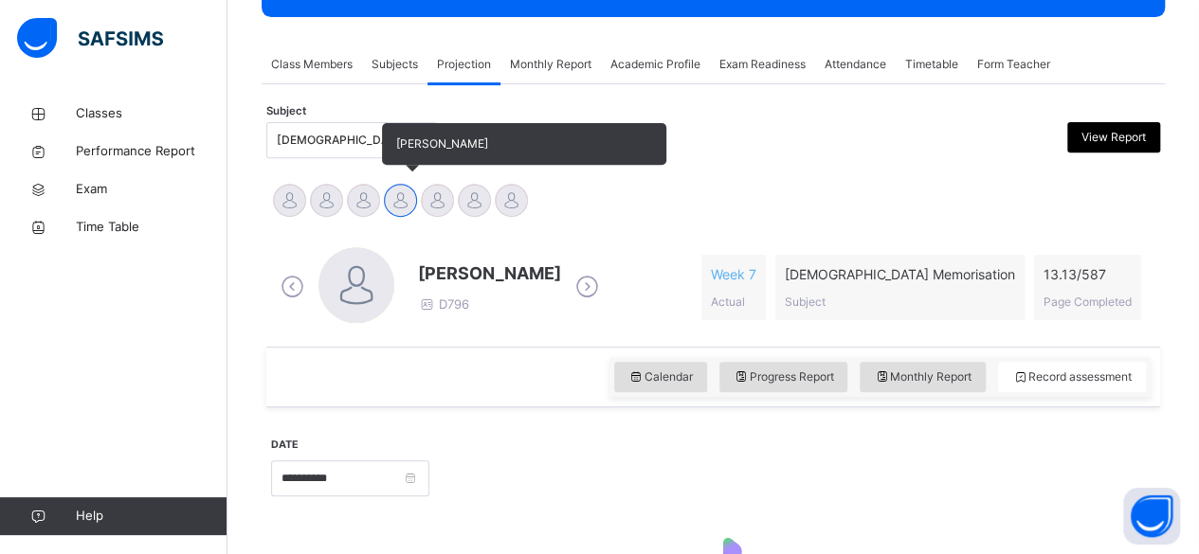
click at [392, 199] on div at bounding box center [400, 200] width 33 height 33
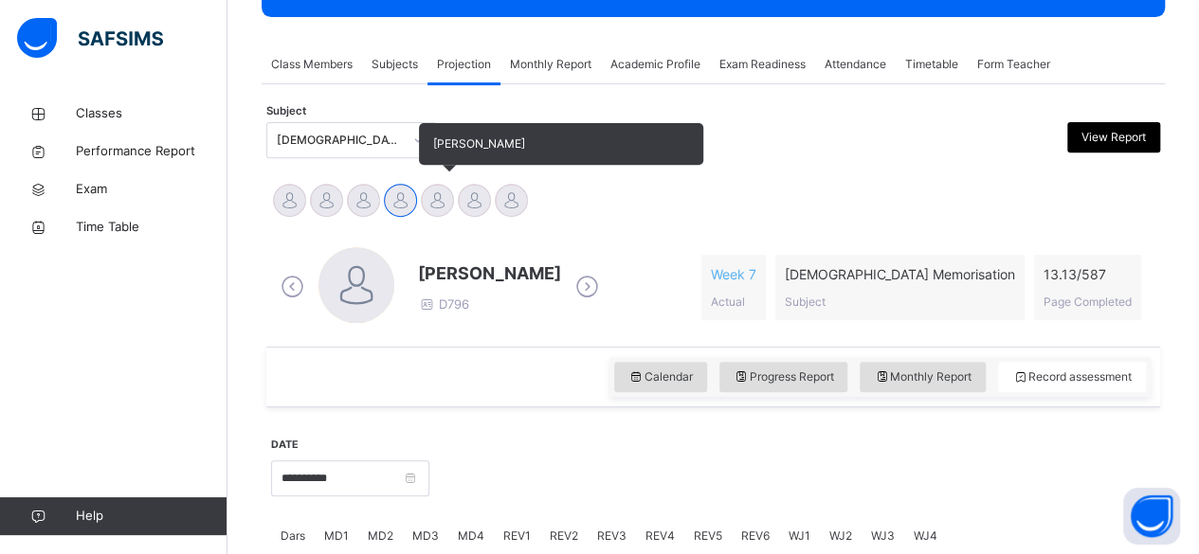
click at [427, 190] on div at bounding box center [437, 200] width 33 height 33
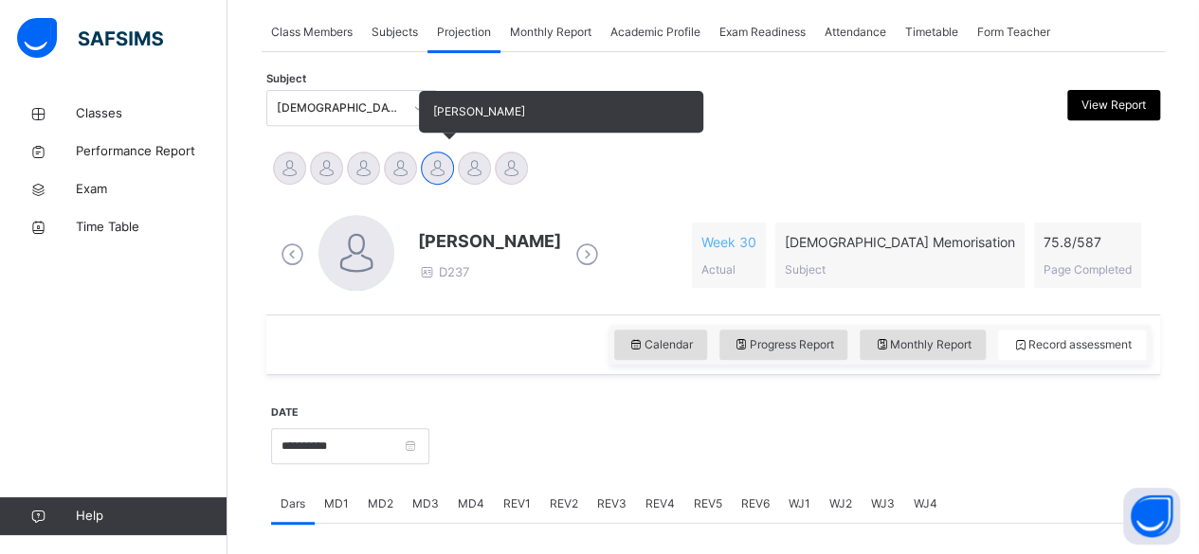
scroll to position [343, 0]
click at [843, 202] on div "Ibrahim Haydar D237 Week 30 Actual Quran Memorisation Subject 75.8 / 587 Page C…" at bounding box center [713, 255] width 884 height 109
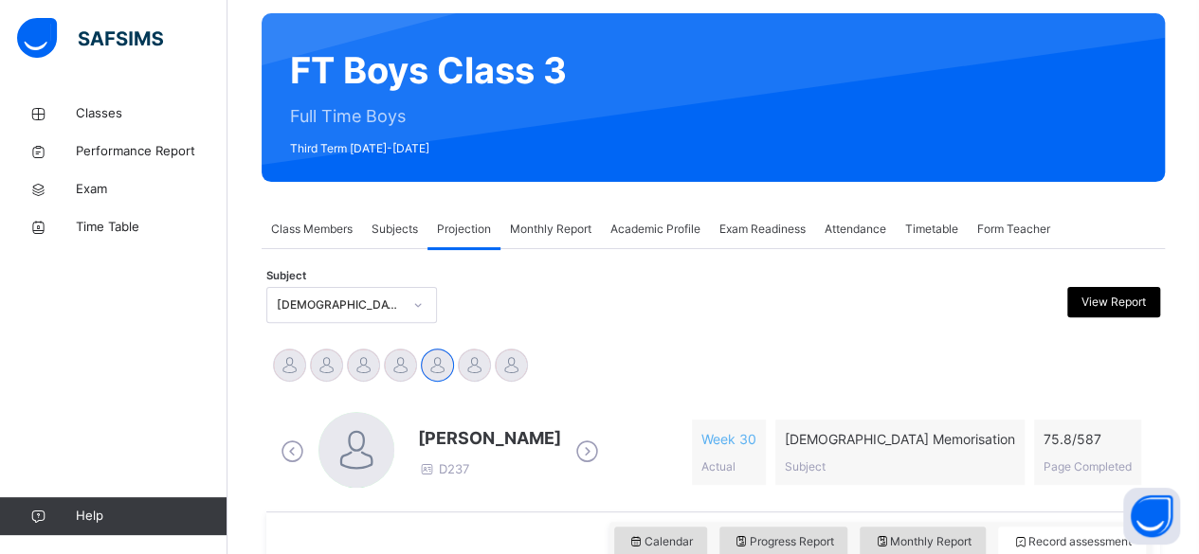
scroll to position [226, 0]
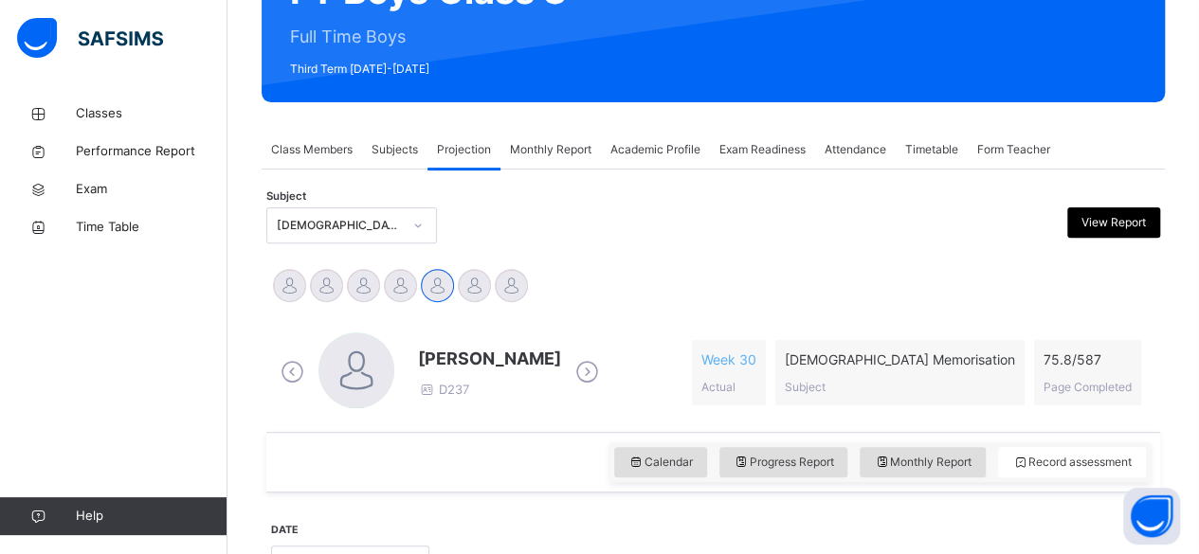
click at [667, 354] on div "Ibrahim Haydar D237 Week 30 Actual Quran Memorisation Subject 75.8 / 587 Page C…" at bounding box center [713, 373] width 875 height 81
click at [492, 355] on span "Ibrahim Haydar" at bounding box center [489, 359] width 143 height 26
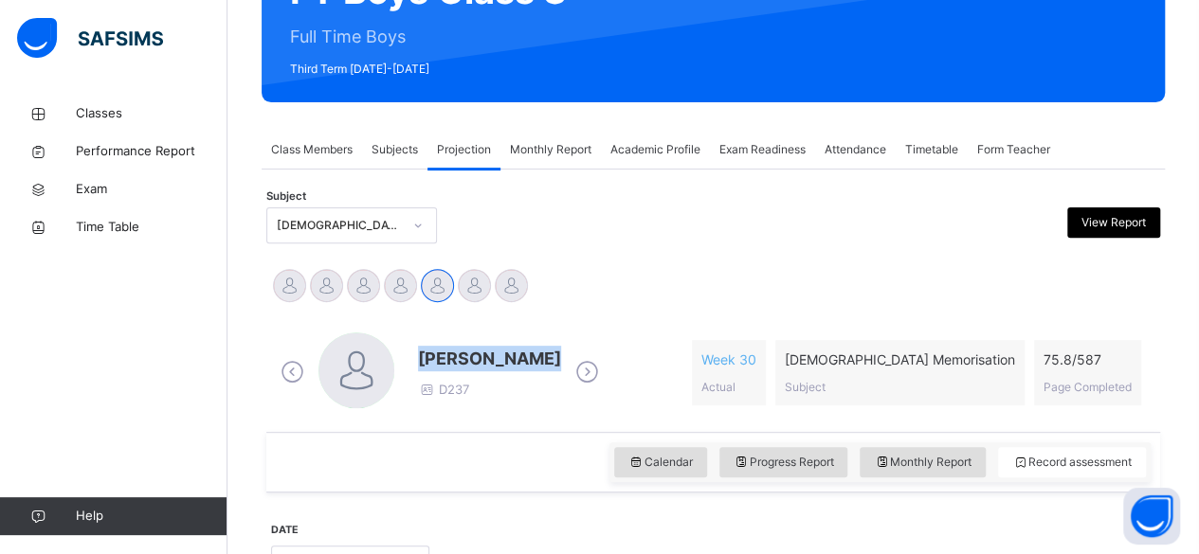
click at [492, 355] on span "Ibrahim Haydar" at bounding box center [489, 359] width 143 height 26
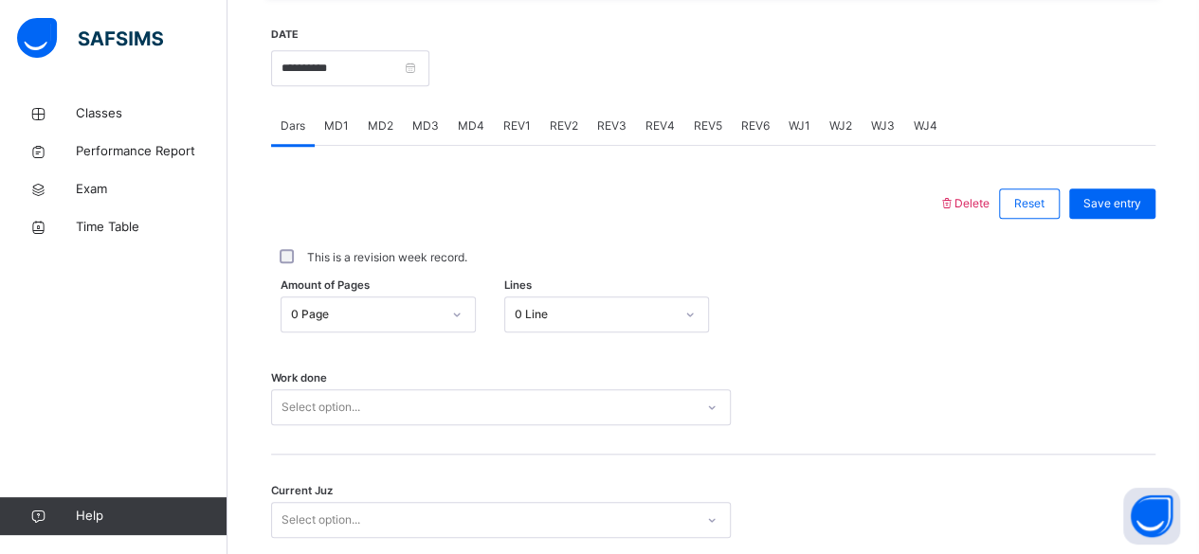
scroll to position [719, 0]
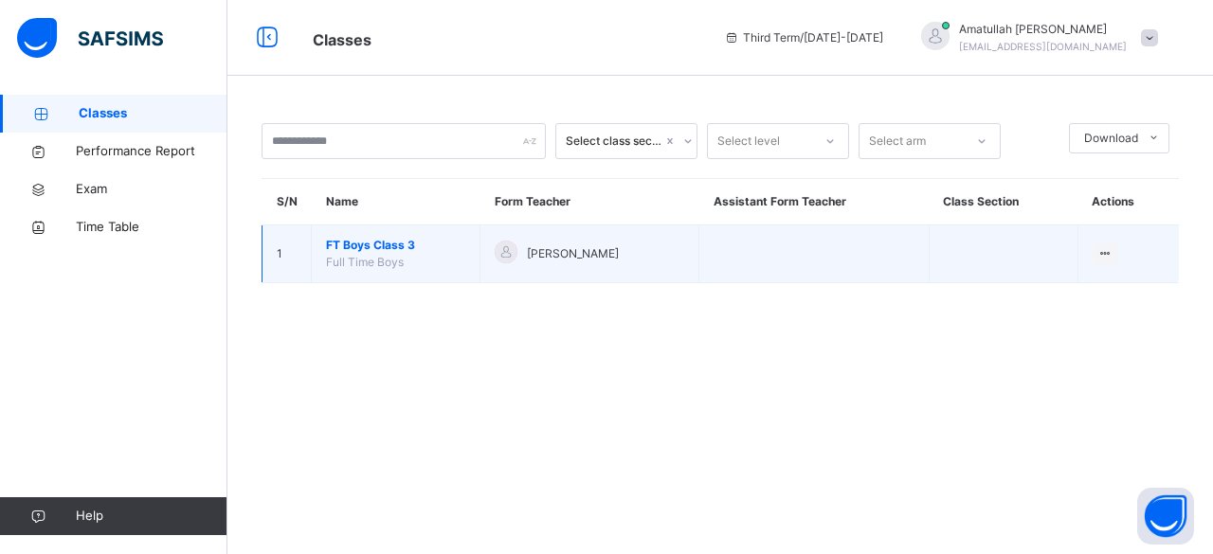
click at [359, 227] on td "FT Boys Class 3 Full Time Boys" at bounding box center [396, 255] width 169 height 58
click at [360, 252] on span "FT Boys Class 3" at bounding box center [395, 245] width 139 height 17
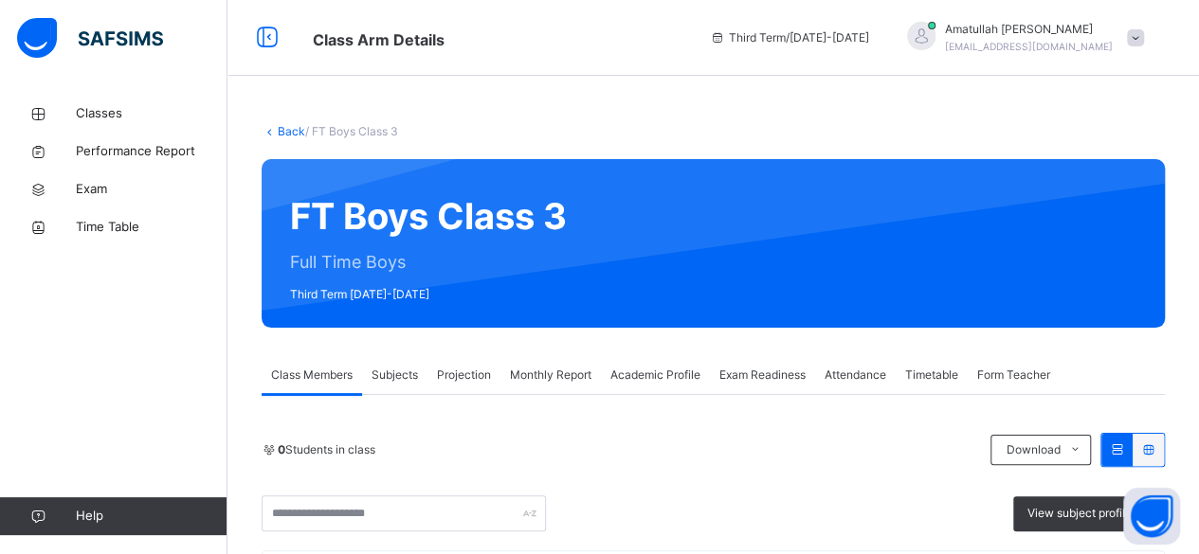
click at [459, 377] on span "Projection" at bounding box center [464, 375] width 54 height 17
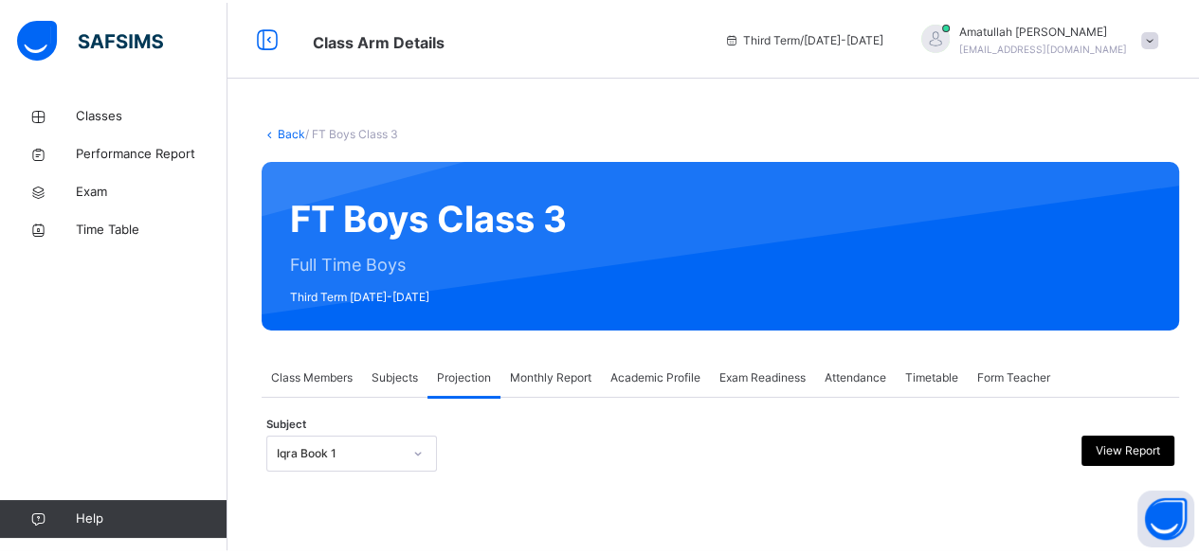
scroll to position [180, 0]
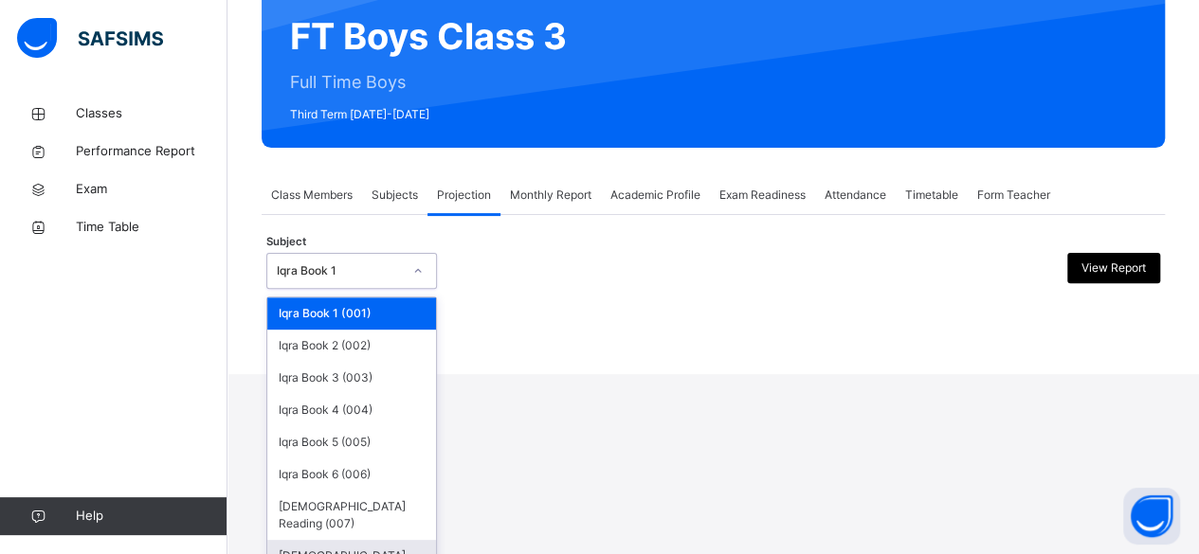
click at [364, 540] on div "Quran Memorisation (008)" at bounding box center [351, 564] width 169 height 49
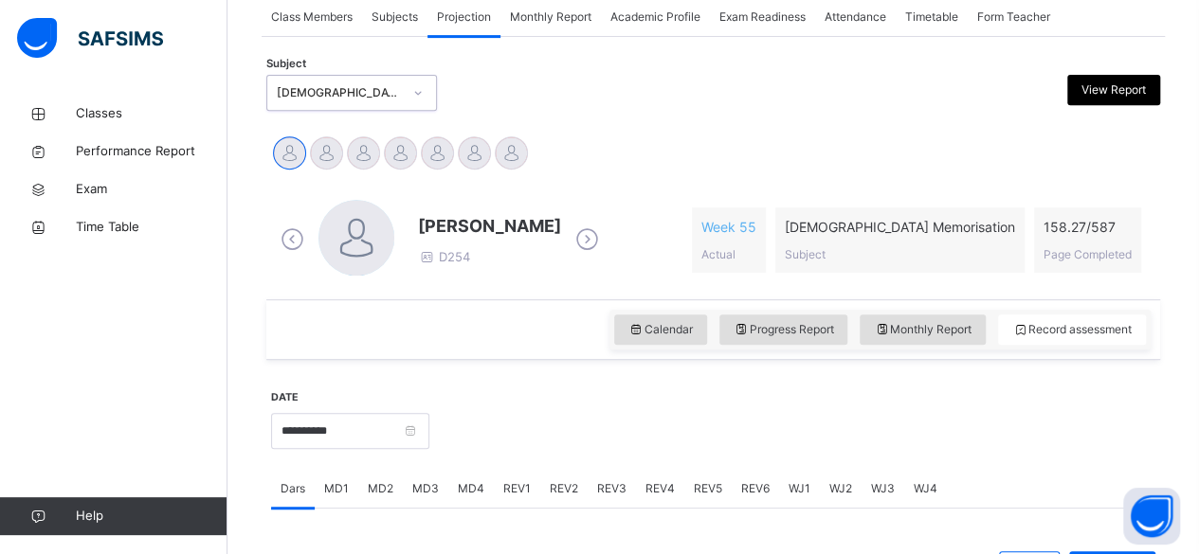
scroll to position [379, 0]
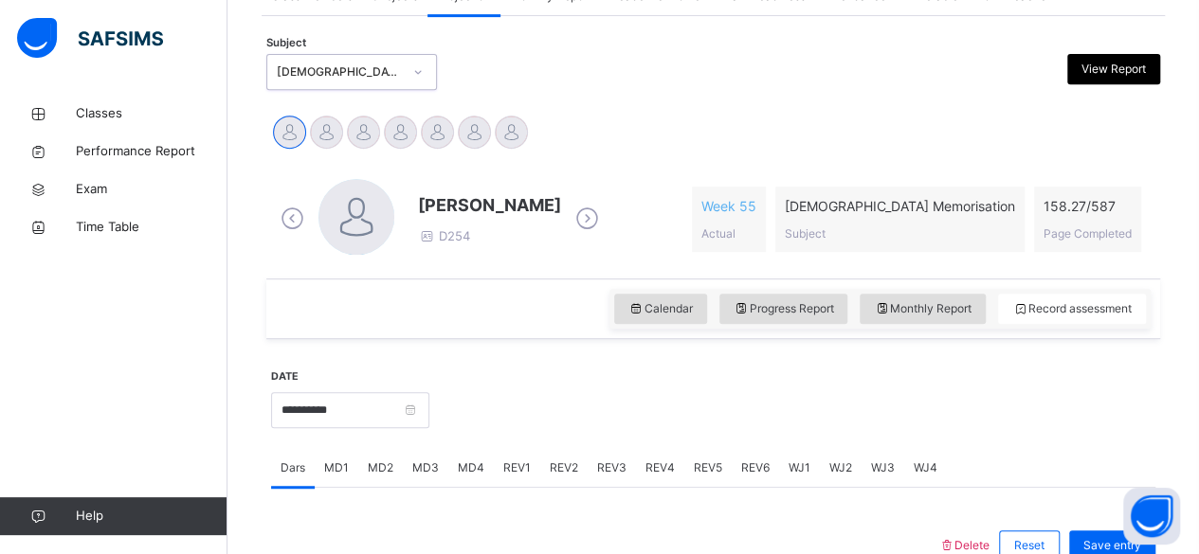
click at [457, 207] on span "Abubakr Adem Ali" at bounding box center [489, 205] width 143 height 26
click at [474, 216] on span "Abubakr Adem Ali" at bounding box center [489, 205] width 143 height 26
drag, startPoint x: 420, startPoint y: 208, endPoint x: 568, endPoint y: 219, distance: 148.3
click at [561, 219] on div "Abubakr Adem Ali D254" at bounding box center [489, 219] width 143 height 54
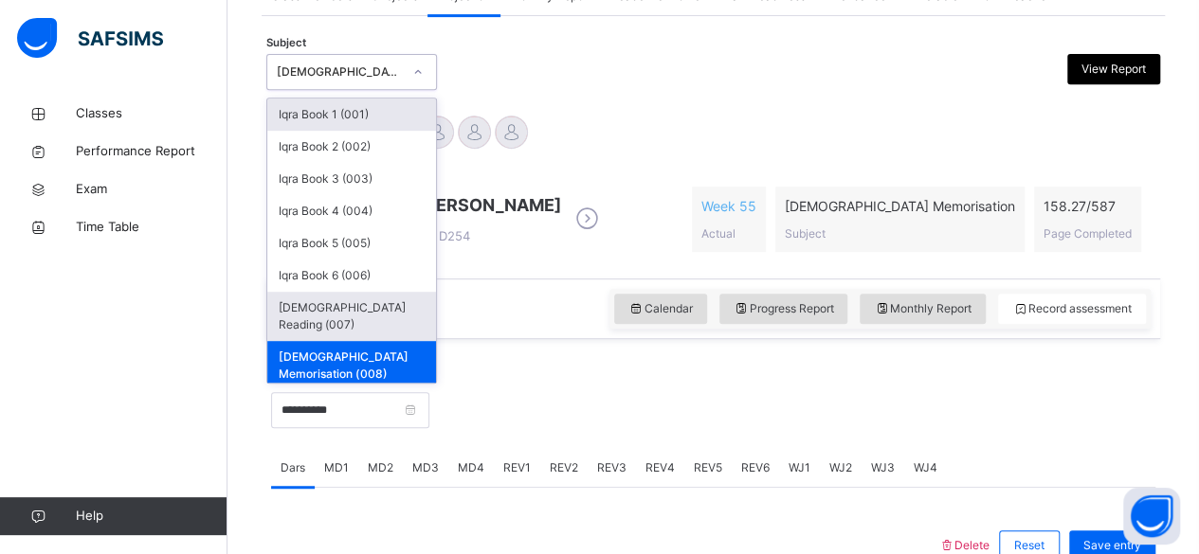
click at [337, 313] on div "Quran Reading (007)" at bounding box center [351, 316] width 169 height 49
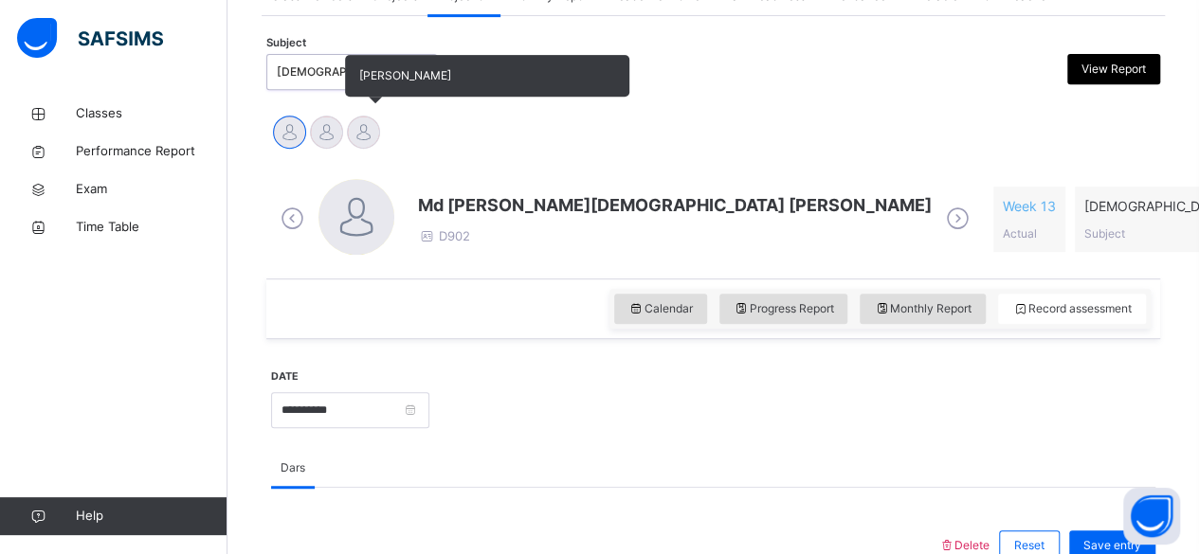
click at [353, 146] on div "Mohammed Abdullah" at bounding box center [363, 135] width 37 height 42
click at [364, 131] on div at bounding box center [363, 132] width 33 height 33
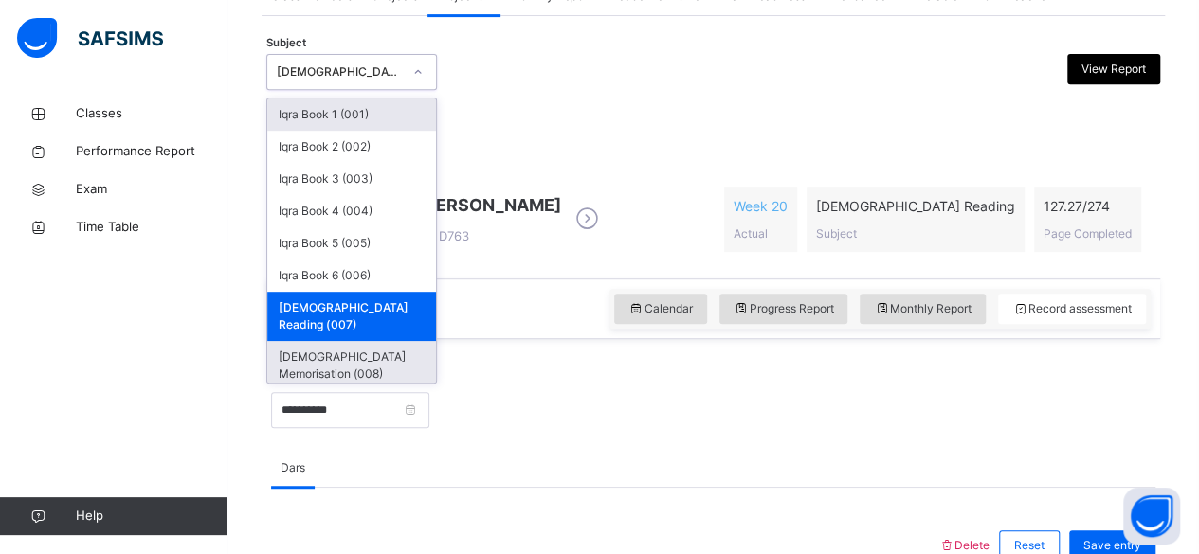
click at [343, 341] on div "Quran Memorisation (008)" at bounding box center [351, 365] width 169 height 49
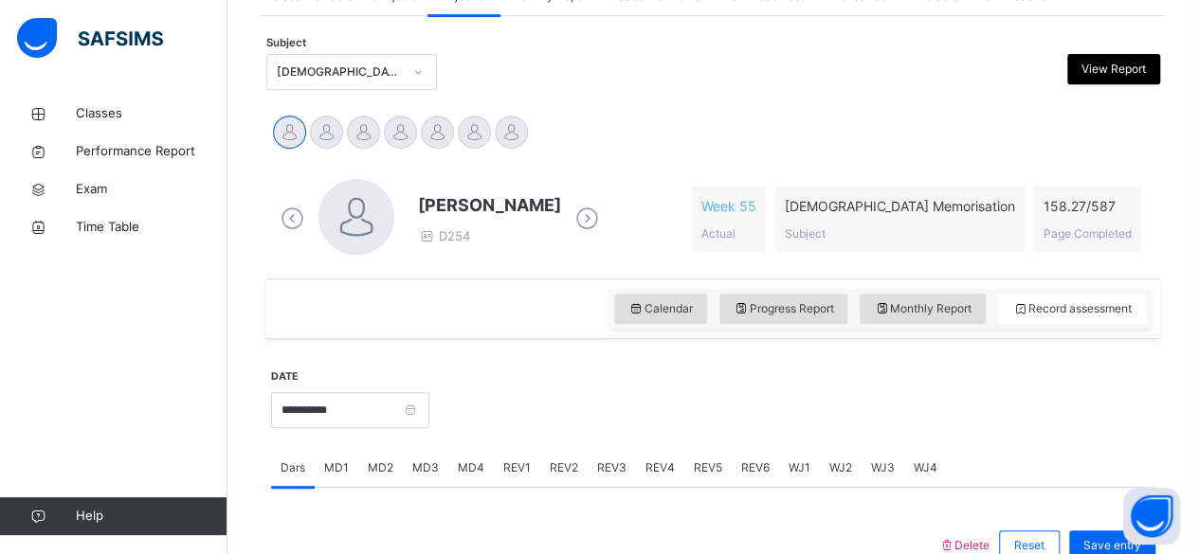
click at [418, 204] on span "Abubakr Adem Ali" at bounding box center [489, 205] width 143 height 26
drag, startPoint x: 423, startPoint y: 202, endPoint x: 743, endPoint y: 151, distance: 324.4
click at [743, 151] on div "**********" at bounding box center [713, 548] width 894 height 888
click at [442, 204] on span "Abubakr Adem Ali" at bounding box center [489, 205] width 143 height 26
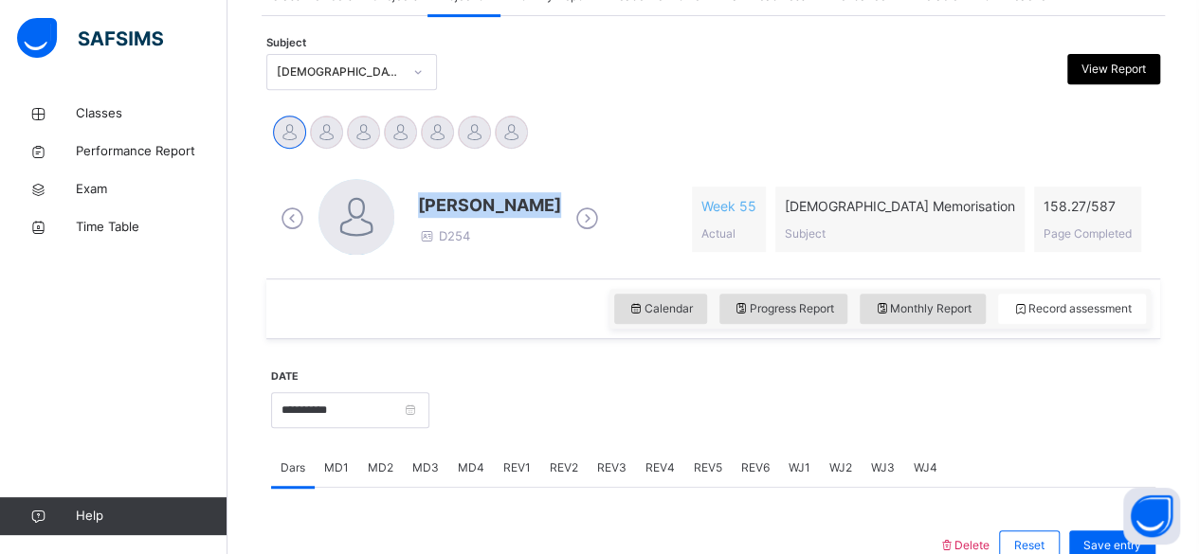
click at [442, 204] on span "Abubakr Adem Ali" at bounding box center [489, 205] width 143 height 26
click at [646, 105] on div "**********" at bounding box center [713, 548] width 894 height 888
click at [423, 205] on span "Abubakr Adem Ali" at bounding box center [489, 205] width 143 height 26
drag, startPoint x: 423, startPoint y: 204, endPoint x: 570, endPoint y: 202, distance: 146.9
click at [570, 202] on div "Abubakr Adem Ali D254" at bounding box center [440, 219] width 328 height 81
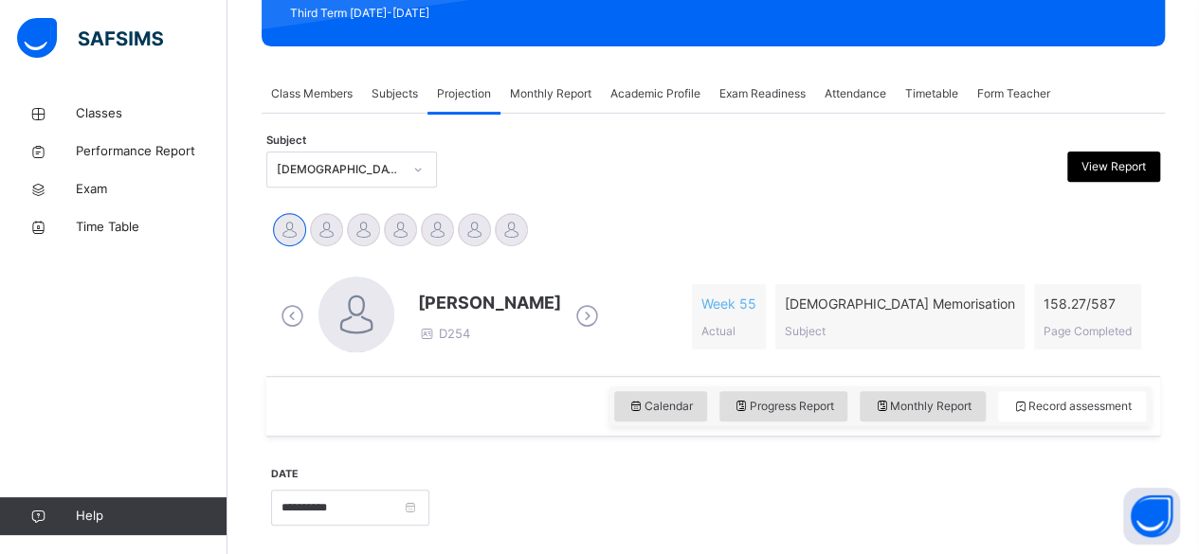
scroll to position [282, 0]
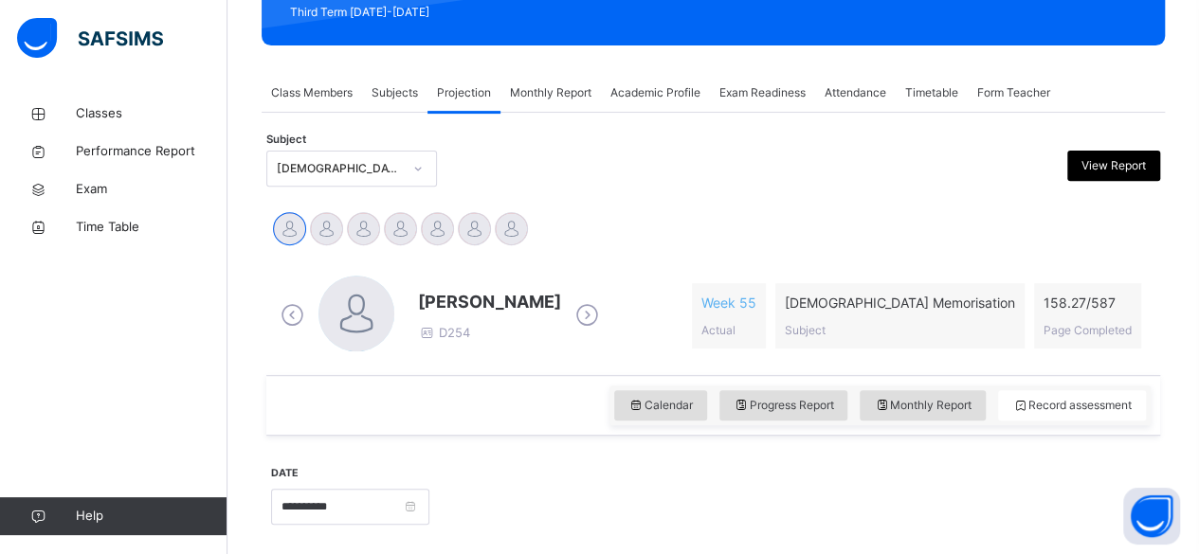
click at [1077, 225] on div "Abubakr Adem Ali Ahmed Selami Aminah Cruse Ammar Osman Ibrahim Haydar Ibrahim Y…" at bounding box center [713, 231] width 884 height 42
